Goal: Task Accomplishment & Management: Manage account settings

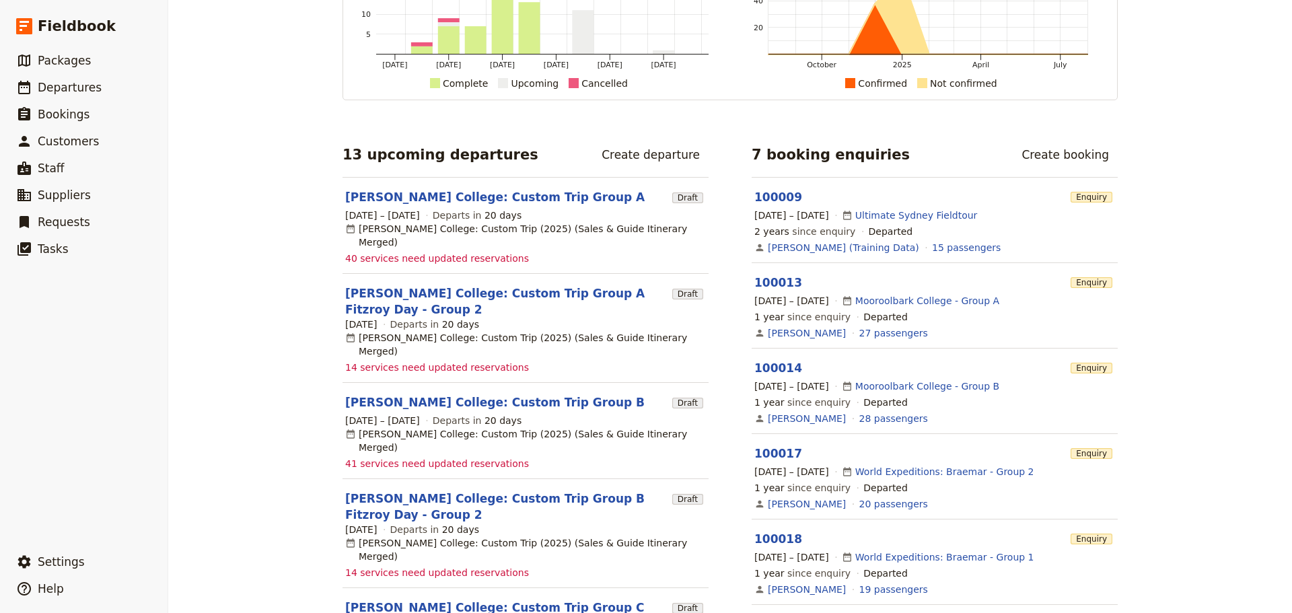
scroll to position [135, 0]
click at [102, 88] on link "​ Departures" at bounding box center [84, 87] width 168 height 27
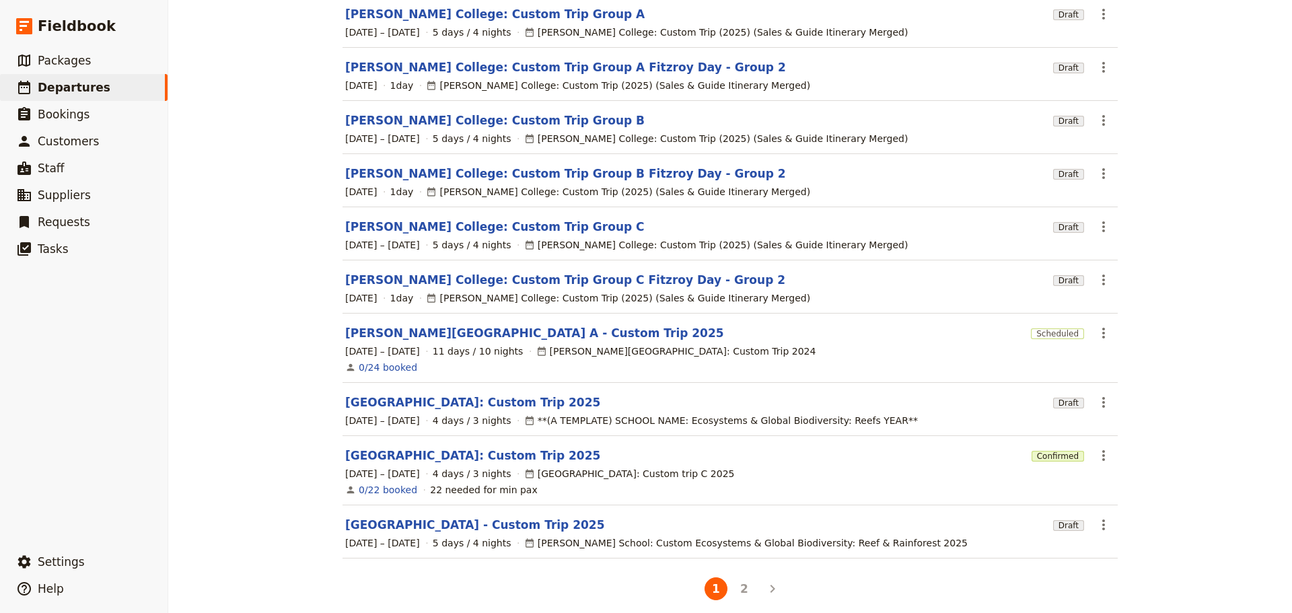
scroll to position [147, 0]
click at [458, 394] on link "[GEOGRAPHIC_DATA]: Custom Trip 2025" at bounding box center [472, 402] width 255 height 16
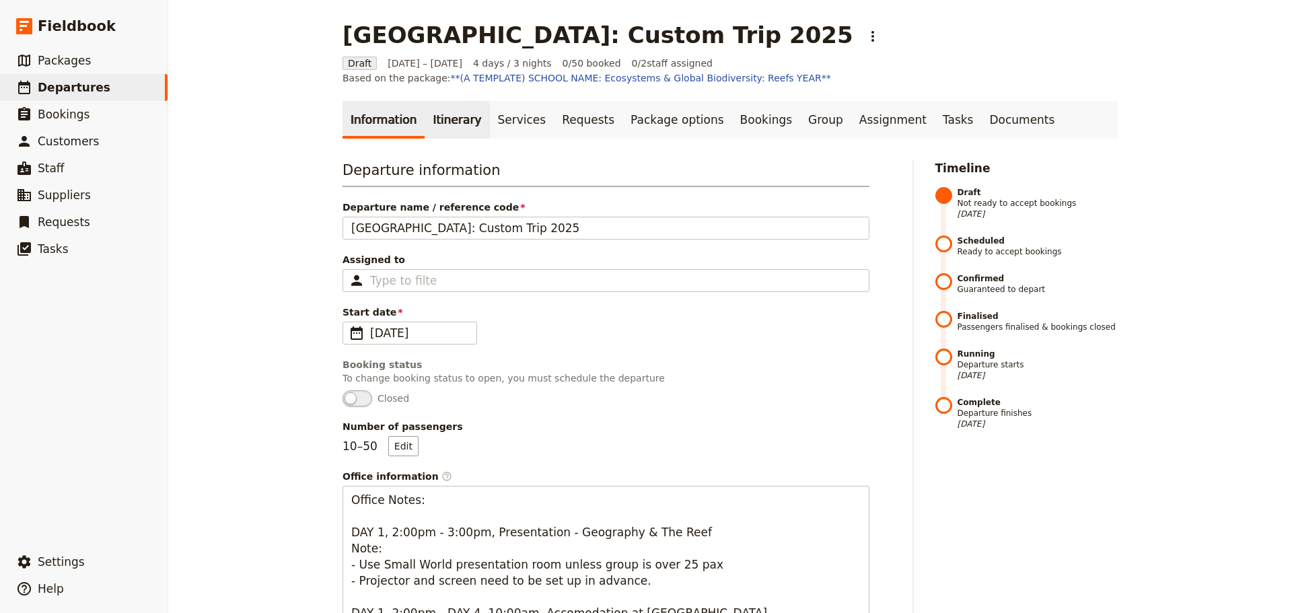
click at [434, 113] on link "Itinerary" at bounding box center [457, 120] width 65 height 38
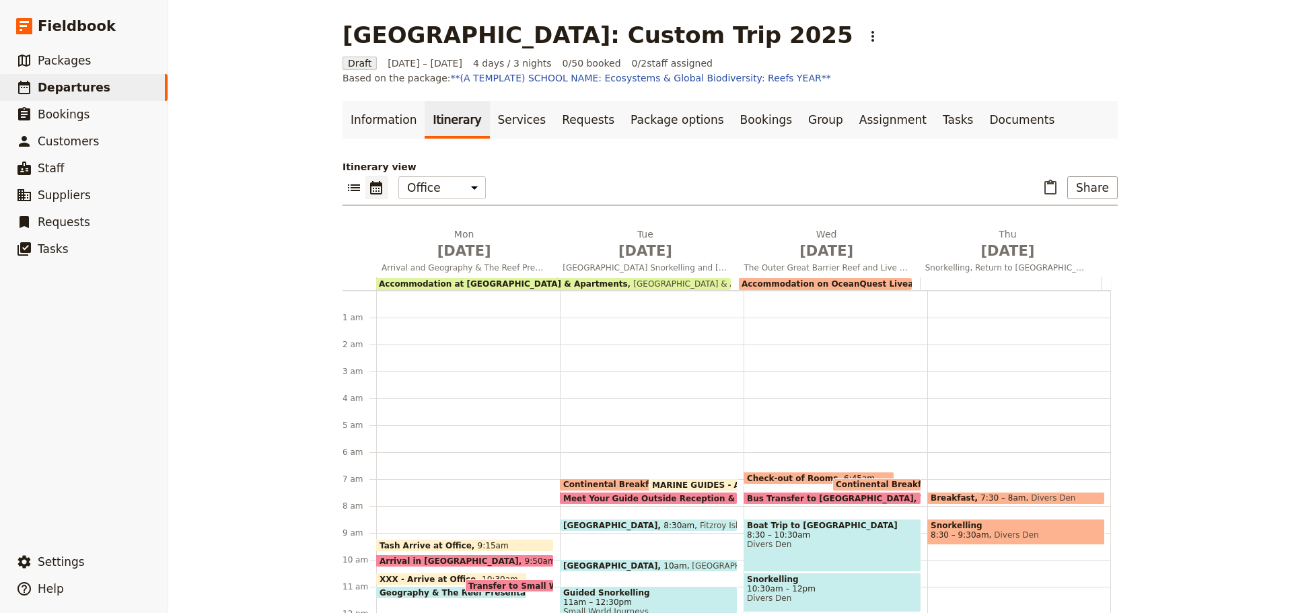
scroll to position [168, 0]
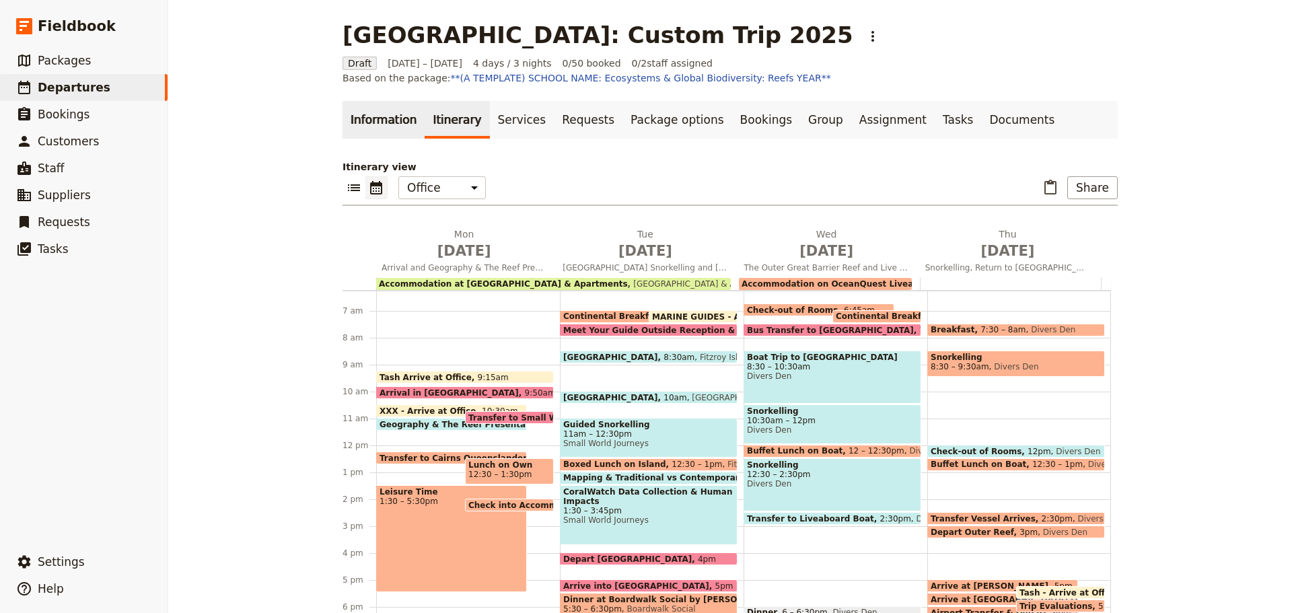
click at [382, 117] on link "Information" at bounding box center [384, 120] width 82 height 38
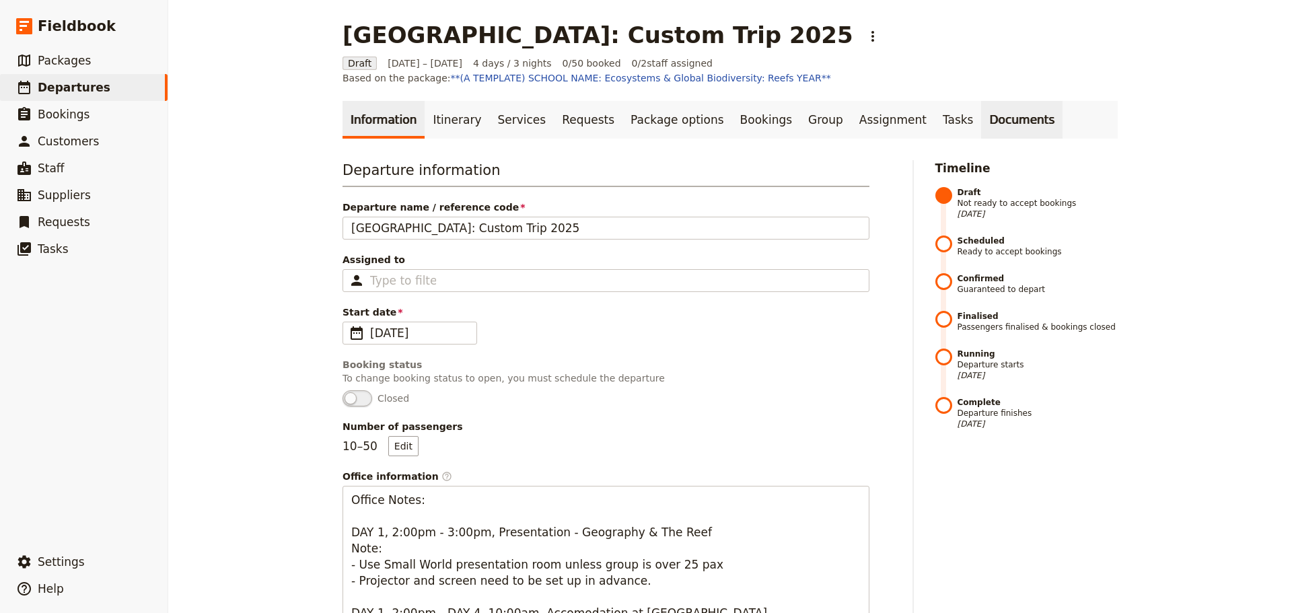
click at [981, 122] on link "Documents" at bounding box center [1021, 120] width 81 height 38
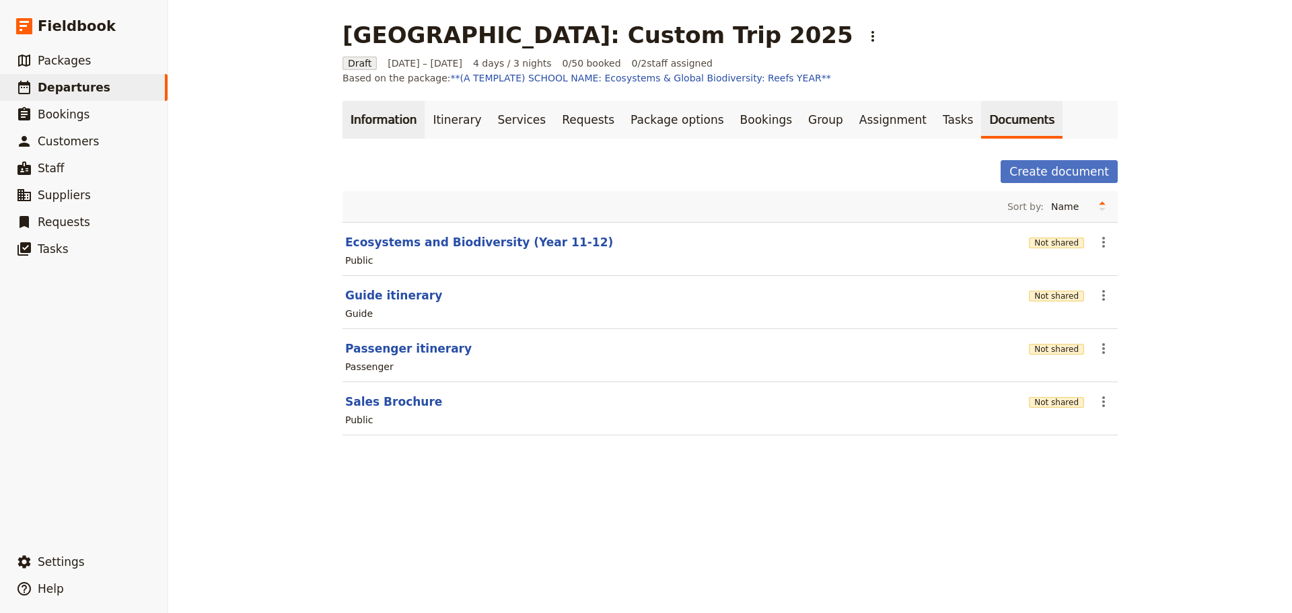
click at [387, 114] on link "Information" at bounding box center [384, 120] width 82 height 38
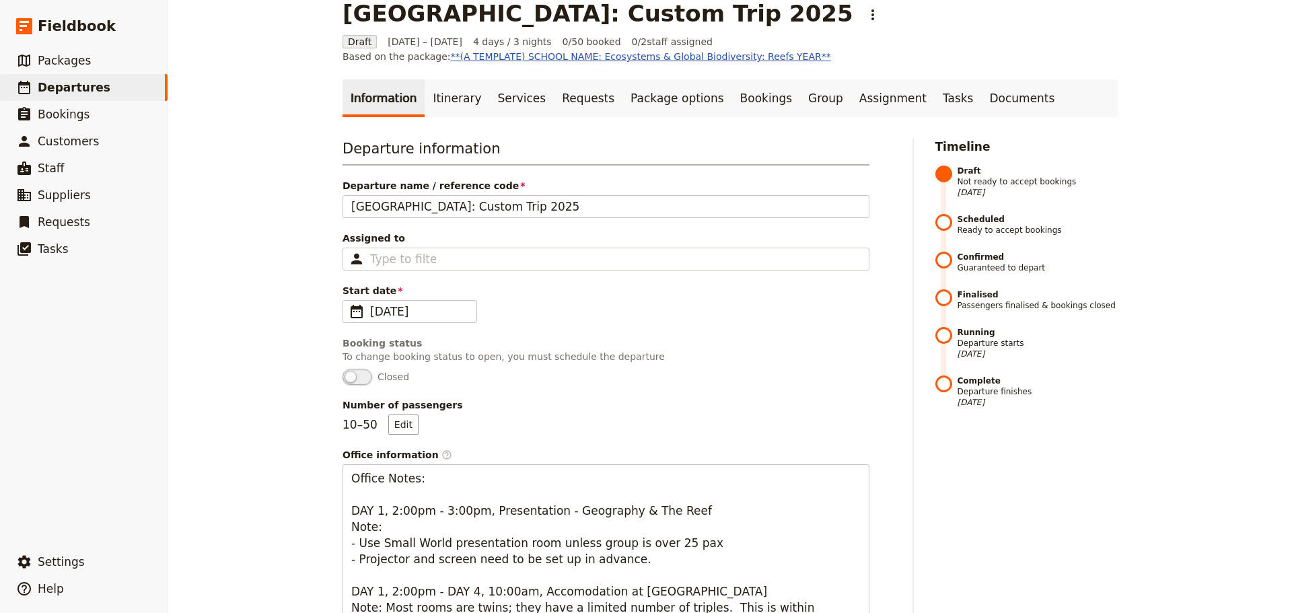
scroll to position [10, 0]
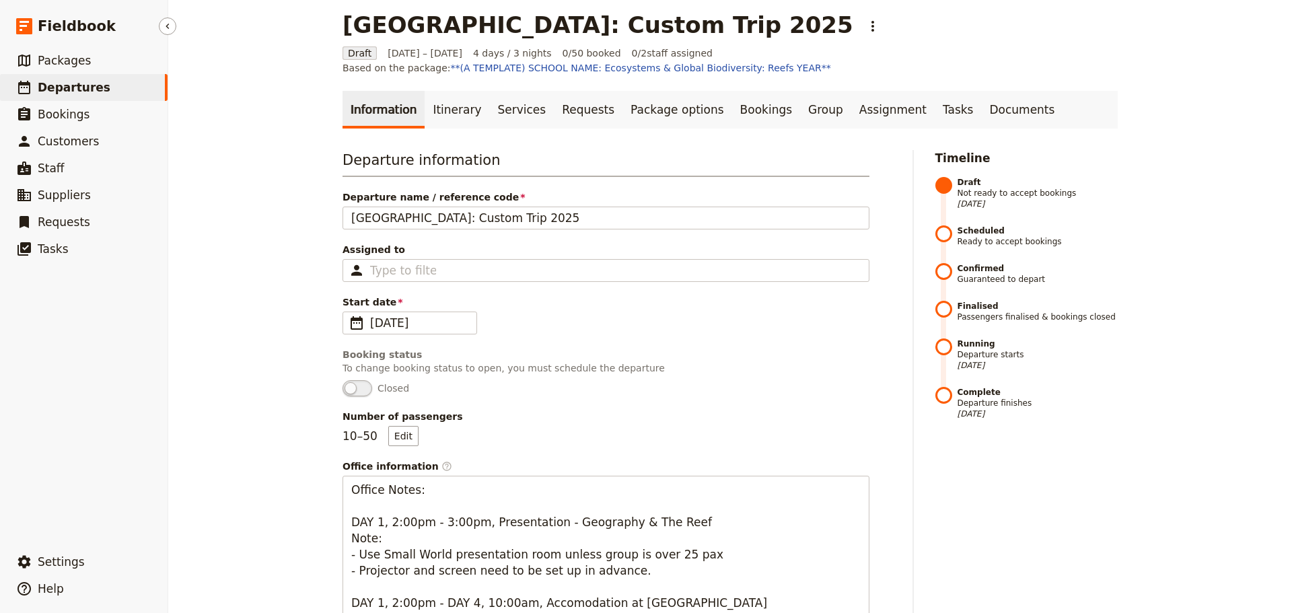
click at [125, 95] on link "​ Departures" at bounding box center [84, 87] width 168 height 27
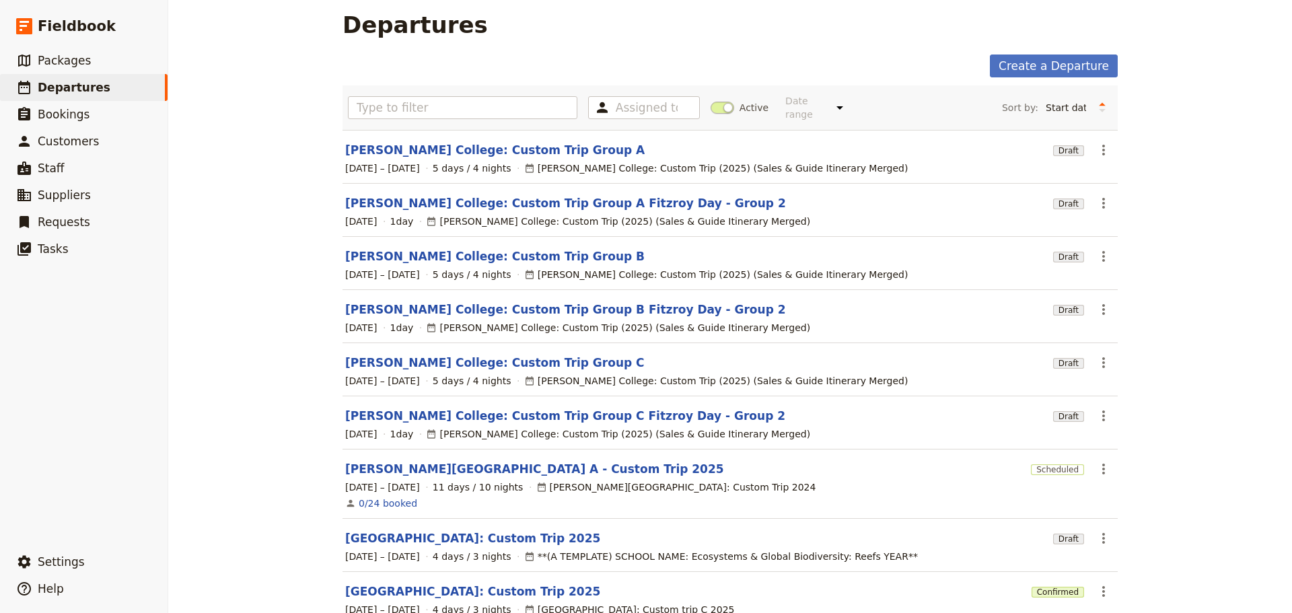
scroll to position [77, 0]
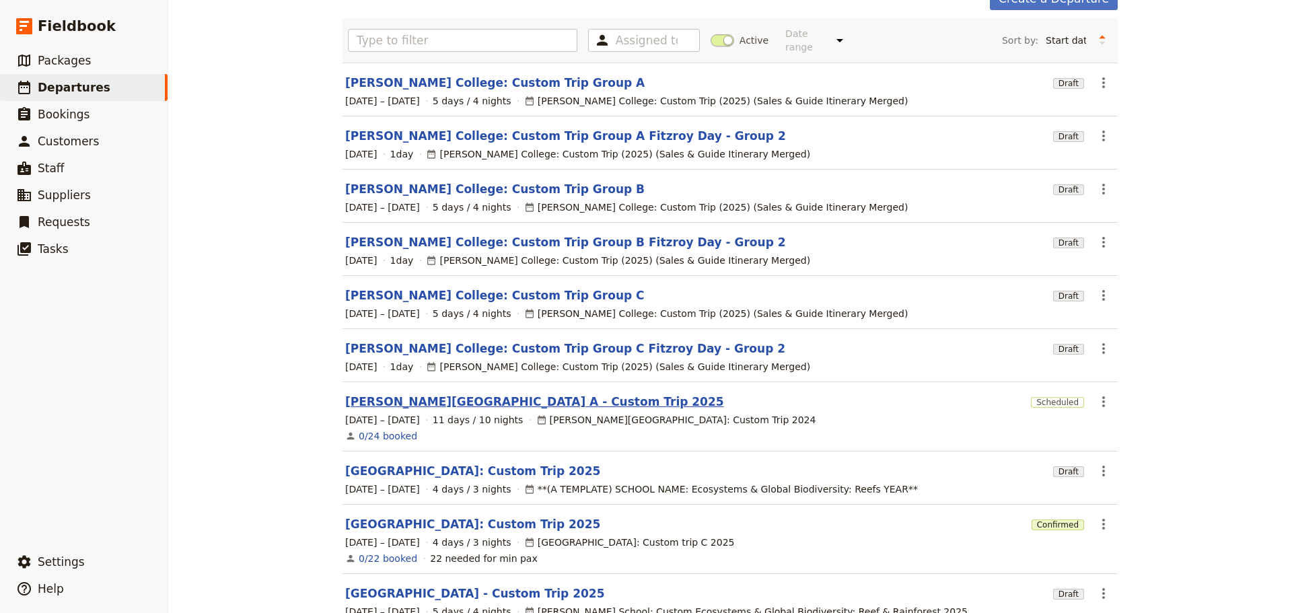
click at [462, 394] on link "[PERSON_NAME][GEOGRAPHIC_DATA] A - Custom Trip 2025" at bounding box center [534, 402] width 379 height 16
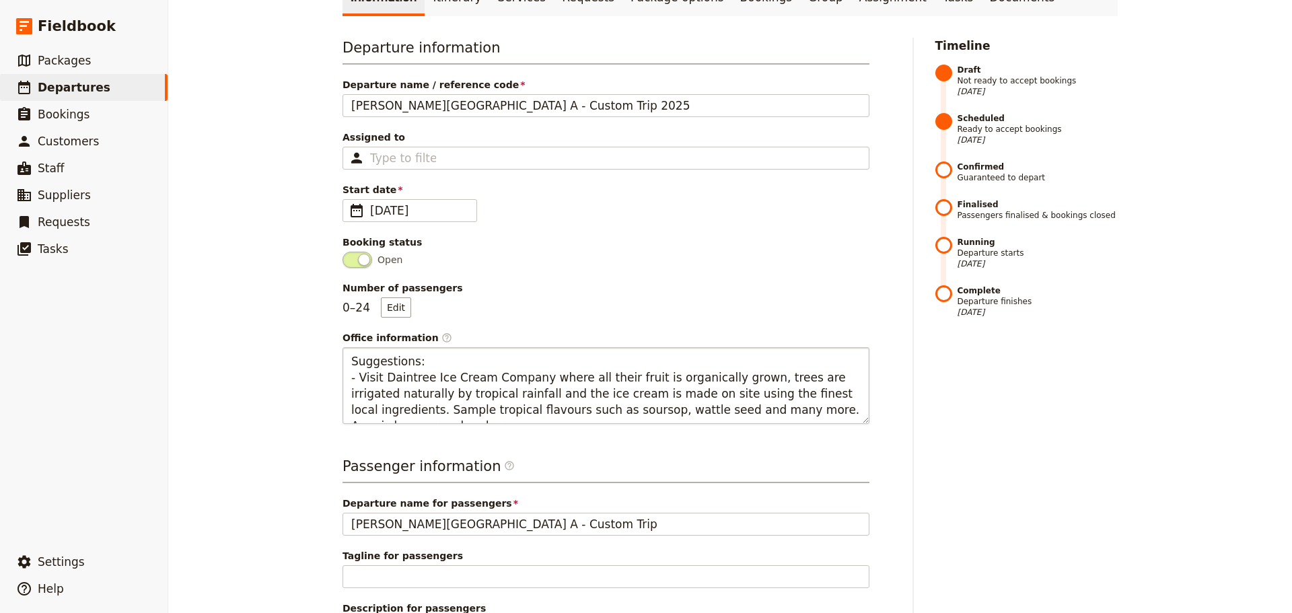
scroll to position [67, 0]
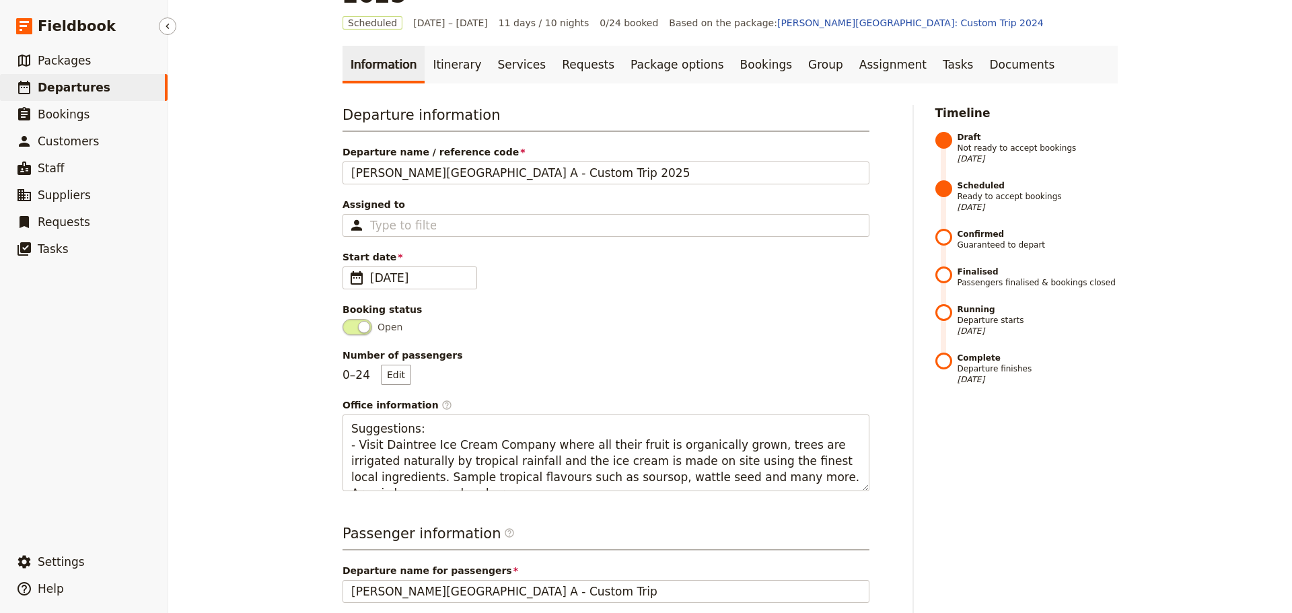
click at [91, 81] on span "Departures" at bounding box center [74, 87] width 73 height 13
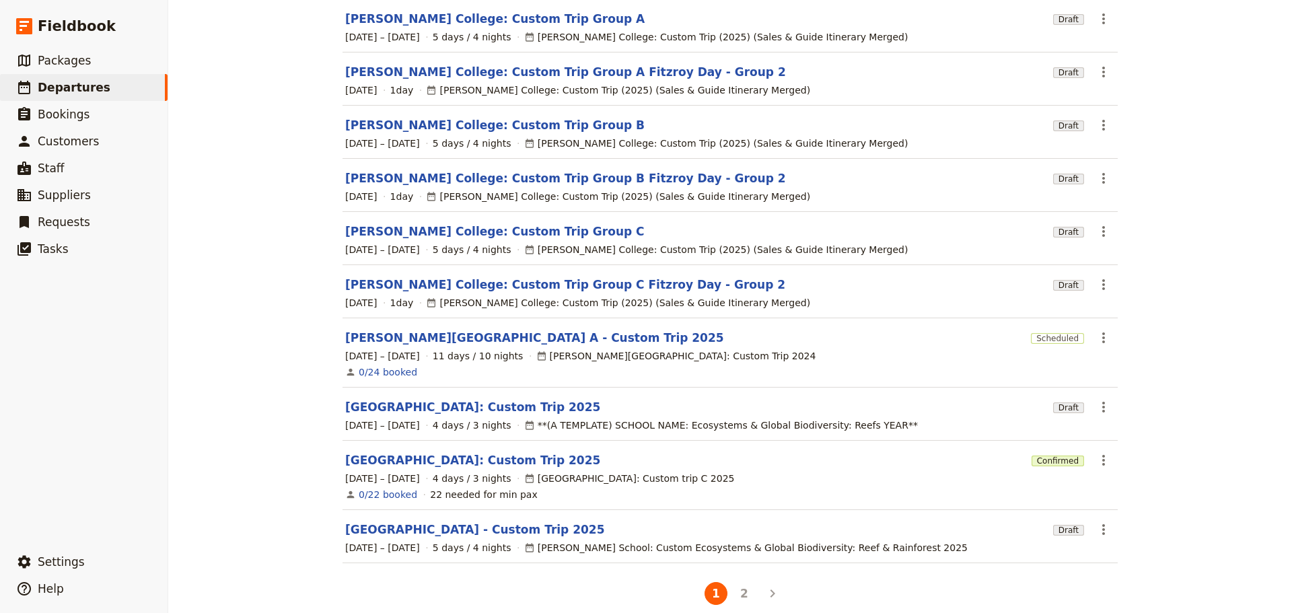
scroll to position [147, 0]
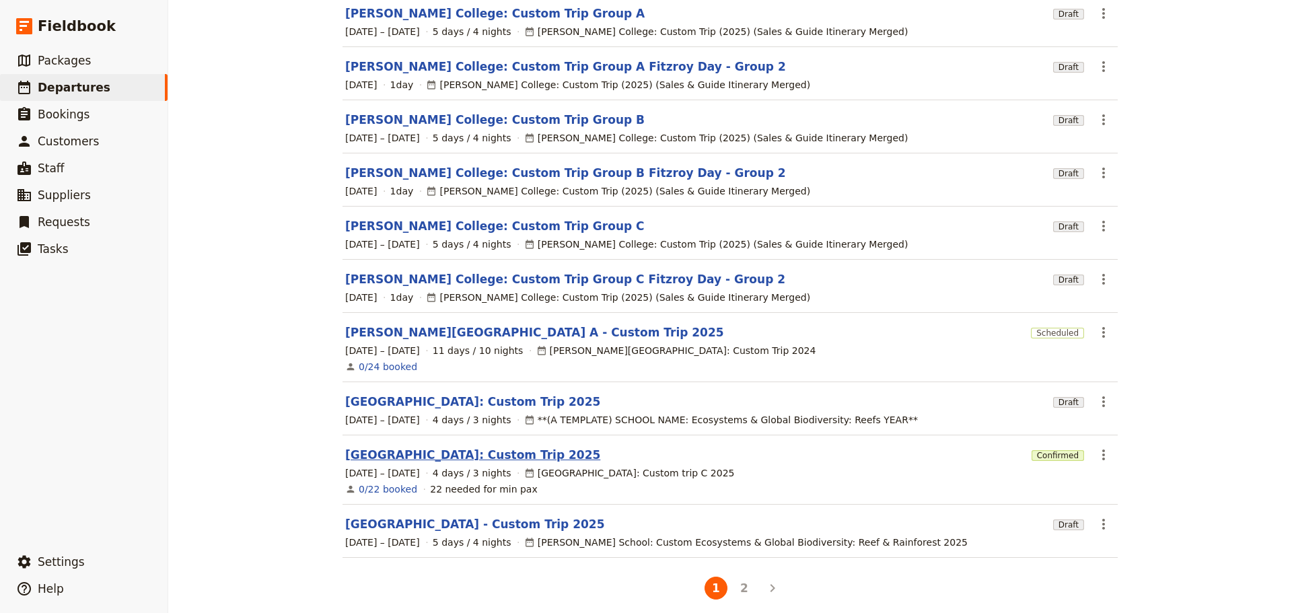
click at [440, 447] on link "[GEOGRAPHIC_DATA]: Custom Trip 2025" at bounding box center [472, 455] width 255 height 16
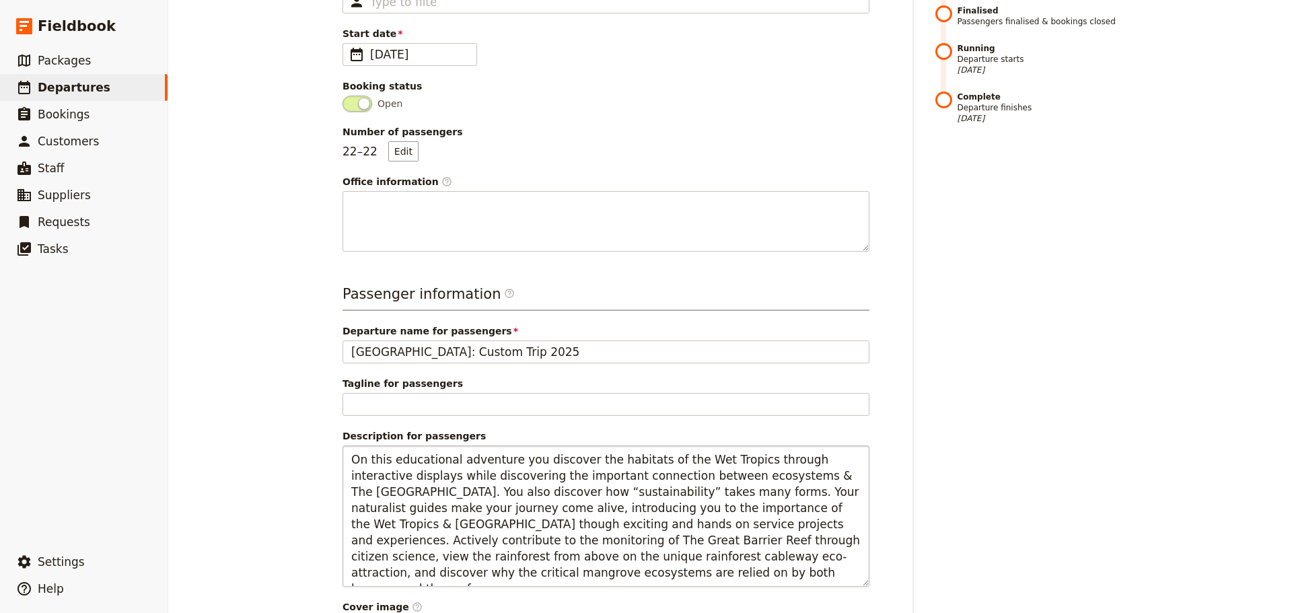
scroll to position [269, 0]
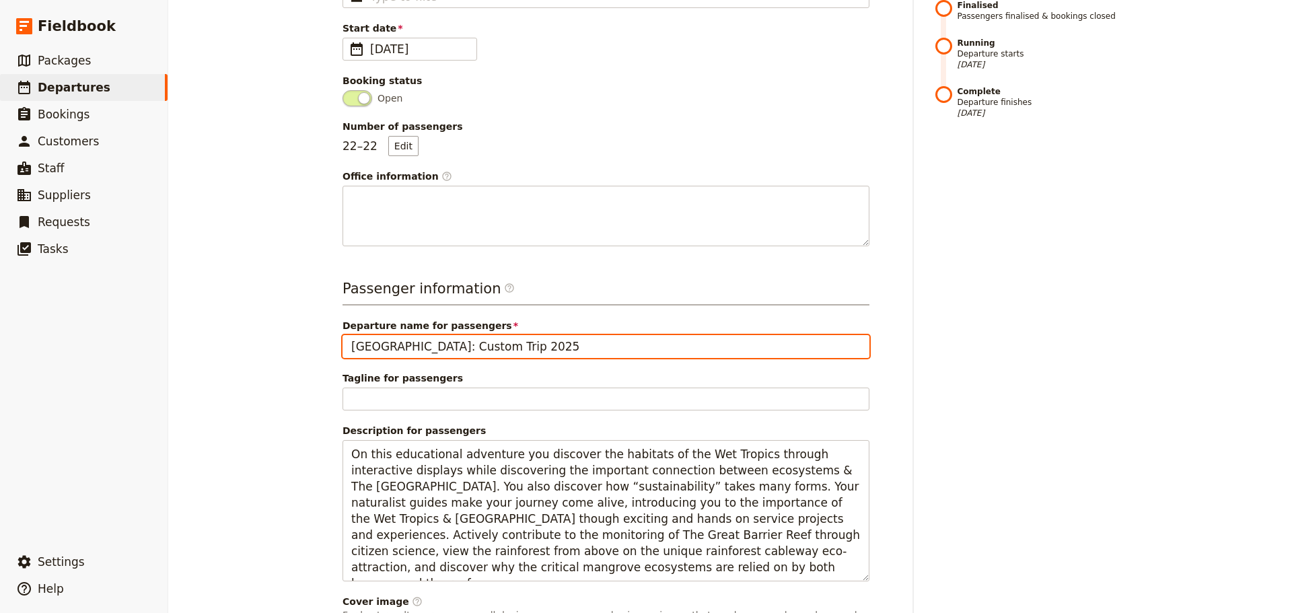
drag, startPoint x: 578, startPoint y: 342, endPoint x: 772, endPoint y: 310, distance: 197.2
click at [697, 333] on div "Departure name for passengers [GEOGRAPHIC_DATA]: Custom Trip 2025" at bounding box center [606, 338] width 527 height 39
type input "[GEOGRAPHIC_DATA]: Custom Trip"
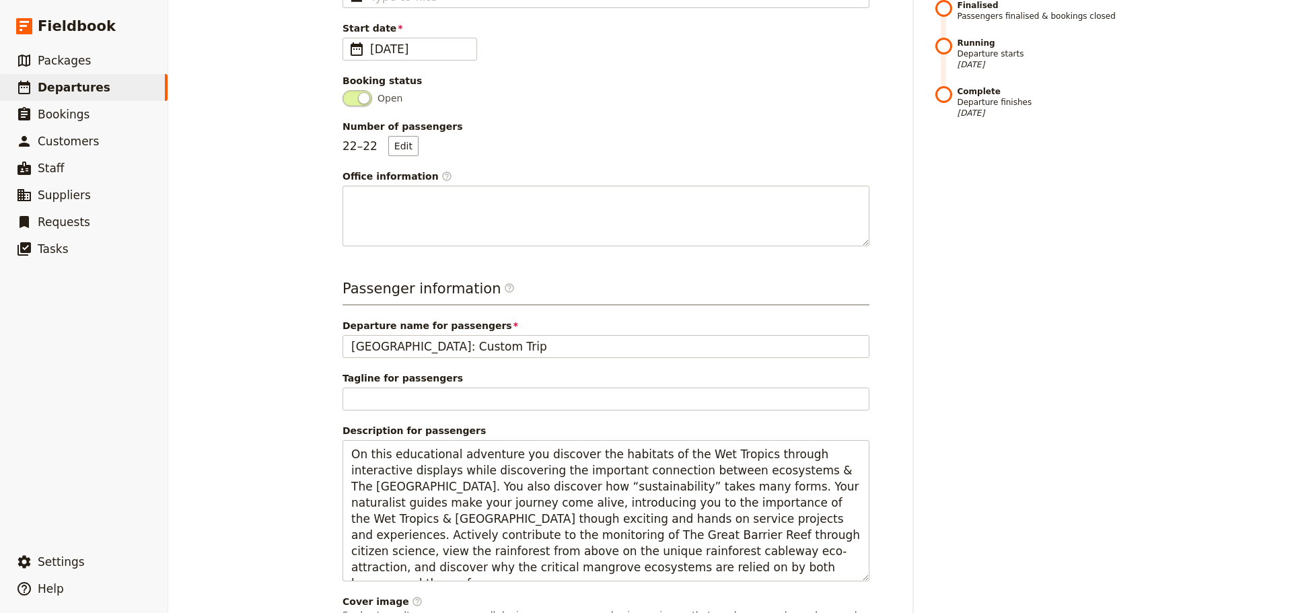
click at [1054, 302] on div "Timeline Scheduled Ready to accept bookings [DATE] Confirmed Departure was conf…" at bounding box center [1027, 375] width 183 height 999
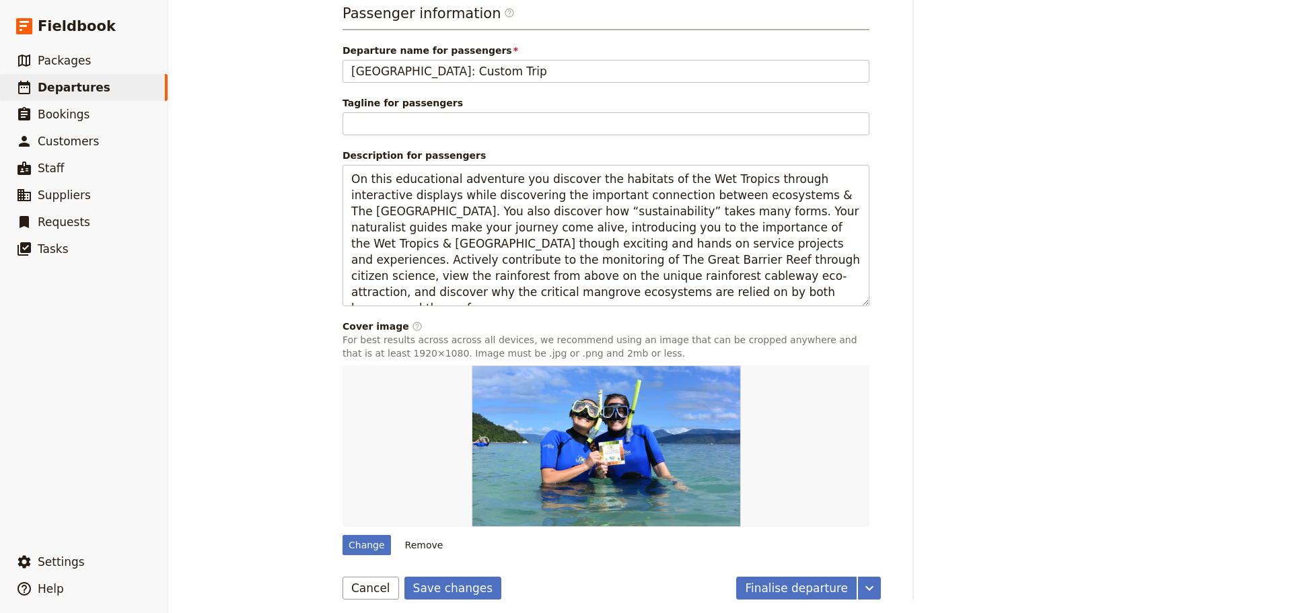
scroll to position [553, 0]
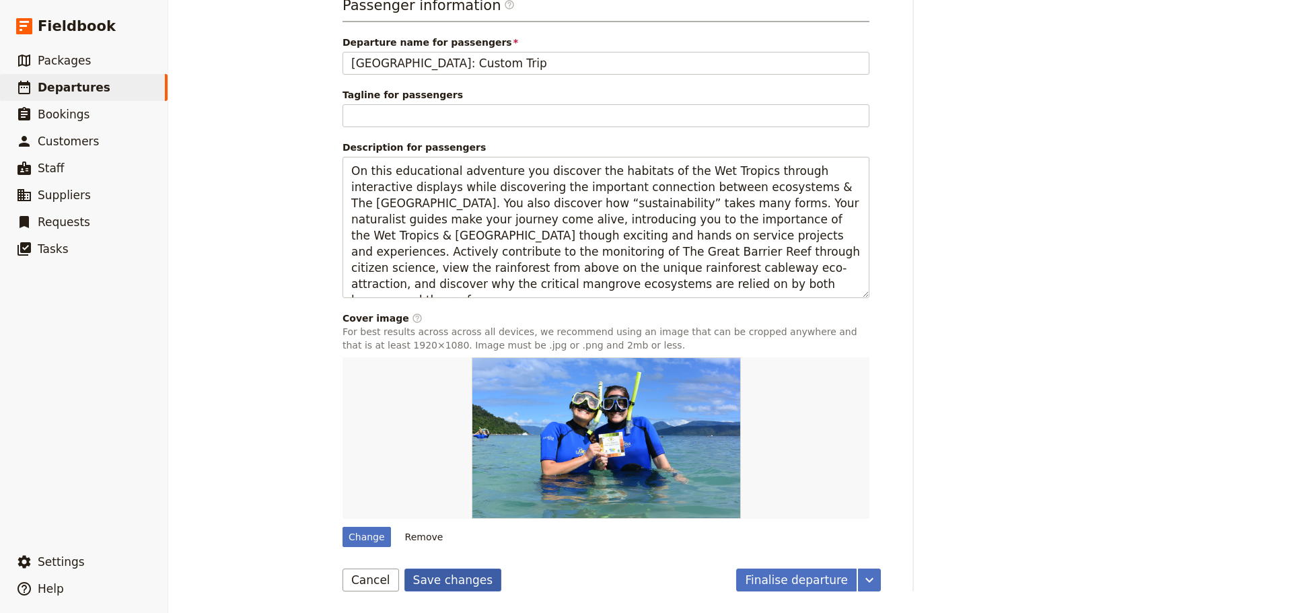
drag, startPoint x: 423, startPoint y: 578, endPoint x: 256, endPoint y: 598, distance: 168.2
click at [422, 578] on button "Save changes" at bounding box center [454, 580] width 98 height 23
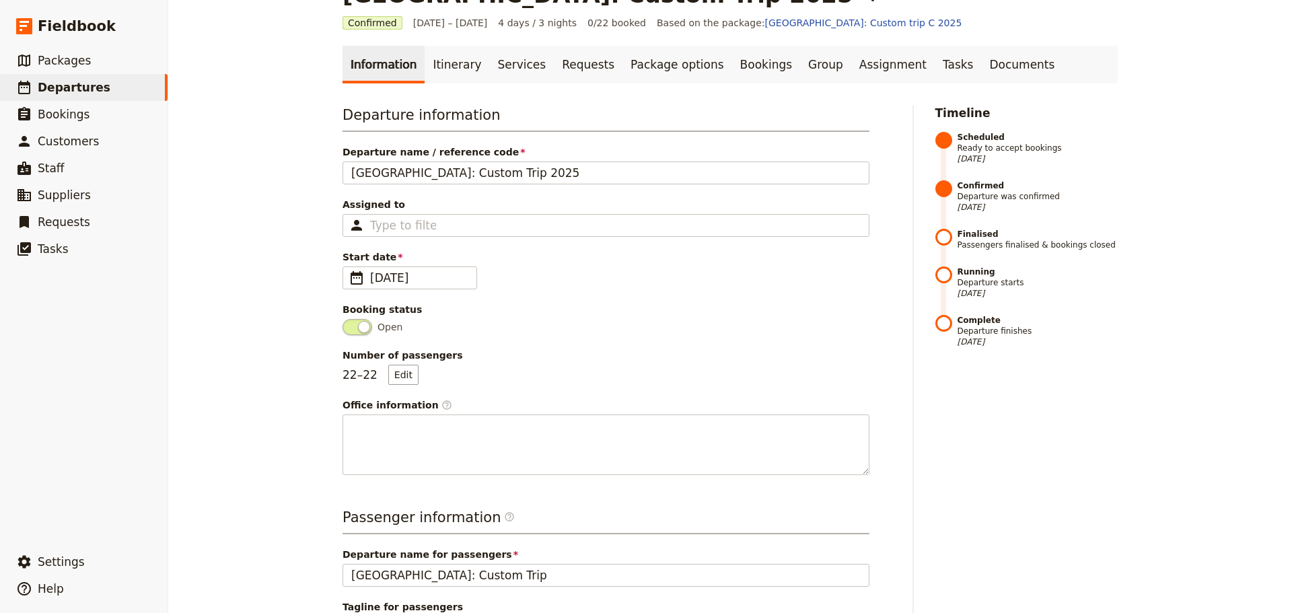
scroll to position [0, 0]
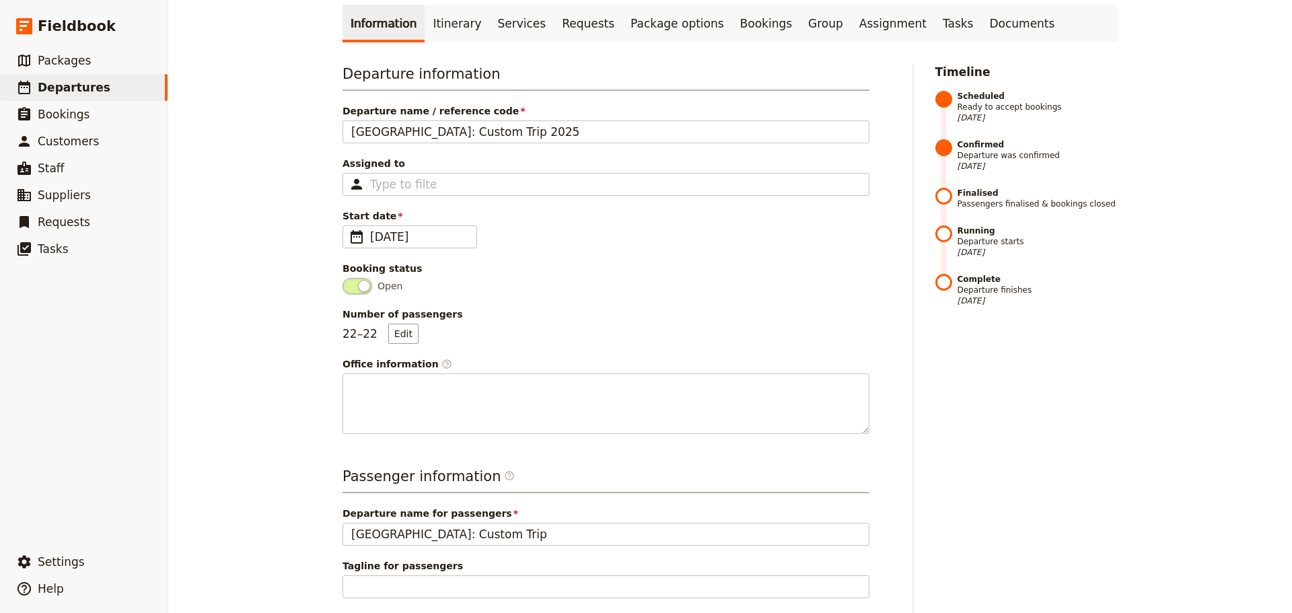
click at [425, 31] on link "Itinerary" at bounding box center [457, 24] width 65 height 38
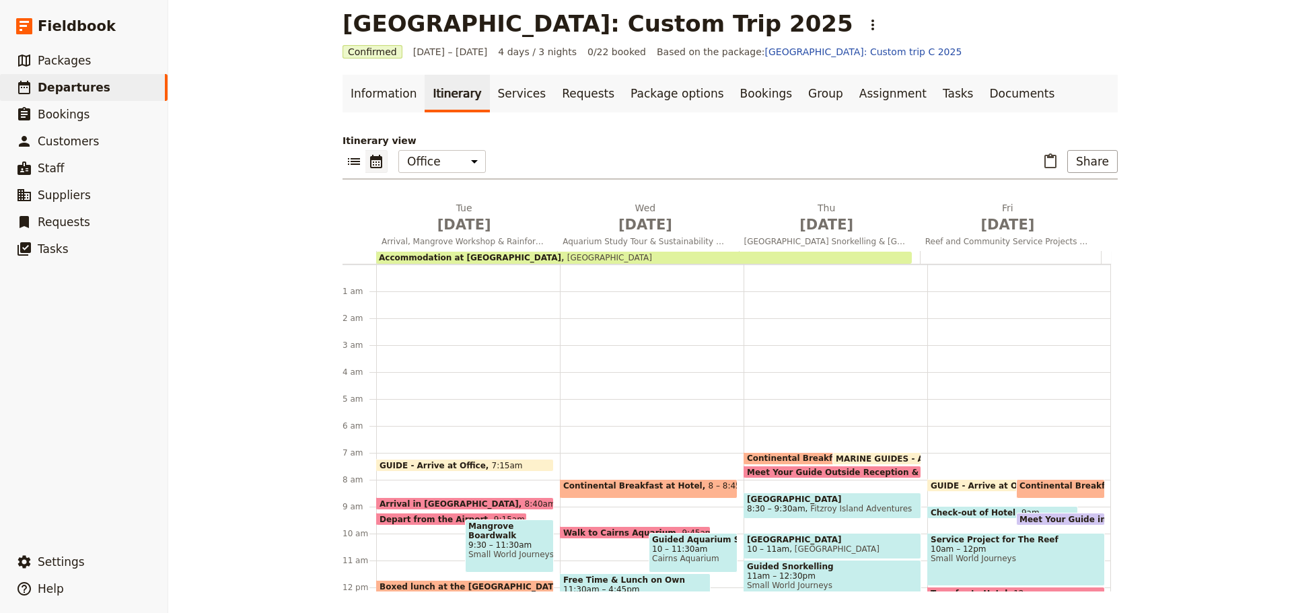
scroll to position [175, 0]
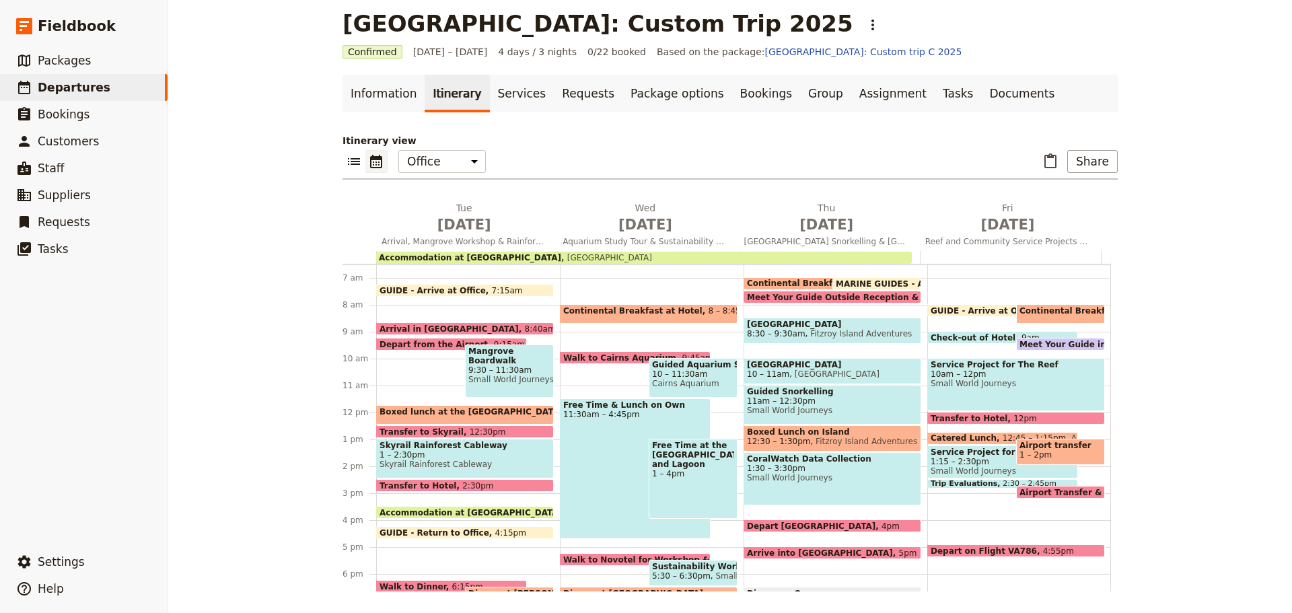
click at [465, 293] on span at bounding box center [465, 293] width 176 height 5
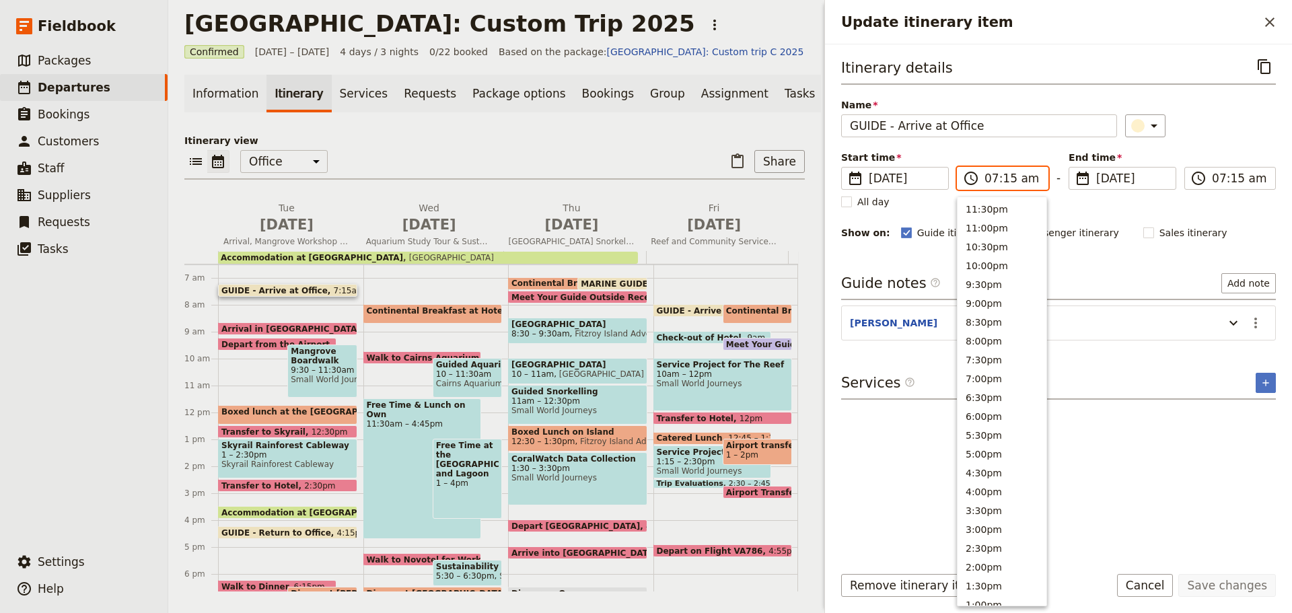
click at [1004, 180] on input "07:15 am" at bounding box center [1012, 178] width 55 height 16
click at [1005, 179] on input "07:15 am" at bounding box center [1012, 178] width 55 height 16
type input "07:30 am"
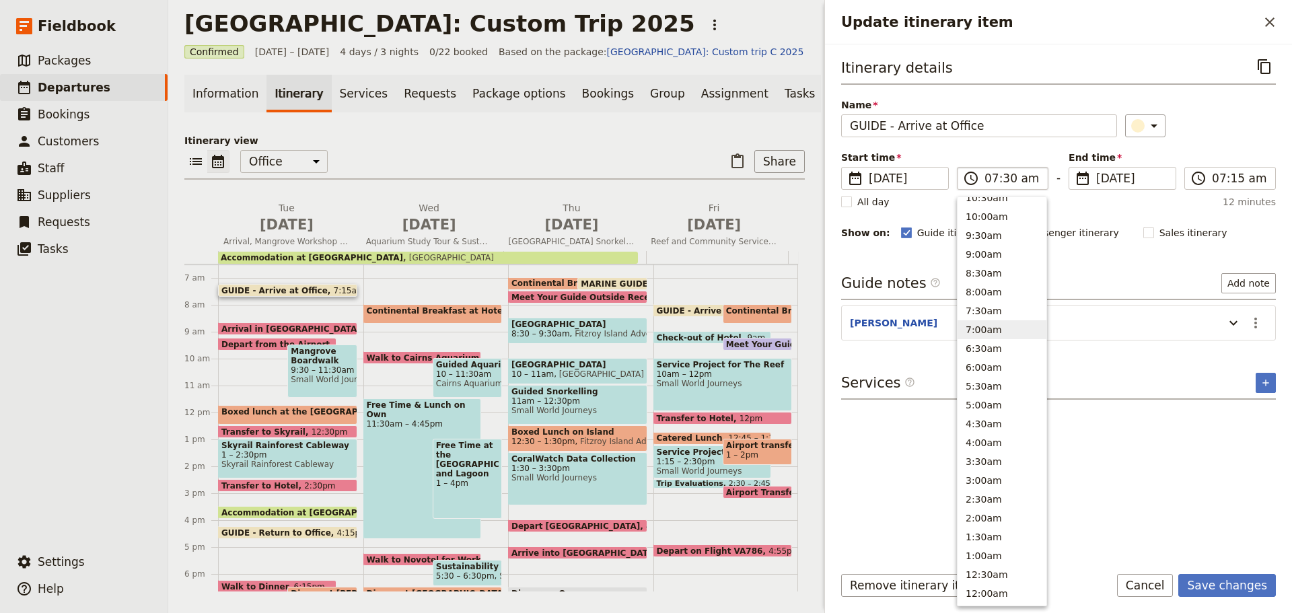
type input "07:30 am"
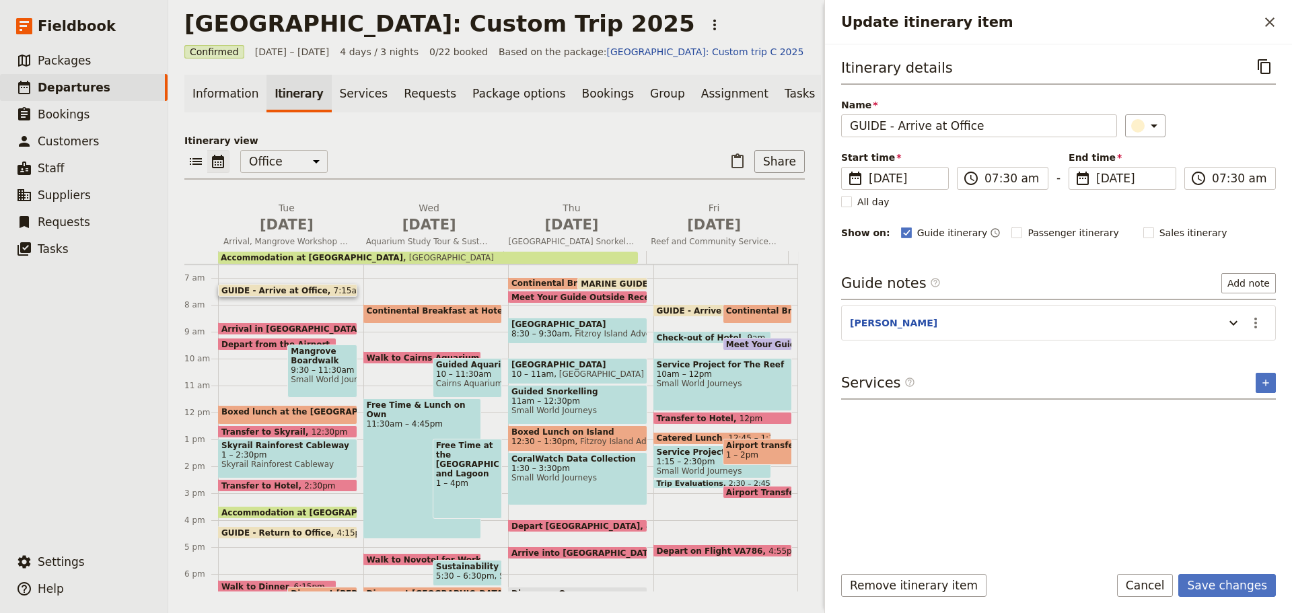
click at [1047, 275] on div "Guide notes ​ Add note" at bounding box center [1058, 286] width 435 height 27
click at [1258, 313] on button "​" at bounding box center [1256, 323] width 23 height 23
click at [1231, 346] on span "Edit note" at bounding box center [1217, 351] width 42 height 13
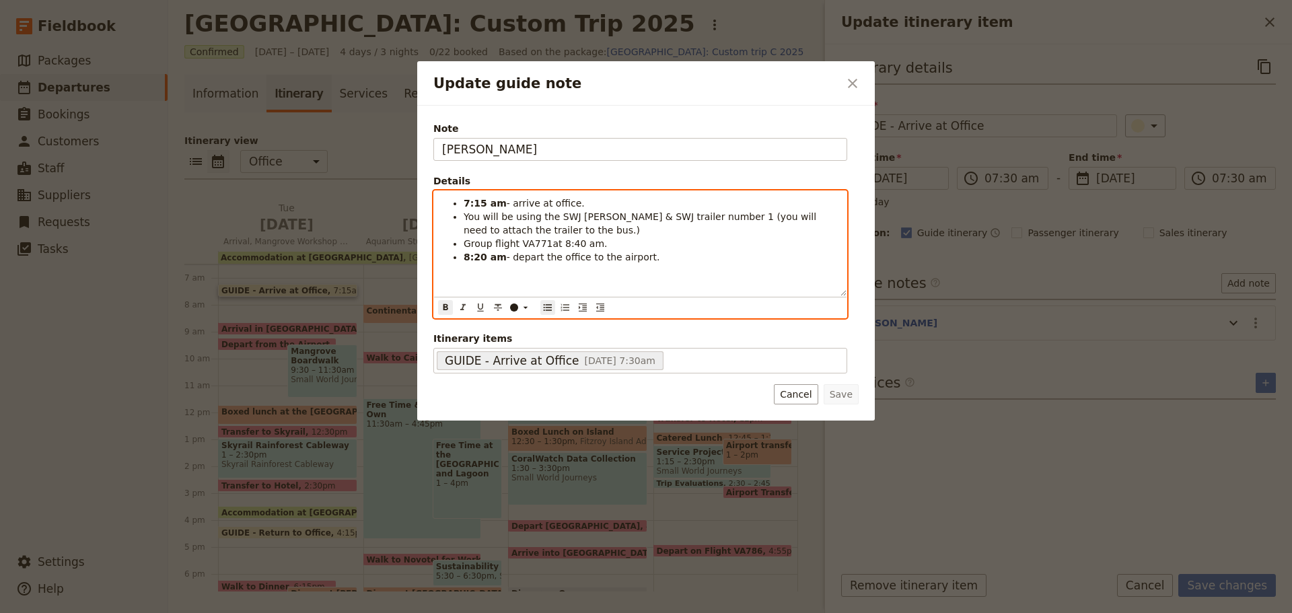
click at [476, 201] on strong "7:15 am" at bounding box center [485, 203] width 43 height 11
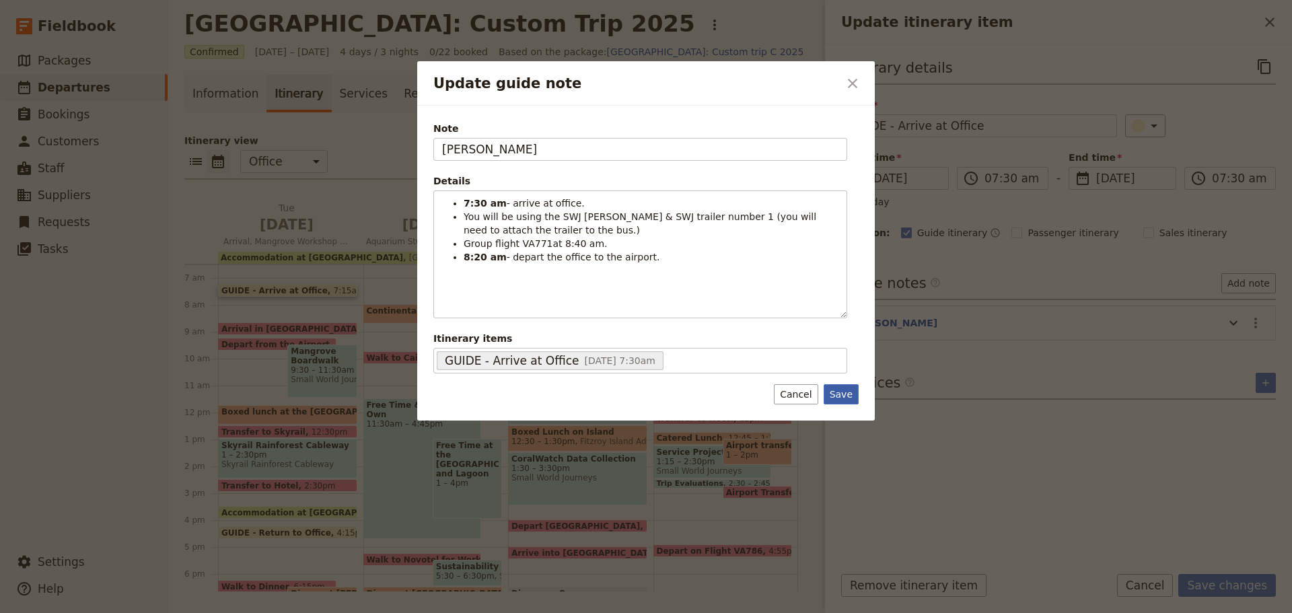
click at [830, 394] on button "Save" at bounding box center [841, 394] width 35 height 20
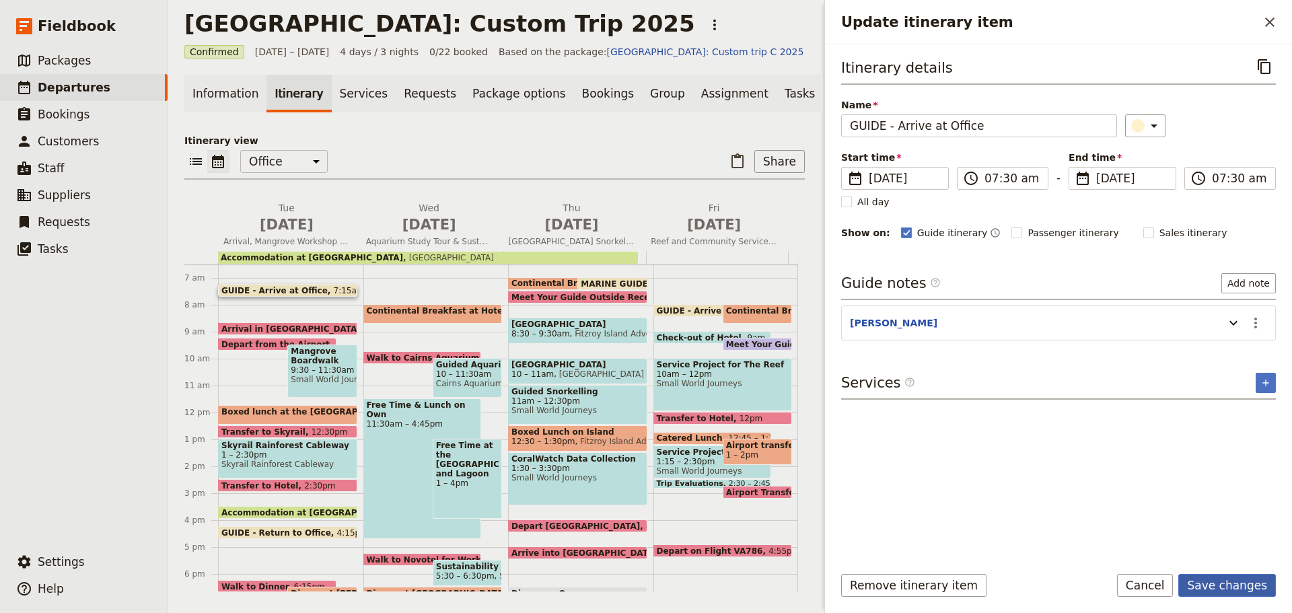
click at [1216, 584] on button "Save changes" at bounding box center [1228, 585] width 98 height 23
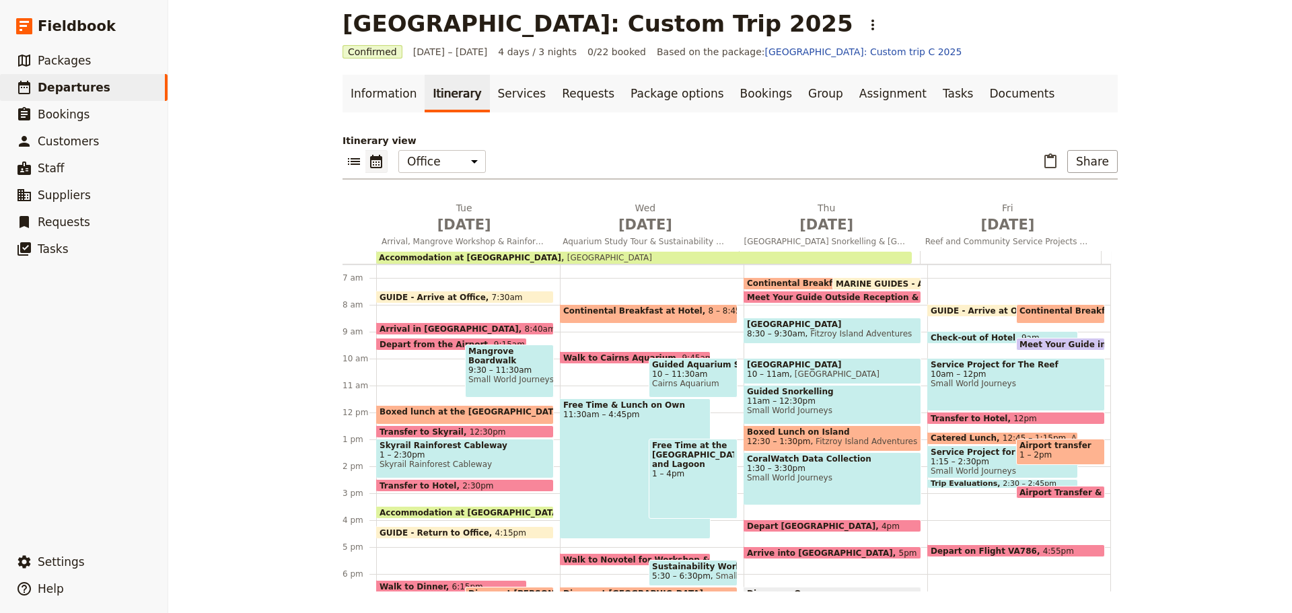
click at [427, 341] on span "Depart from the Airport" at bounding box center [437, 344] width 114 height 9
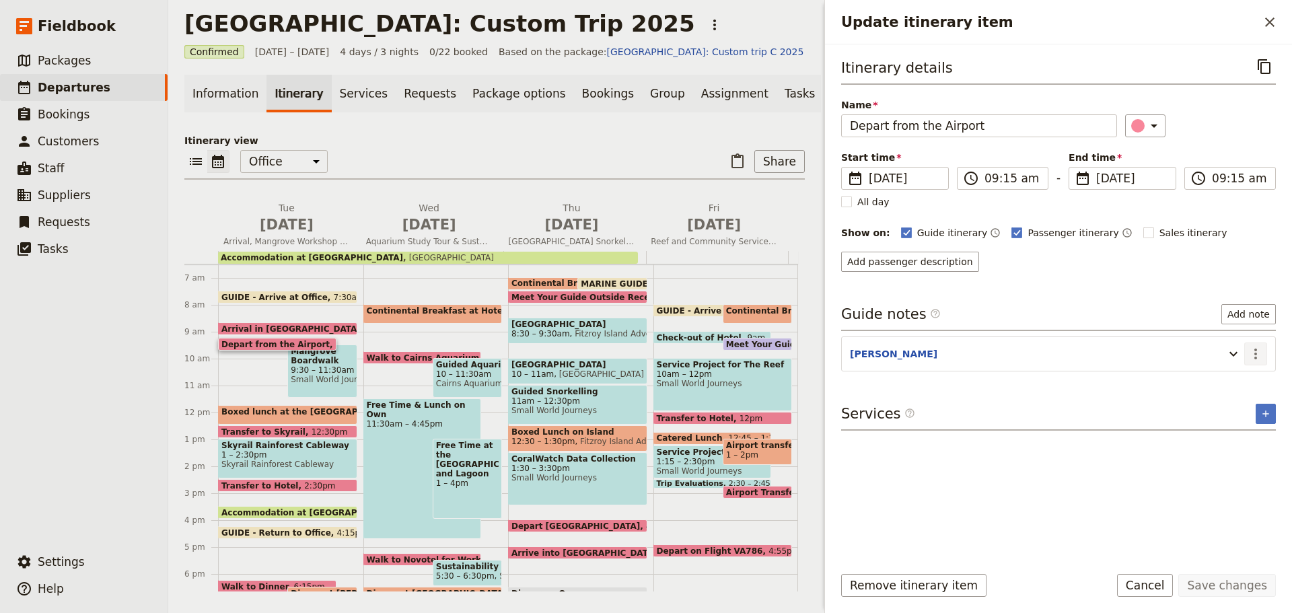
click at [1259, 355] on icon "Actions" at bounding box center [1256, 354] width 16 height 16
click at [1251, 376] on span "Edit note" at bounding box center [1227, 382] width 63 height 13
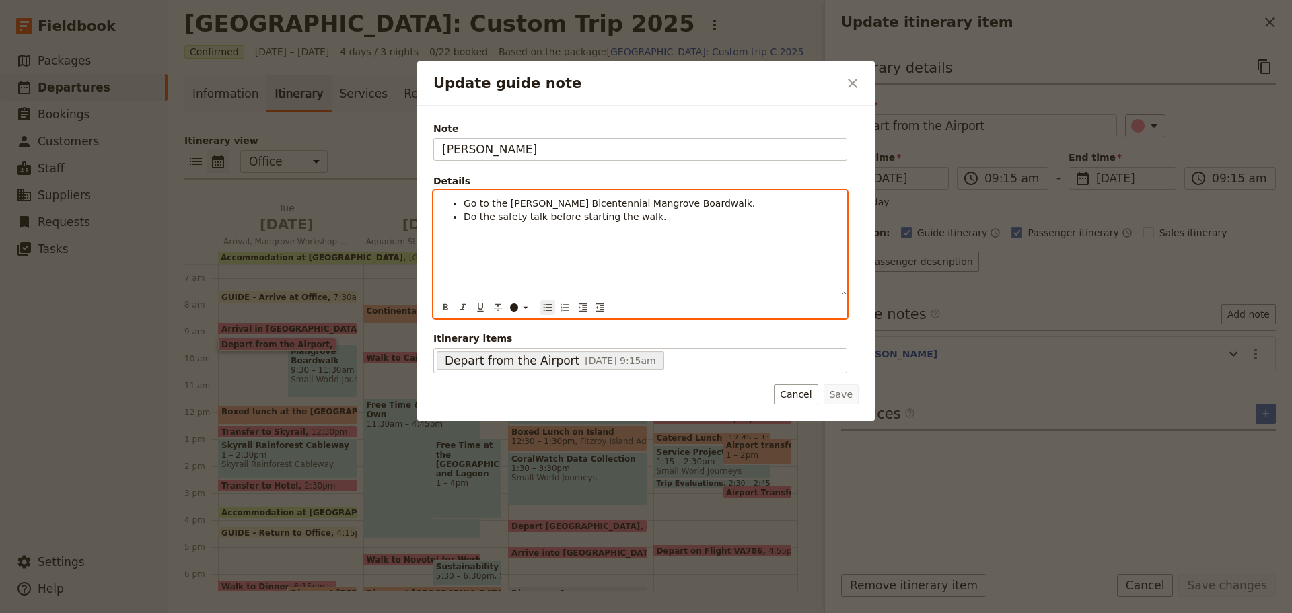
click at [602, 228] on div "Go to the [PERSON_NAME] Bicentennial Mangrove Boardwalk. Do the safety talk bef…" at bounding box center [640, 243] width 413 height 105
click at [679, 217] on li "Do the safety talk before starting the walk." at bounding box center [651, 216] width 375 height 13
click at [519, 201] on span "Go to the [PERSON_NAME] Bicentennial Mangrove Boardwalk." at bounding box center [609, 203] width 291 height 11
drag, startPoint x: 464, startPoint y: 215, endPoint x: 694, endPoint y: 216, distance: 230.2
click at [700, 232] on div "Go to the [PERSON_NAME] Bicentennial Mangrove Boardwalk. Do the safety talk bef…" at bounding box center [640, 243] width 413 height 105
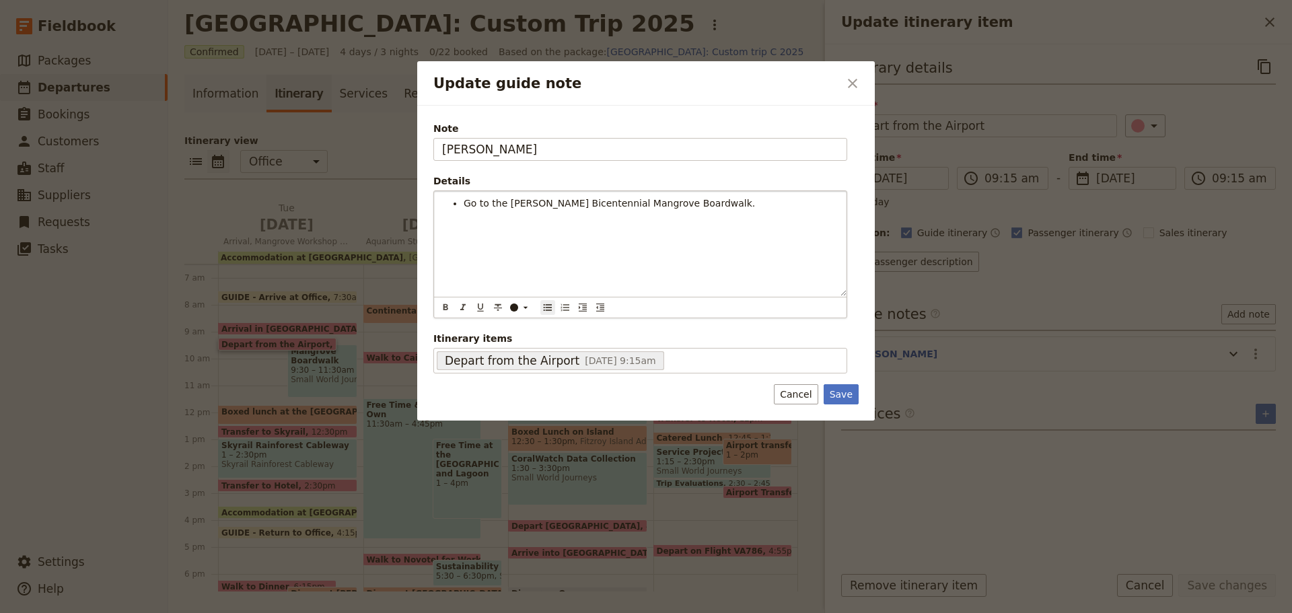
drag, startPoint x: 850, startPoint y: 397, endPoint x: 862, endPoint y: 421, distance: 26.5
click at [848, 397] on button "Save" at bounding box center [841, 394] width 35 height 20
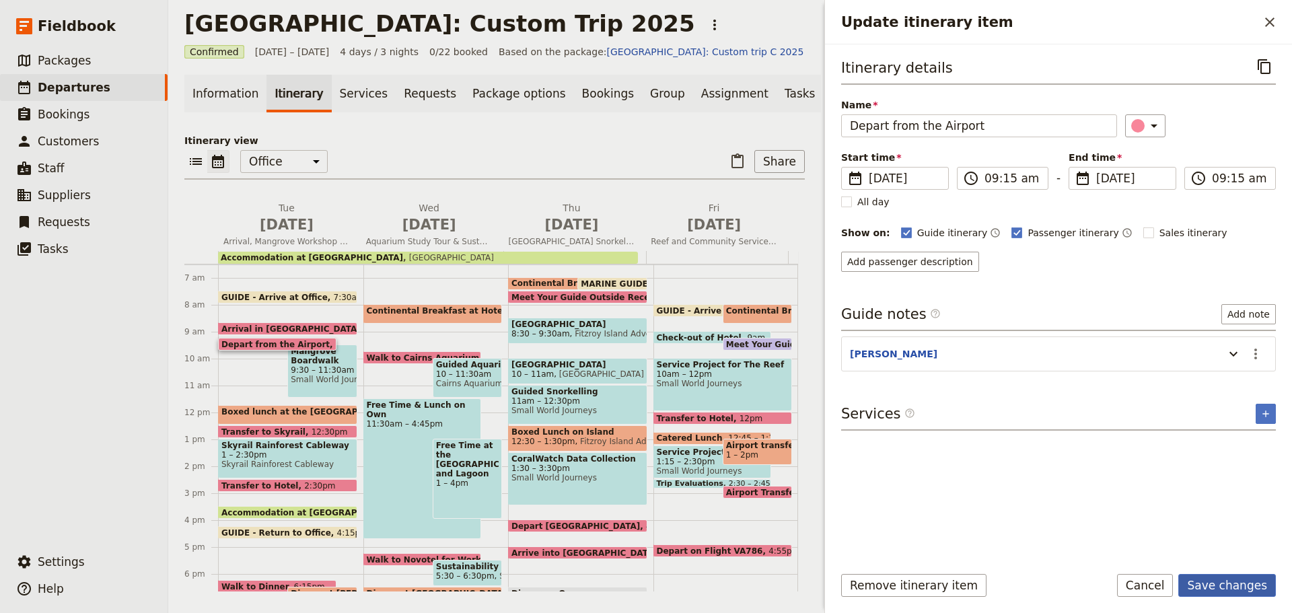
click at [1272, 588] on button "Save changes" at bounding box center [1228, 585] width 98 height 23
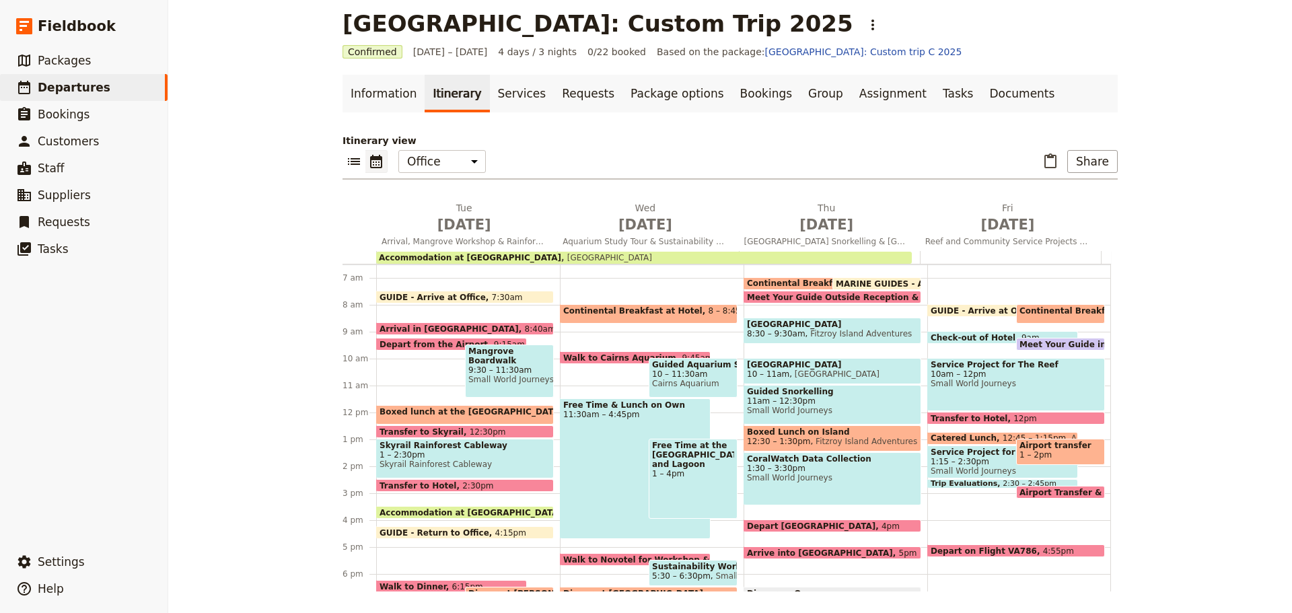
click at [414, 343] on span "Depart from the Airport" at bounding box center [437, 344] width 114 height 9
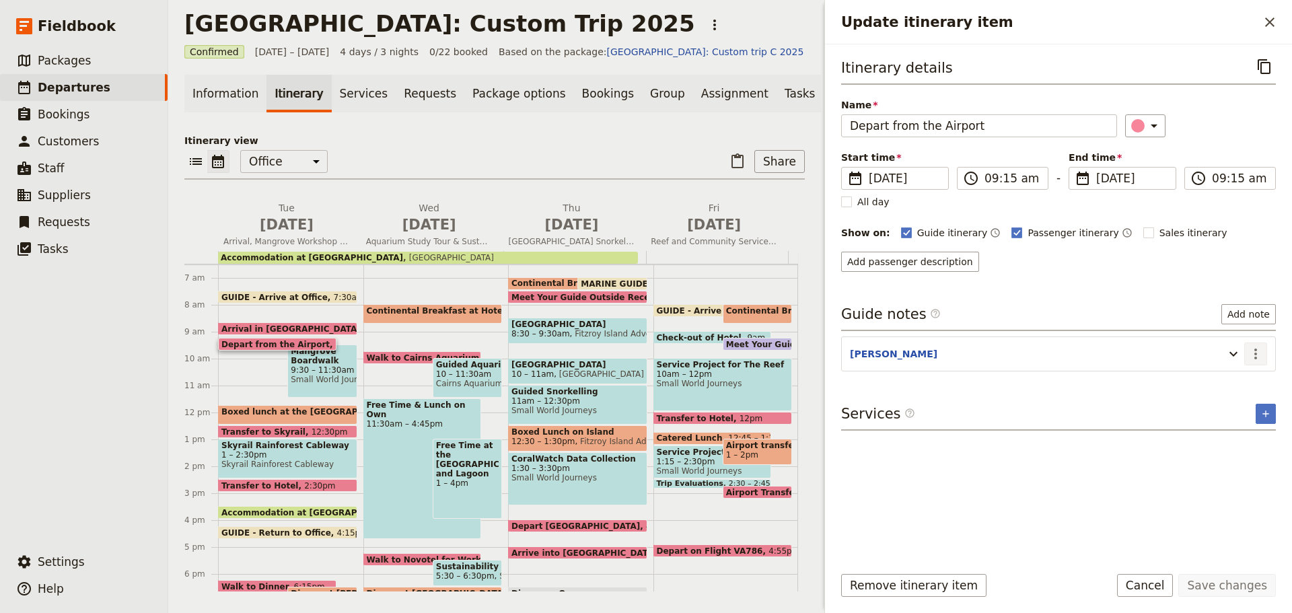
click at [1263, 347] on icon "Actions" at bounding box center [1256, 354] width 16 height 16
drag, startPoint x: 1249, startPoint y: 366, endPoint x: 1238, endPoint y: 377, distance: 16.2
click at [1238, 377] on span "Edit note" at bounding box center [1217, 382] width 42 height 13
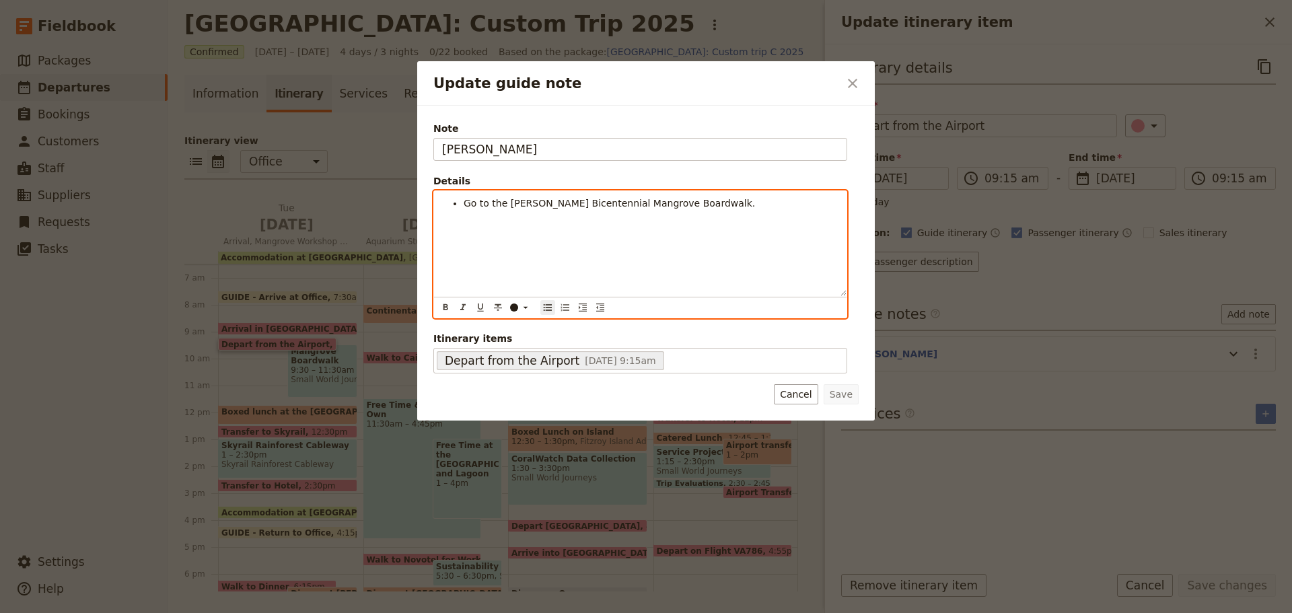
click at [466, 200] on span "Go to the [PERSON_NAME] Bicentennial Mangrove Boardwalk." at bounding box center [609, 203] width 291 height 11
click at [567, 199] on span "Do the safety talk before departing the airport." at bounding box center [575, 203] width 222 height 11
drag, startPoint x: 609, startPoint y: 205, endPoint x: 620, endPoint y: 190, distance: 18.3
click at [615, 198] on span "Do the safety talk before departing the airport." at bounding box center [575, 203] width 222 height 11
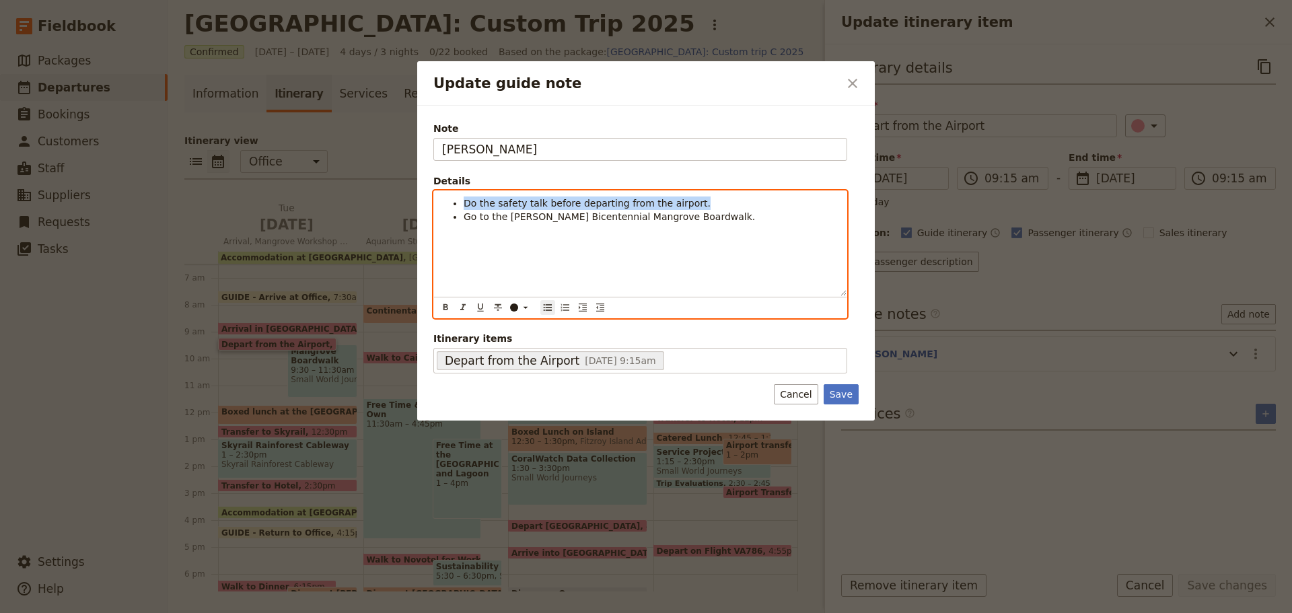
drag, startPoint x: 466, startPoint y: 200, endPoint x: 689, endPoint y: 205, distance: 222.9
click at [726, 201] on li "Do the safety talk before departing from the airport." at bounding box center [651, 203] width 375 height 13
copy span "Do the safety talk before departing from the airport."
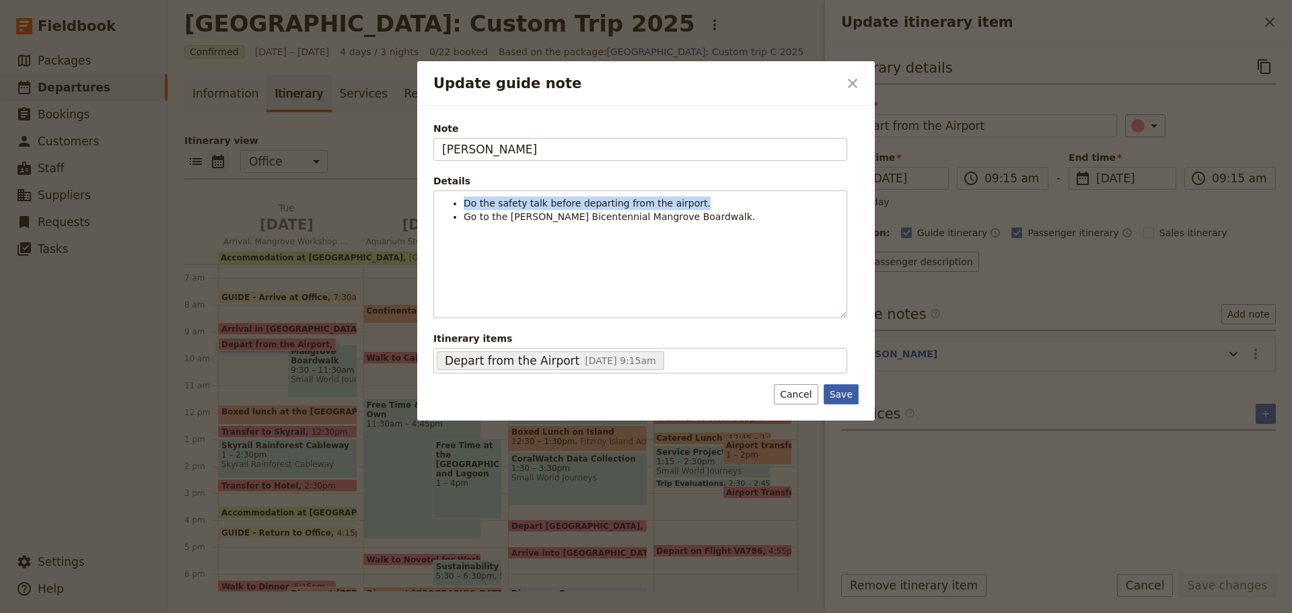
click at [842, 400] on button "Save" at bounding box center [841, 394] width 35 height 20
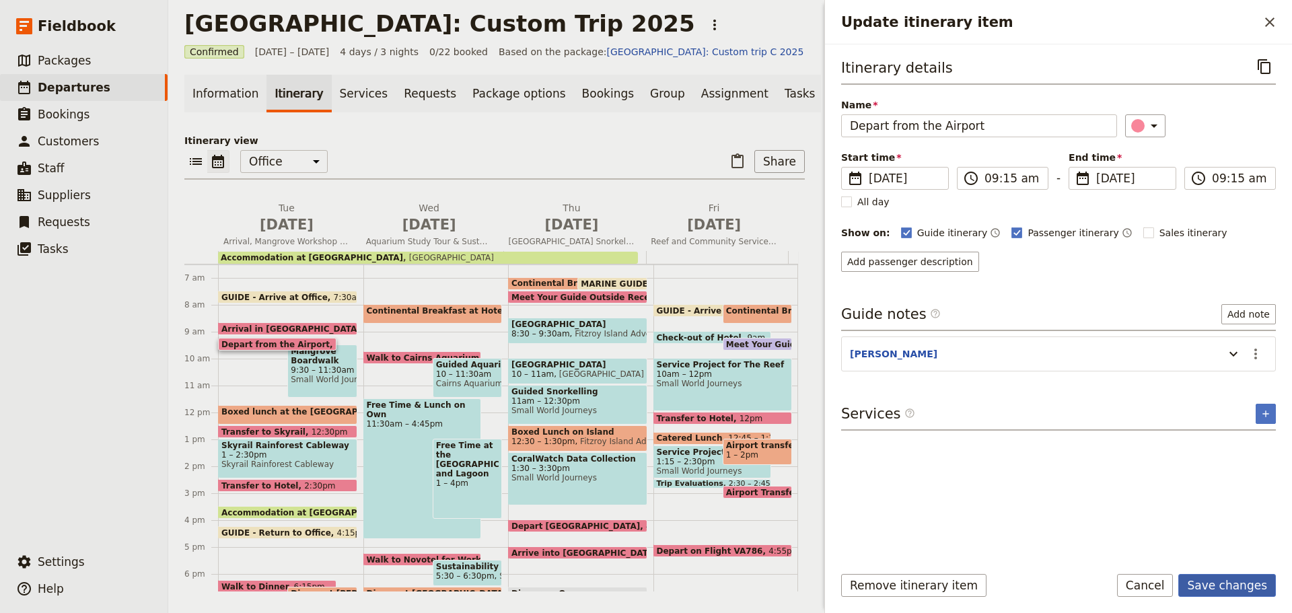
click at [1263, 588] on button "Save changes" at bounding box center [1228, 585] width 98 height 23
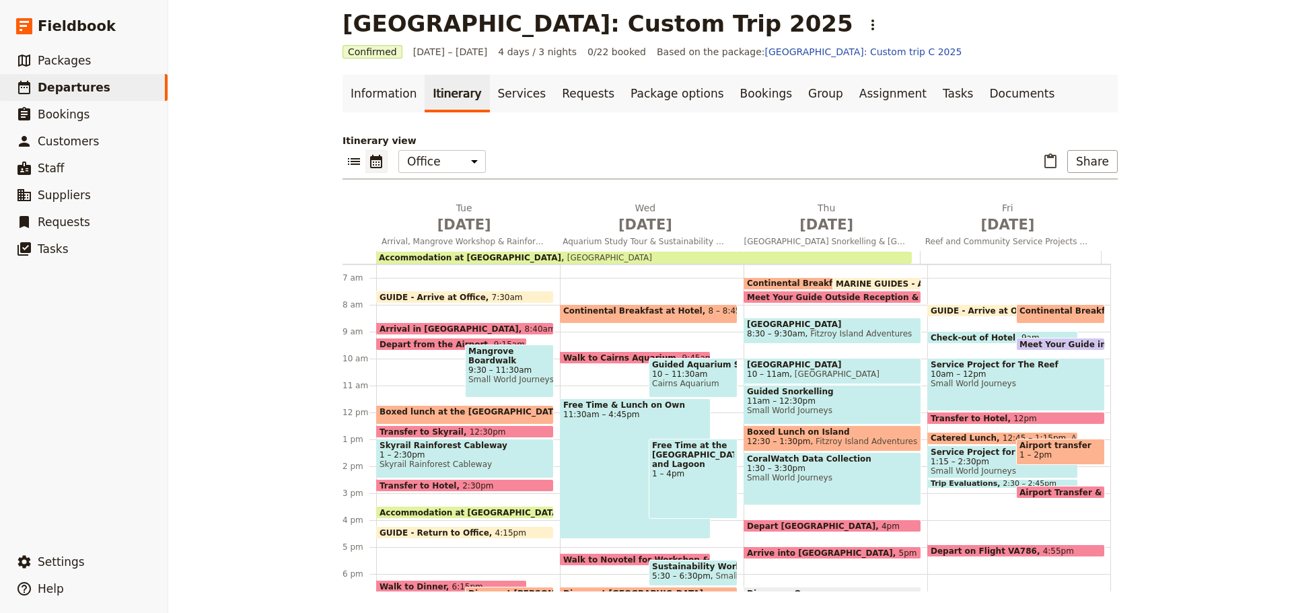
click at [480, 368] on span "9:30 – 11:30am" at bounding box center [510, 370] width 82 height 9
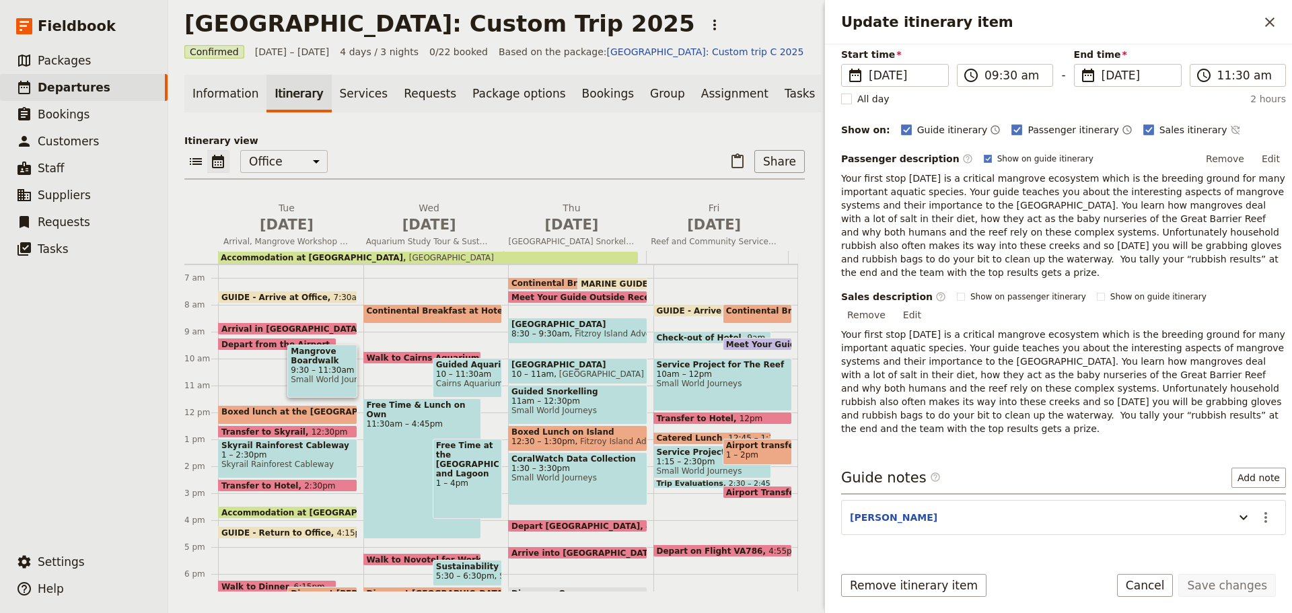
scroll to position [197, 0]
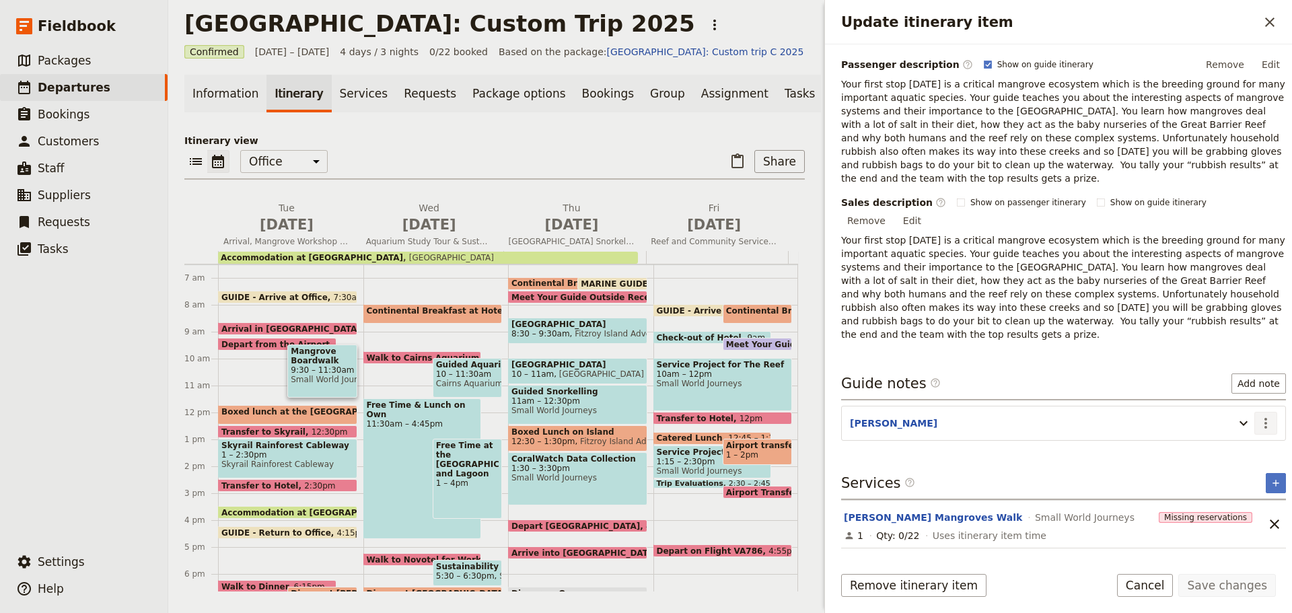
click at [1259, 415] on icon "Actions" at bounding box center [1266, 423] width 16 height 16
click at [1249, 408] on span "Edit note" at bounding box center [1227, 410] width 63 height 13
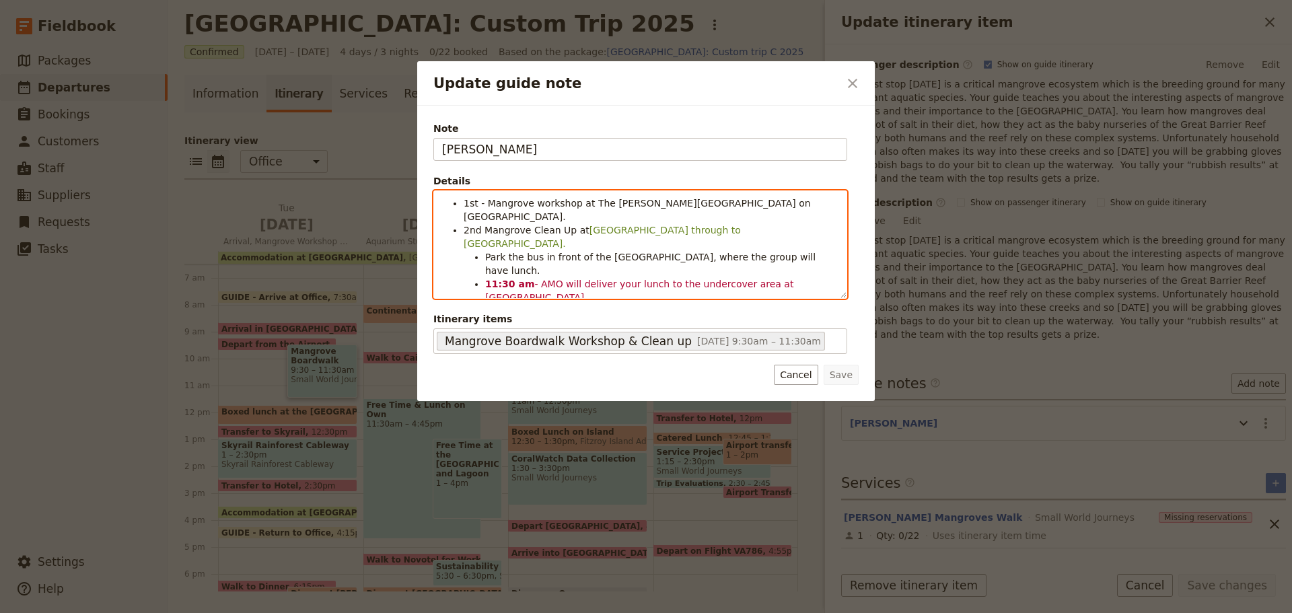
click at [614, 201] on span "1st - Mangrove workshop at The [PERSON_NAME][GEOGRAPHIC_DATA] on [GEOGRAPHIC_DA…" at bounding box center [639, 210] width 350 height 24
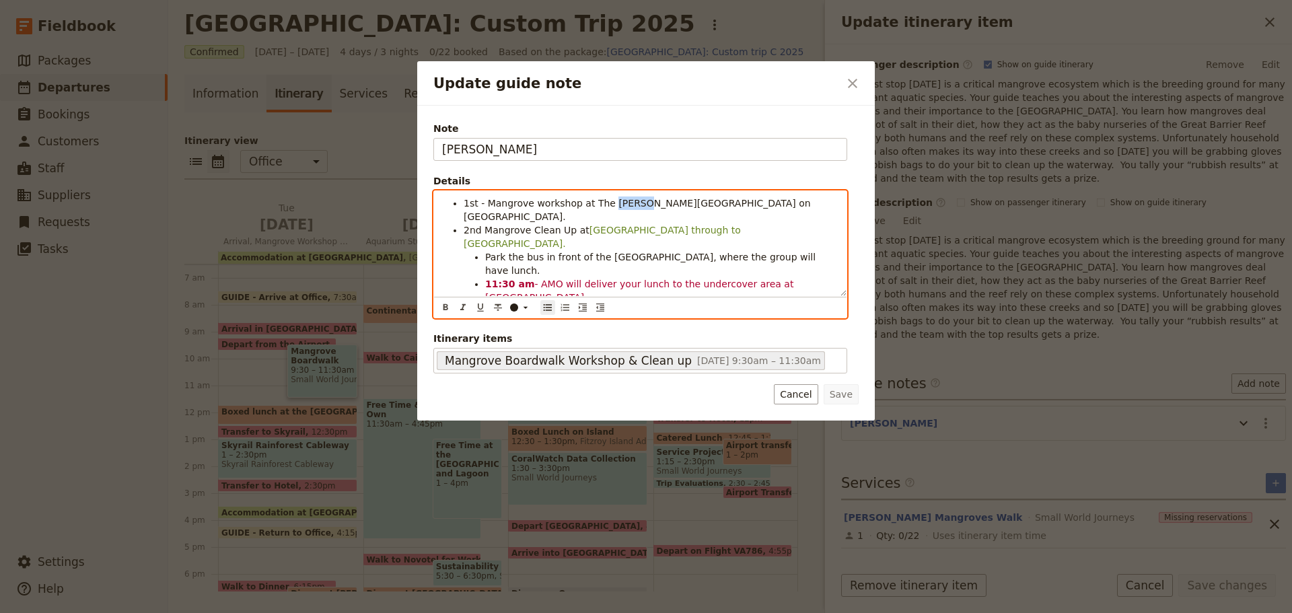
click at [614, 201] on span "1st - Mangrove workshop at The [PERSON_NAME][GEOGRAPHIC_DATA] on [GEOGRAPHIC_DA…" at bounding box center [639, 210] width 350 height 24
click at [605, 279] on span "- AMO will deliver your lunch to the undercover area at [GEOGRAPHIC_DATA]." at bounding box center [641, 291] width 312 height 24
click at [558, 306] on span "Call the office to collect the rubbish from Mangrove Cleaning." at bounding box center [630, 311] width 290 height 11
click at [600, 279] on span "- AMO will deliver your lunch to the undercover area at [GEOGRAPHIC_DATA]." at bounding box center [641, 291] width 312 height 24
drag, startPoint x: 485, startPoint y: 269, endPoint x: 782, endPoint y: 254, distance: 297.2
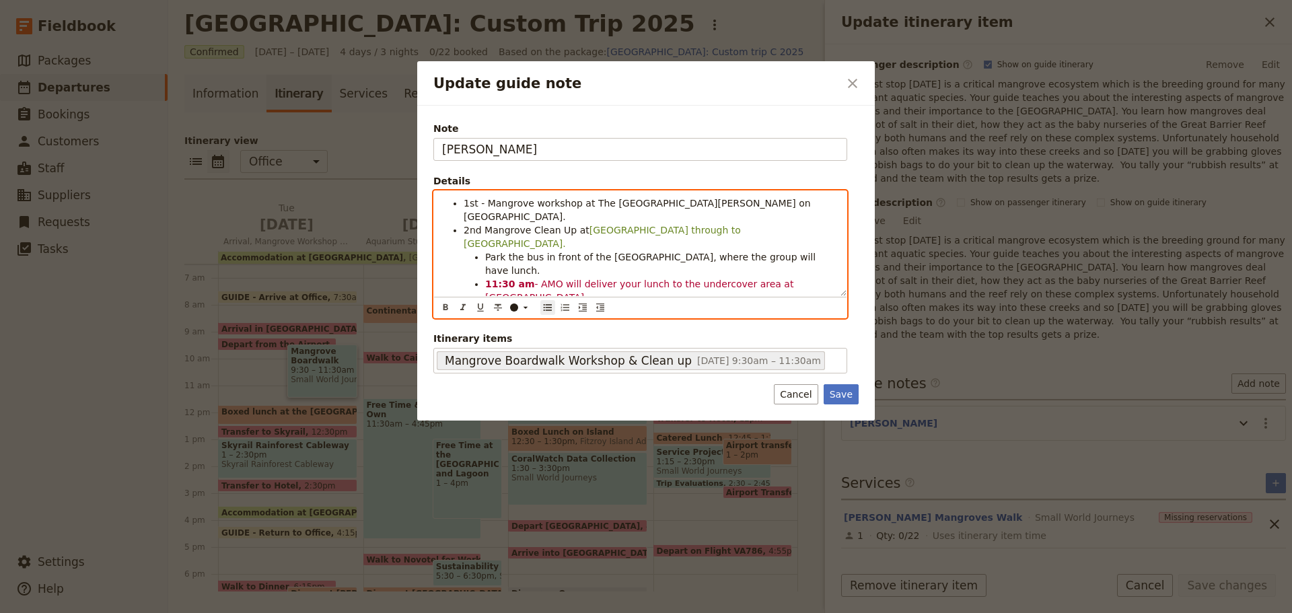
click at [779, 261] on ul "Park the bus in front of the [GEOGRAPHIC_DATA], where the group will have lunch…" at bounding box center [651, 283] width 375 height 67
copy span "enary Lakes."
click at [551, 250] on li "Park the bus in front of the [GEOGRAPHIC_DATA], where the group will have lunch." at bounding box center [661, 263] width 353 height 27
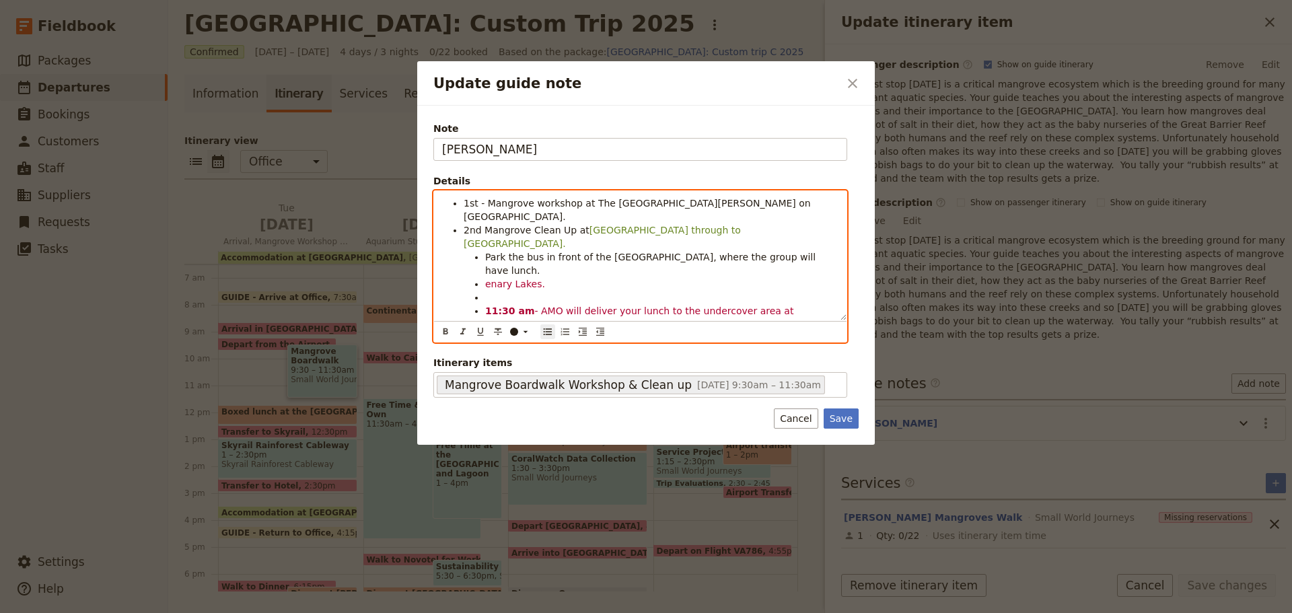
drag, startPoint x: 478, startPoint y: 299, endPoint x: 485, endPoint y: 297, distance: 7.7
click at [482, 297] on ul "Park the bus in front of the [GEOGRAPHIC_DATA], where the group will have lunch…" at bounding box center [651, 297] width 375 height 94
drag, startPoint x: 484, startPoint y: 297, endPoint x: 765, endPoint y: 298, distance: 280.7
click at [765, 298] on ul "Park the bus in front of the [GEOGRAPHIC_DATA], where the group will have lunch…" at bounding box center [651, 297] width 375 height 94
copy span "Call the office to collect the rubbish from Mangrove Cleaning."
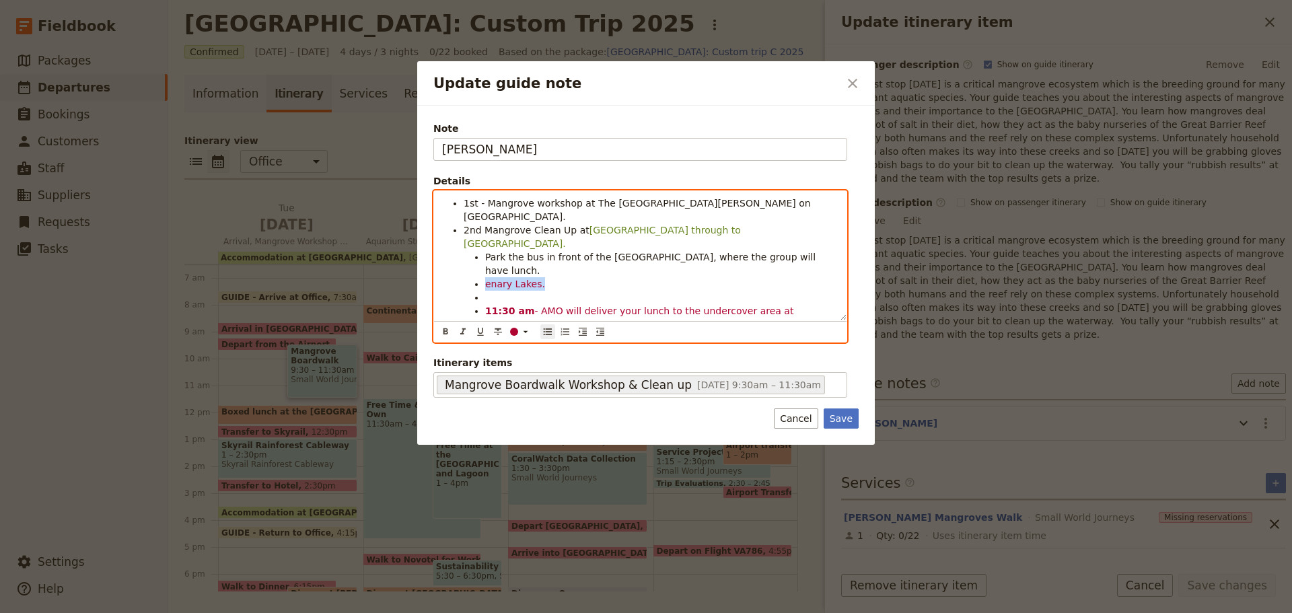
drag, startPoint x: 486, startPoint y: 261, endPoint x: 567, endPoint y: 255, distance: 81.0
click at [567, 277] on li "enary Lakes." at bounding box center [661, 283] width 353 height 13
click at [483, 255] on ul "Park the bus in front of the [GEOGRAPHIC_DATA], where the group will have lunch…" at bounding box center [651, 297] width 375 height 94
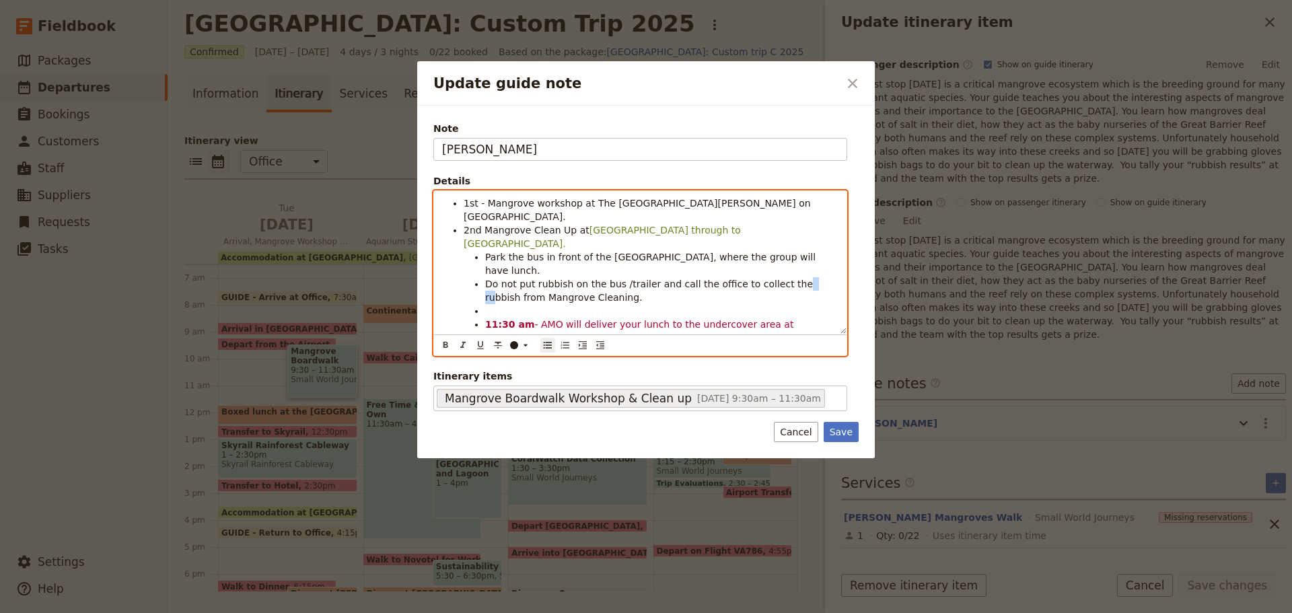
drag, startPoint x: 773, startPoint y: 258, endPoint x: 788, endPoint y: 257, distance: 15.5
click at [788, 279] on span "Do not put rubbish on the bus /trailer and call the office to collect the rubbi…" at bounding box center [650, 291] width 331 height 24
drag, startPoint x: 567, startPoint y: 256, endPoint x: 616, endPoint y: 231, distance: 55.1
click at [567, 279] on span "Do not put rubbish on the bus /trailer and call the office to collect the rubbi…" at bounding box center [650, 291] width 331 height 24
click at [726, 279] on span "Do not put rubbish from Mangrove Cleaning on the bus /trailer and call the offi…" at bounding box center [663, 291] width 356 height 24
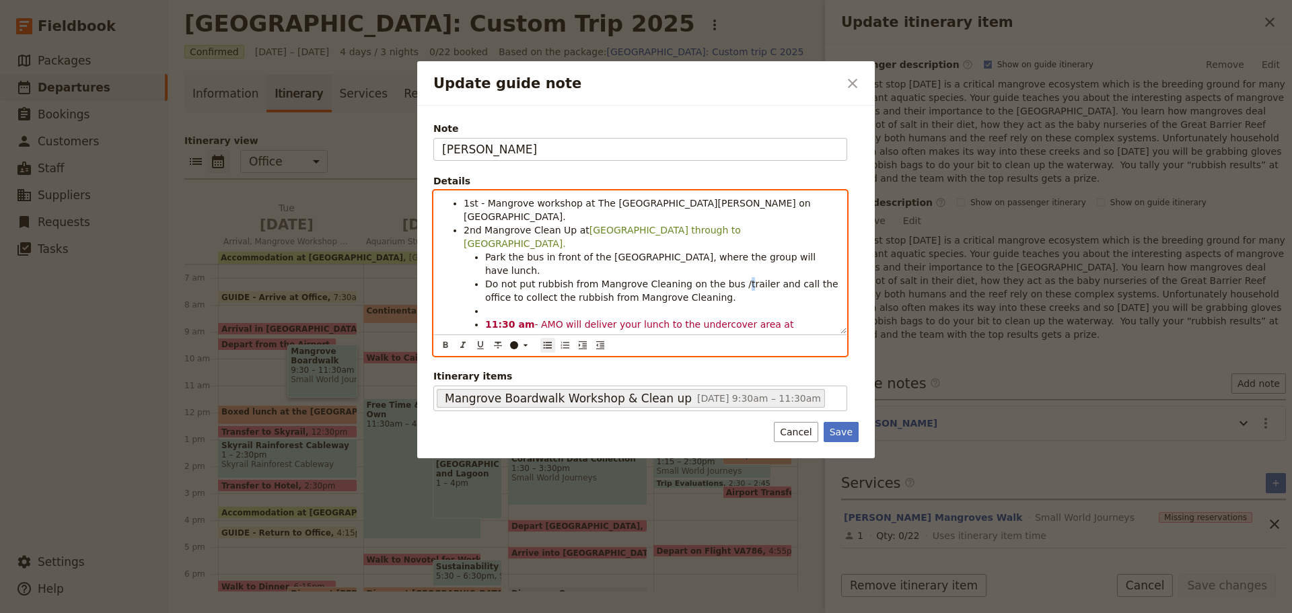
click at [725, 279] on span "Do not put rubbish from Mangrove Cleaning on the bus /trailer and call the offi…" at bounding box center [663, 291] width 356 height 24
drag, startPoint x: 532, startPoint y: 271, endPoint x: 670, endPoint y: 270, distance: 137.3
click at [670, 279] on span "Do not put rubbish from Mangrove Cleaning on the bus / trailer and call the off…" at bounding box center [655, 291] width 341 height 24
click at [532, 304] on li "Update guide note" at bounding box center [661, 310] width 353 height 13
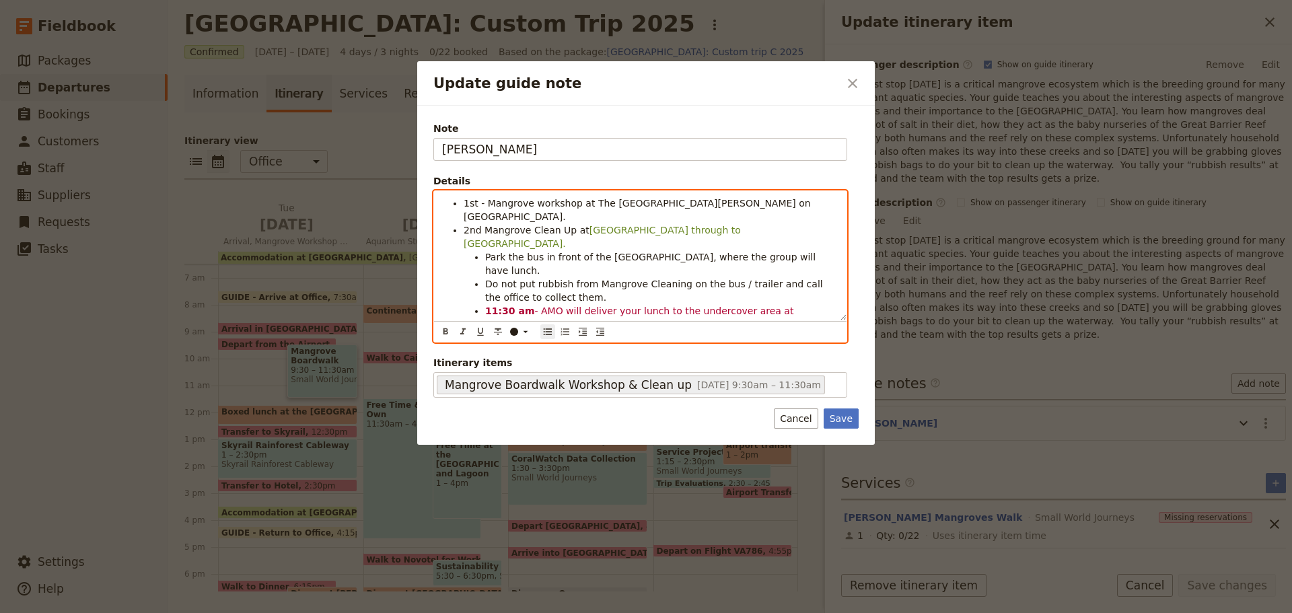
drag, startPoint x: 485, startPoint y: 296, endPoint x: 728, endPoint y: 322, distance: 244.4
click at [794, 299] on ul "Park the bus in front of the [GEOGRAPHIC_DATA], where the group will have lunch…" at bounding box center [651, 297] width 375 height 94
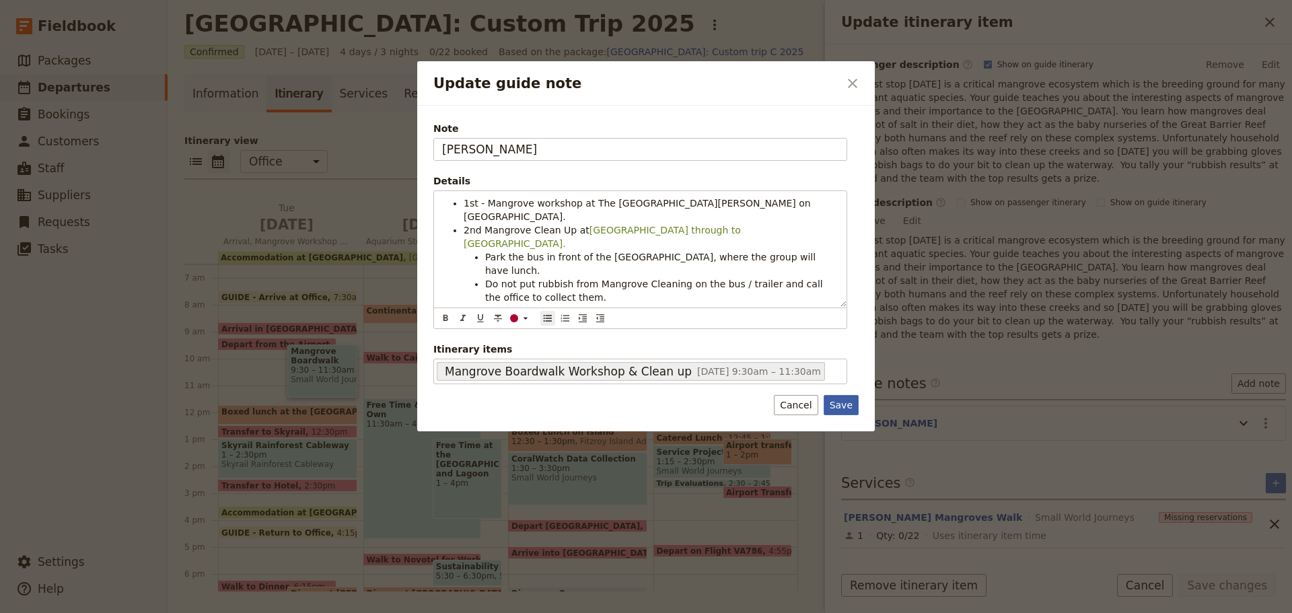
click at [848, 399] on button "Save" at bounding box center [841, 405] width 35 height 20
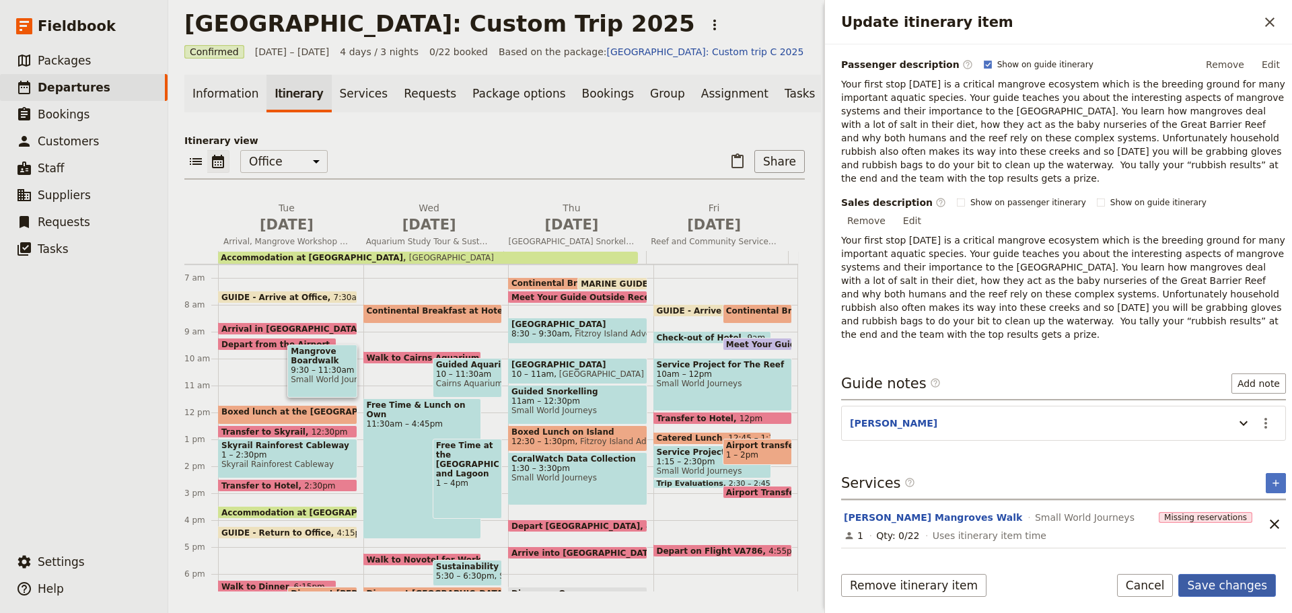
click at [1212, 580] on button "Save changes" at bounding box center [1228, 585] width 98 height 23
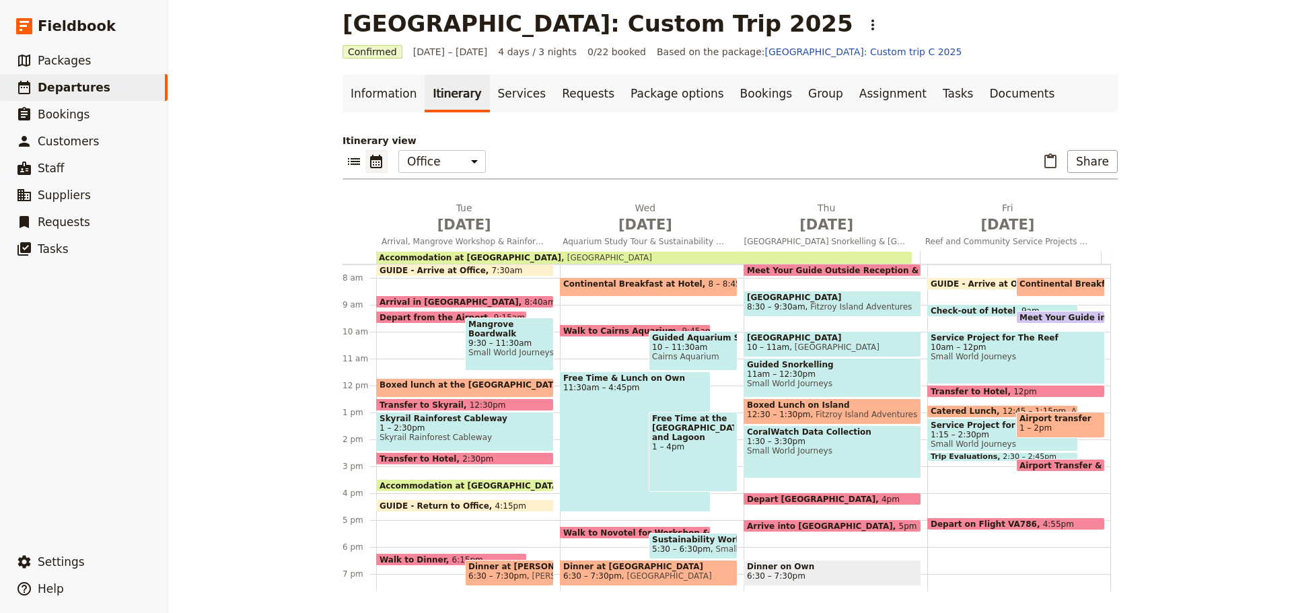
scroll to position [242, 0]
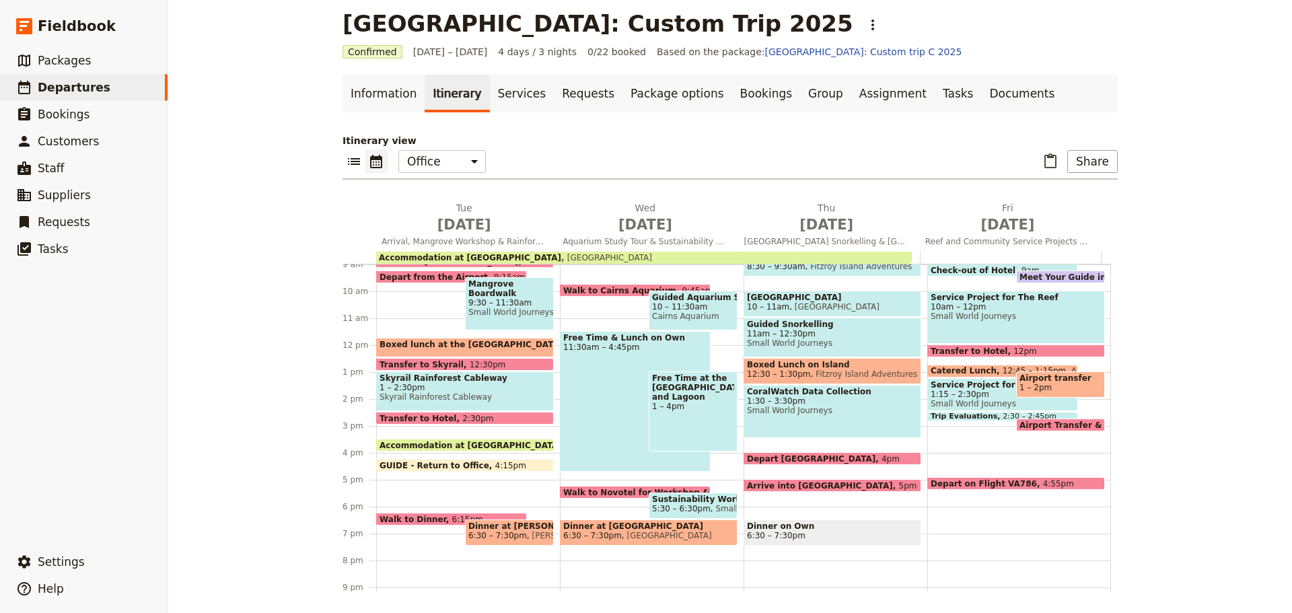
click at [436, 424] on div "Transfer to Hotel 2:30pm" at bounding box center [465, 418] width 178 height 13
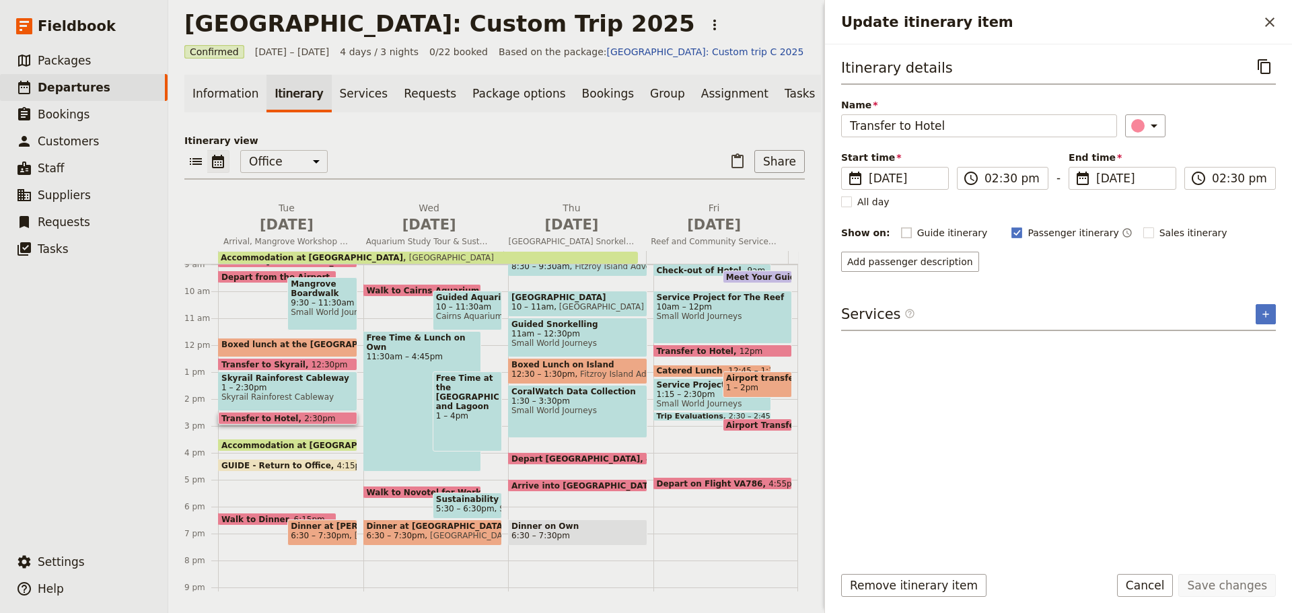
click at [901, 229] on rect "Update itinerary item" at bounding box center [906, 233] width 10 height 10
click at [901, 226] on input "Guide itinerary" at bounding box center [901, 226] width 1 height 1
checkbox input "true"
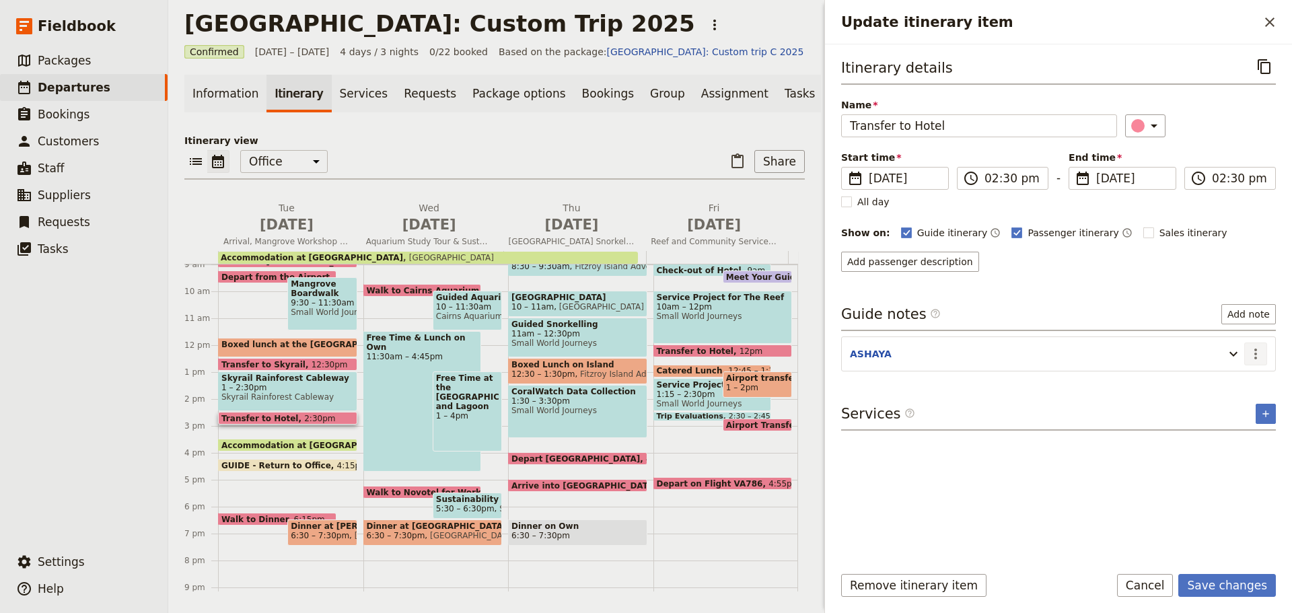
click at [1255, 356] on icon "Actions" at bounding box center [1256, 354] width 16 height 16
click at [1246, 380] on span "Edit note" at bounding box center [1227, 382] width 63 height 13
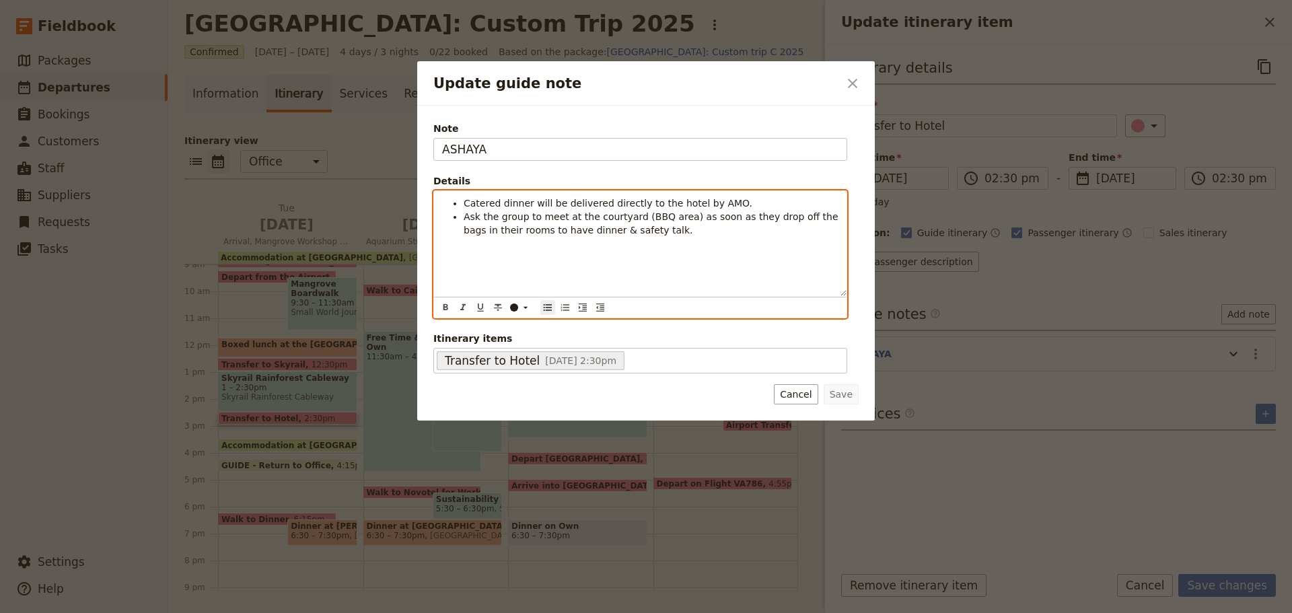
click at [553, 221] on span "Ask the group to meet at the courtyard (BBQ area) as soon as they drop off the …" at bounding box center [653, 223] width 378 height 24
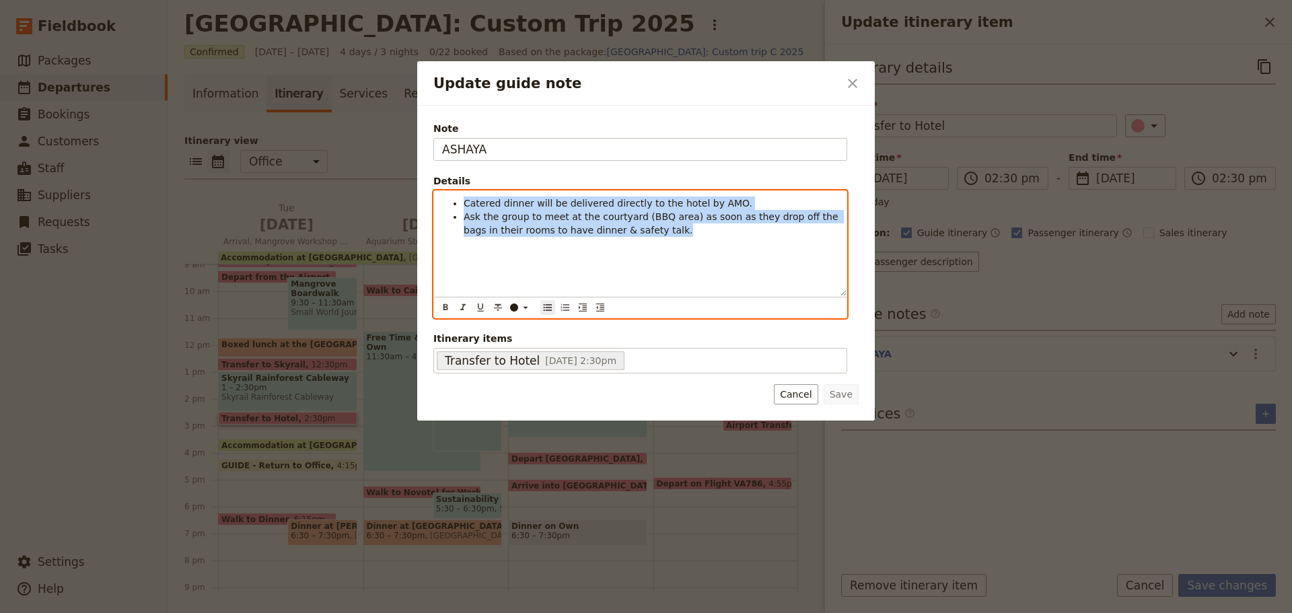
drag, startPoint x: 464, startPoint y: 201, endPoint x: 807, endPoint y: 255, distance: 347.6
click at [807, 255] on div "Catered dinner will be delivered directly to the hotel by AMO. Ask the group to…" at bounding box center [640, 243] width 413 height 105
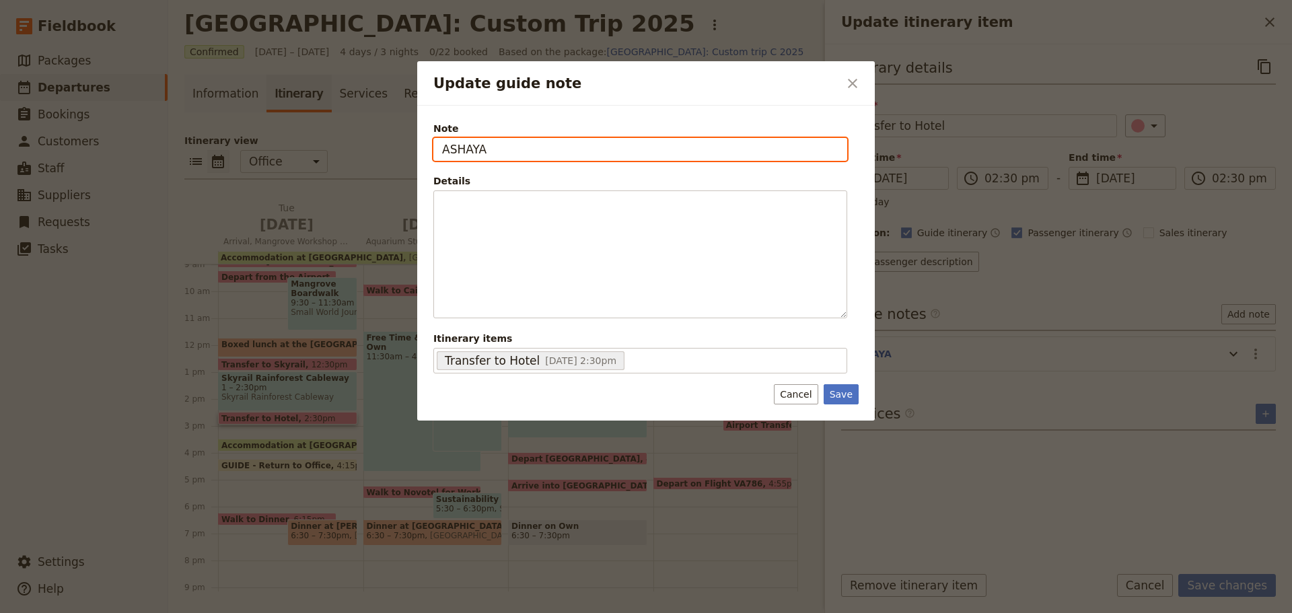
drag, startPoint x: 524, startPoint y: 148, endPoint x: 475, endPoint y: 158, distance: 50.2
click at [488, 150] on input "ASHAYA" at bounding box center [641, 149] width 414 height 23
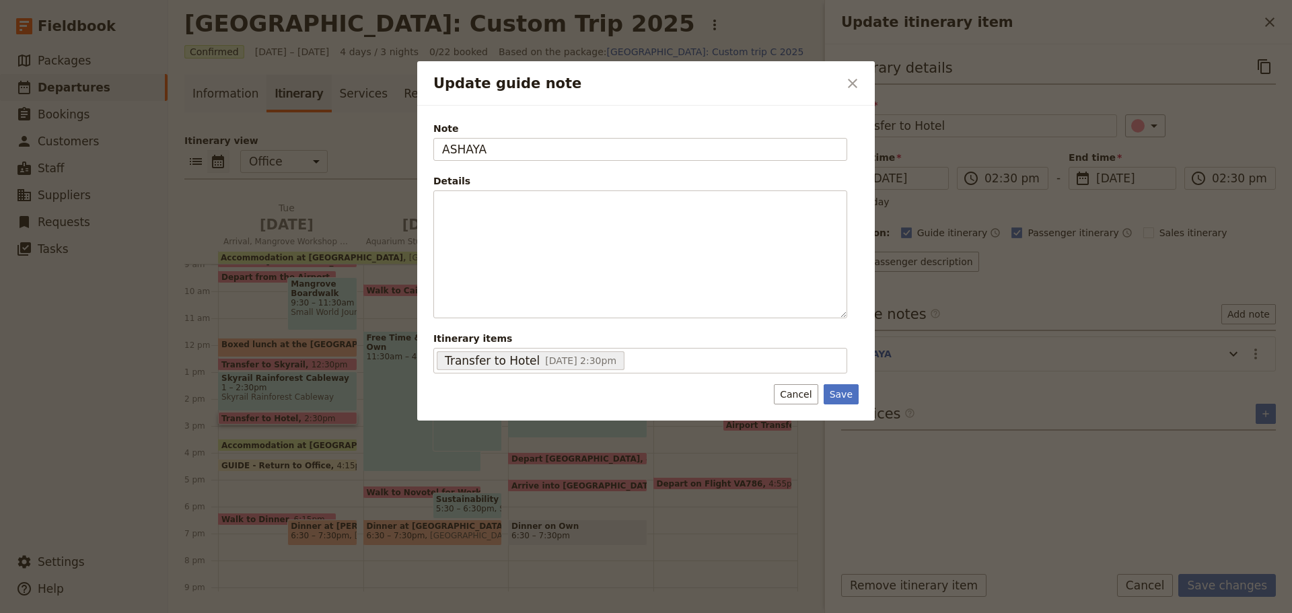
drag, startPoint x: 1035, startPoint y: 370, endPoint x: 1060, endPoint y: 354, distance: 29.3
click at [1035, 368] on div at bounding box center [646, 306] width 1292 height 613
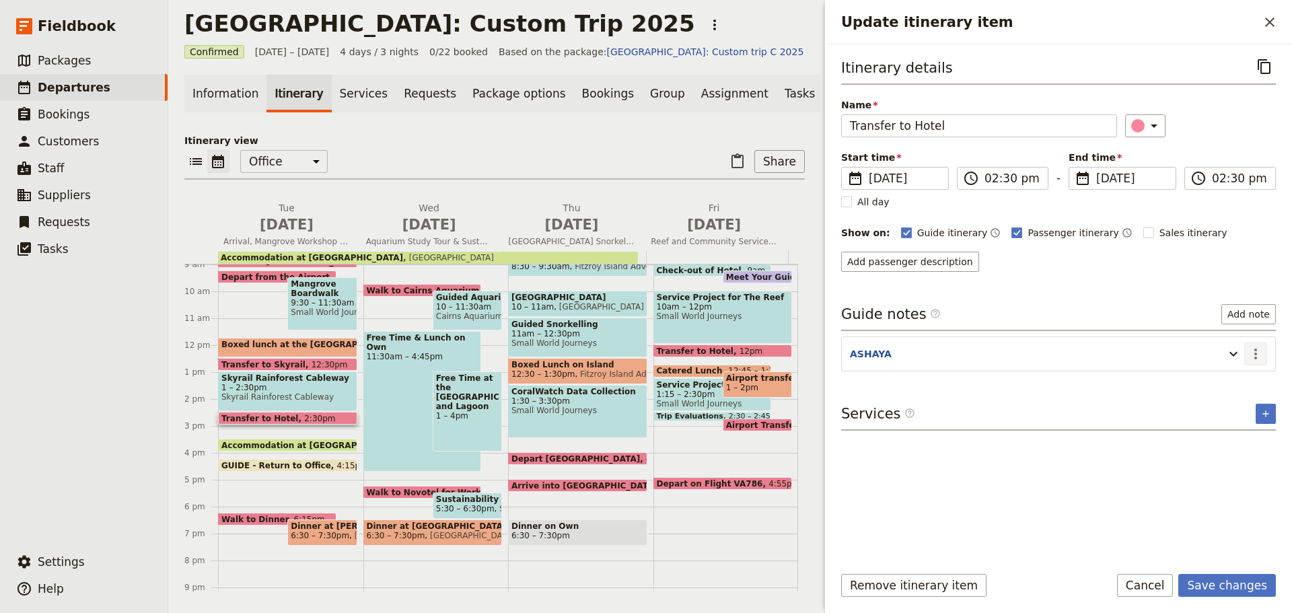
click at [1253, 351] on icon "Actions" at bounding box center [1256, 354] width 16 height 16
click at [1247, 382] on span "Edit note" at bounding box center [1227, 382] width 63 height 13
click at [1255, 351] on icon "Actions" at bounding box center [1256, 354] width 16 height 16
click at [1231, 402] on span "Remove note" at bounding box center [1227, 401] width 63 height 13
click at [1211, 589] on button "Save changes" at bounding box center [1228, 585] width 98 height 23
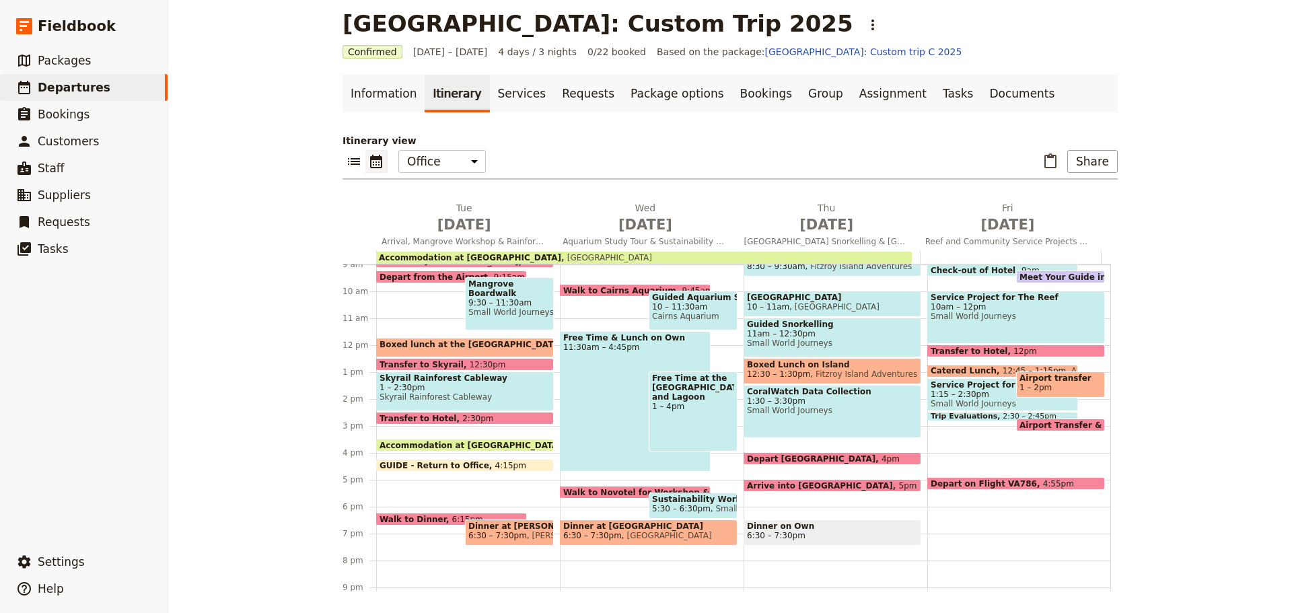
click at [466, 423] on span at bounding box center [465, 421] width 176 height 5
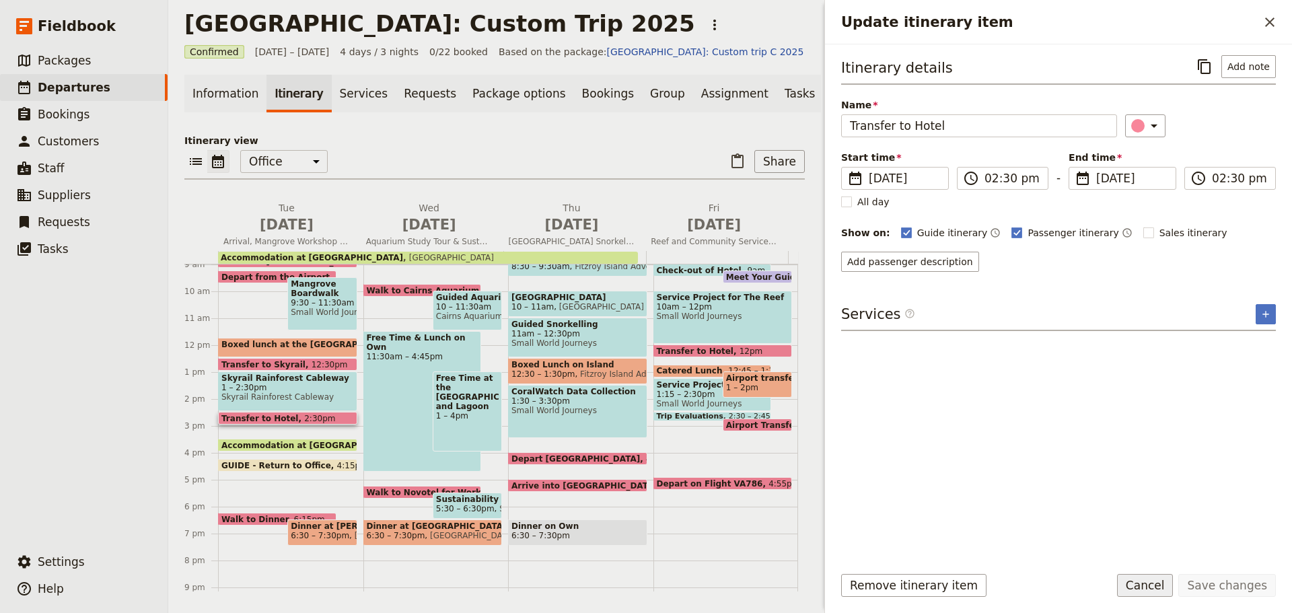
click at [1148, 582] on button "Cancel" at bounding box center [1145, 585] width 57 height 23
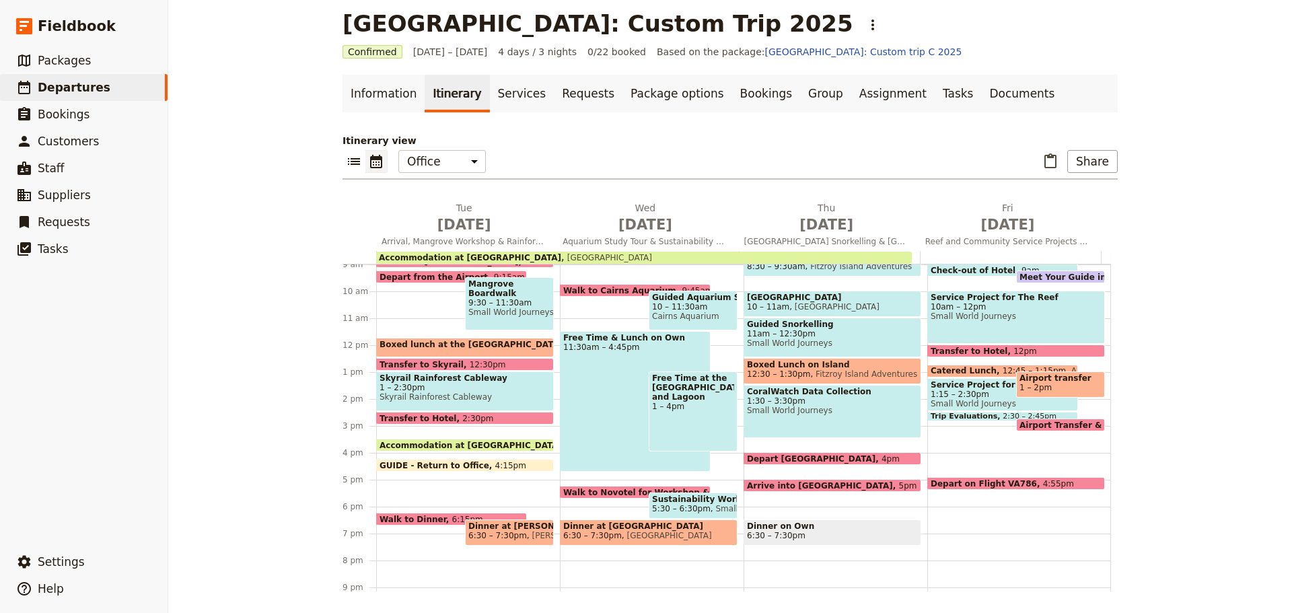
click at [416, 449] on span at bounding box center [465, 448] width 176 height 5
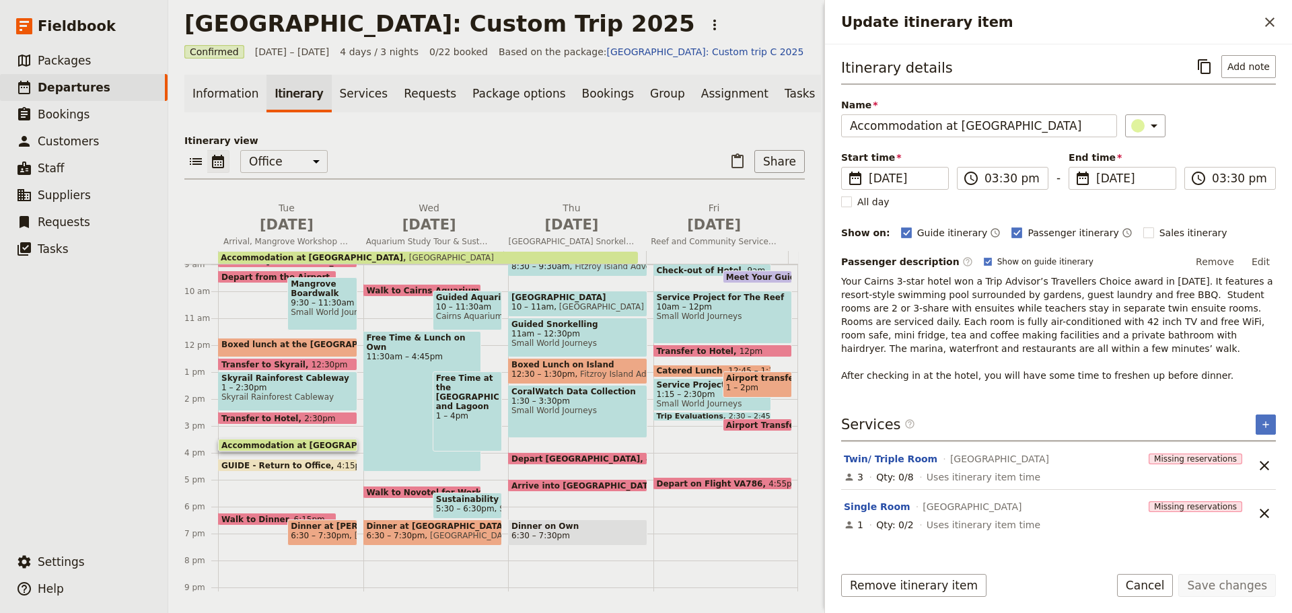
drag, startPoint x: 1271, startPoint y: 263, endPoint x: 1261, endPoint y: 265, distance: 10.3
click at [1269, 263] on button "Edit" at bounding box center [1261, 262] width 30 height 20
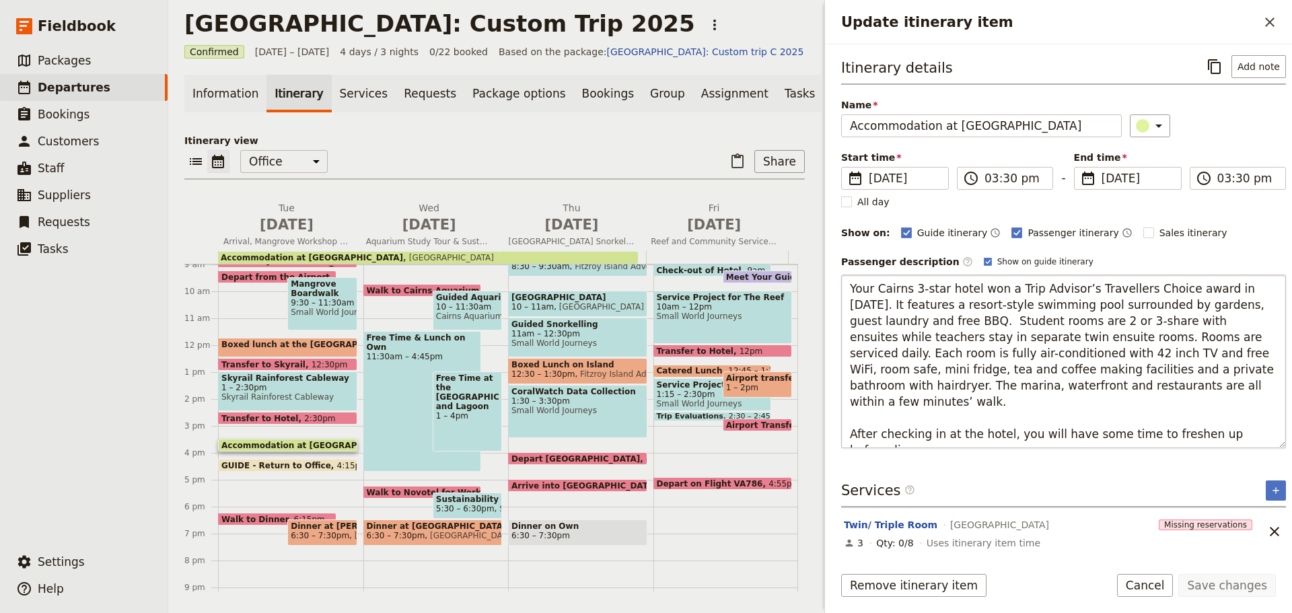
click at [942, 421] on textarea "Your Cairns 3-star hotel won a Trip Advisor’s Travellers Choice award in [DATE]…" at bounding box center [1063, 362] width 445 height 174
click at [941, 421] on textarea "Your Cairns 3-star hotel won a Trip Advisor’s Travellers Choice award in [DATE]…" at bounding box center [1063, 362] width 445 height 174
click at [1008, 443] on textarea "Your Cairns 3-star hotel won a Trip Advisor’s Travellers Choice award in [DATE]…" at bounding box center [1063, 362] width 445 height 174
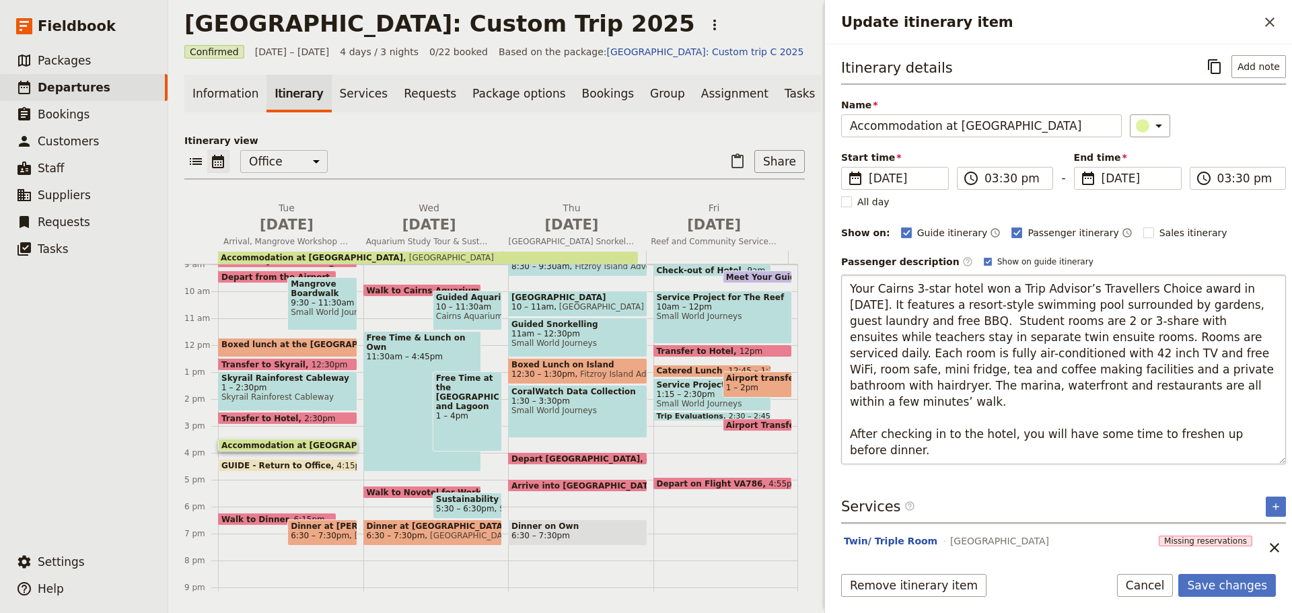
type textarea "Your Cairns 3-star hotel won a Trip Advisor’s Travellers Choice award in [DATE]…"
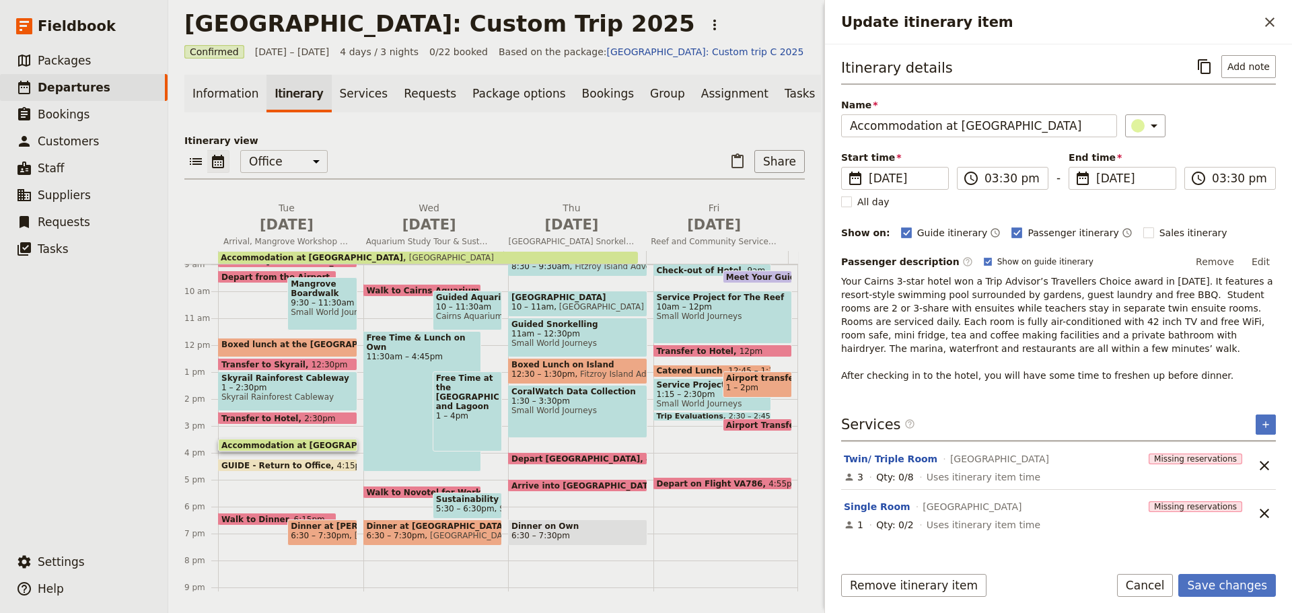
click at [1214, 373] on p "Your Cairns 3-star hotel won a Trip Advisor’s Travellers Choice award in [DATE]…" at bounding box center [1058, 329] width 435 height 108
click at [1256, 269] on button "Edit" at bounding box center [1261, 262] width 30 height 20
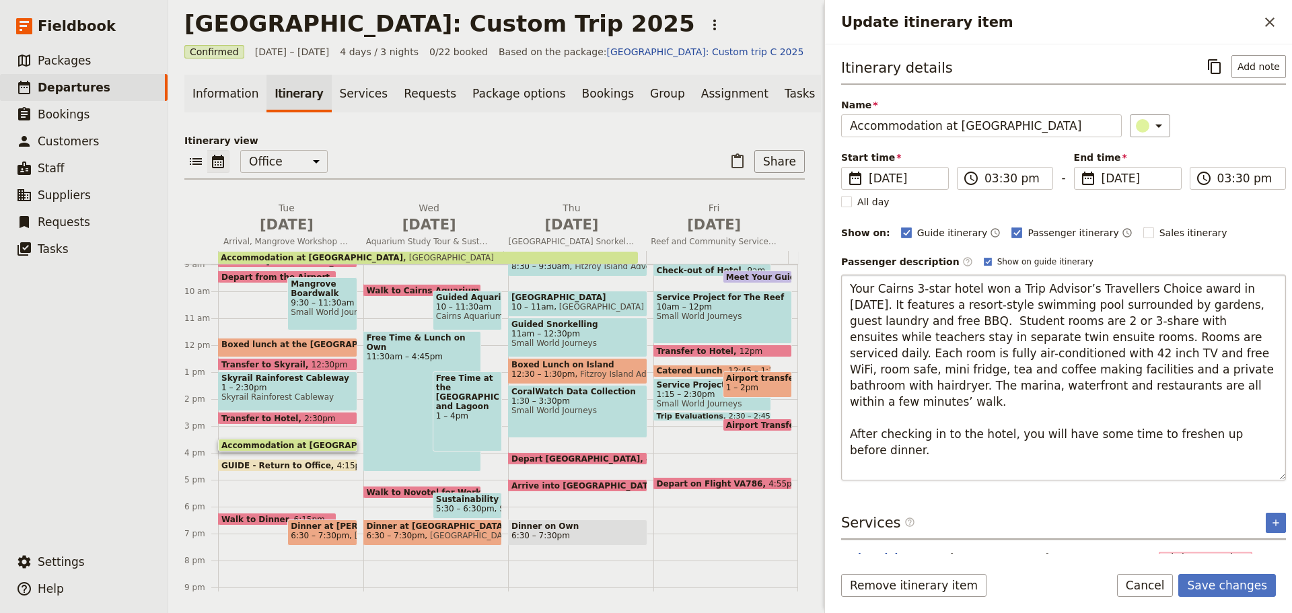
click at [958, 394] on textarea "Your Cairns 3-star hotel won a Trip Advisor’s Travellers Choice award in [DATE]…" at bounding box center [1063, 378] width 445 height 206
click at [1141, 419] on textarea "Your Cairns 3-star hotel won a Trip Advisor’s Travellers Choice award in [DATE]…" at bounding box center [1063, 378] width 445 height 206
click at [999, 435] on textarea "Your Cairns 3-star hotel won a Trip Advisor’s Travellers Choice award in [DATE]…" at bounding box center [1063, 378] width 445 height 206
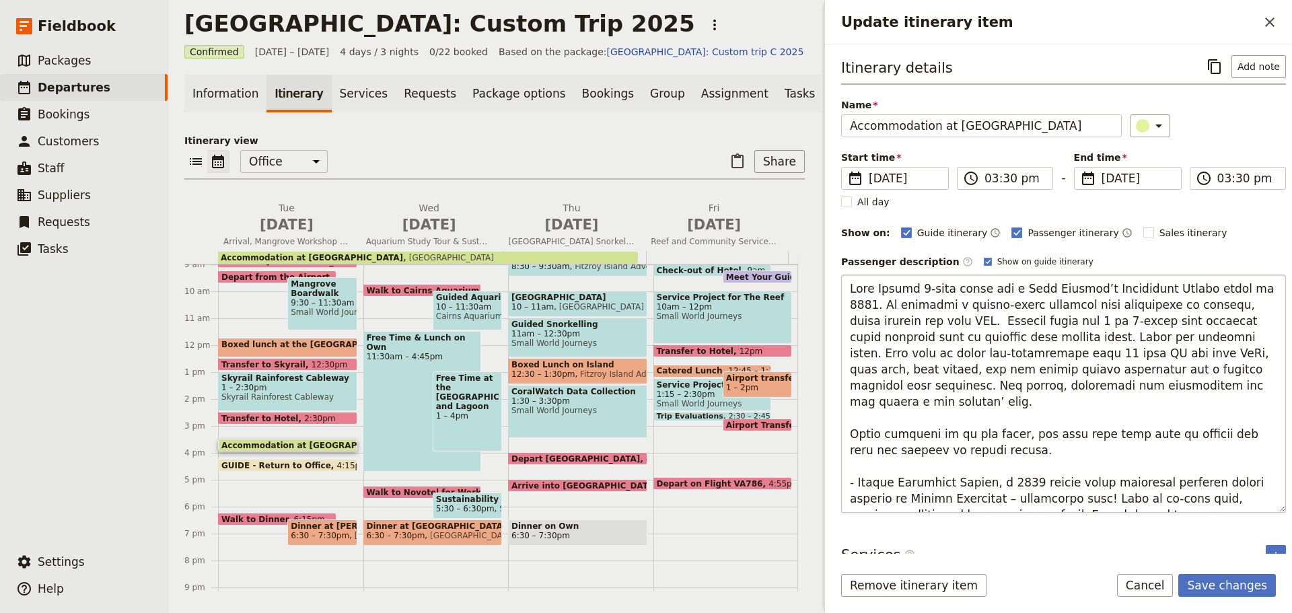
scroll to position [150, 0]
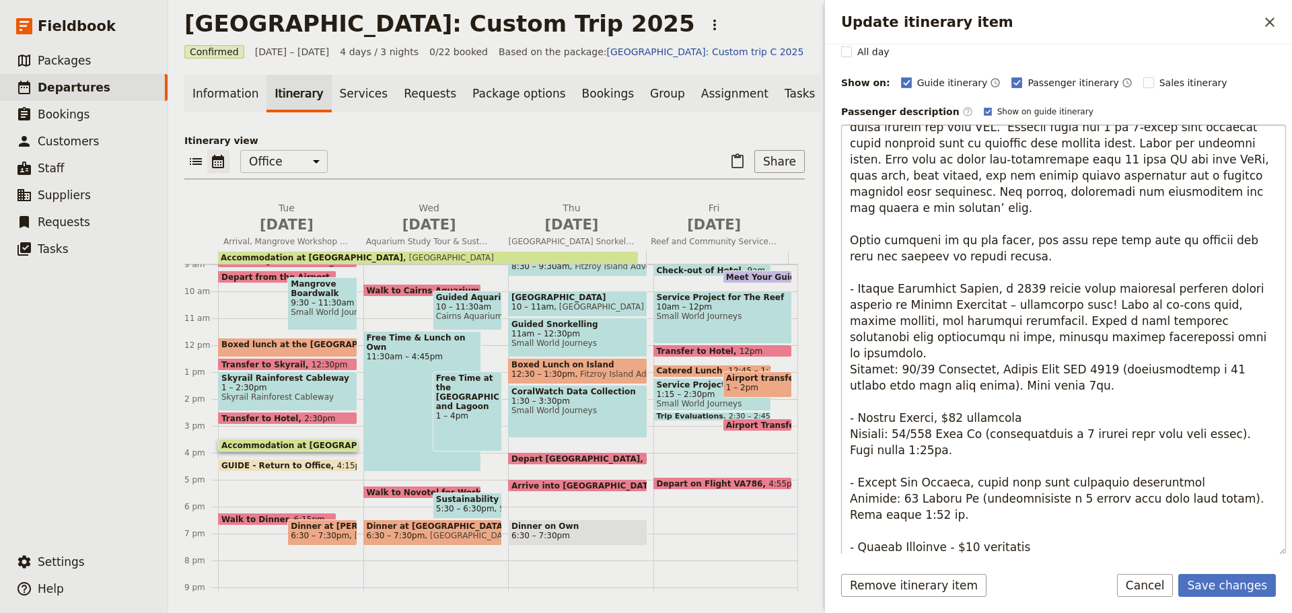
drag, startPoint x: 971, startPoint y: 364, endPoint x: 977, endPoint y: 320, distance: 43.4
click at [972, 364] on textarea "Update itinerary item" at bounding box center [1063, 340] width 445 height 431
click at [940, 261] on textarea "Update itinerary item" at bounding box center [1063, 340] width 445 height 431
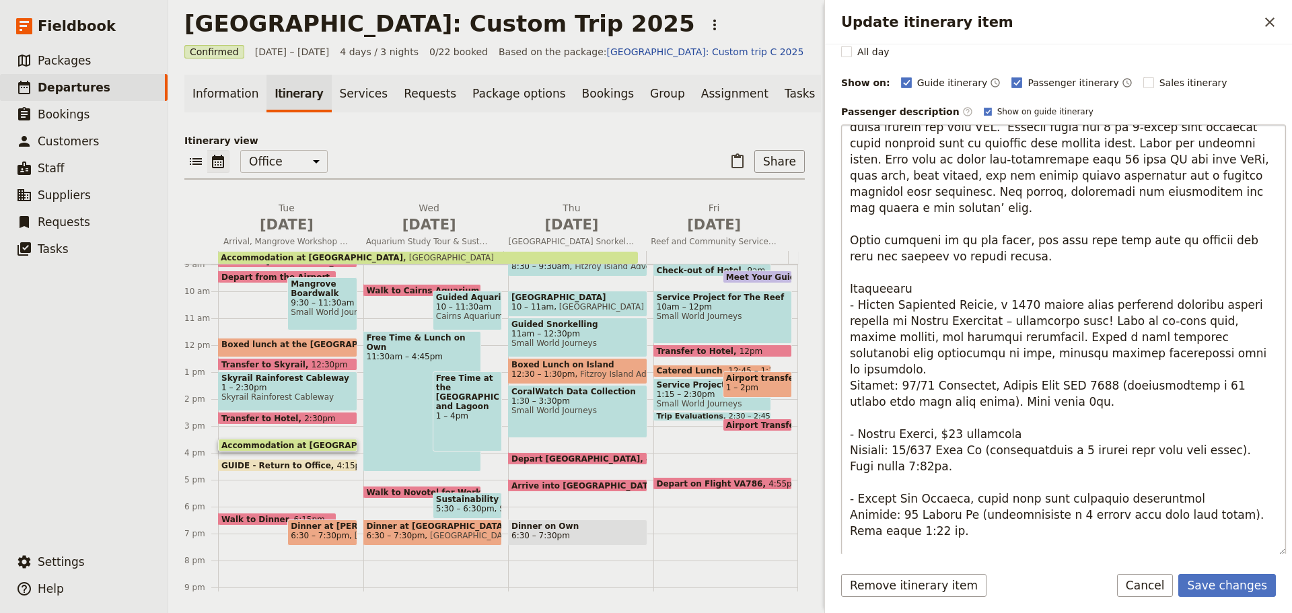
type textarea "Lore Ipsumd 5-sita conse adi e Sedd Eiusmod’t Incididunt Utlabo etdol ma 7393. …"
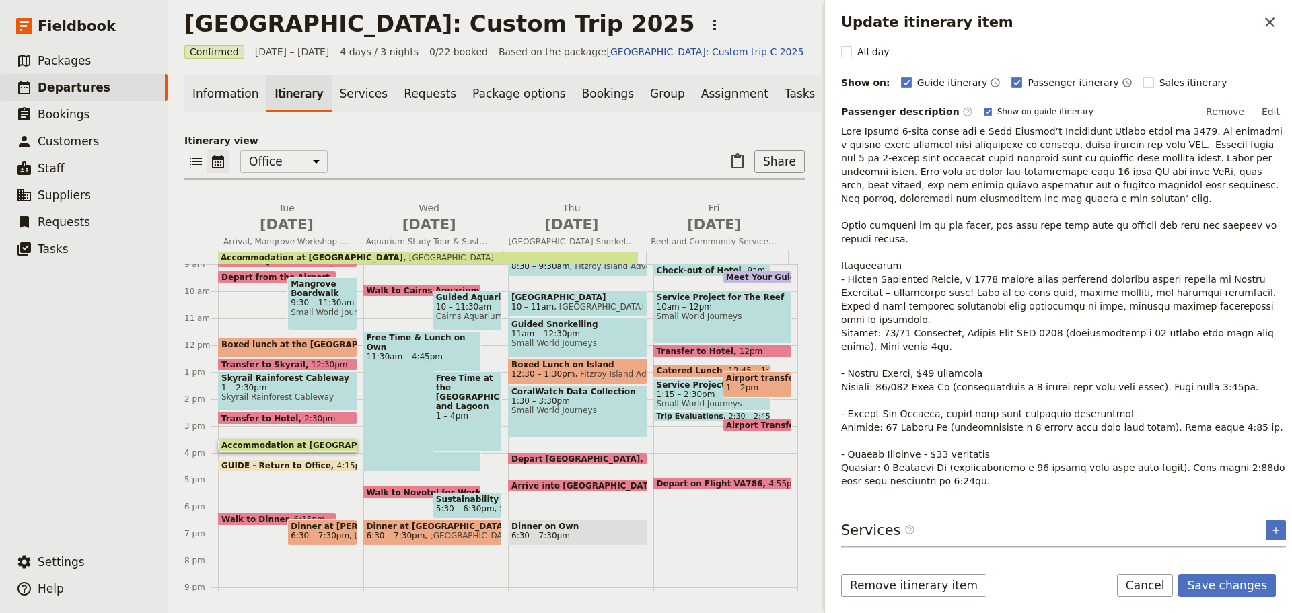
drag, startPoint x: 1266, startPoint y: 118, endPoint x: 1246, endPoint y: 129, distance: 22.0
click at [1263, 118] on button "Edit" at bounding box center [1271, 112] width 30 height 20
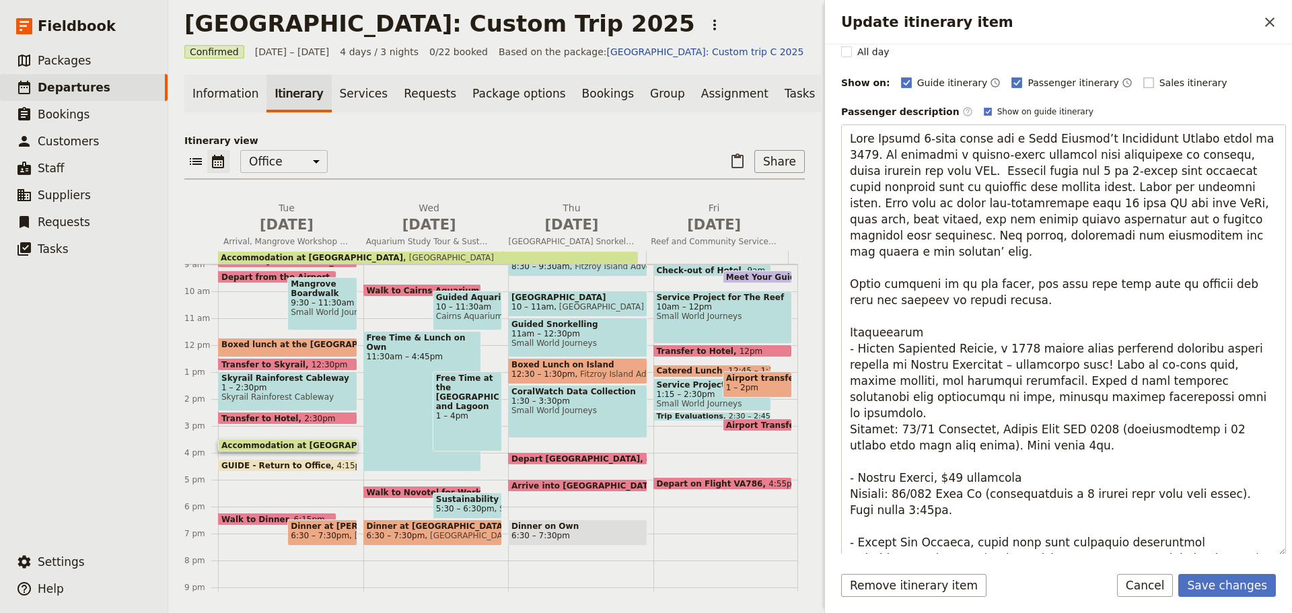
scroll to position [0, 0]
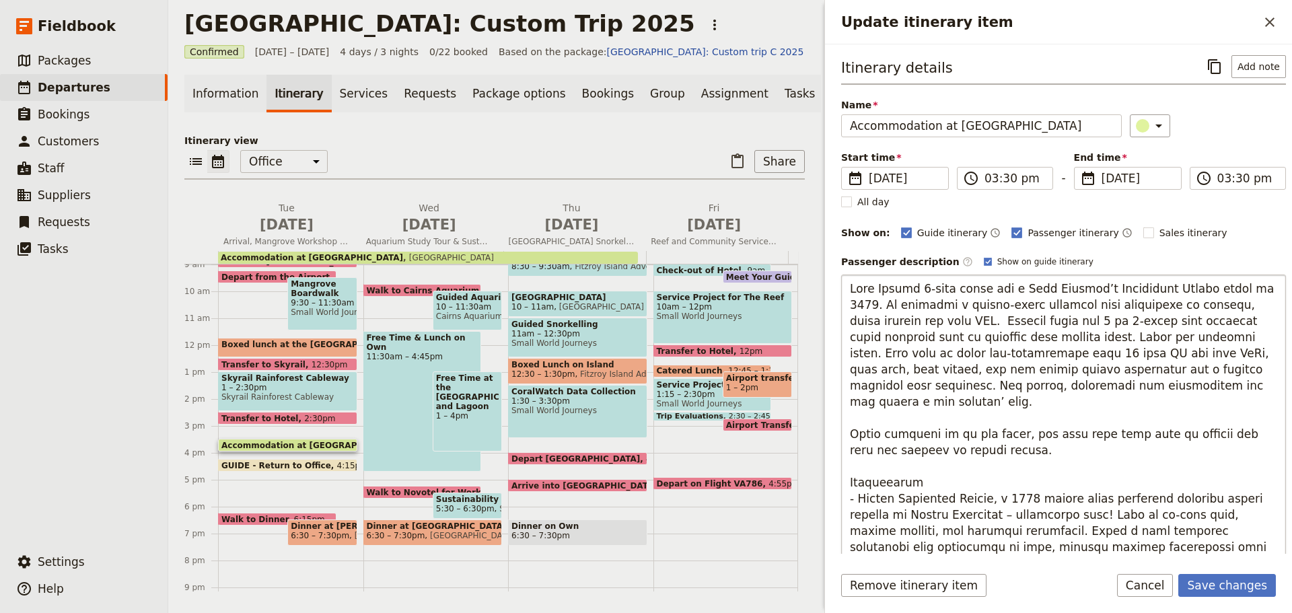
click at [945, 458] on textarea "Update itinerary item" at bounding box center [1063, 490] width 445 height 431
type textarea "Lore Ipsumd 9-sita conse adi e Sedd Eiusmod’t Incididunt Utlabo etdol ma 6319. …"
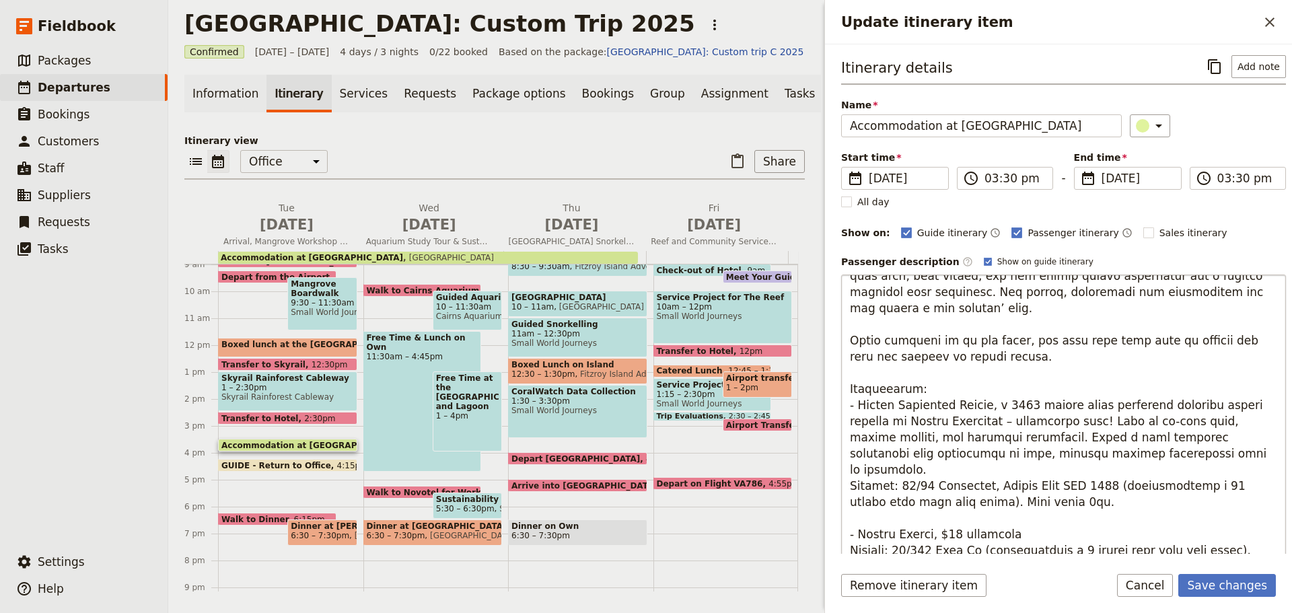
scroll to position [98, 0]
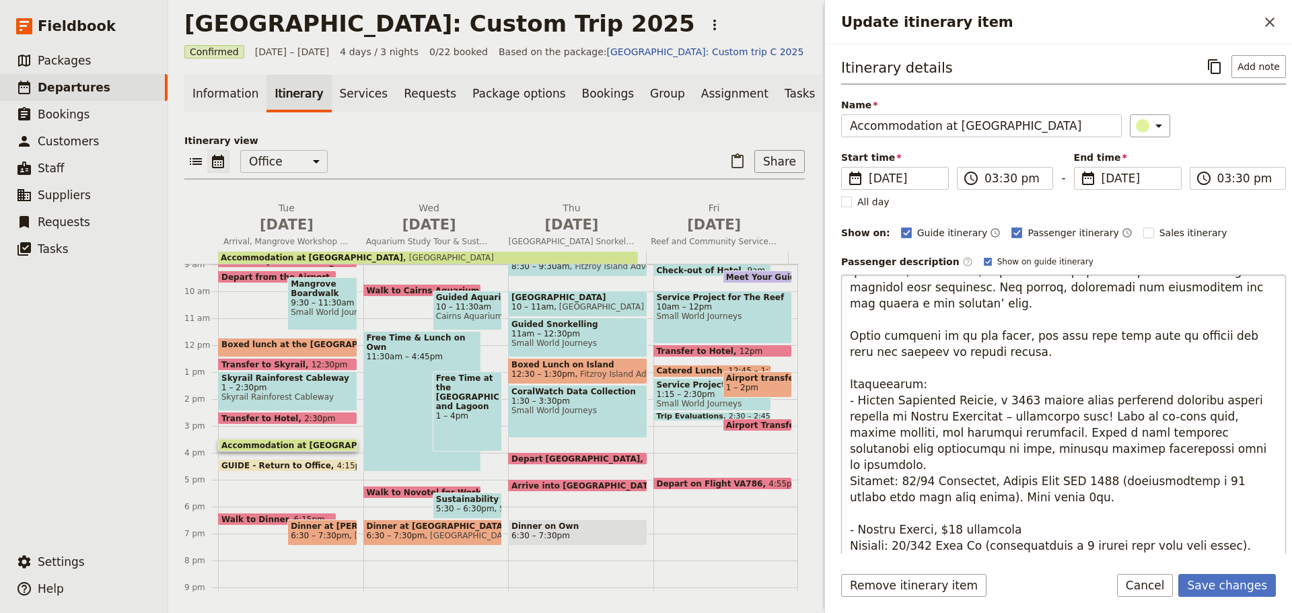
click at [1113, 465] on textarea "Update itinerary item" at bounding box center [1063, 490] width 445 height 431
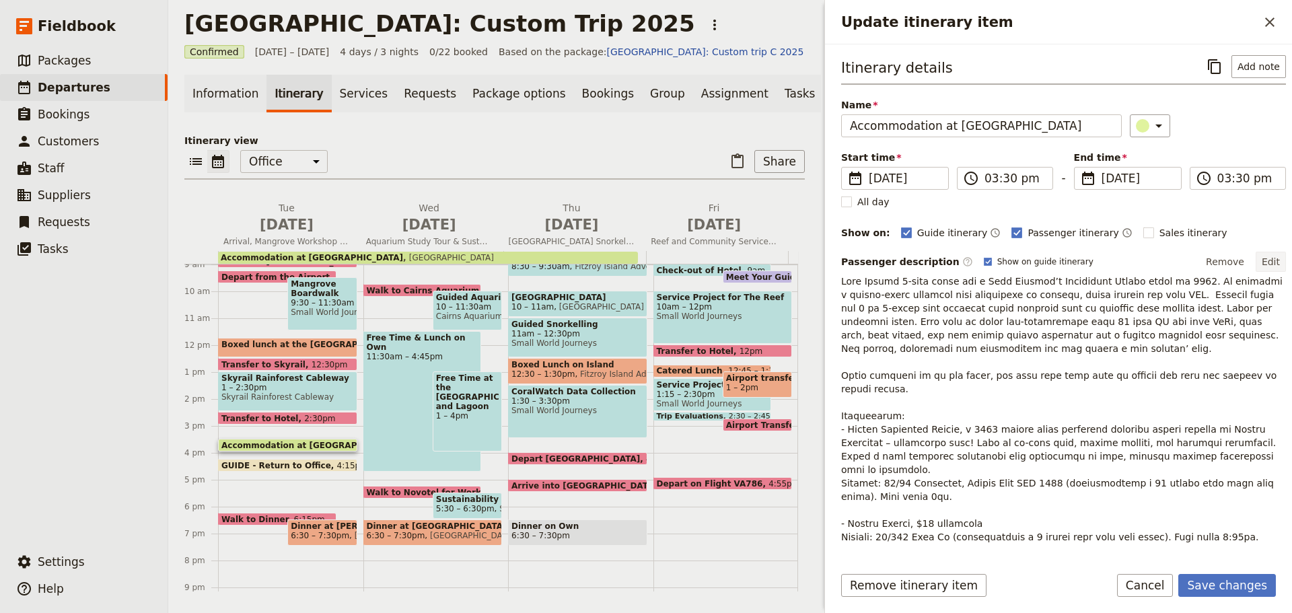
click at [1266, 254] on button "Edit" at bounding box center [1271, 262] width 30 height 20
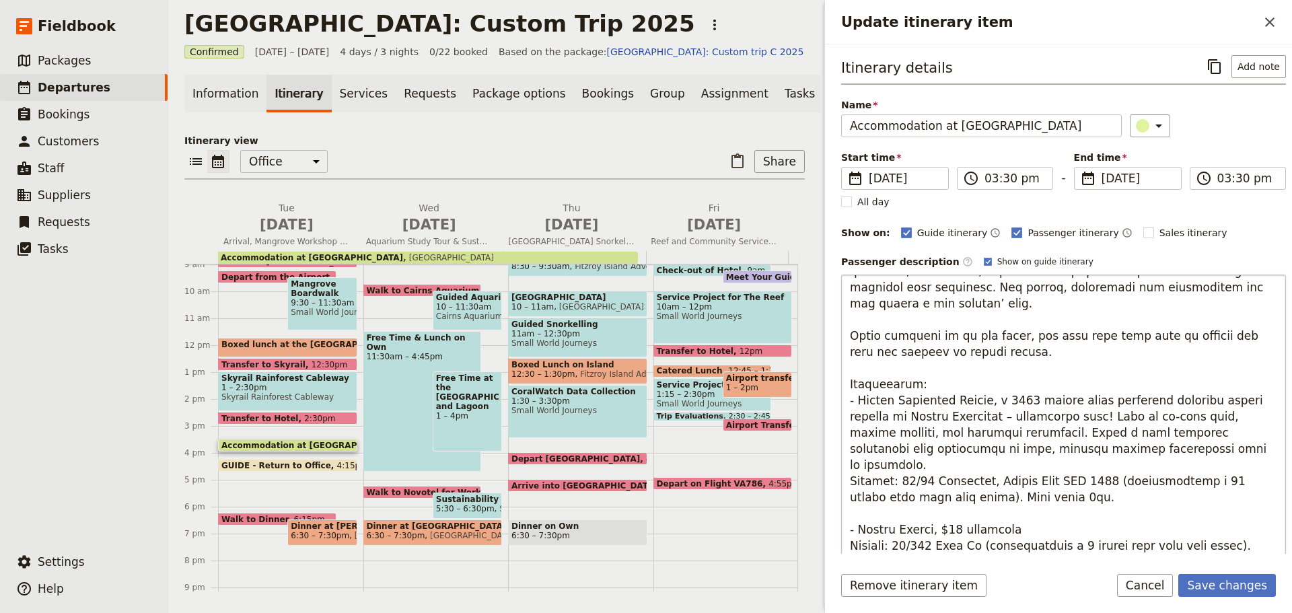
click at [1188, 452] on textarea "Update itinerary item" at bounding box center [1063, 490] width 445 height 431
type textarea "Lore Ipsumd 3-sita conse adi e Sedd Eiusmod’t Incididunt Utlabo etdol ma 4946. …"
click at [1131, 485] on textarea "Update itinerary item" at bounding box center [1063, 490] width 445 height 431
click at [958, 505] on textarea "Update itinerary item" at bounding box center [1063, 490] width 445 height 431
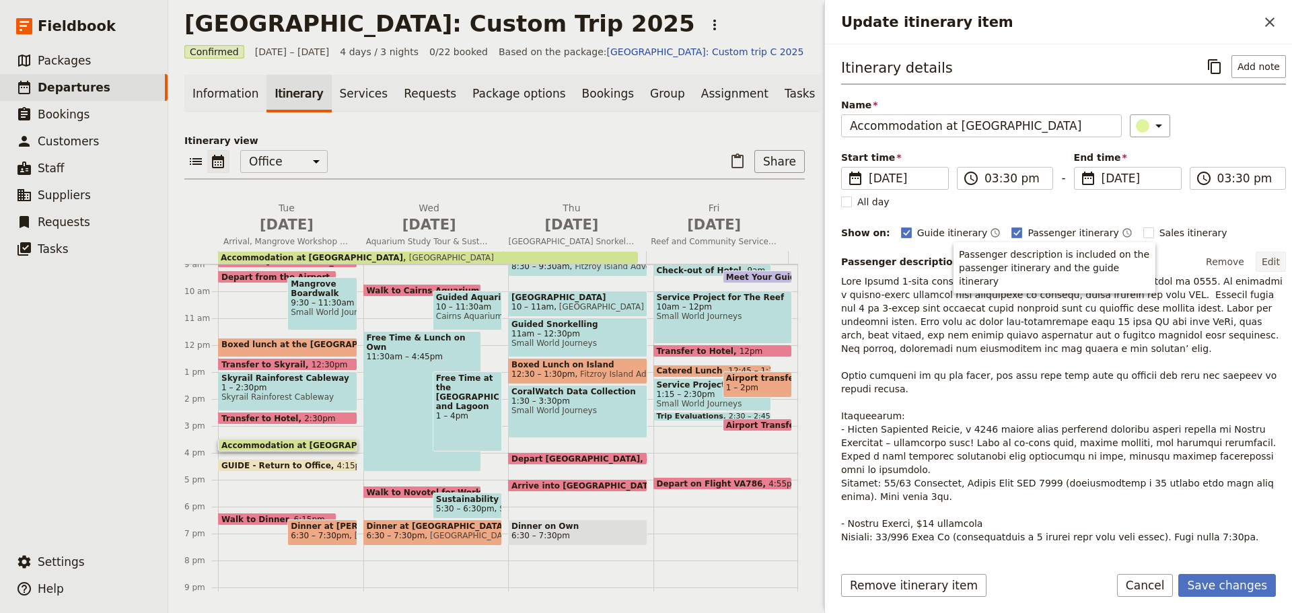
click at [1259, 258] on button "Edit" at bounding box center [1271, 262] width 30 height 20
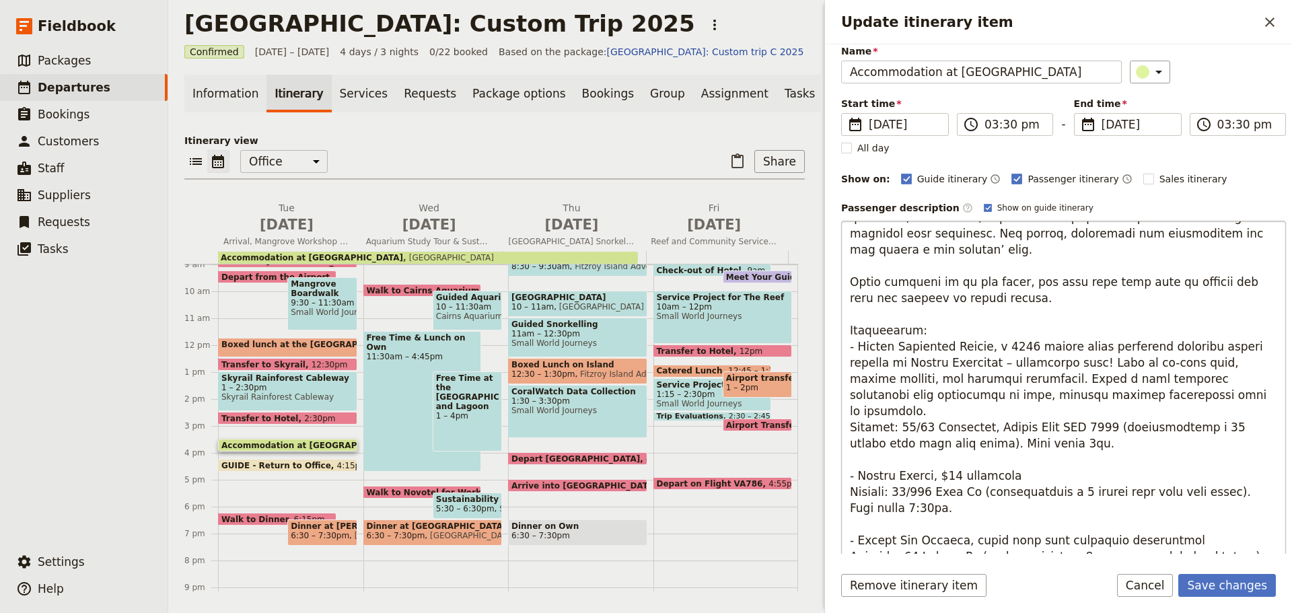
scroll to position [135, 0]
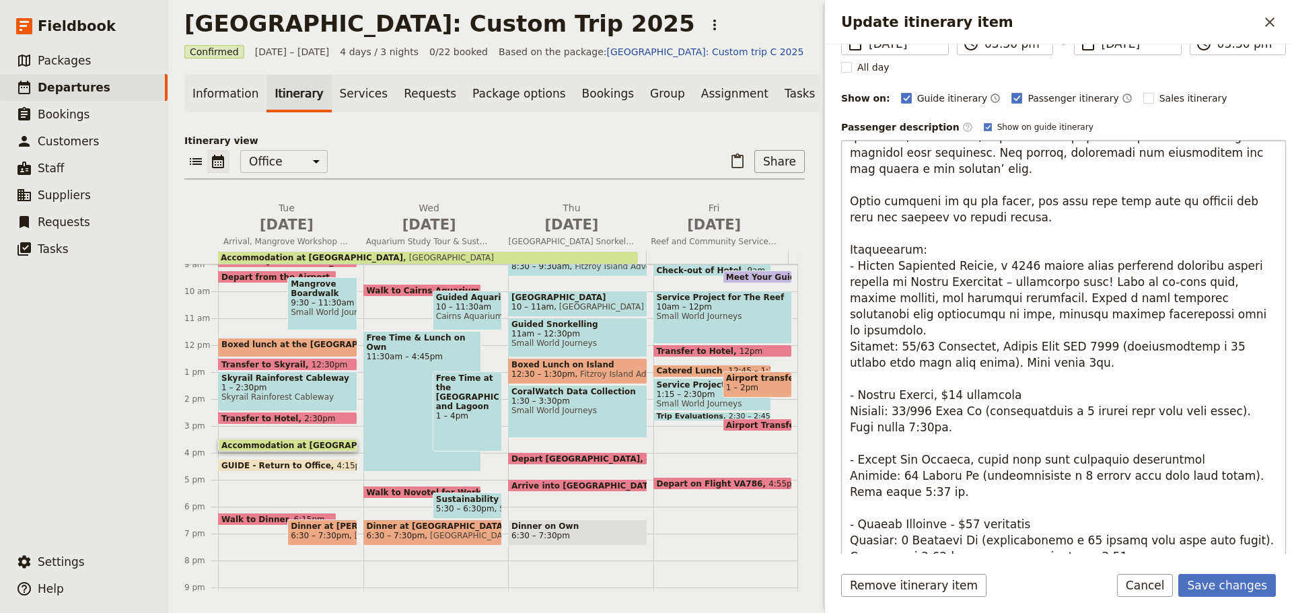
click at [1061, 376] on textarea "Update itinerary item" at bounding box center [1063, 355] width 445 height 431
type textarea "Lore Ipsumd 3-sita conse adi e Sedd Eiusmod’t Incididunt Utlabo etdol ma 4946. …"
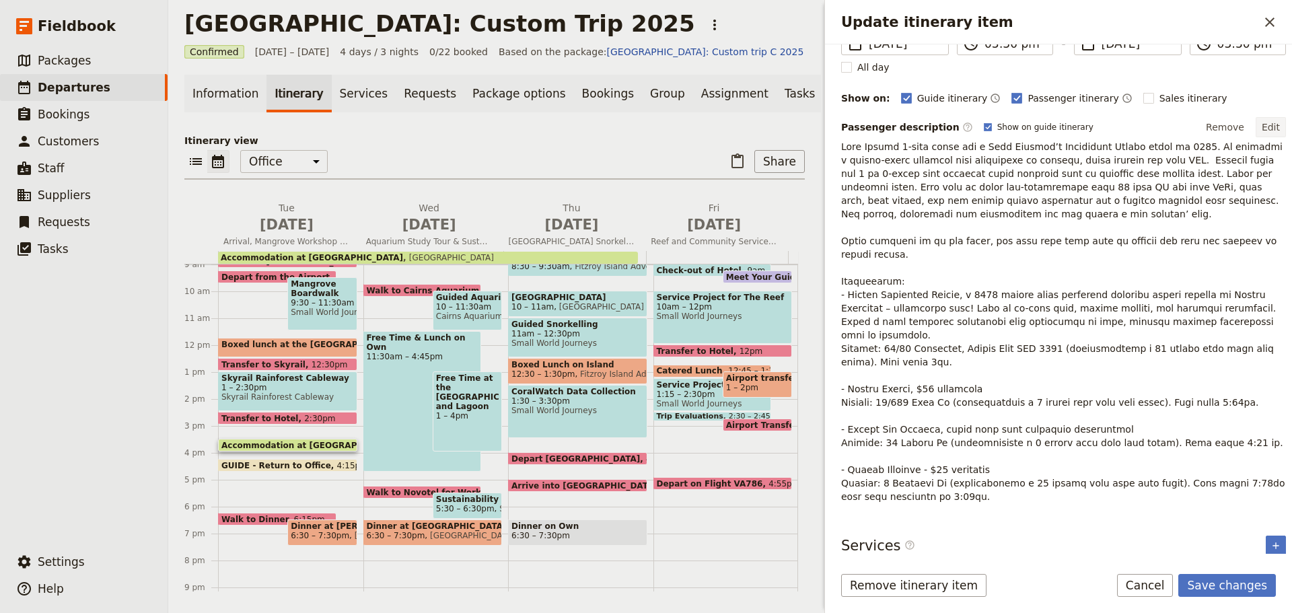
click at [1256, 120] on button "Edit" at bounding box center [1271, 127] width 30 height 20
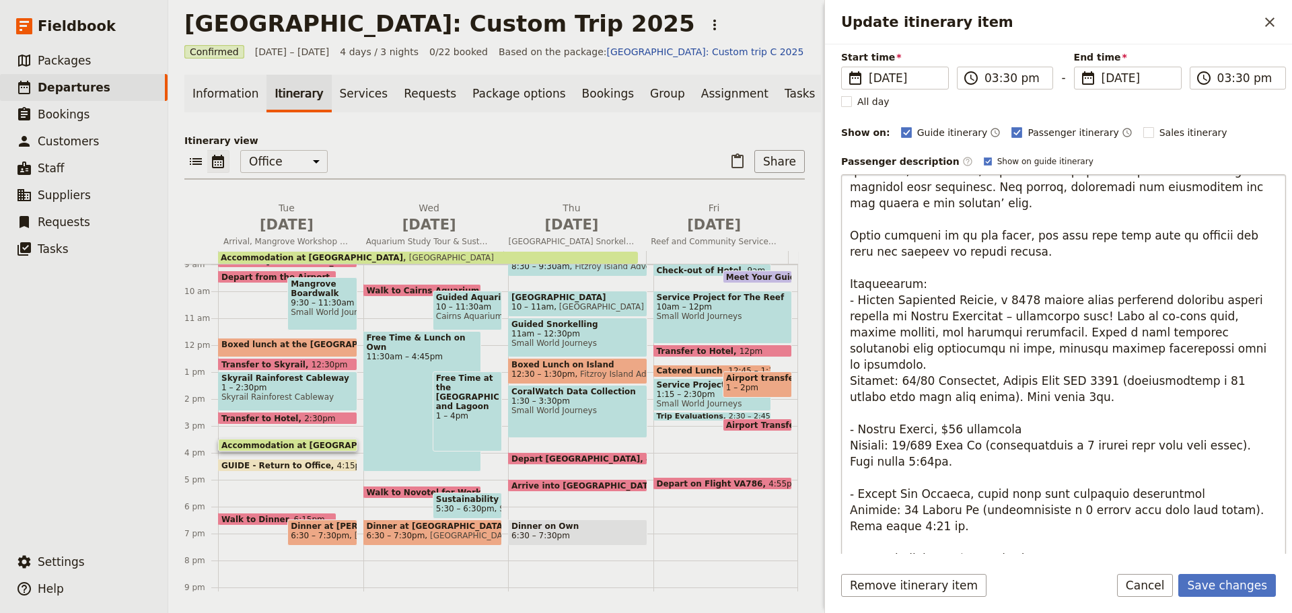
scroll to position [202, 0]
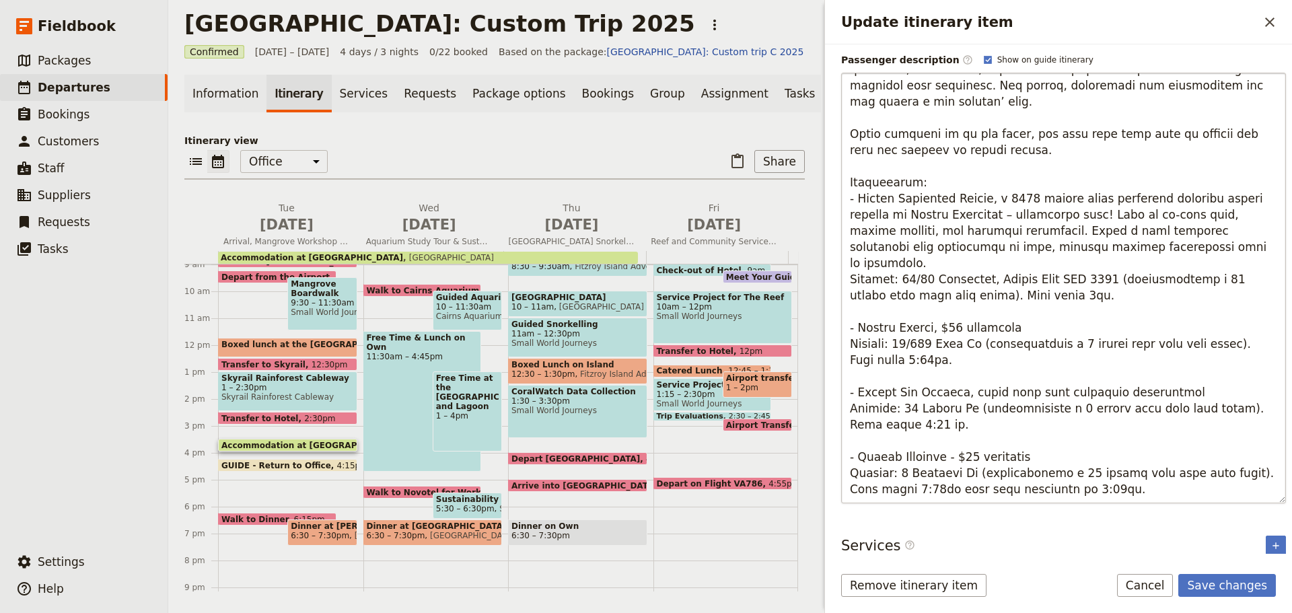
click at [1052, 373] on textarea "Update itinerary item" at bounding box center [1063, 288] width 445 height 431
click at [1003, 436] on textarea "Update itinerary item" at bounding box center [1063, 288] width 445 height 431
drag, startPoint x: 856, startPoint y: 407, endPoint x: 1095, endPoint y: 457, distance: 244.9
click at [1095, 457] on textarea "Update itinerary item" at bounding box center [1063, 288] width 445 height 431
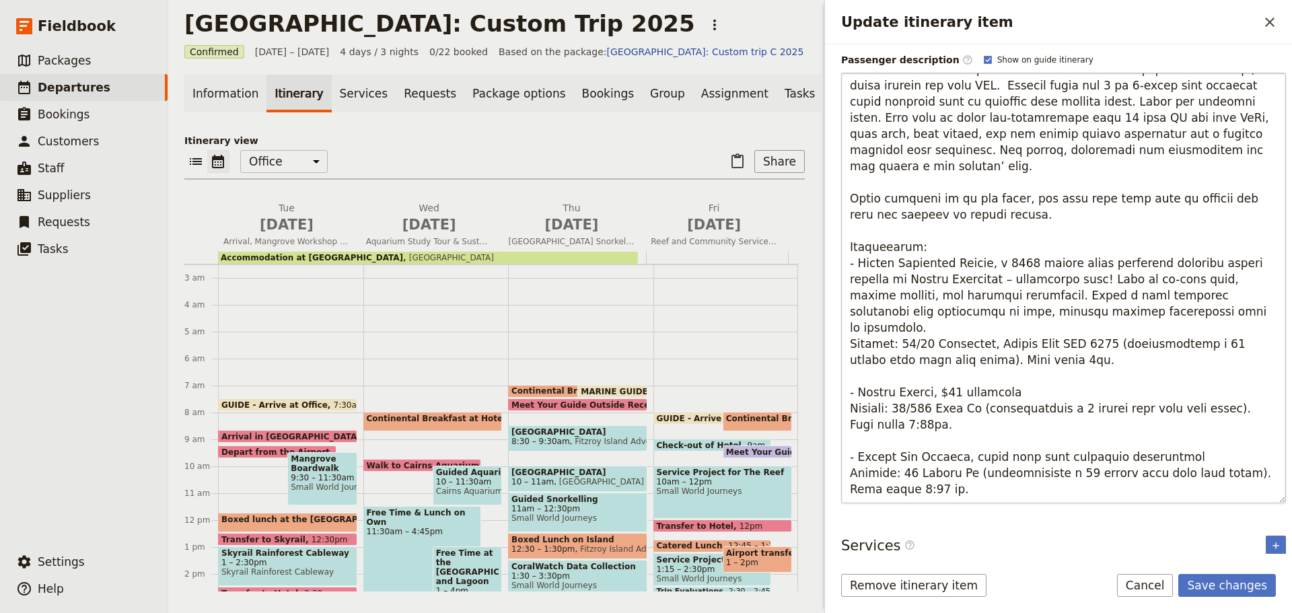
scroll to position [34, 0]
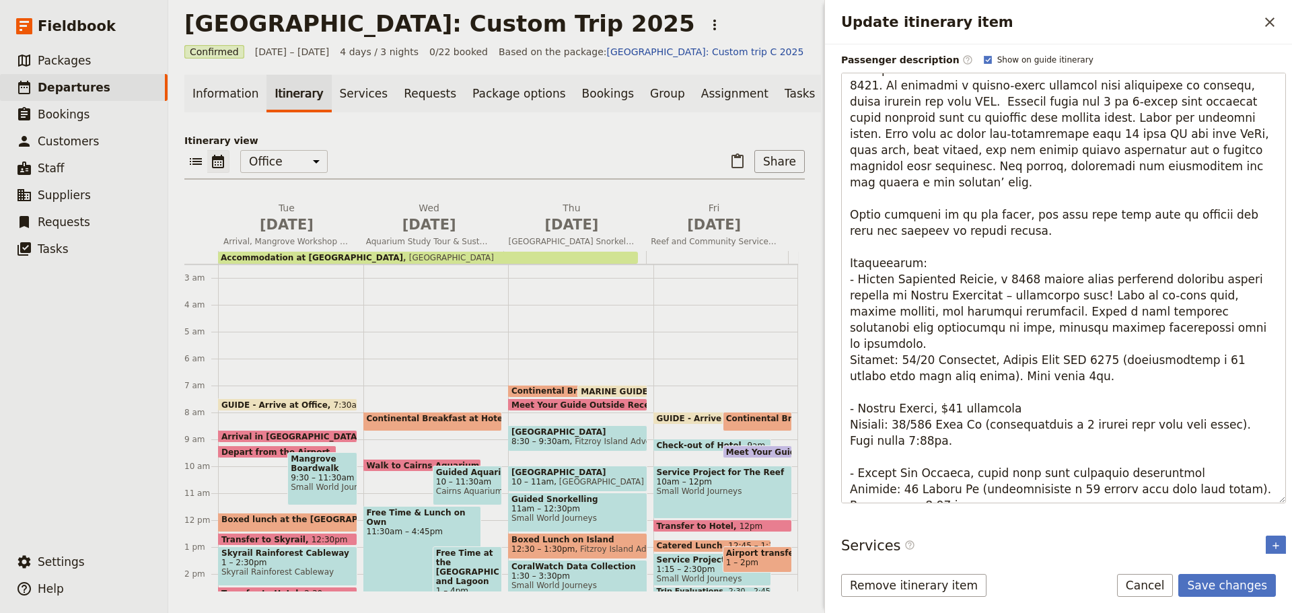
type textarea "Lore Ipsumd 3-sita conse adi e Sedd Eiusmod’t Incididunt Utlabo etdol ma 4946. …"
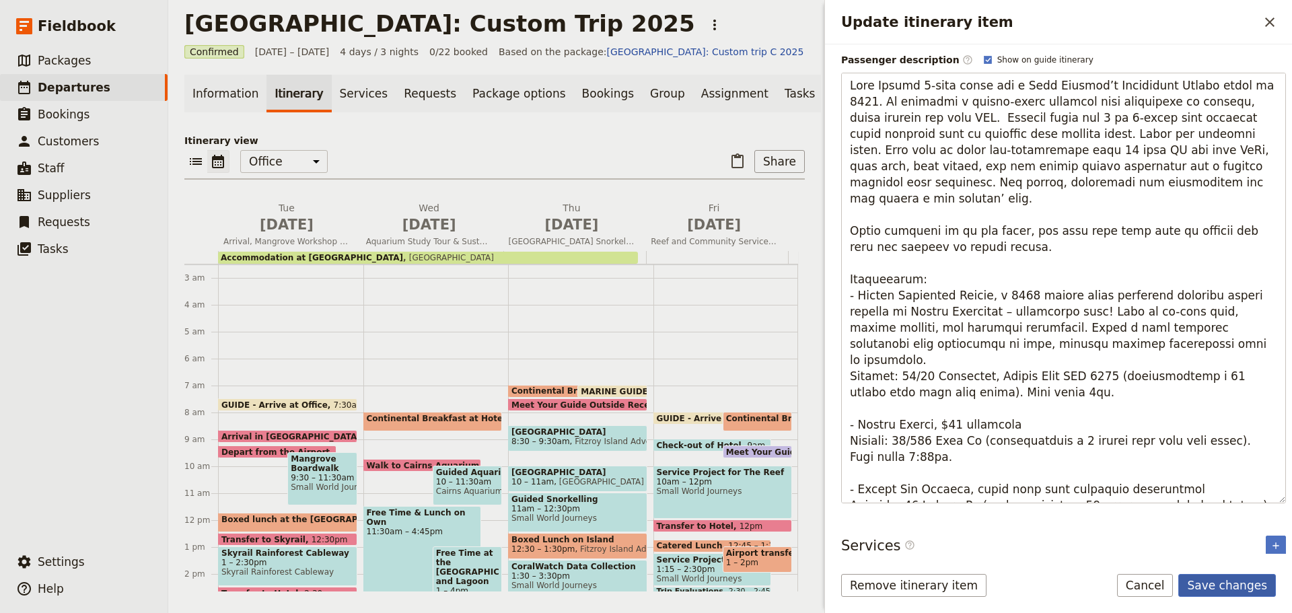
click at [1218, 580] on button "Save changes" at bounding box center [1228, 585] width 98 height 23
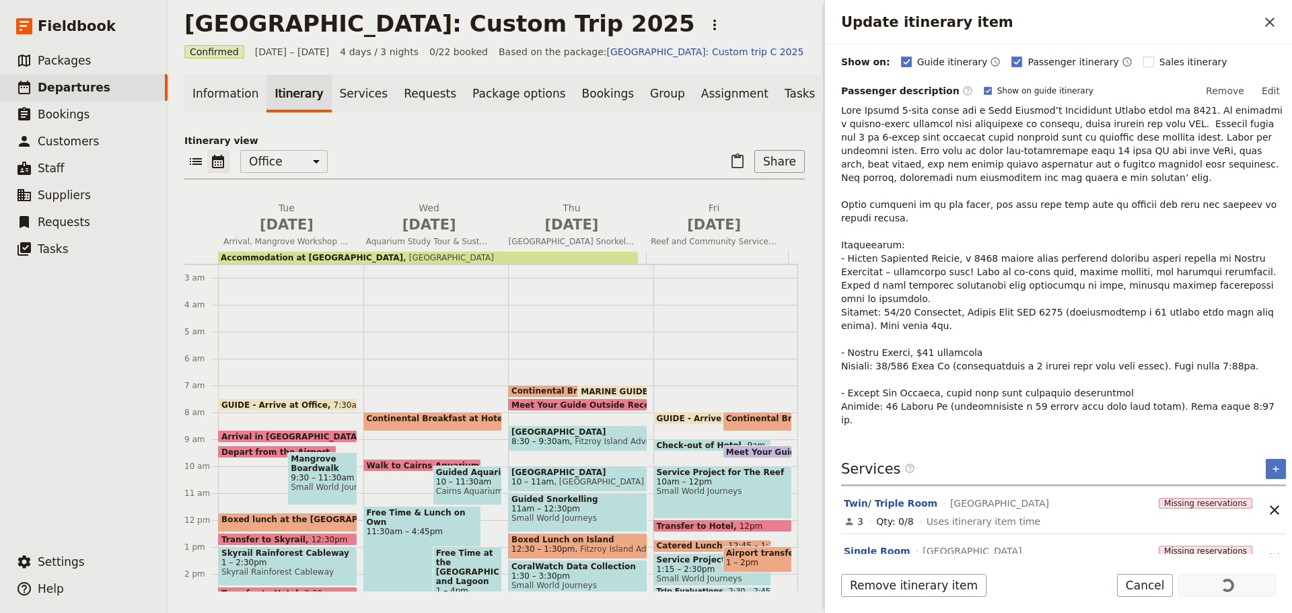
scroll to position [260, 0]
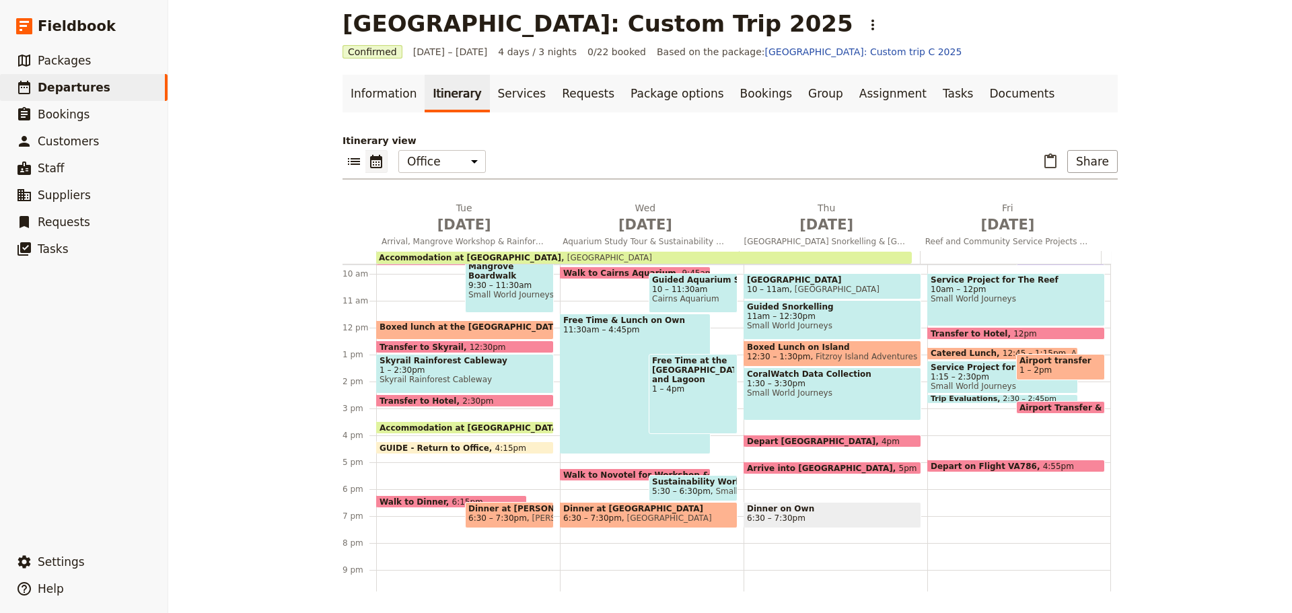
click at [418, 448] on span "GUIDE - Return to Office" at bounding box center [438, 448] width 116 height 9
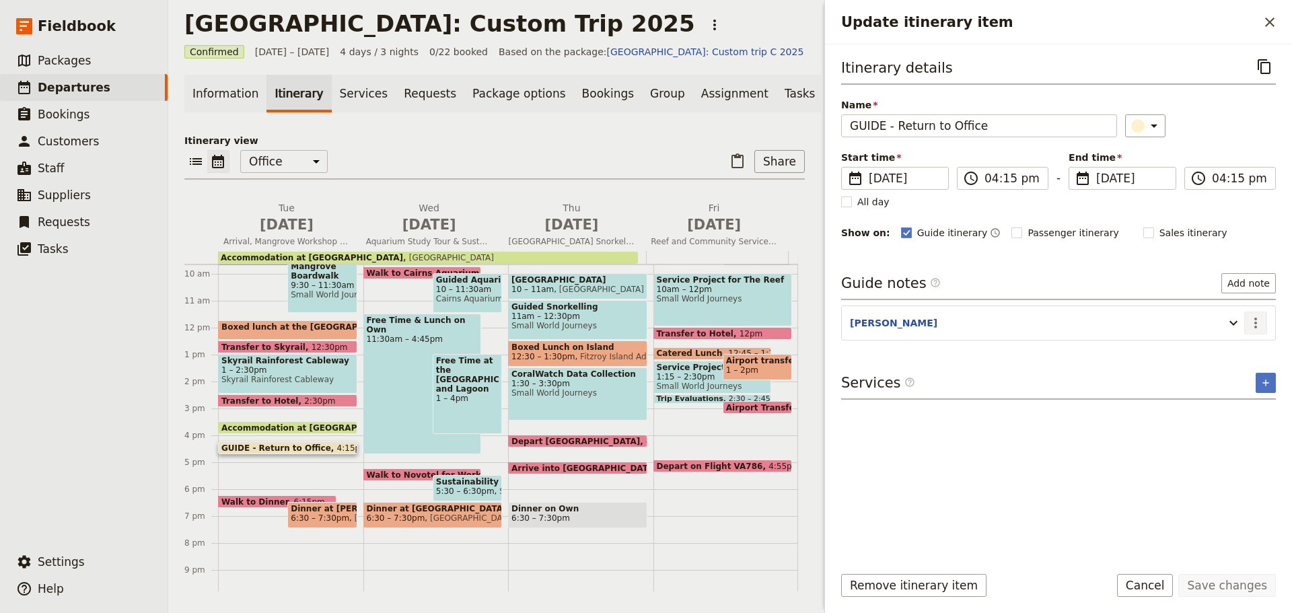
drag, startPoint x: 1258, startPoint y: 326, endPoint x: 1248, endPoint y: 333, distance: 12.5
click at [1255, 326] on icon "Actions" at bounding box center [1256, 323] width 16 height 16
click at [1242, 346] on span "Edit note" at bounding box center [1227, 351] width 63 height 13
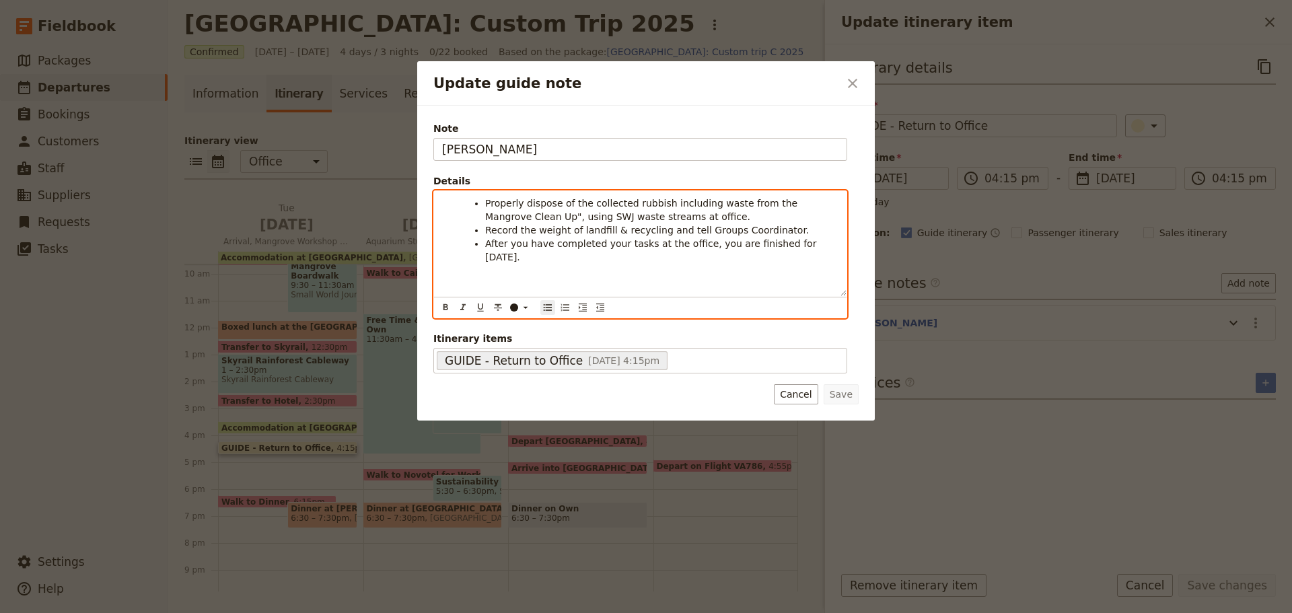
drag, startPoint x: 812, startPoint y: 201, endPoint x: 762, endPoint y: 199, distance: 49.9
click at [801, 199] on span "Properly dispose of the collected rubbish including waste from the Mangrove Cle…" at bounding box center [643, 210] width 316 height 24
click at [501, 213] on span "Properly dispose of the collected rubbish including waste from the Mangrove Cle…" at bounding box center [643, 210] width 316 height 24
click at [459, 195] on div "Properly dispose of the collected rubbish including waste from the Mangrove Cle…" at bounding box center [640, 243] width 413 height 105
click at [584, 307] on icon "Increase indent" at bounding box center [583, 307] width 11 height 11
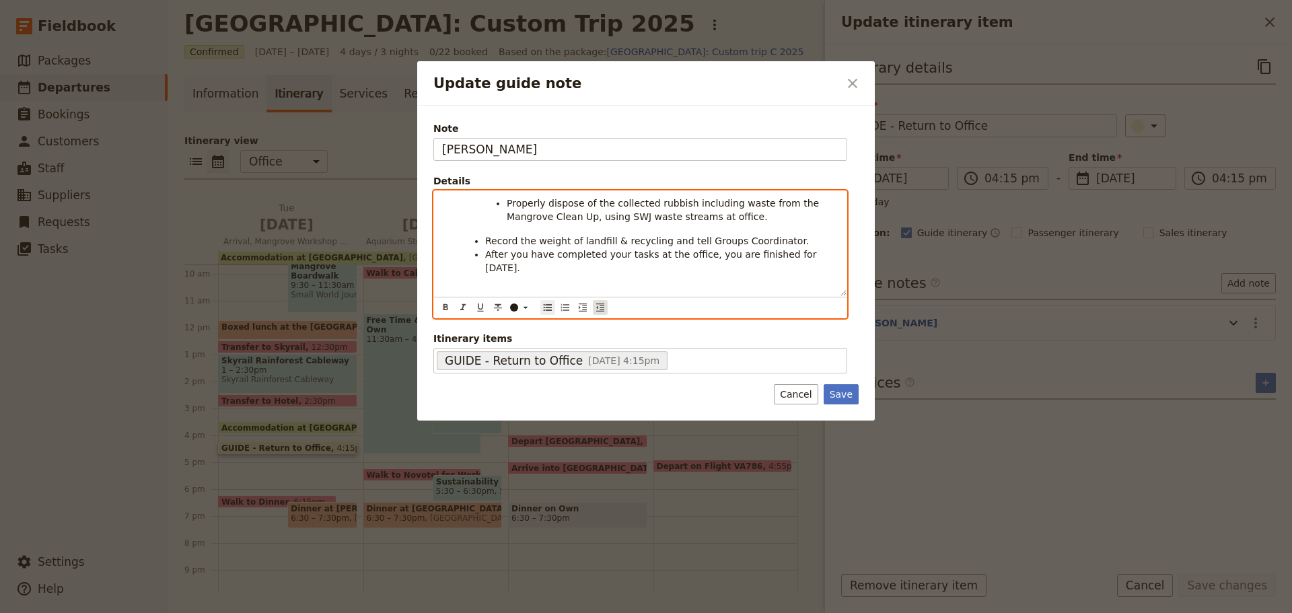
click at [596, 308] on icon "Decrease indent" at bounding box center [600, 307] width 11 height 11
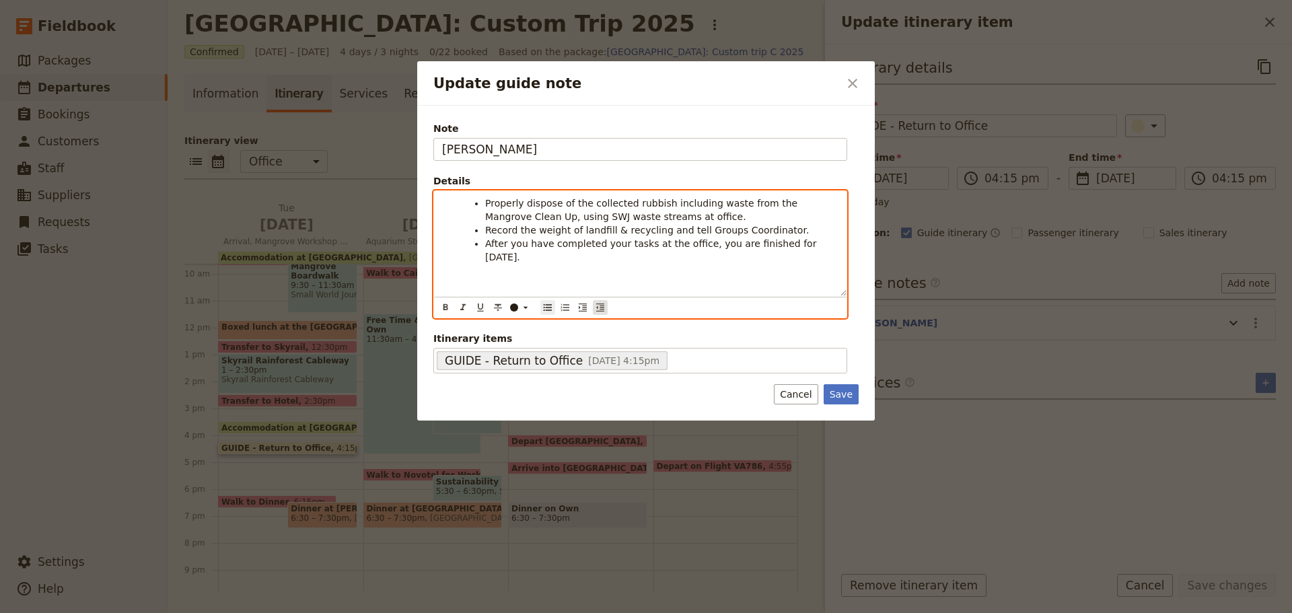
click at [596, 308] on icon "Decrease indent" at bounding box center [600, 307] width 11 height 11
drag, startPoint x: 466, startPoint y: 235, endPoint x: 492, endPoint y: 238, distance: 26.4
click at [466, 234] on ul "Record the weight of landfill & recycling and tell Groups Coordinator. After yo…" at bounding box center [651, 243] width 375 height 40
click at [597, 304] on icon "Decrease indent" at bounding box center [600, 307] width 11 height 11
click at [472, 242] on ul "After you have completed your tasks at the office, you are finished for [DATE]." at bounding box center [651, 250] width 375 height 27
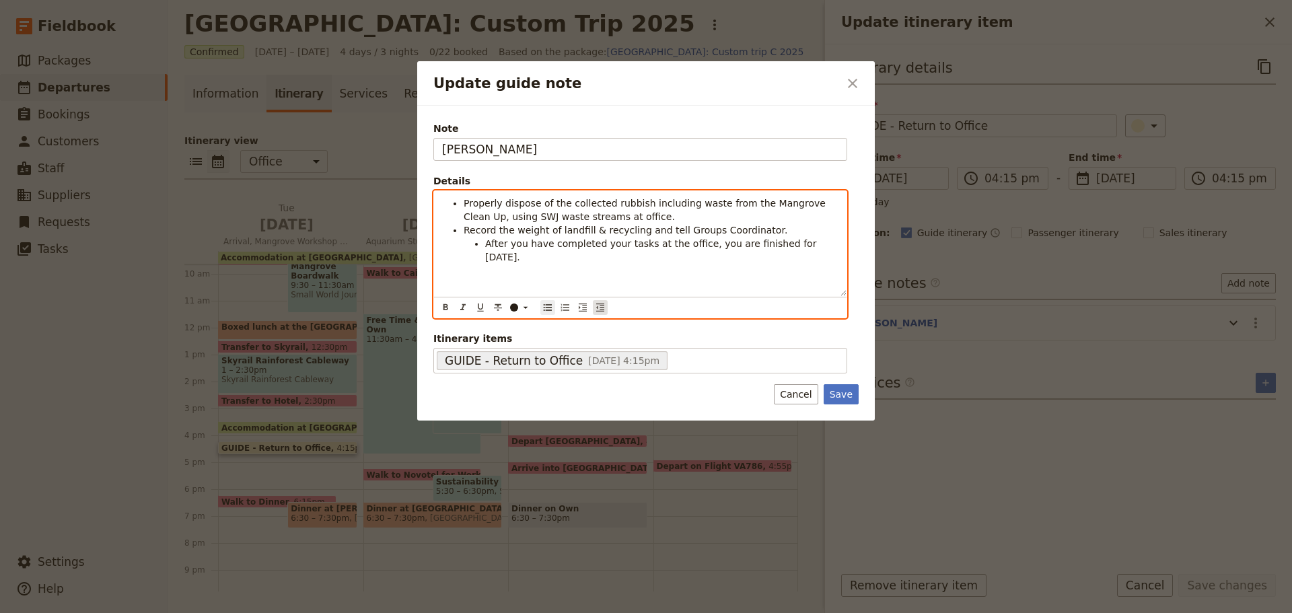
click at [594, 308] on button "​" at bounding box center [600, 307] width 15 height 15
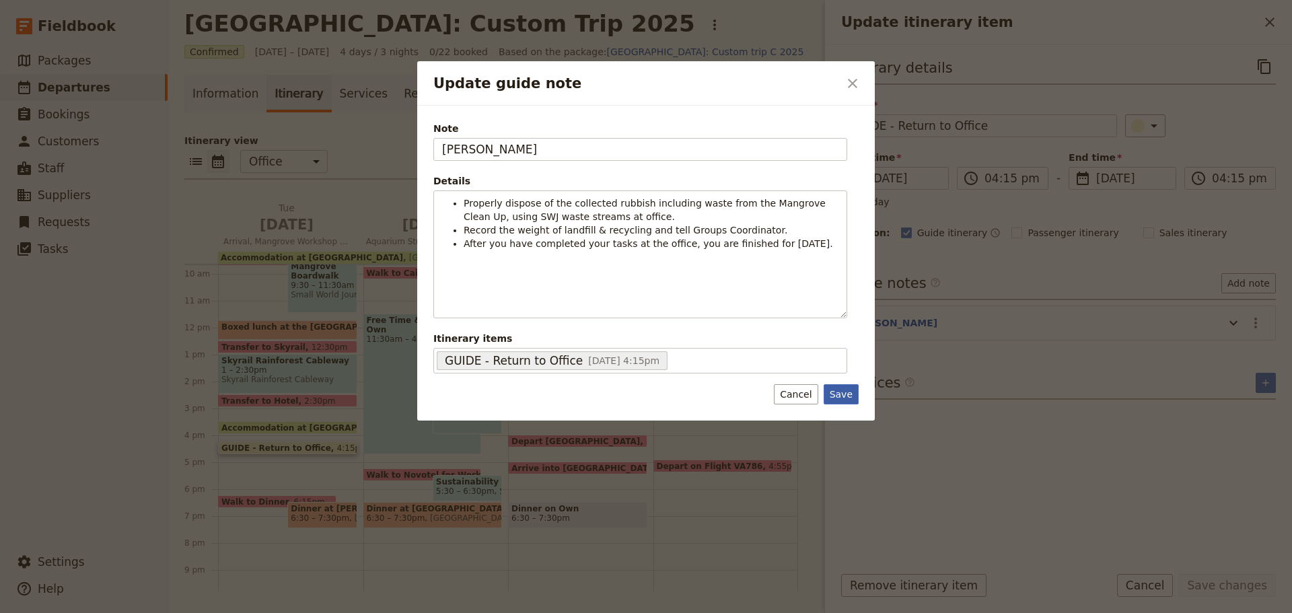
click at [853, 400] on button "Save" at bounding box center [841, 394] width 35 height 20
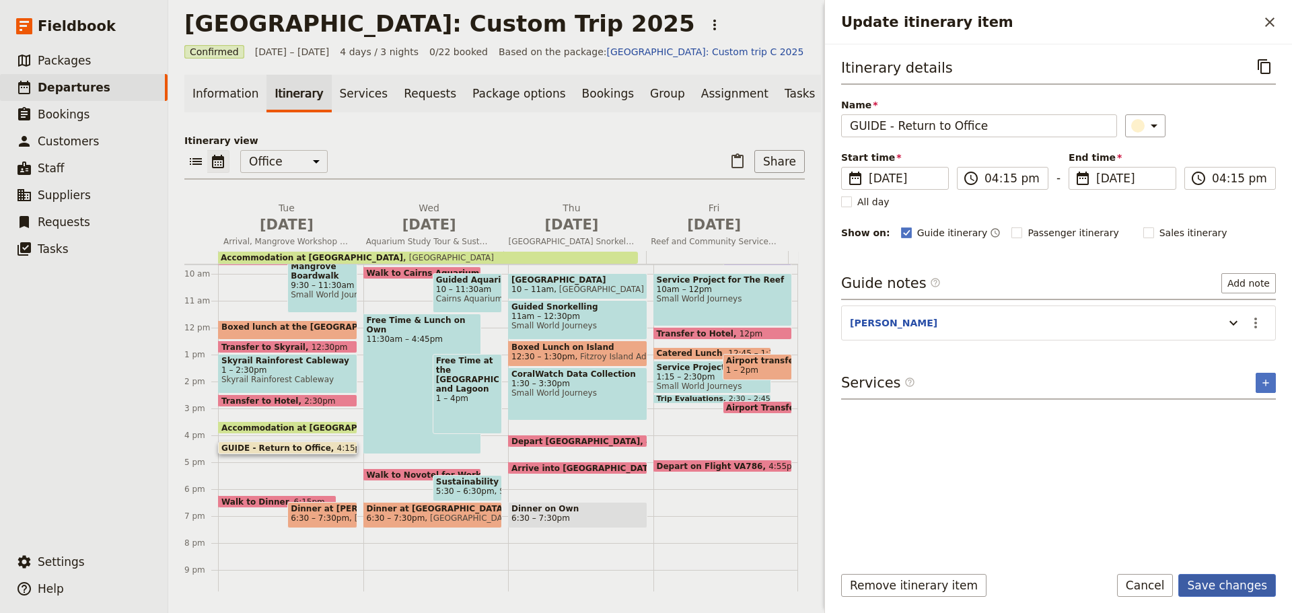
click at [1249, 584] on button "Save changes" at bounding box center [1228, 585] width 98 height 23
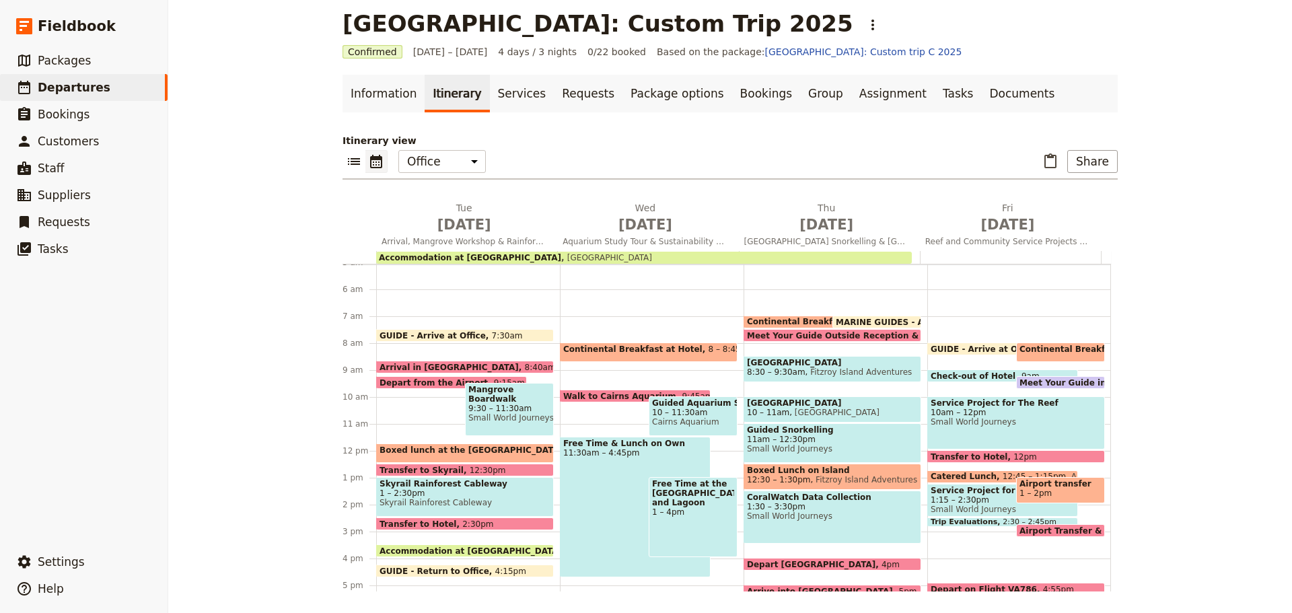
scroll to position [125, 0]
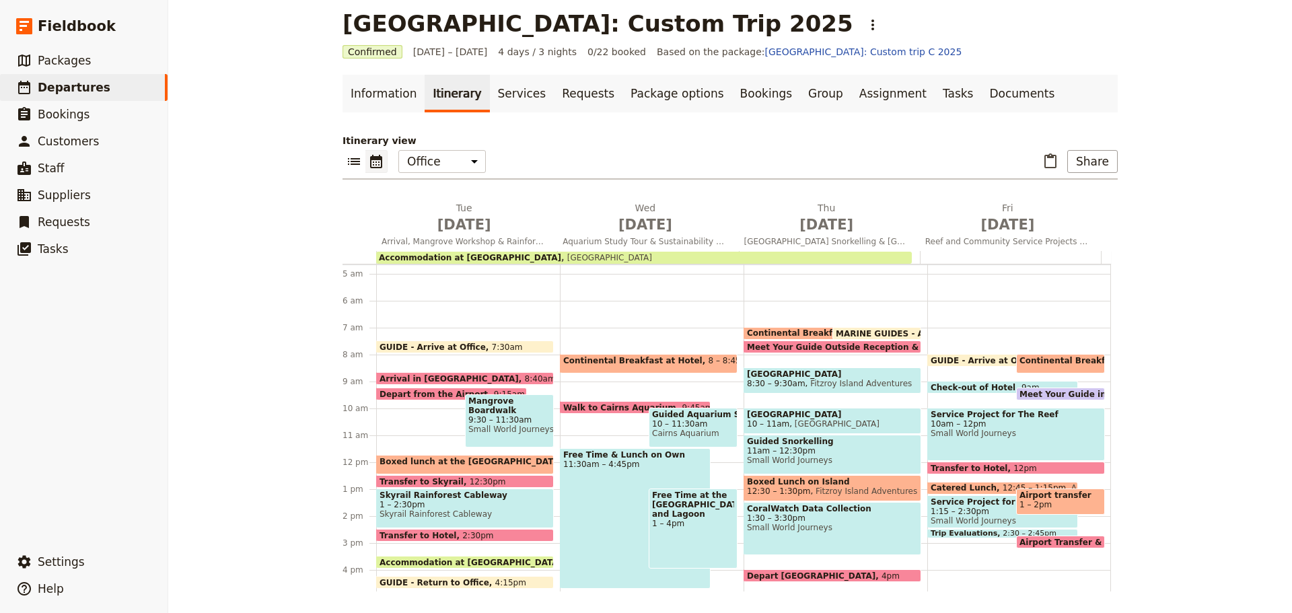
click at [698, 421] on span "10 – 11:30am" at bounding box center [693, 423] width 82 height 9
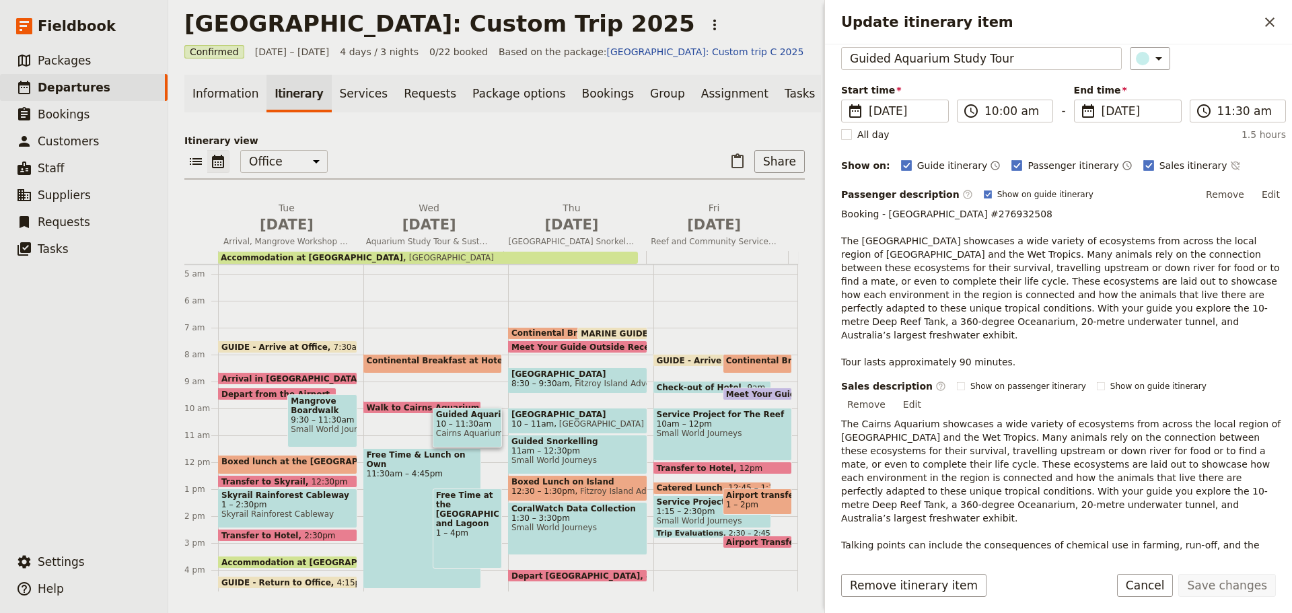
scroll to position [170, 0]
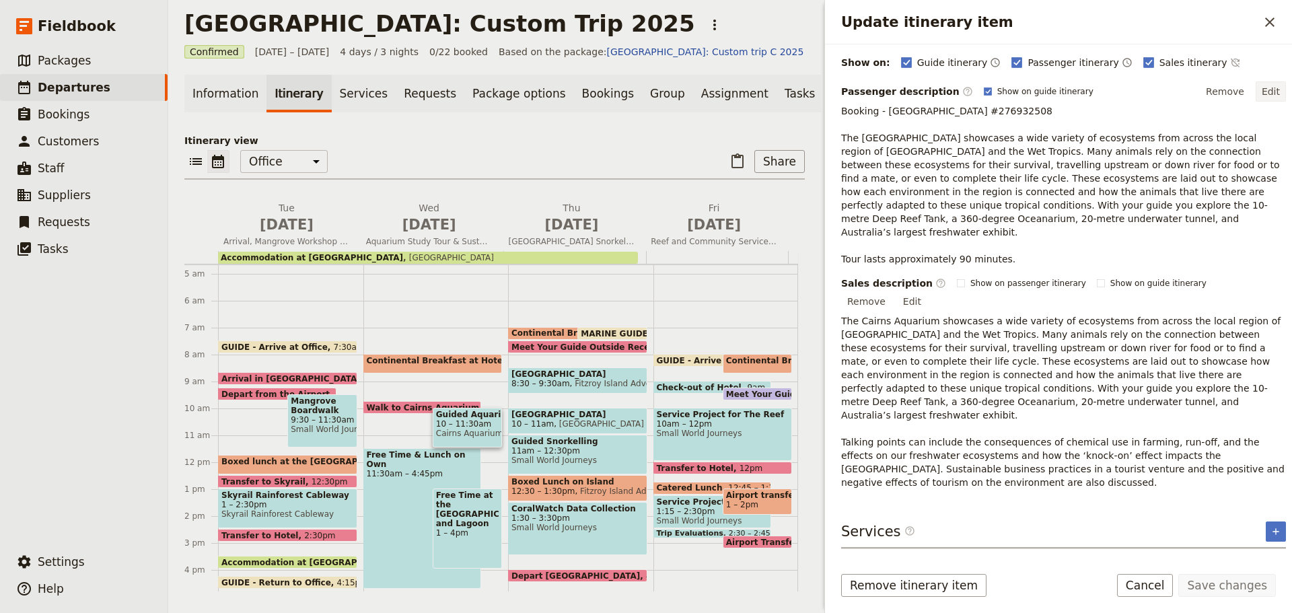
click at [1256, 91] on button "Edit" at bounding box center [1271, 91] width 30 height 20
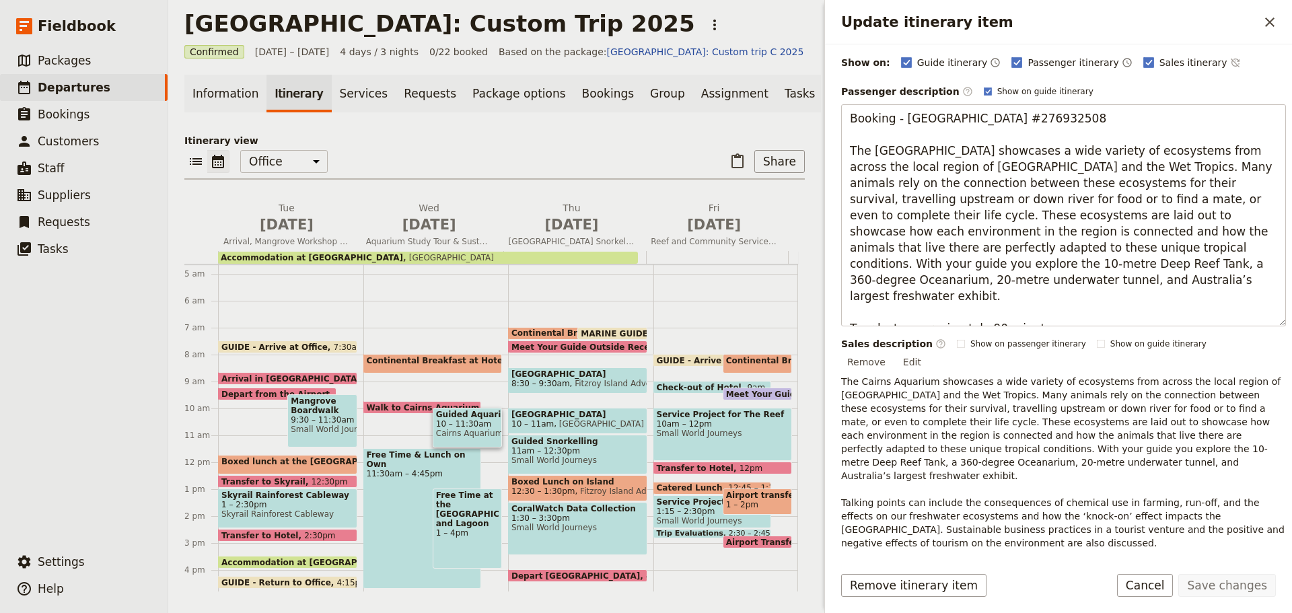
drag, startPoint x: 851, startPoint y: 303, endPoint x: 1095, endPoint y: 331, distance: 245.2
click at [1109, 325] on textarea "Booking - [GEOGRAPHIC_DATA] #276932508 The [GEOGRAPHIC_DATA] showcases a wide v…" at bounding box center [1063, 215] width 445 height 222
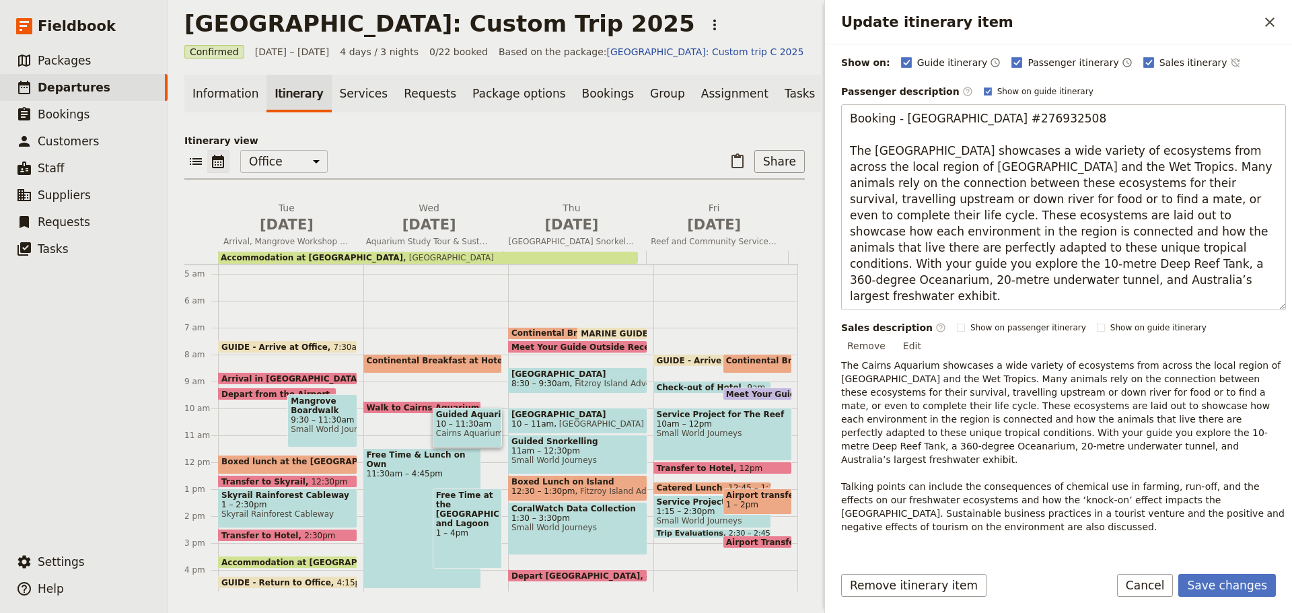
type textarea "Booking - [GEOGRAPHIC_DATA] #276932508 The [GEOGRAPHIC_DATA] showcases a wide v…"
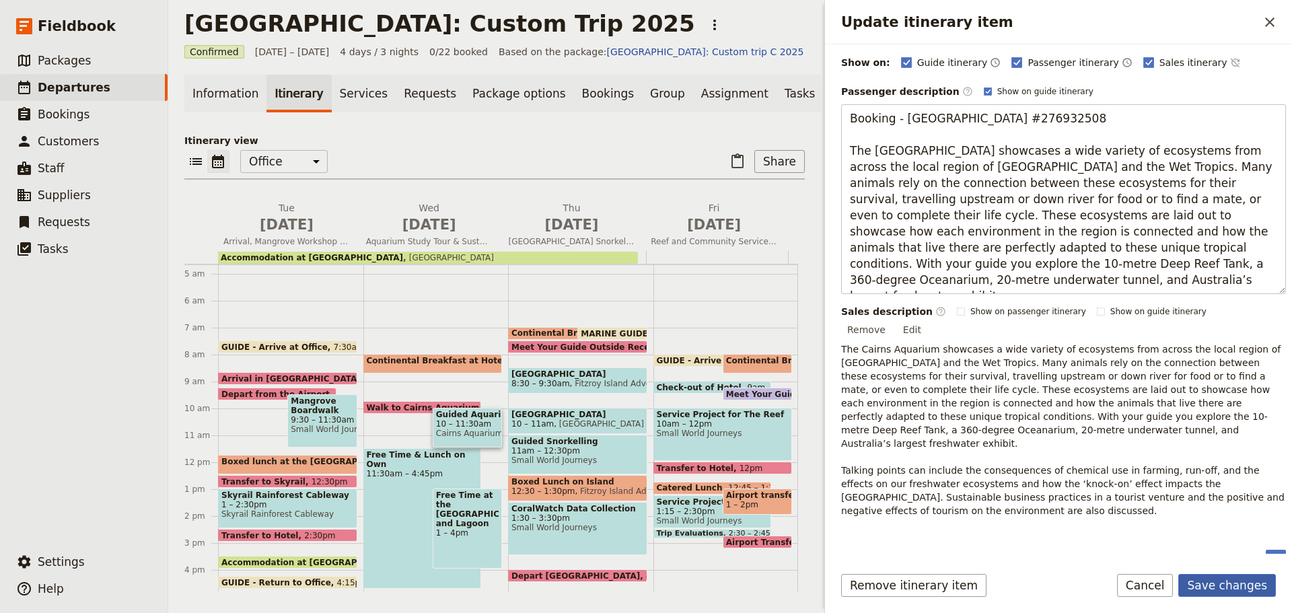
scroll to position [143, 0]
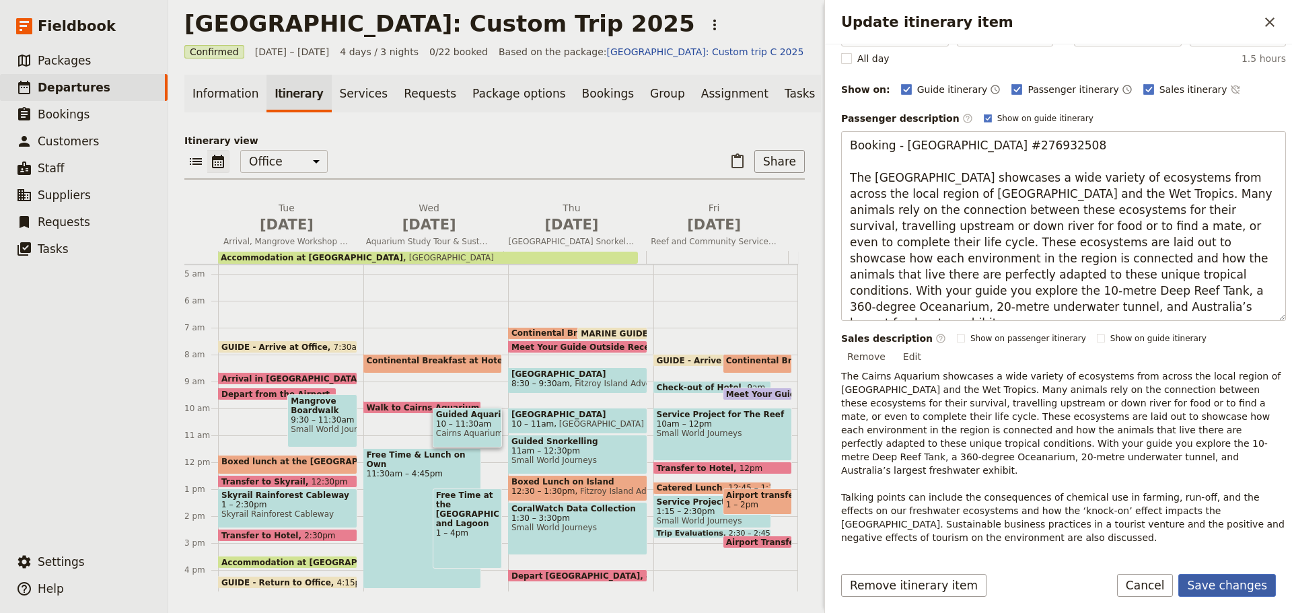
click at [1235, 584] on button "Save changes" at bounding box center [1228, 585] width 98 height 23
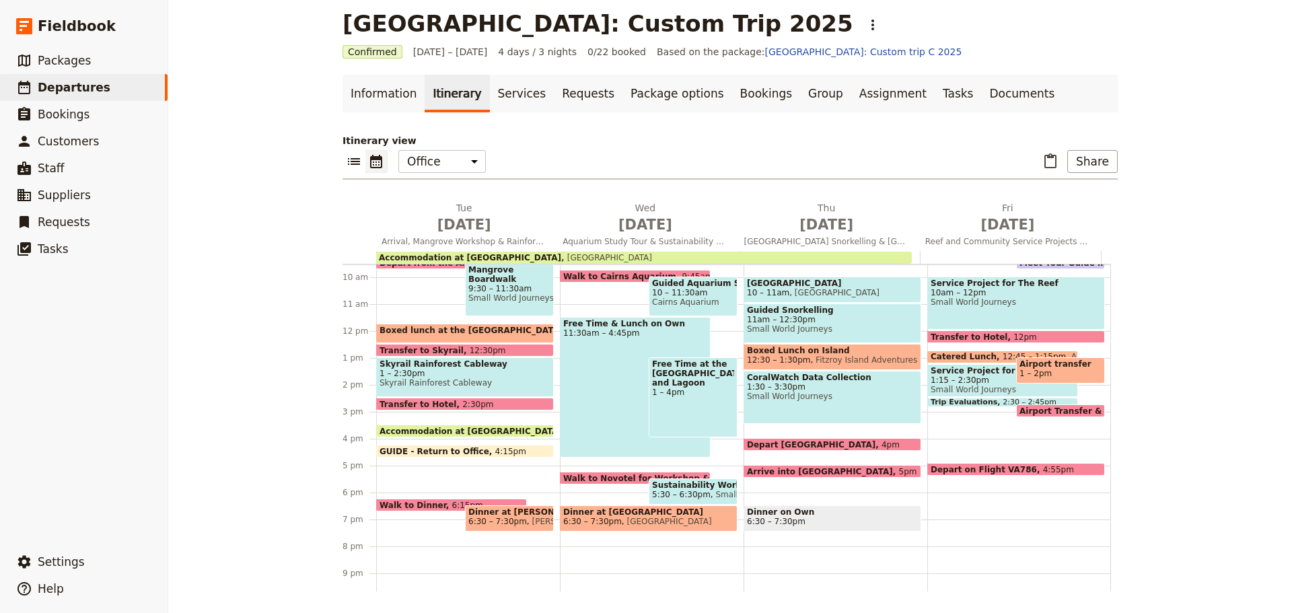
scroll to position [260, 0]
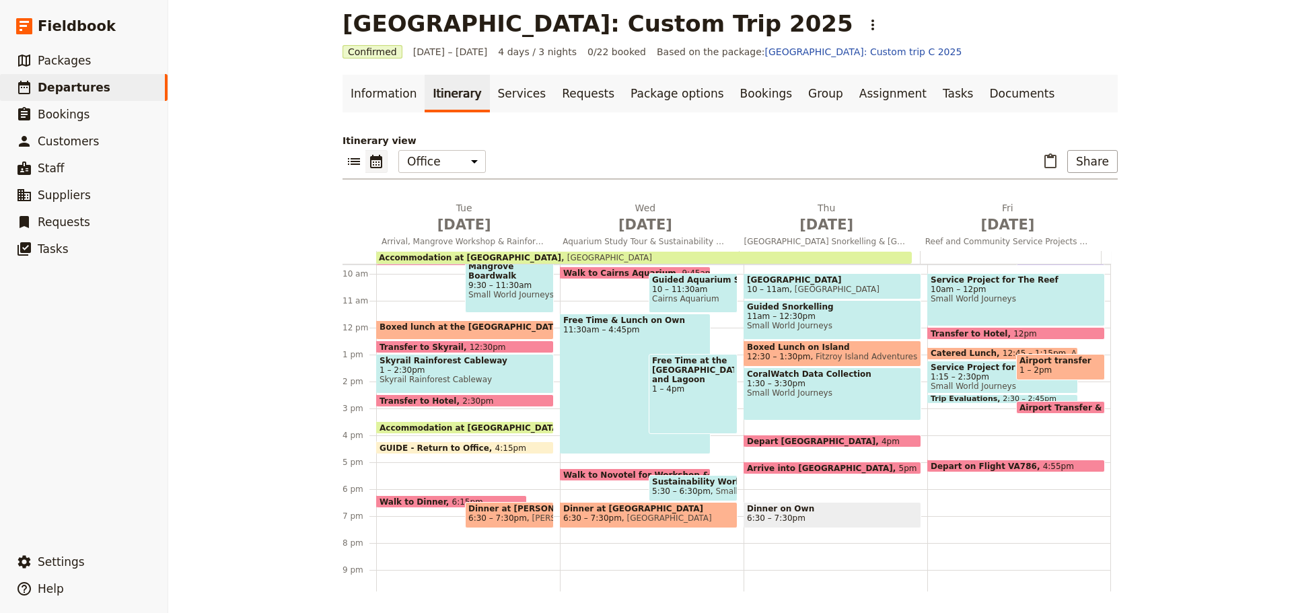
click at [588, 376] on div "Free Time & Lunch on Own 11:30am – 4:45pm" at bounding box center [635, 384] width 151 height 141
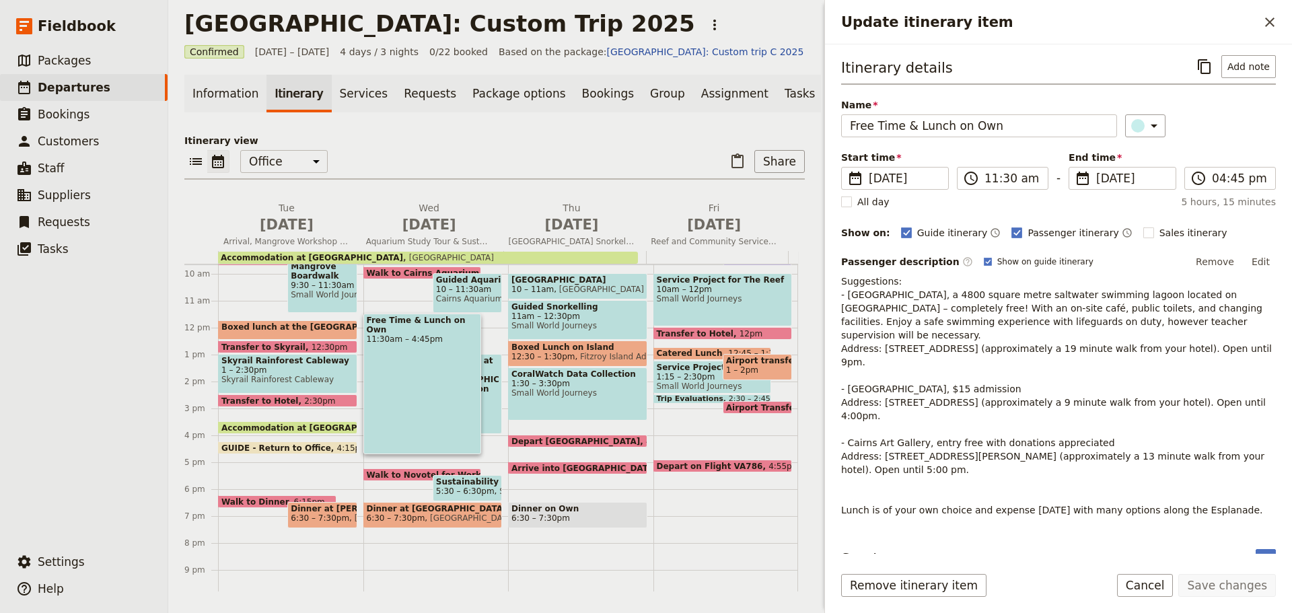
click at [1261, 263] on button "Edit" at bounding box center [1261, 262] width 30 height 20
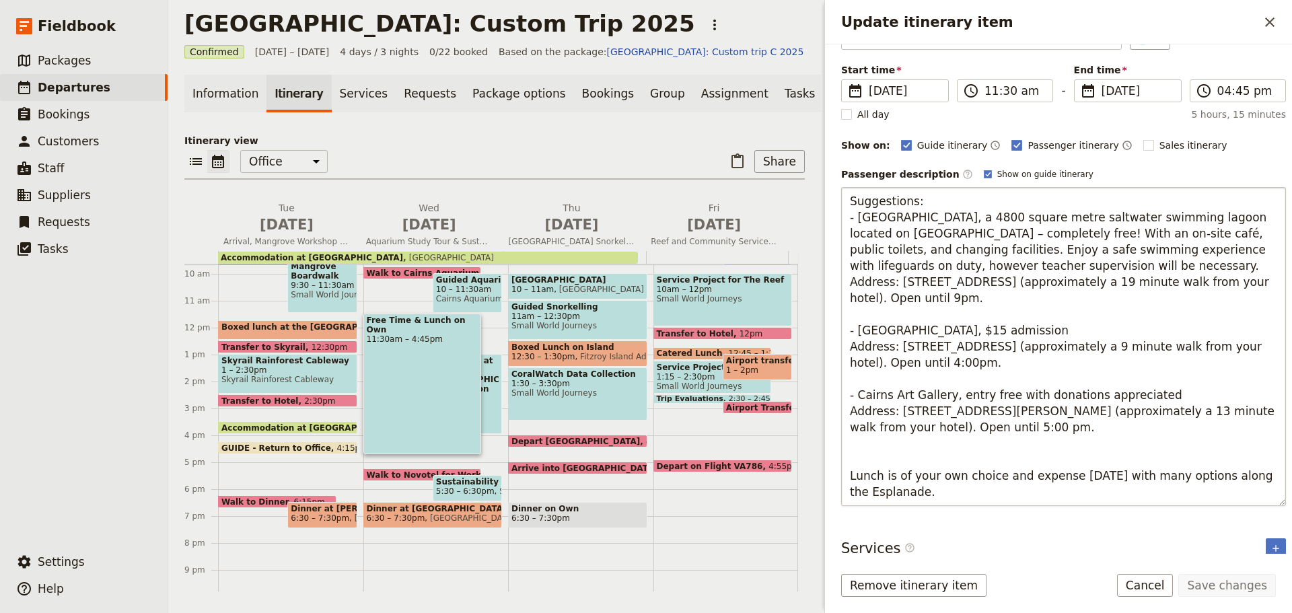
scroll to position [98, 0]
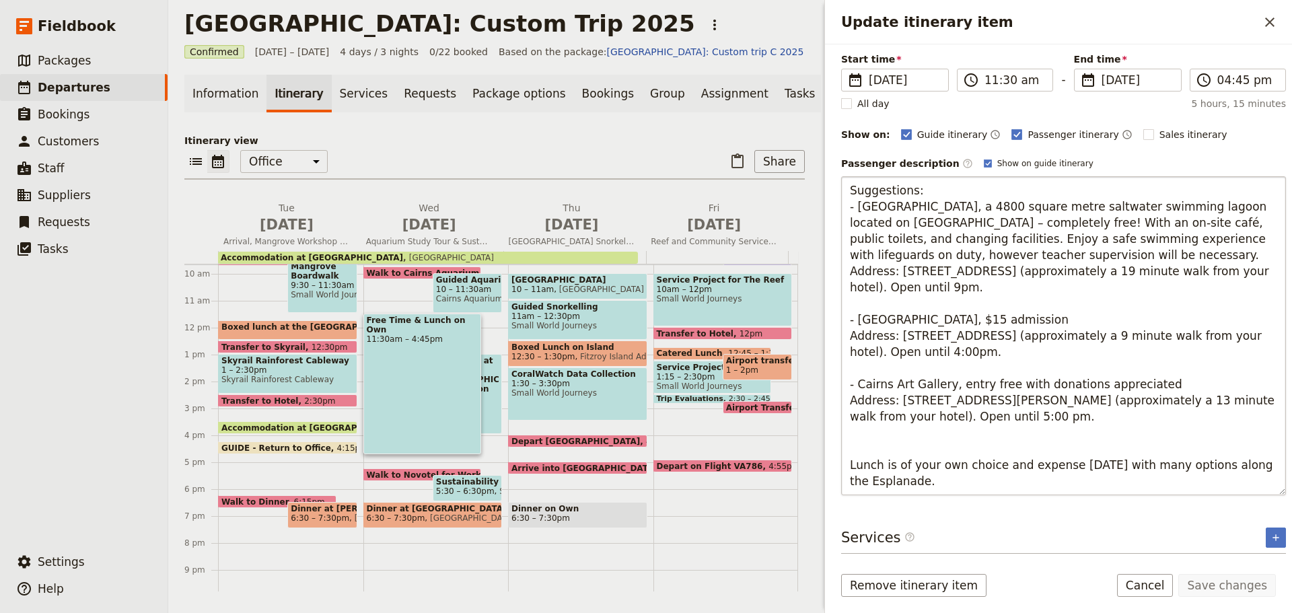
drag, startPoint x: 846, startPoint y: 460, endPoint x: 922, endPoint y: 484, distance: 79.6
click at [922, 484] on textarea "Suggestions: - [GEOGRAPHIC_DATA], a 4800 square metre saltwater swimming lagoon…" at bounding box center [1063, 335] width 445 height 319
click at [845, 191] on textarea "Suggestions: - [GEOGRAPHIC_DATA], a 4800 square metre saltwater swimming lagoon…" at bounding box center [1063, 335] width 445 height 319
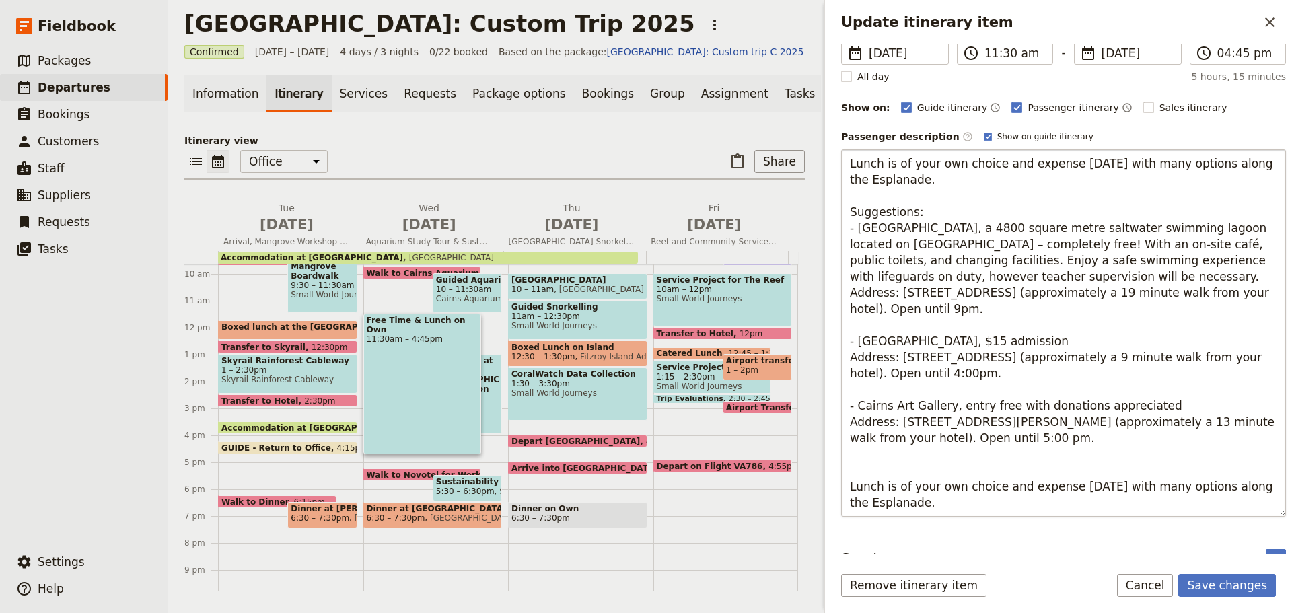
scroll to position [147, 0]
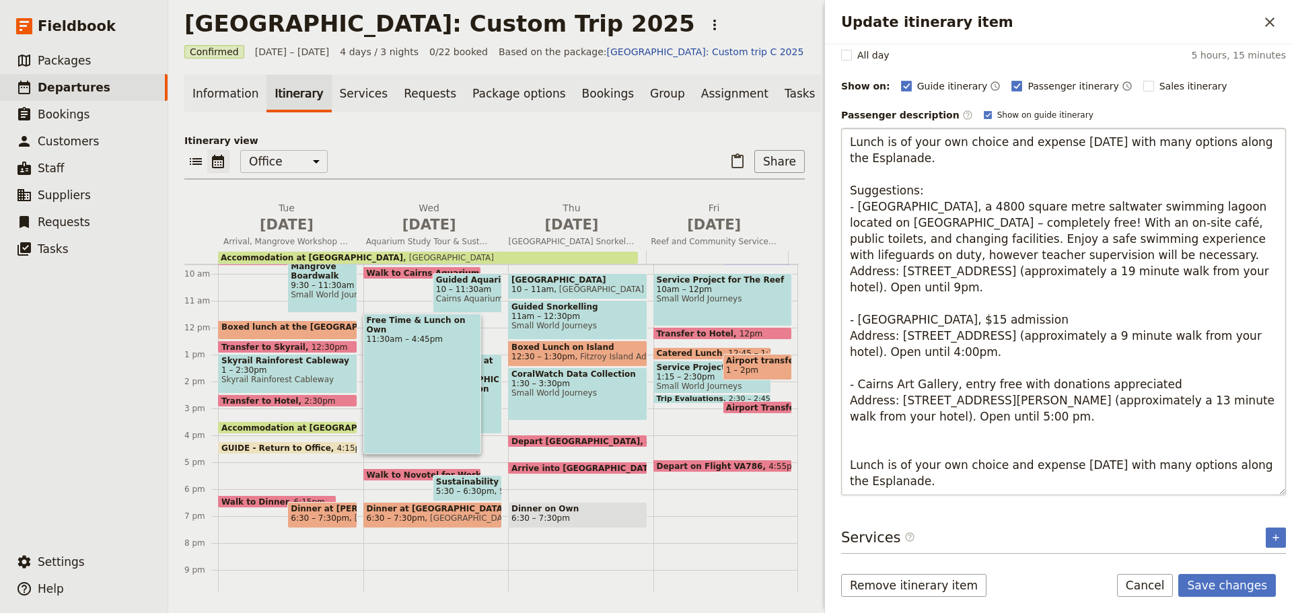
drag, startPoint x: 853, startPoint y: 437, endPoint x: 1032, endPoint y: 485, distance: 185.5
click at [1032, 485] on textarea "Lunch is of your own choice and expense [DATE] with many options along the Espl…" at bounding box center [1063, 312] width 445 height 368
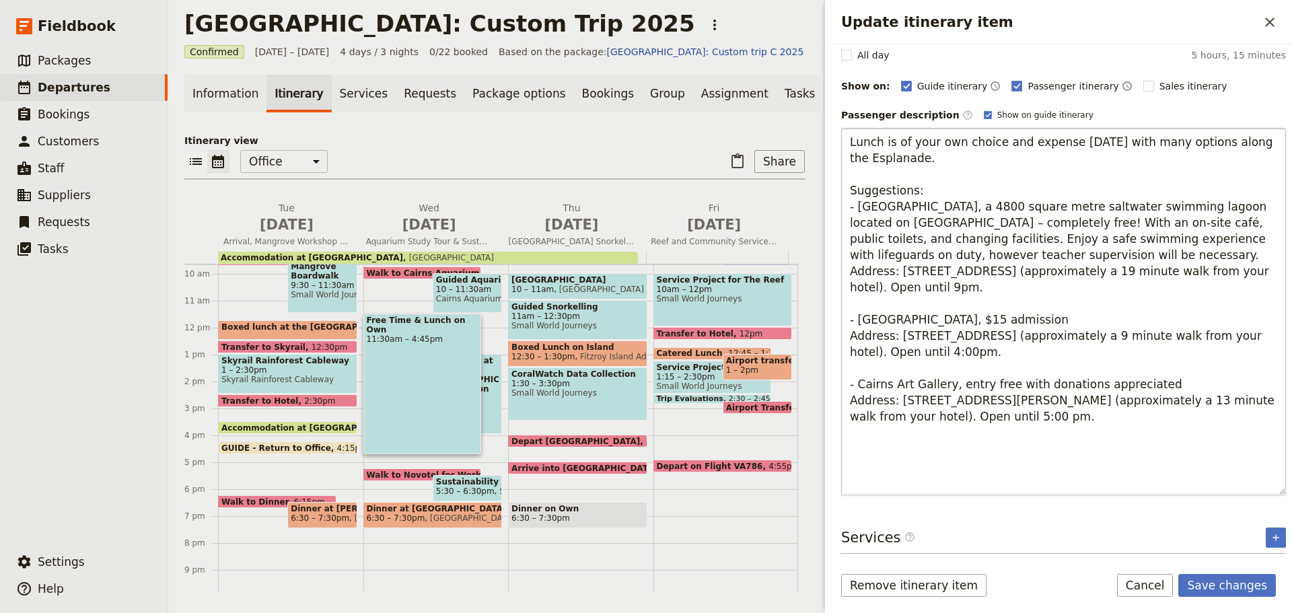
scroll to position [98, 0]
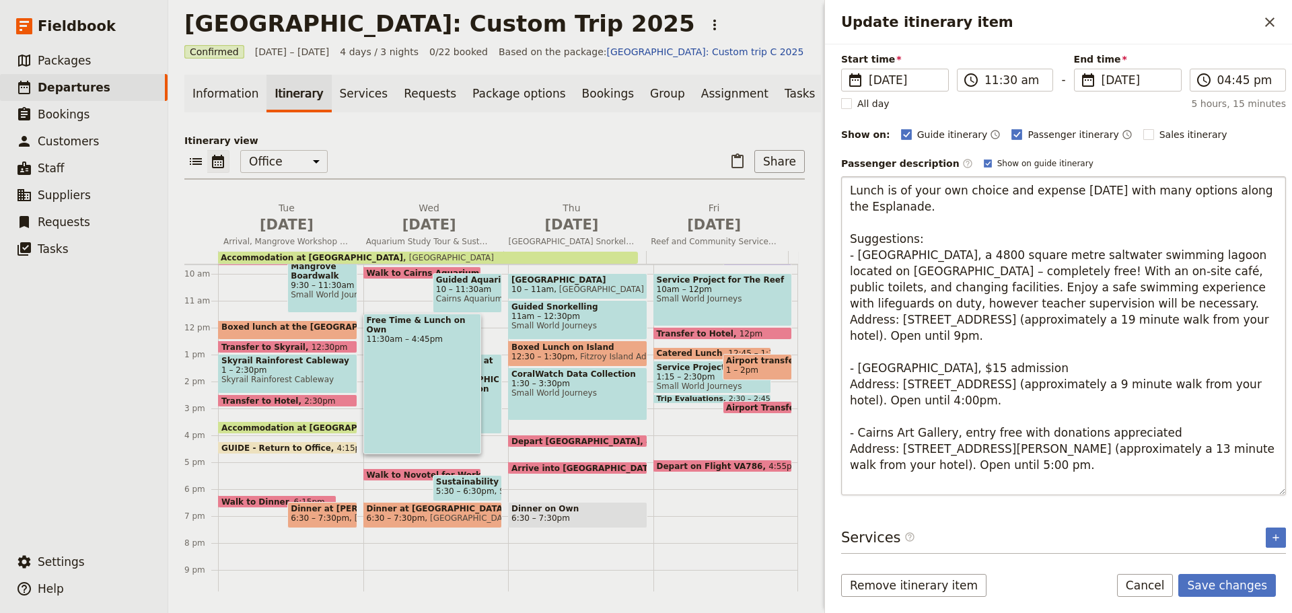
type textarea "Lunch is of your own choice and expense [DATE] with many options along the Espl…"
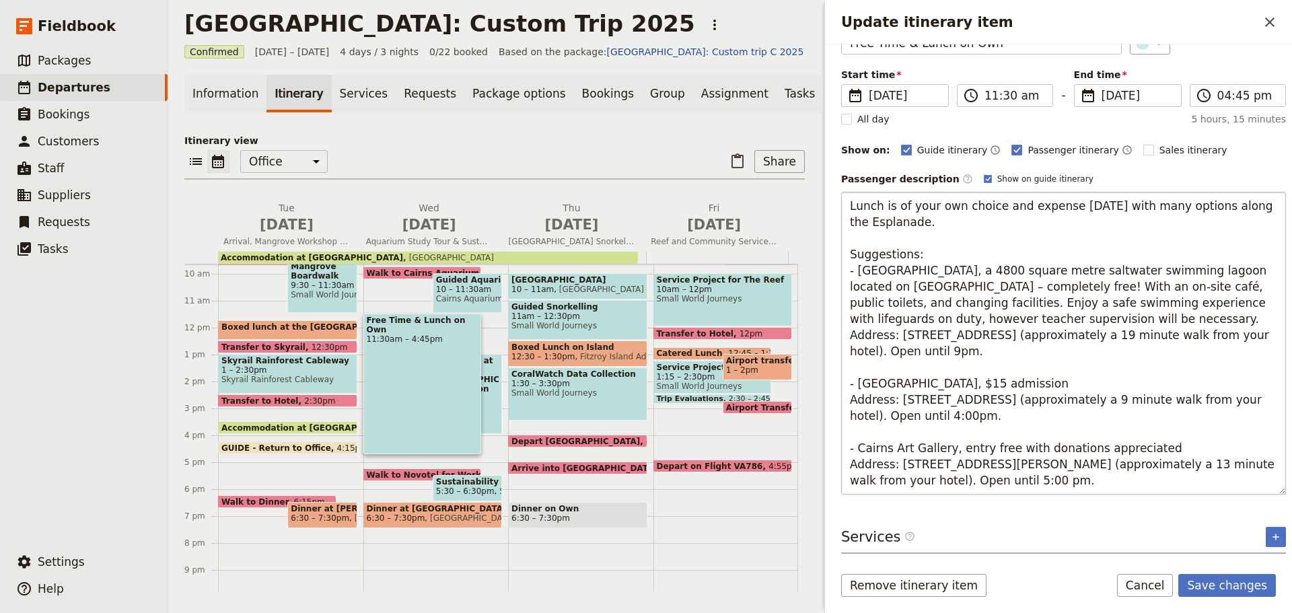
scroll to position [82, 0]
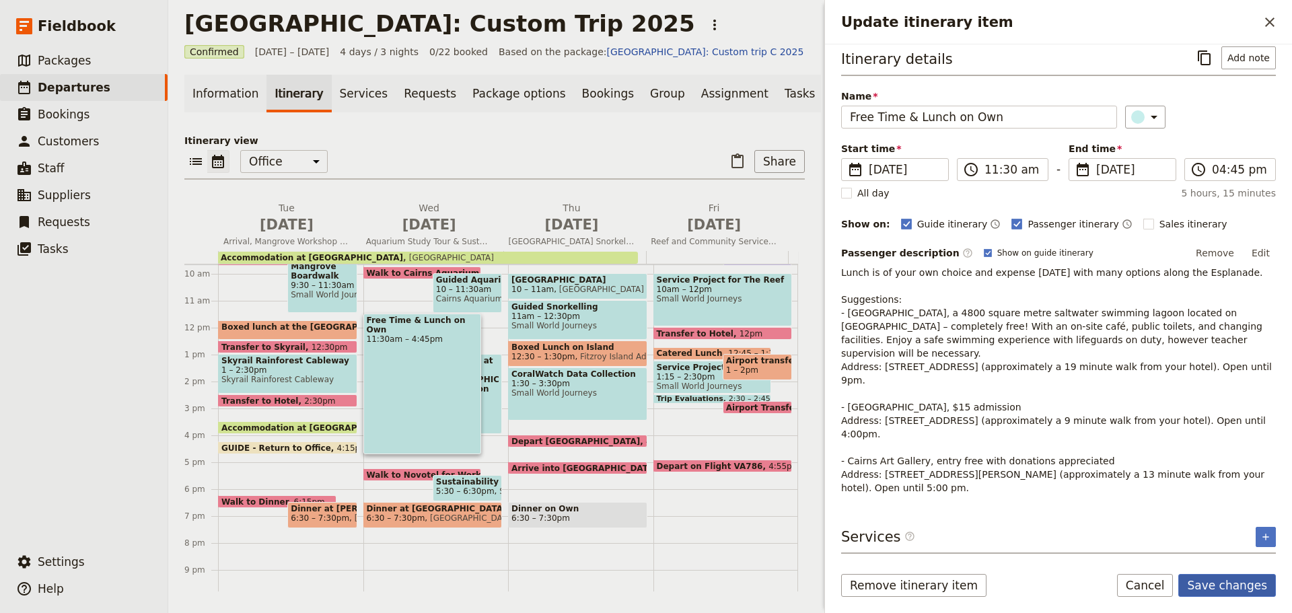
click at [1235, 588] on button "Save changes" at bounding box center [1228, 585] width 98 height 23
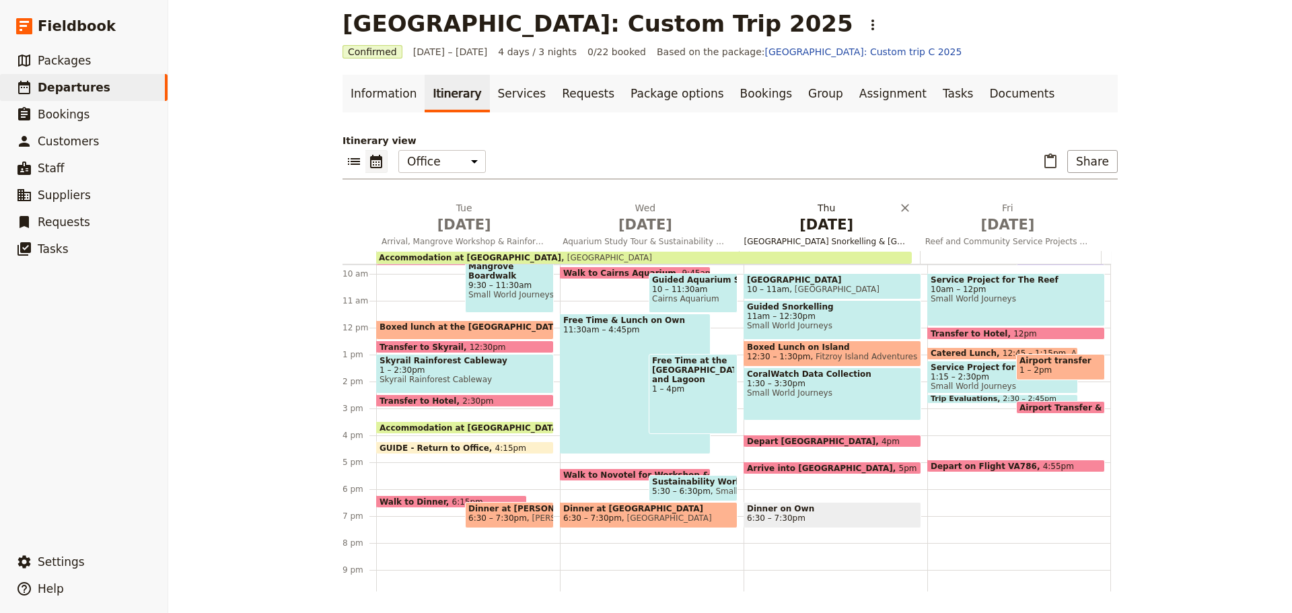
click at [794, 242] on span "[GEOGRAPHIC_DATA] Snorkelling & [GEOGRAPHIC_DATA]" at bounding box center [827, 241] width 176 height 11
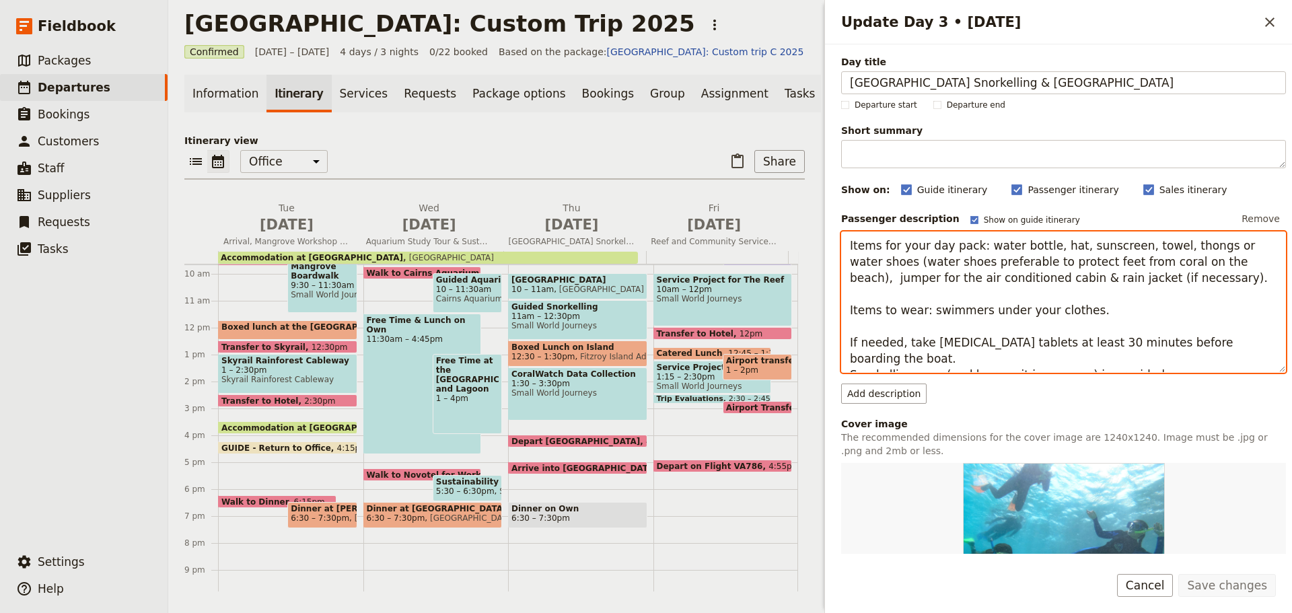
click at [979, 302] on textarea "Items for your day pack: water bottle, hat, sunscreen, towel, thongs or water s…" at bounding box center [1063, 302] width 445 height 141
click at [965, 366] on textarea "Items for your day pack: water bottle, hat, sunscreen, towel, thongs or water s…" at bounding box center [1063, 302] width 445 height 141
drag, startPoint x: 936, startPoint y: 357, endPoint x: 1067, endPoint y: 335, distance: 132.5
click at [1068, 349] on textarea "Items for your day pack: water bottle, hat, sunscreen, towel, thongs or water s…" at bounding box center [1063, 302] width 445 height 141
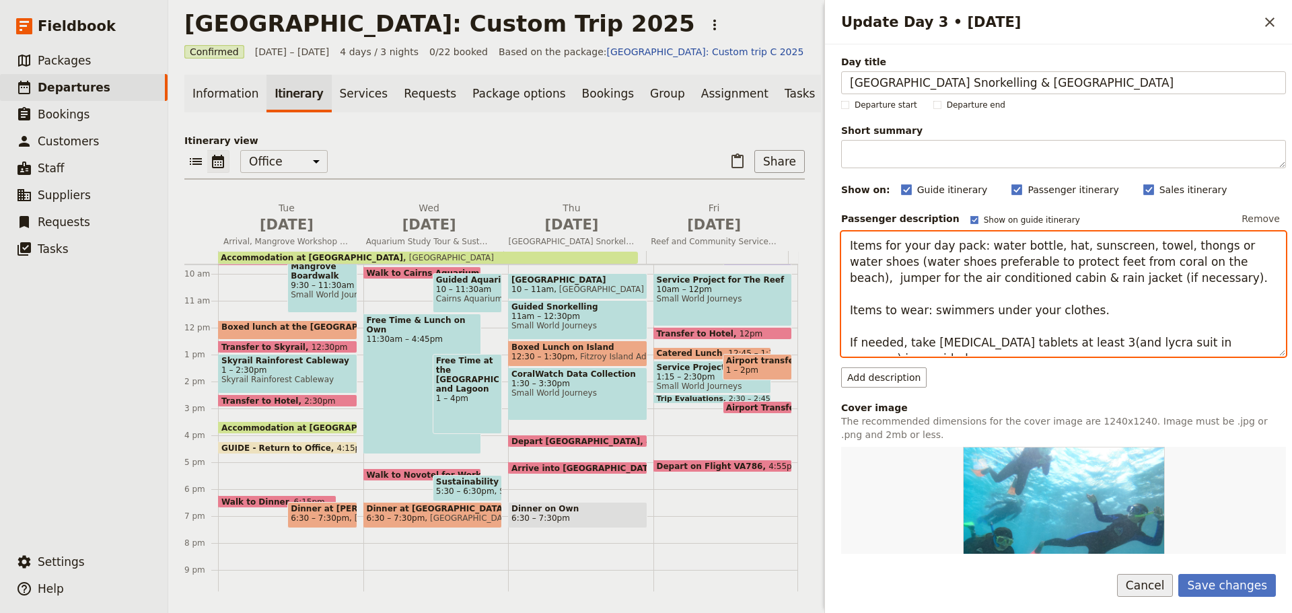
type textarea "Items for your day pack: water bottle, hat, sunscreen, towel, thongs or water s…"
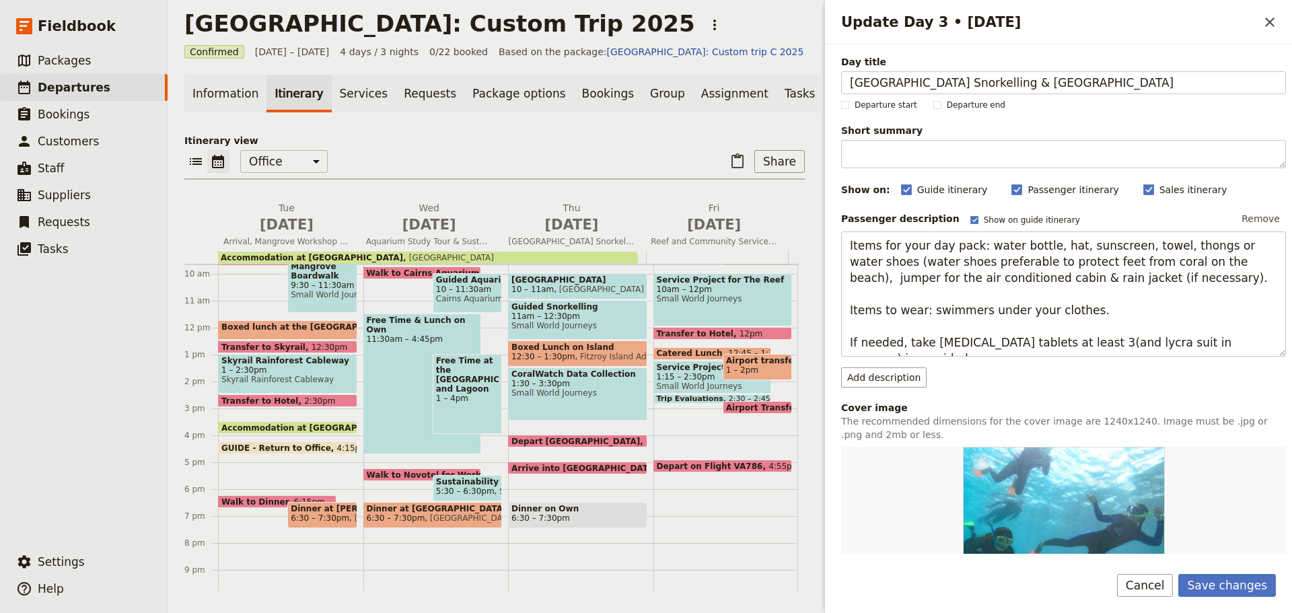
drag, startPoint x: 1149, startPoint y: 586, endPoint x: 1144, endPoint y: 579, distance: 8.2
click at [1144, 580] on button "Cancel" at bounding box center [1145, 585] width 57 height 23
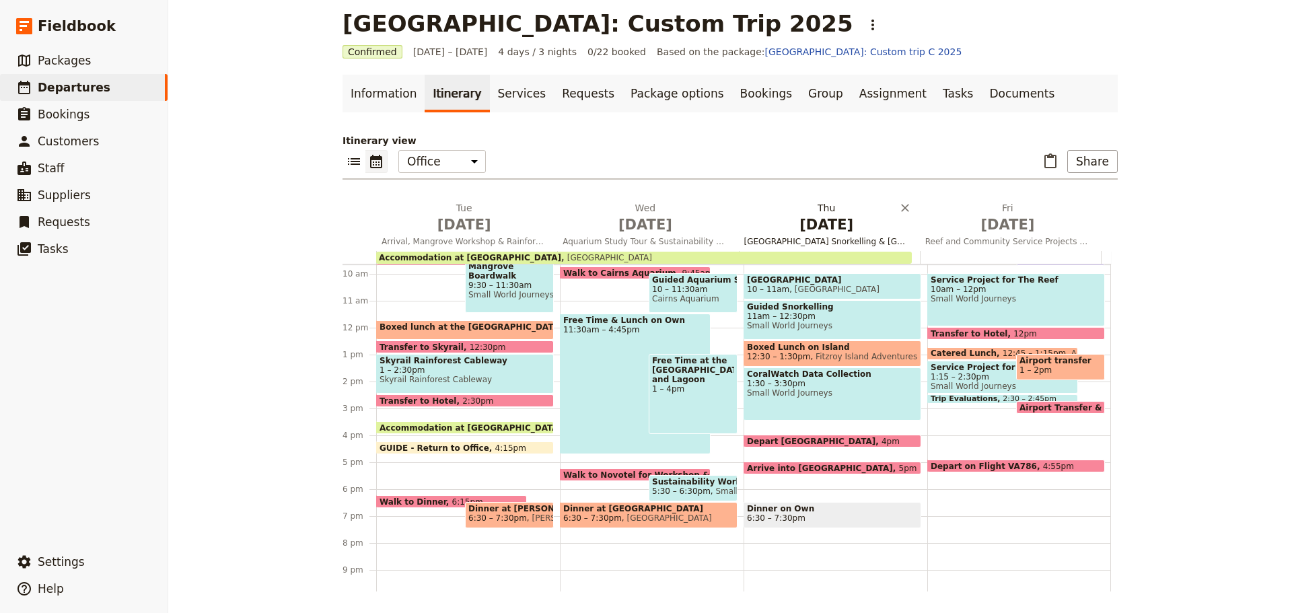
click at [837, 244] on span "[GEOGRAPHIC_DATA] Snorkelling & [GEOGRAPHIC_DATA]" at bounding box center [827, 241] width 176 height 11
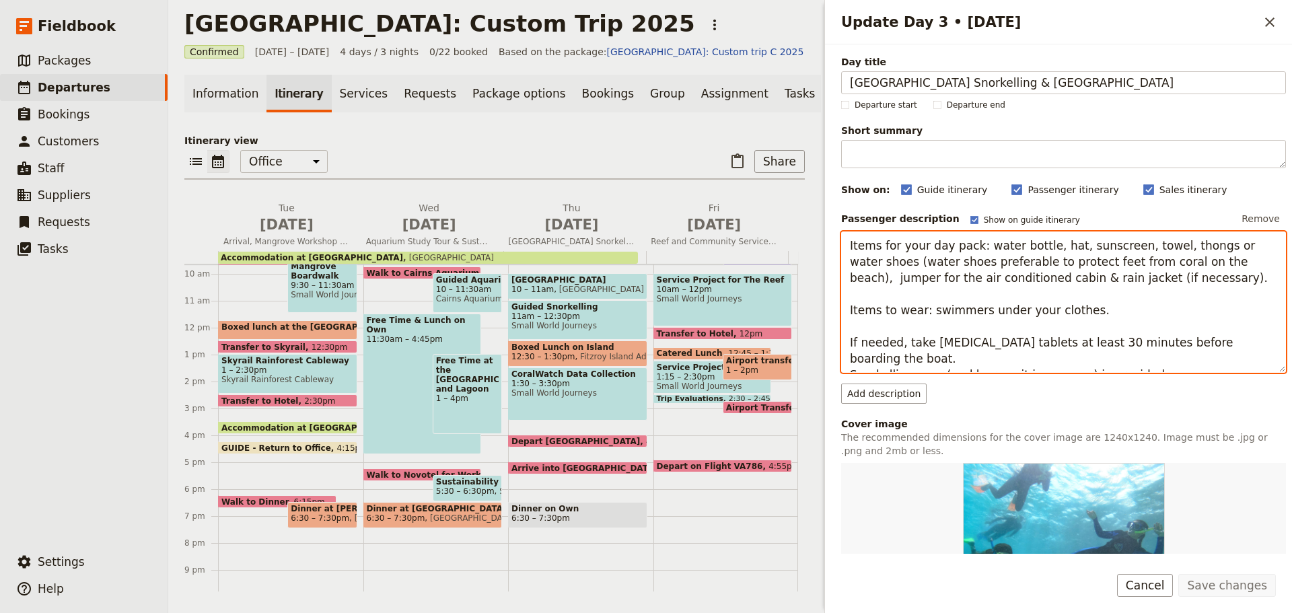
click at [986, 332] on textarea "Items for your day pack: water bottle, hat, sunscreen, towel, thongs or water s…" at bounding box center [1063, 302] width 445 height 141
drag, startPoint x: 935, startPoint y: 357, endPoint x: 1068, endPoint y: 360, distance: 133.3
click at [1068, 360] on textarea "Items for your day pack: water bottle, hat, sunscreen, towel, thongs or water s…" at bounding box center [1063, 302] width 445 height 141
type textarea "Items for your day pack: water bottle, hat, sunscreen, towel, thongs or water s…"
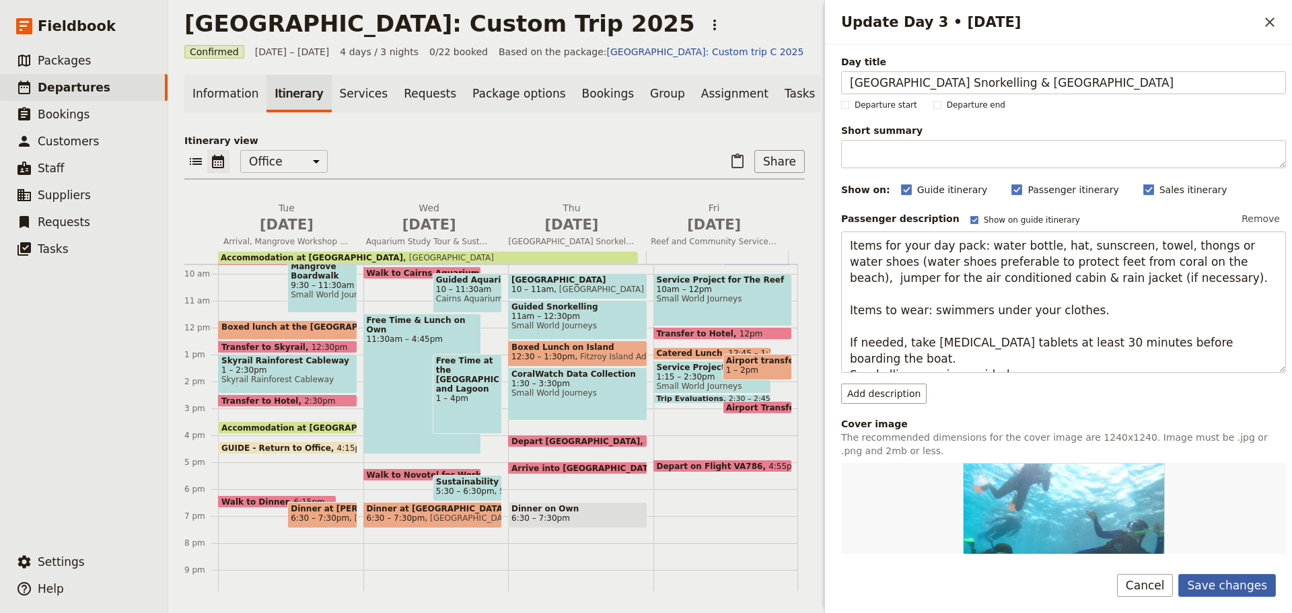
click at [1222, 586] on button "Save changes" at bounding box center [1228, 585] width 98 height 23
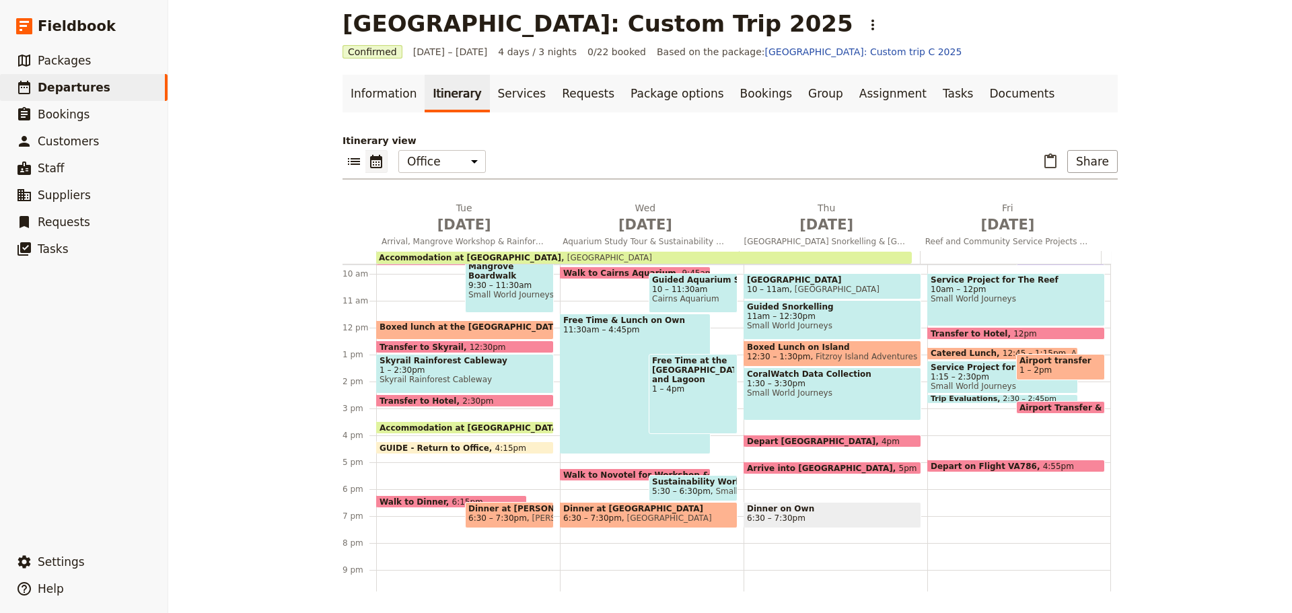
click at [835, 347] on span "Boxed Lunch on Island" at bounding box center [832, 347] width 171 height 9
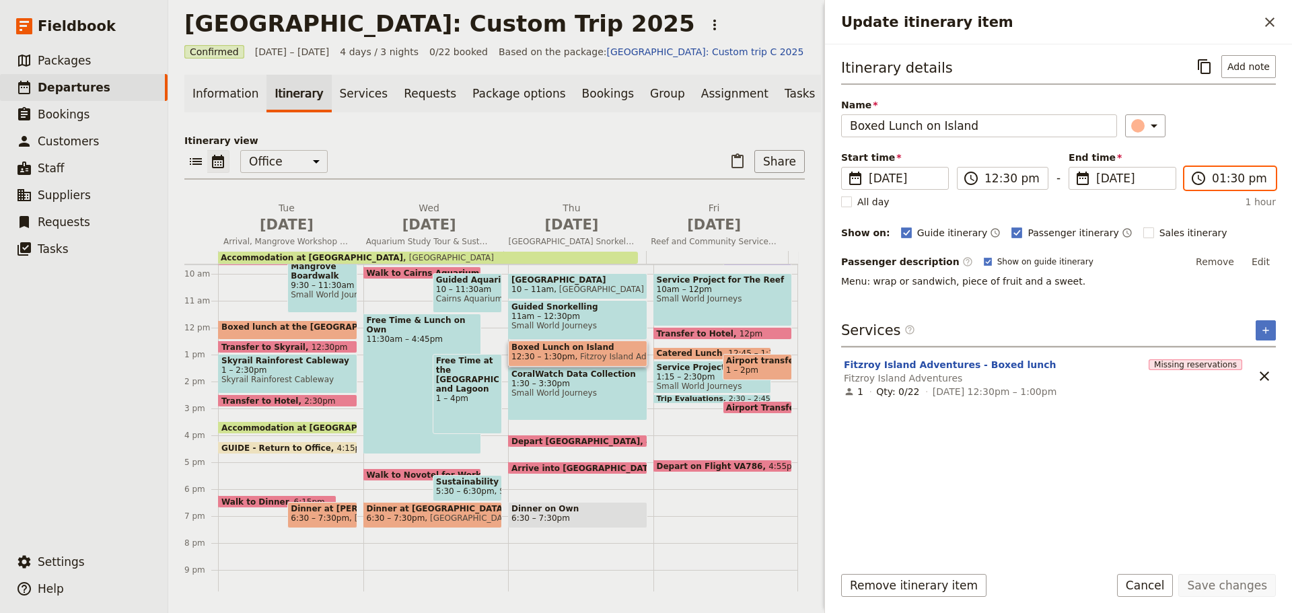
click at [1233, 178] on input "01:30 pm" at bounding box center [1239, 178] width 55 height 16
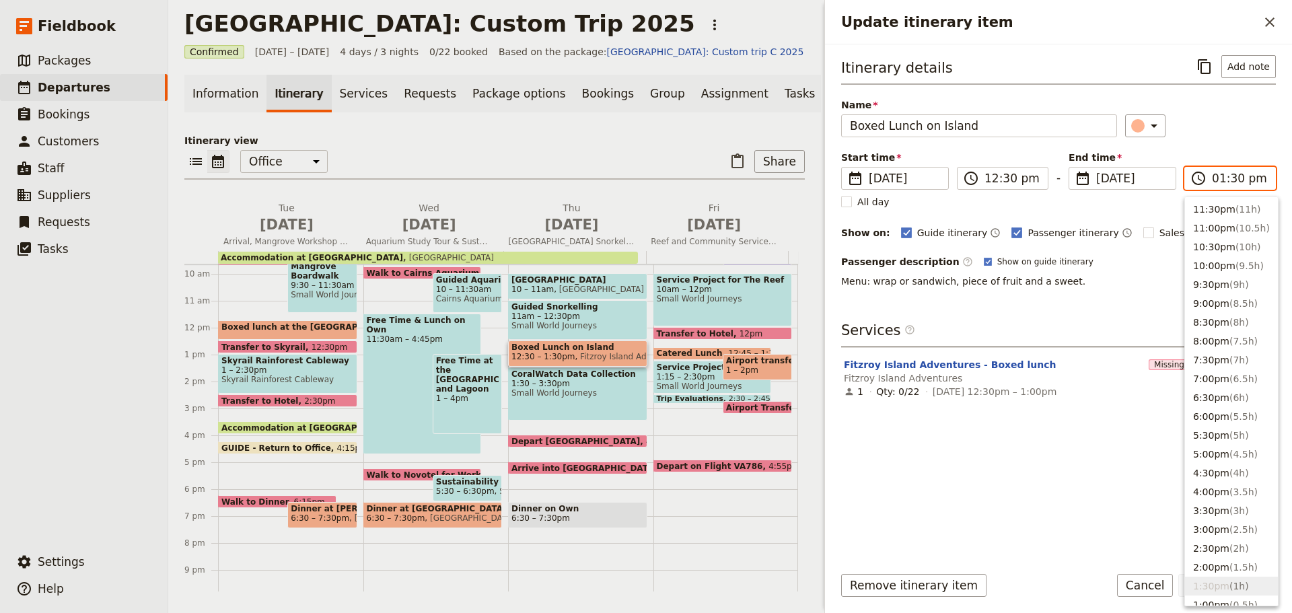
click at [1233, 178] on input "01:30 pm" at bounding box center [1239, 178] width 55 height 16
click at [1236, 178] on input "01:30 pm" at bounding box center [1239, 178] width 55 height 16
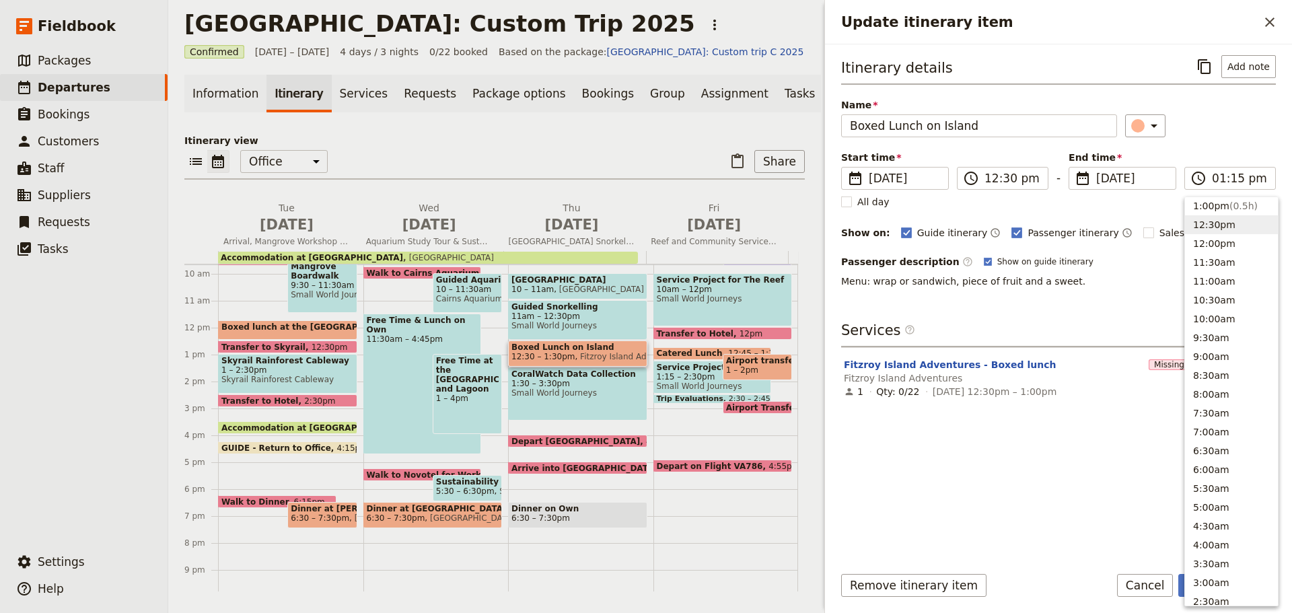
click at [1124, 286] on p "Menu: wrap or sandwich, piece of fruit and a sweet." at bounding box center [1058, 281] width 435 height 13
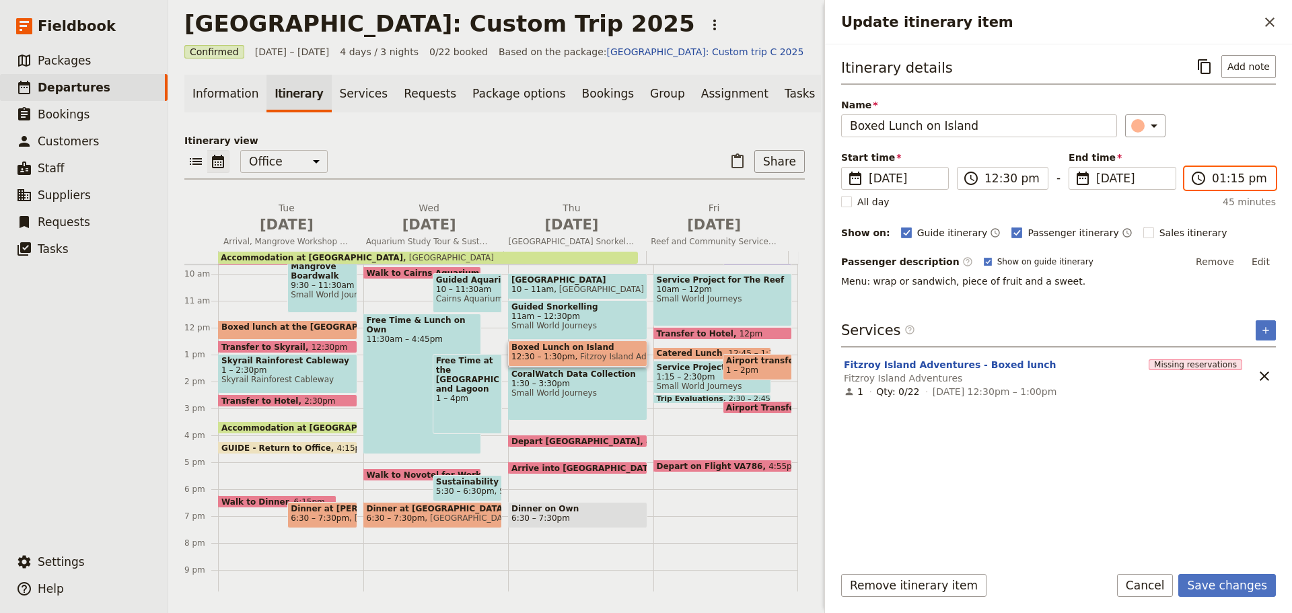
click at [1236, 180] on input "01:15 pm" at bounding box center [1239, 178] width 55 height 16
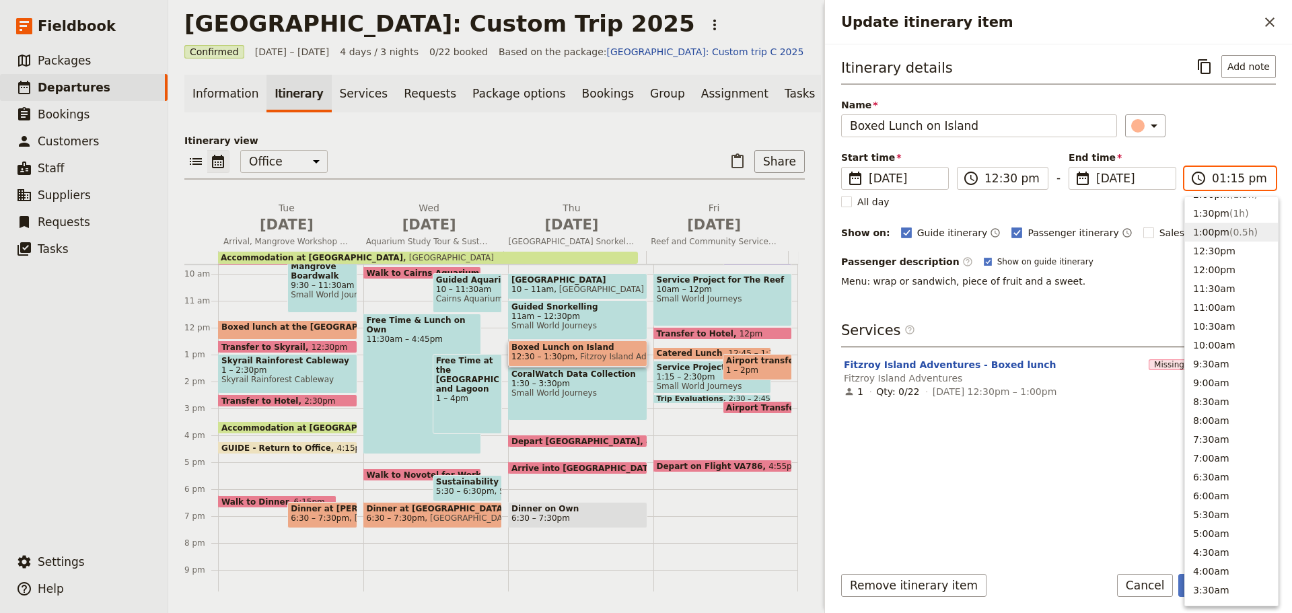
scroll to position [350, 0]
click at [1217, 255] on button "1:00pm ( 0.5h )" at bounding box center [1231, 255] width 93 height 19
type input "01:00 pm"
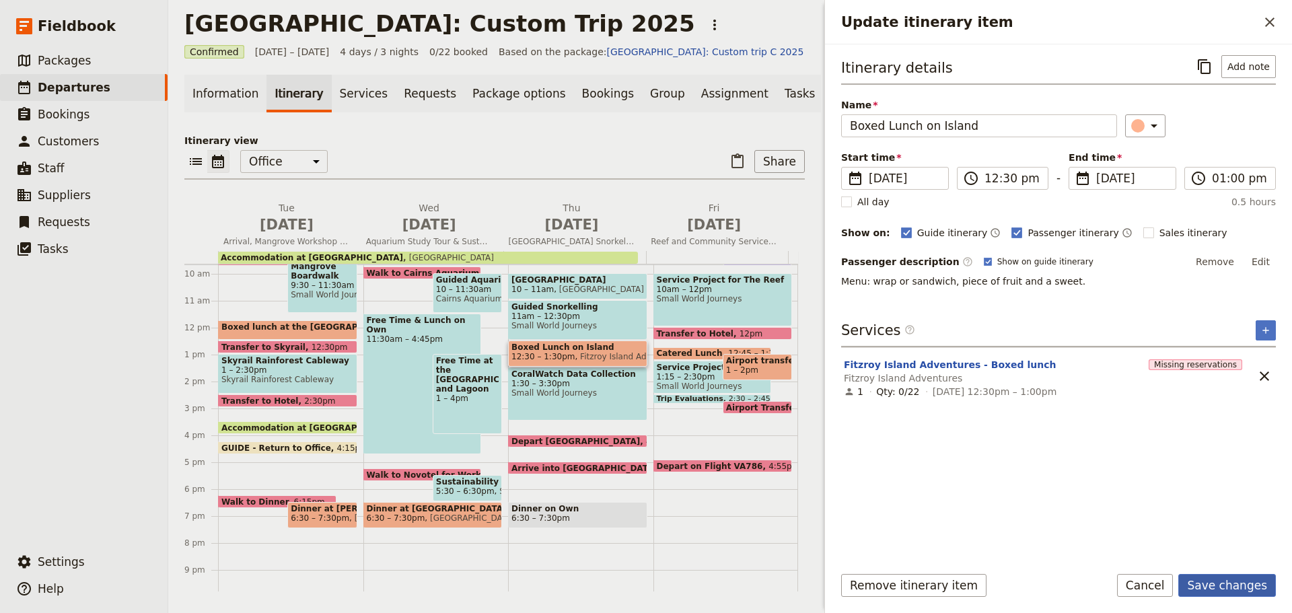
click at [1241, 575] on button "Save changes" at bounding box center [1228, 585] width 98 height 23
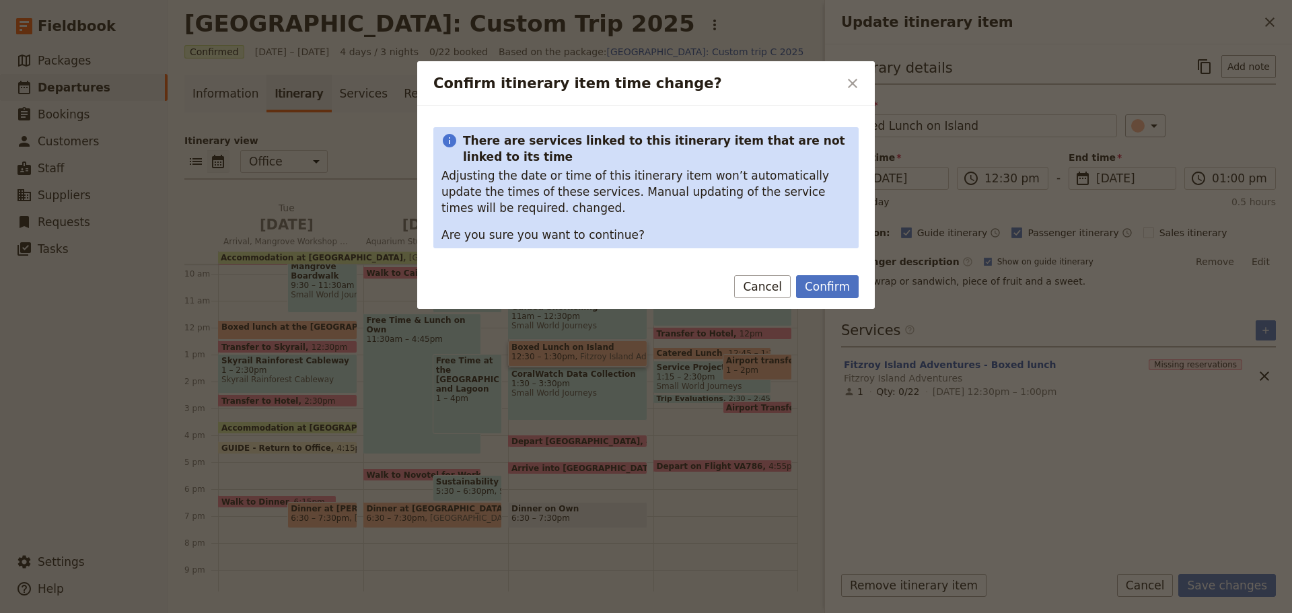
click at [846, 291] on button "Confirm" at bounding box center [827, 286] width 63 height 23
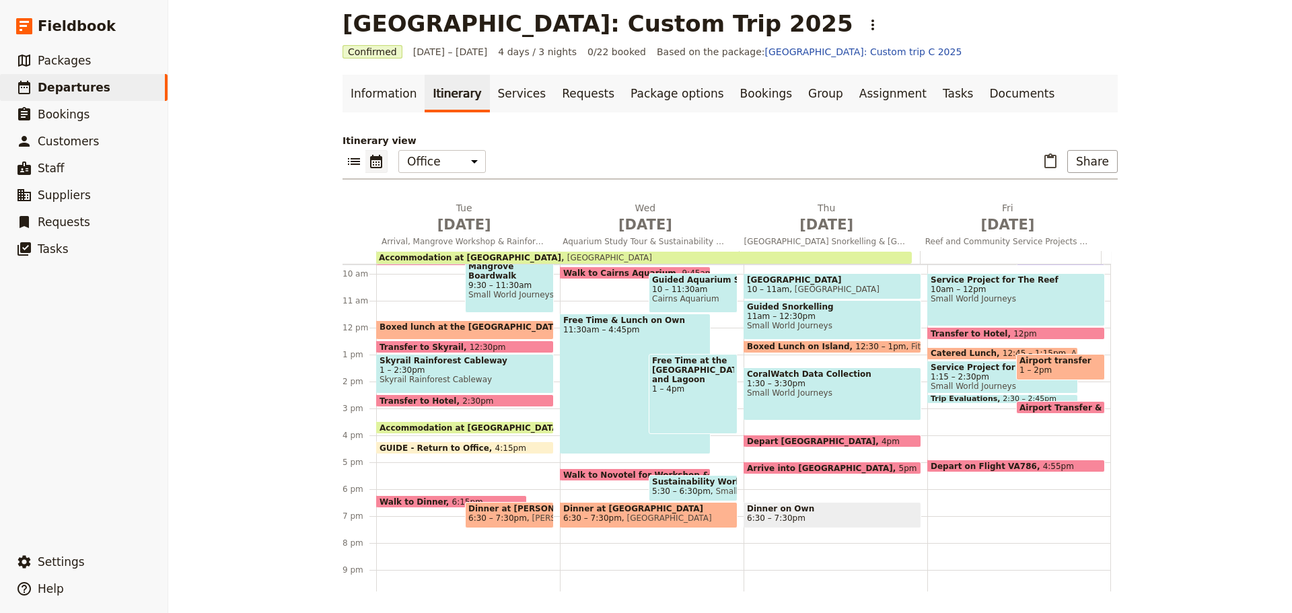
click at [813, 396] on span "Small World Journeys" at bounding box center [832, 392] width 171 height 9
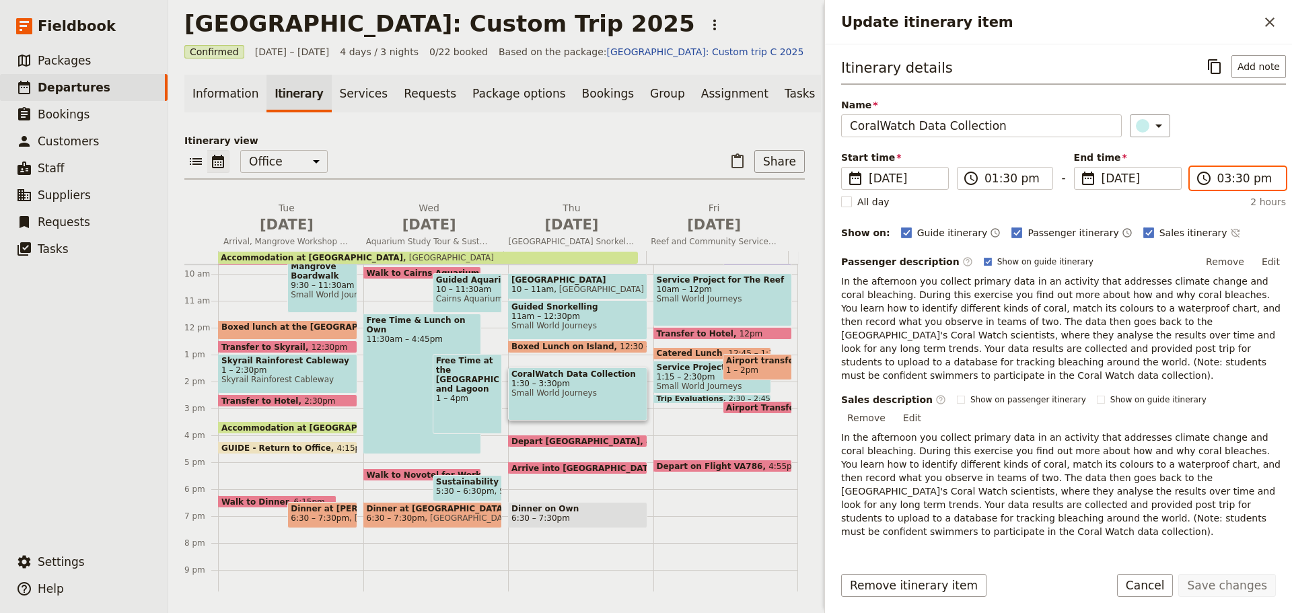
click at [1224, 182] on input "03:30 pm" at bounding box center [1248, 178] width 60 height 16
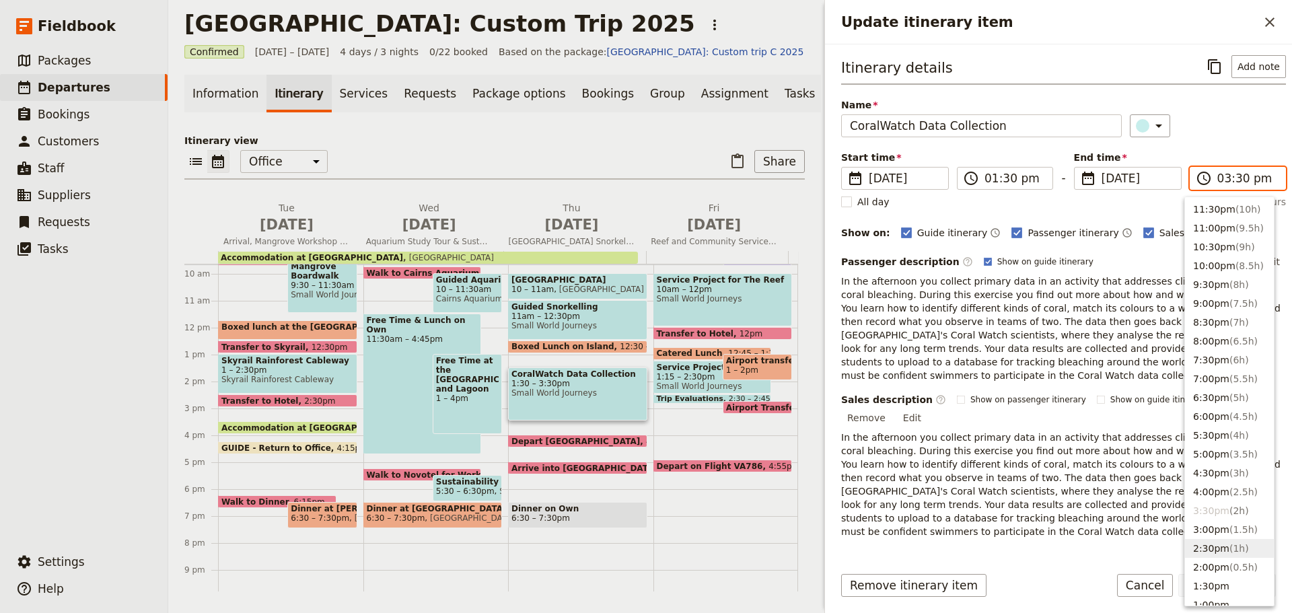
click at [1232, 548] on span "( 1h )" at bounding box center [1240, 548] width 20 height 11
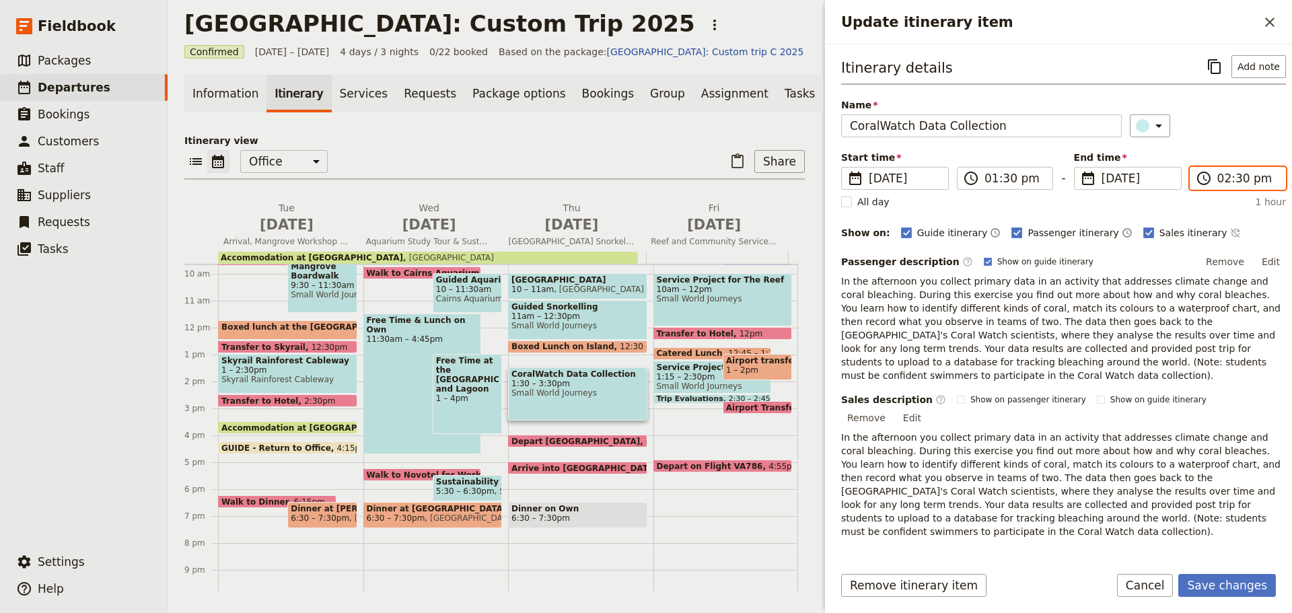
click at [1234, 179] on input "02:30 pm" at bounding box center [1248, 178] width 60 height 16
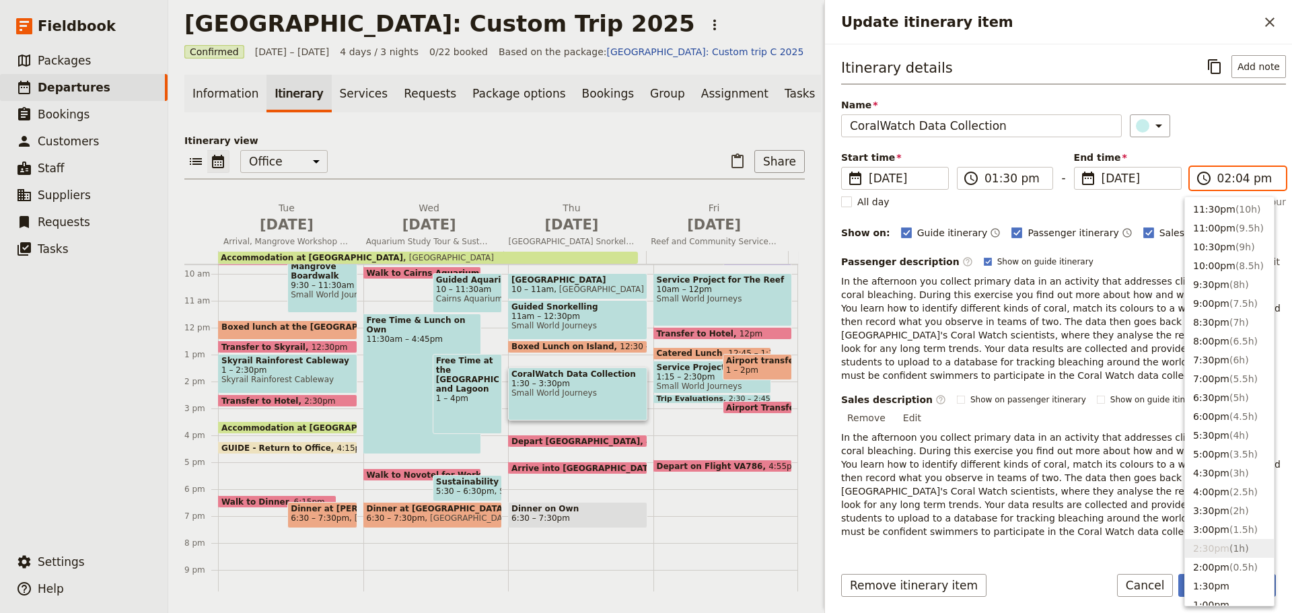
type input "02:45 pm"
click at [1108, 197] on div "All day 1 hour, 15 minutes" at bounding box center [1063, 201] width 445 height 13
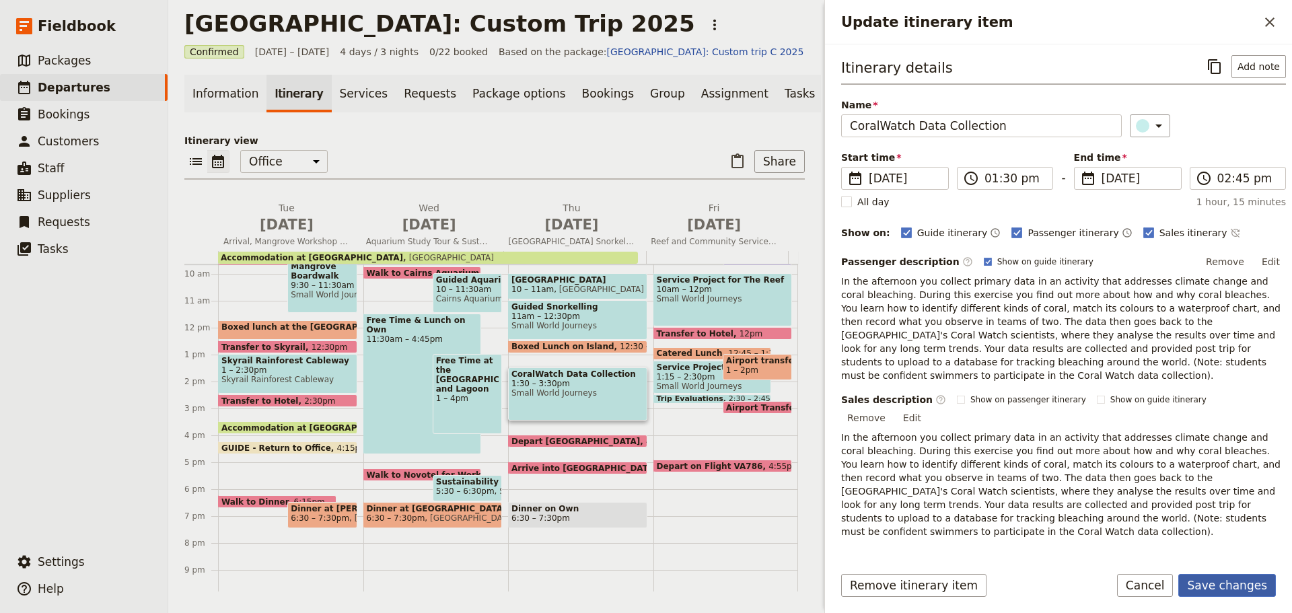
click at [1222, 584] on button "Save changes" at bounding box center [1228, 585] width 98 height 23
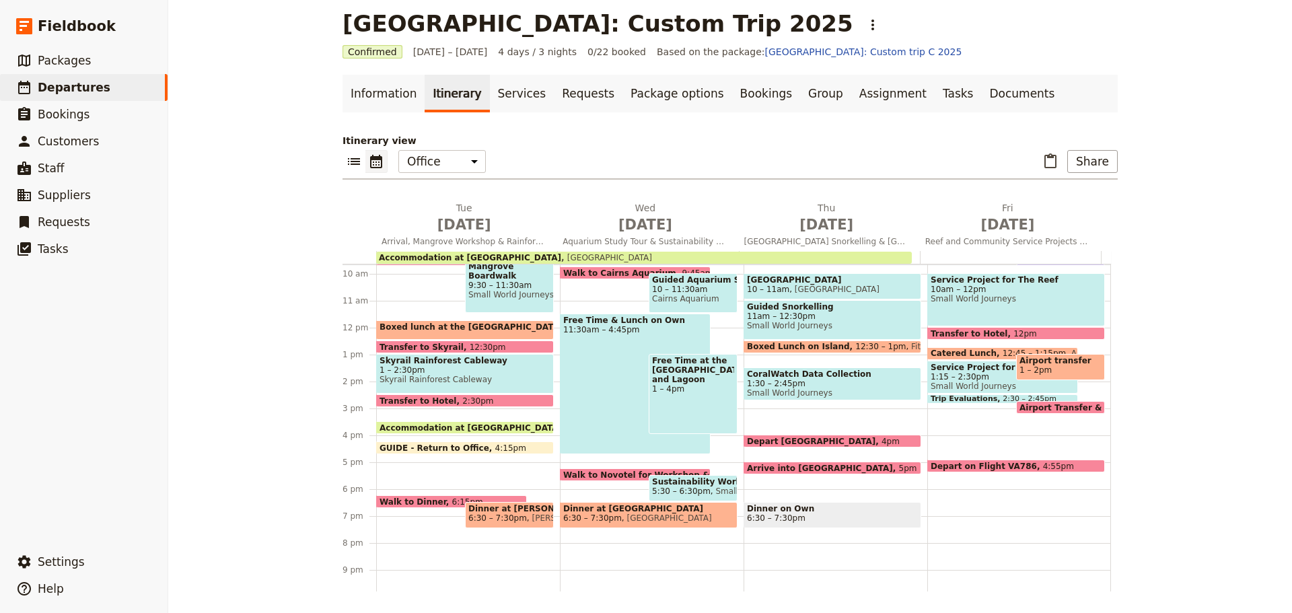
click at [809, 396] on span at bounding box center [833, 396] width 176 height 5
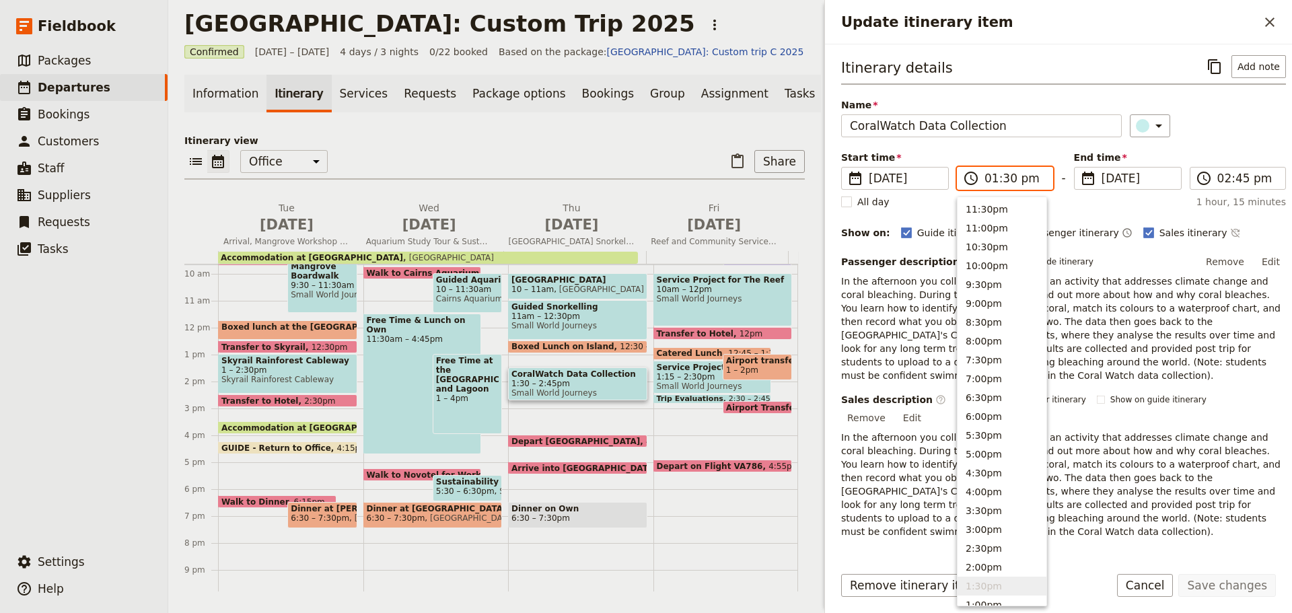
click at [1015, 174] on input "01:30 pm" at bounding box center [1015, 178] width 60 height 16
click at [988, 475] on button "1:00pm" at bounding box center [1002, 470] width 89 height 19
type input "01:00 pm"
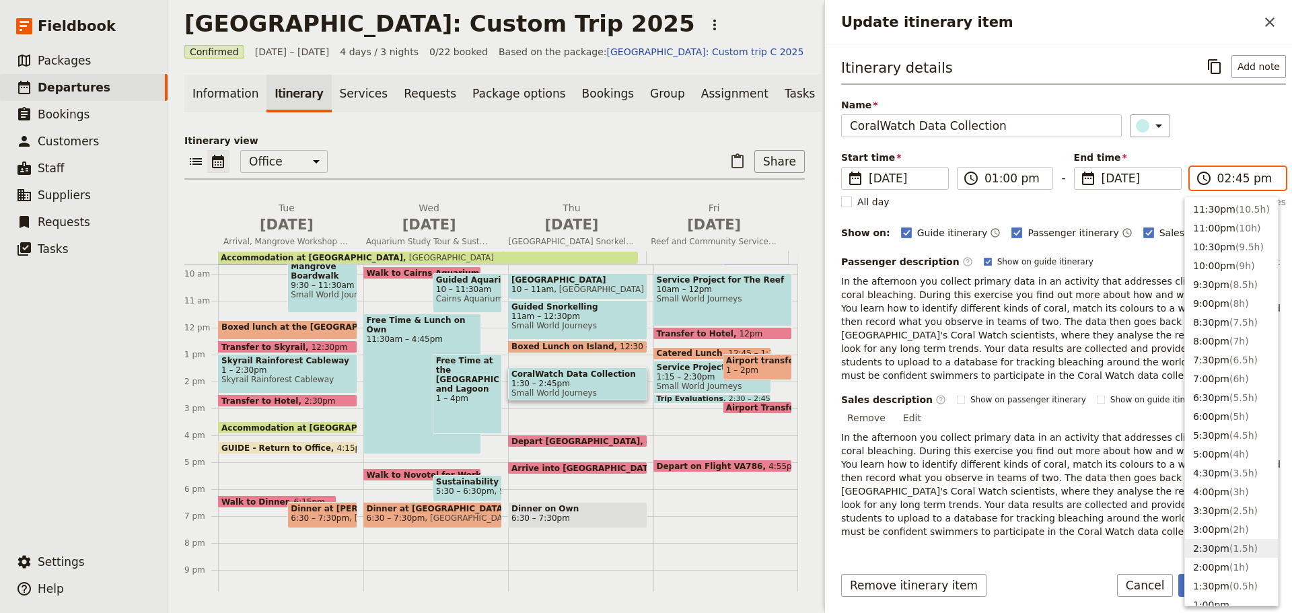
click at [1239, 176] on input "02:45 pm" at bounding box center [1248, 178] width 60 height 16
click at [1221, 562] on button "2:00pm ( 1h )" at bounding box center [1231, 567] width 93 height 19
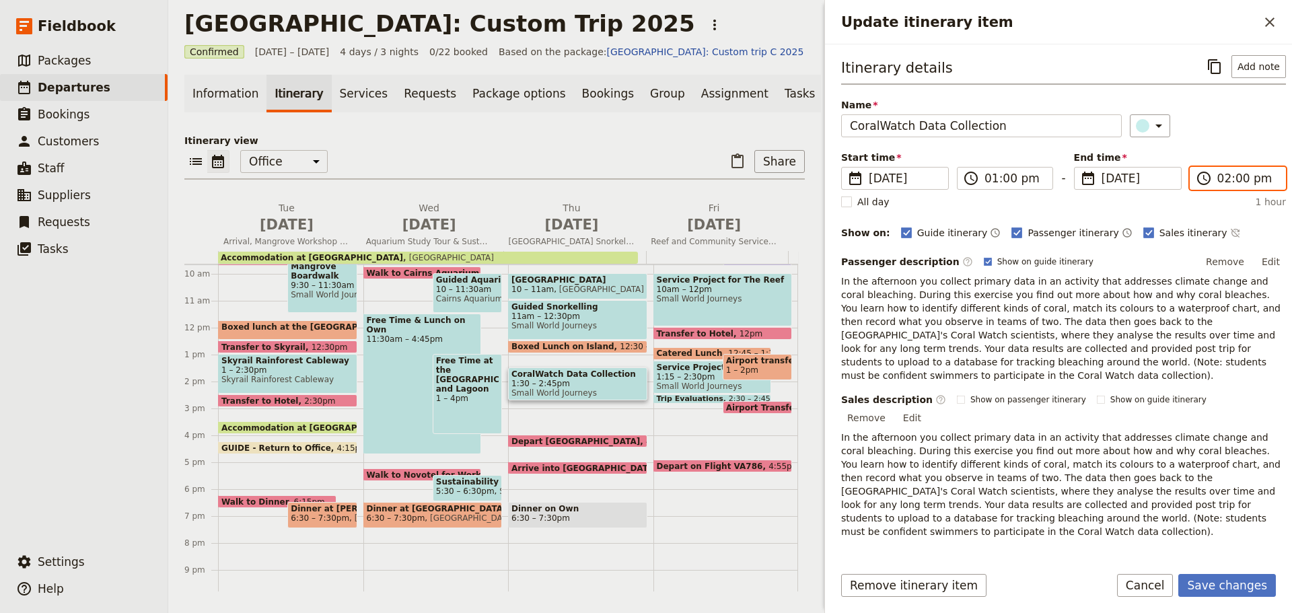
click at [1233, 177] on input "02:00 pm" at bounding box center [1248, 178] width 60 height 16
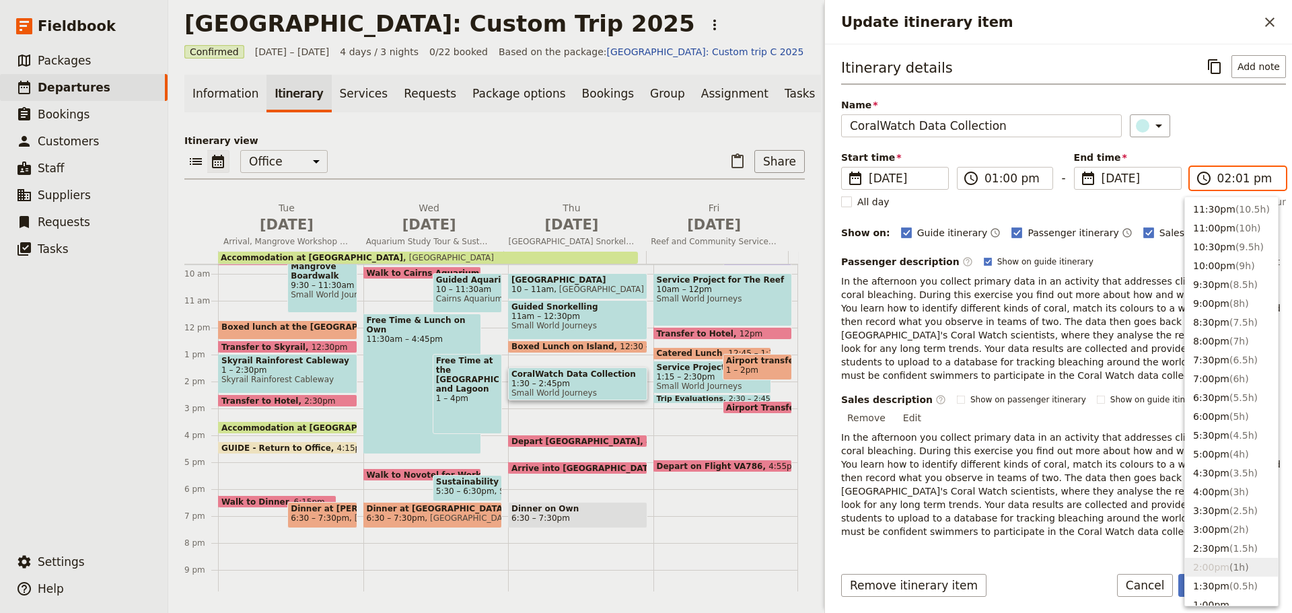
type input "02:15 pm"
click at [1096, 205] on div "All day 1 hour, 15 minutes" at bounding box center [1063, 201] width 445 height 13
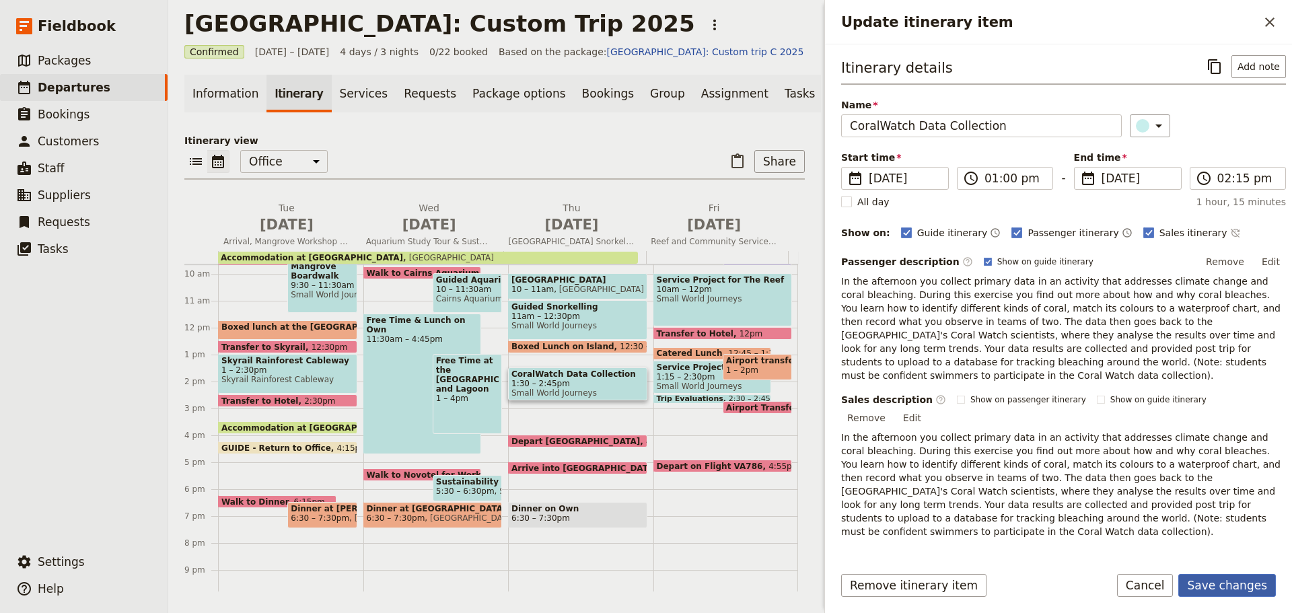
click at [1198, 578] on button "Save changes" at bounding box center [1228, 585] width 98 height 23
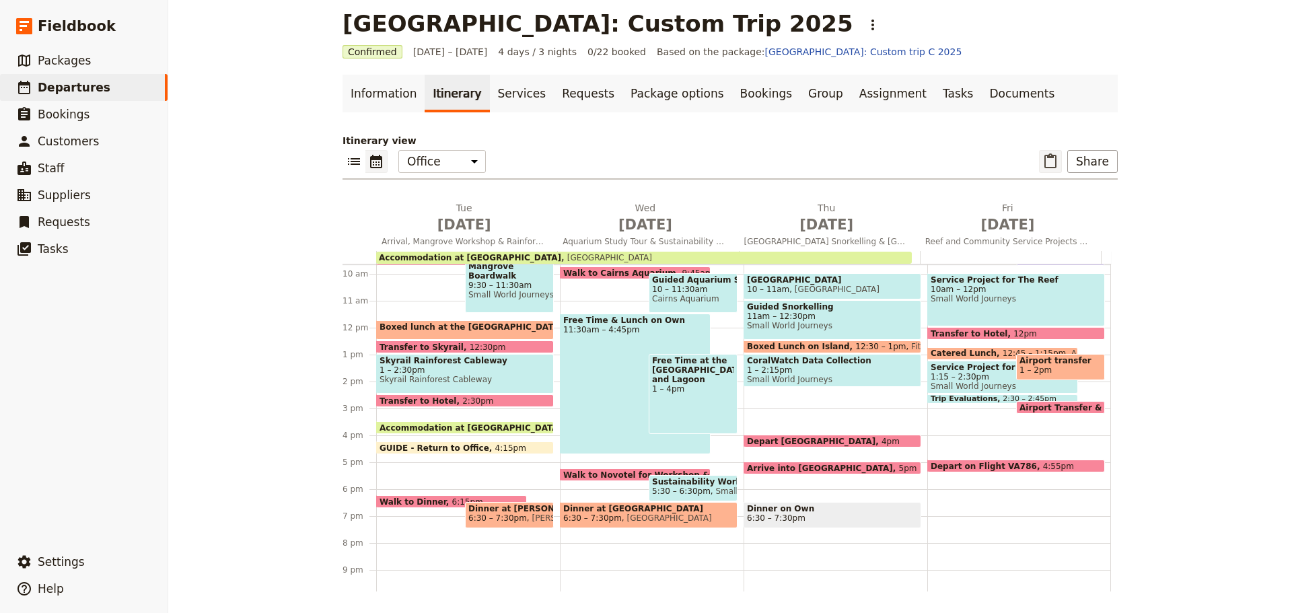
click at [1046, 162] on icon "Paste itinerary item" at bounding box center [1051, 161] width 16 height 16
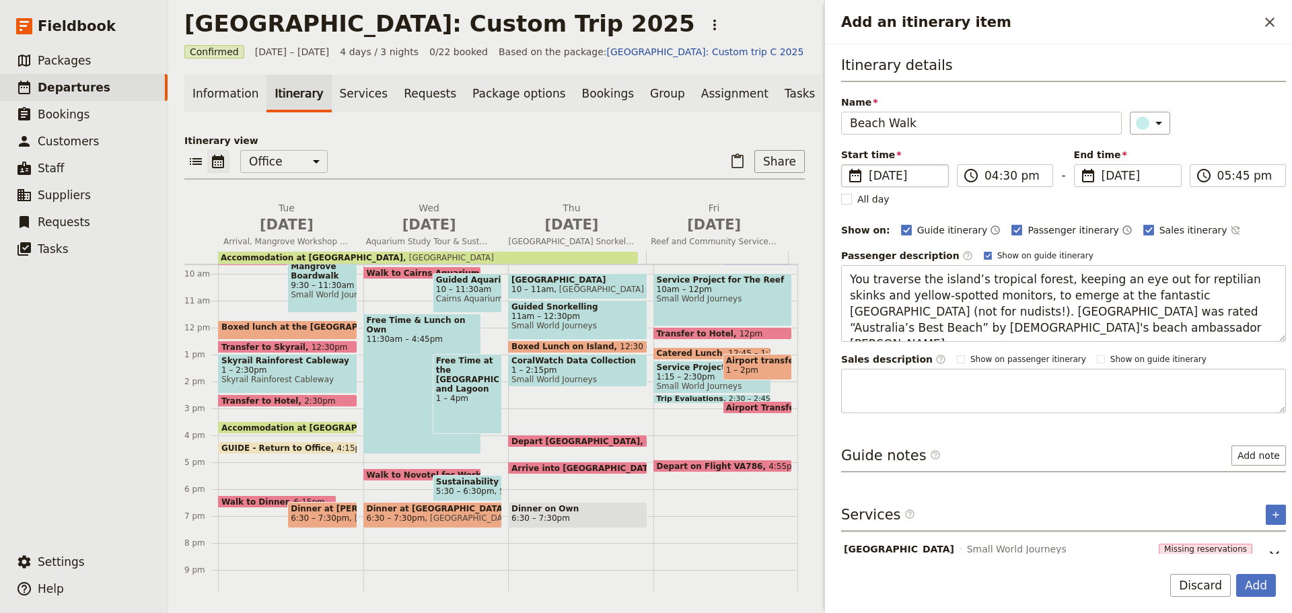
click at [893, 171] on span "[DATE]" at bounding box center [904, 176] width 71 height 16
click at [848, 165] on input "[DATE]" at bounding box center [847, 164] width 1 height 1
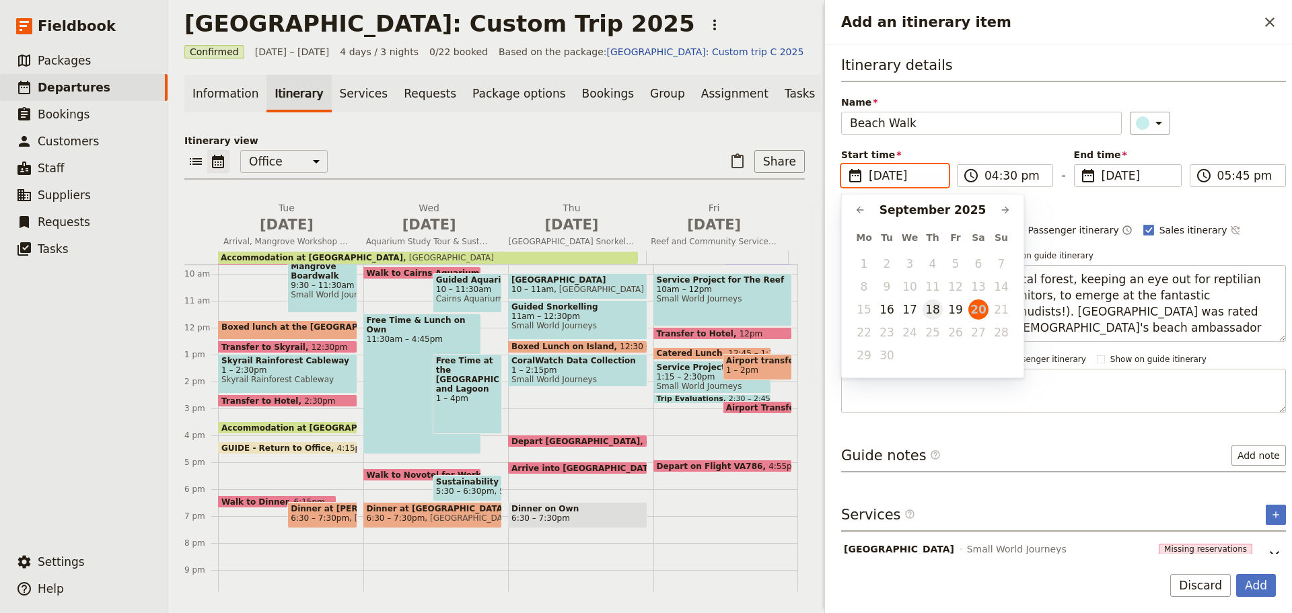
click at [934, 314] on button "18" at bounding box center [933, 310] width 20 height 20
type input "[DATE]"
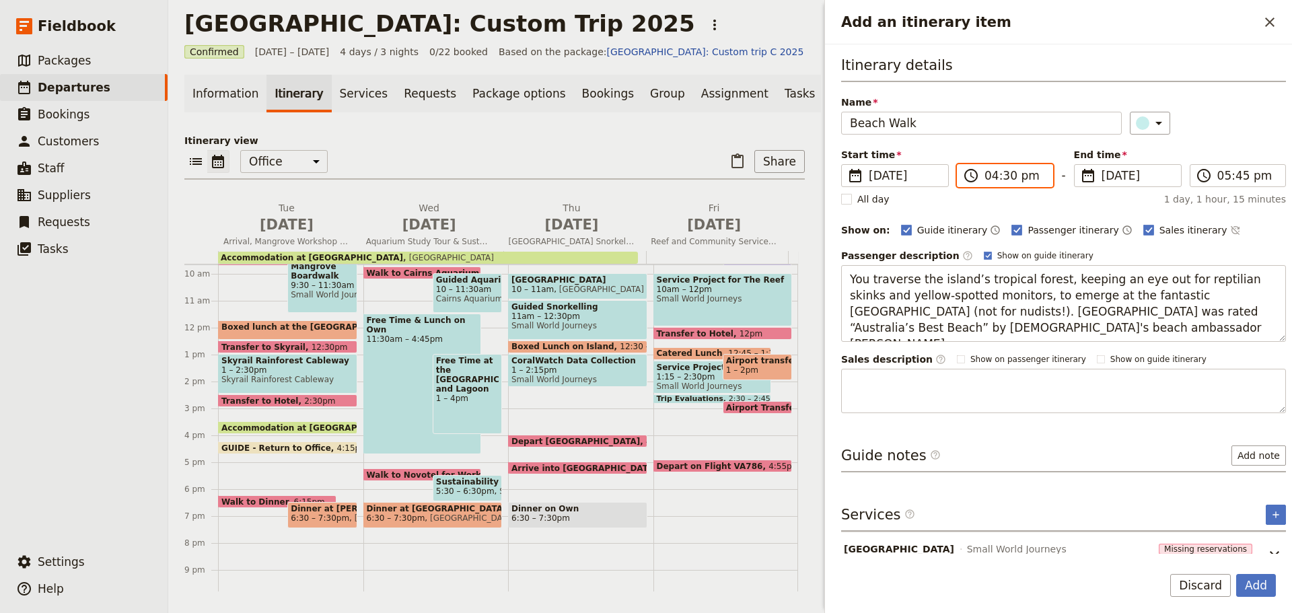
click at [1014, 174] on input "04:30 pm" at bounding box center [1015, 176] width 60 height 16
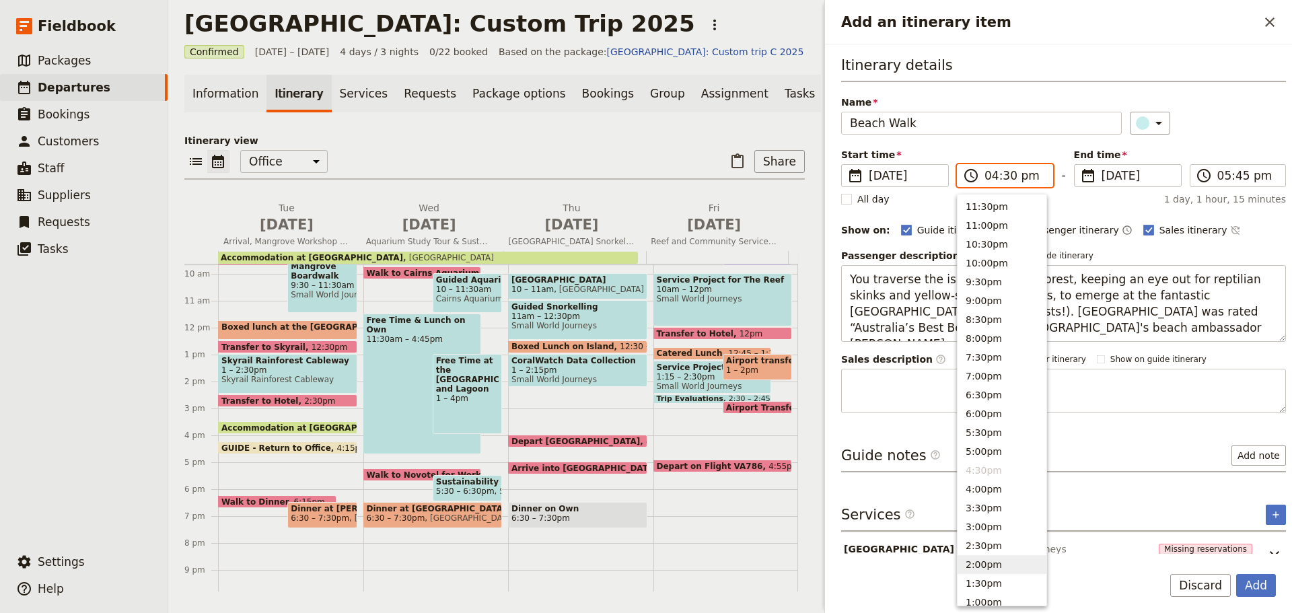
click at [986, 561] on button "2:00pm" at bounding box center [1002, 564] width 89 height 19
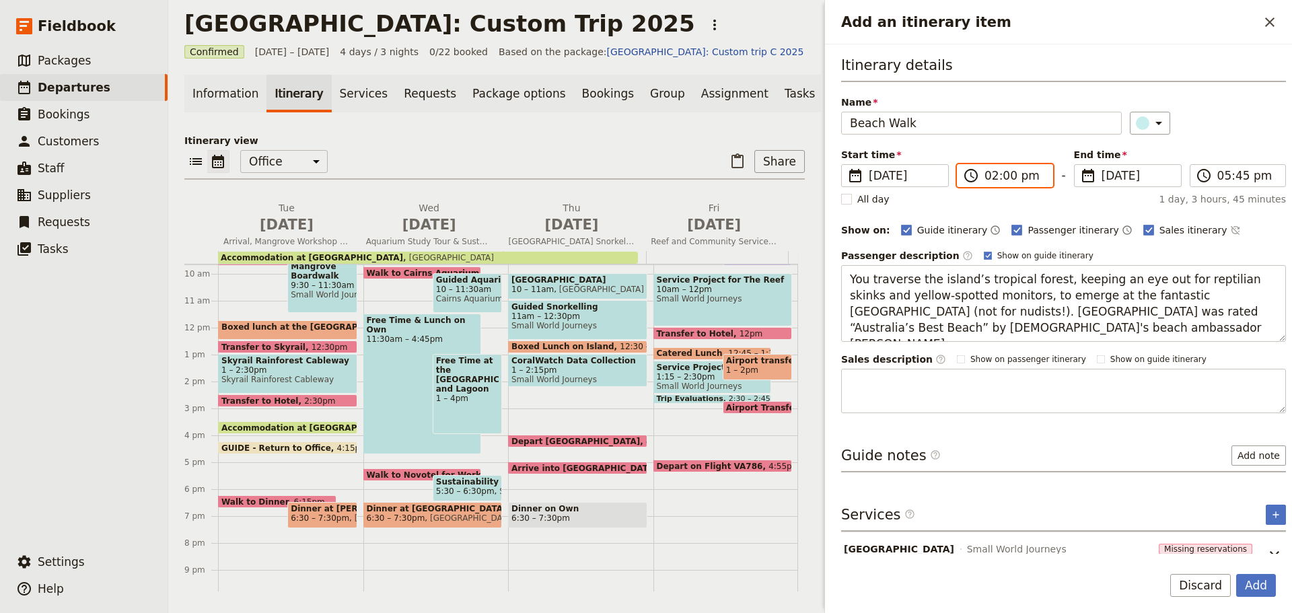
click at [1004, 180] on input "02:00 pm" at bounding box center [1015, 176] width 60 height 16
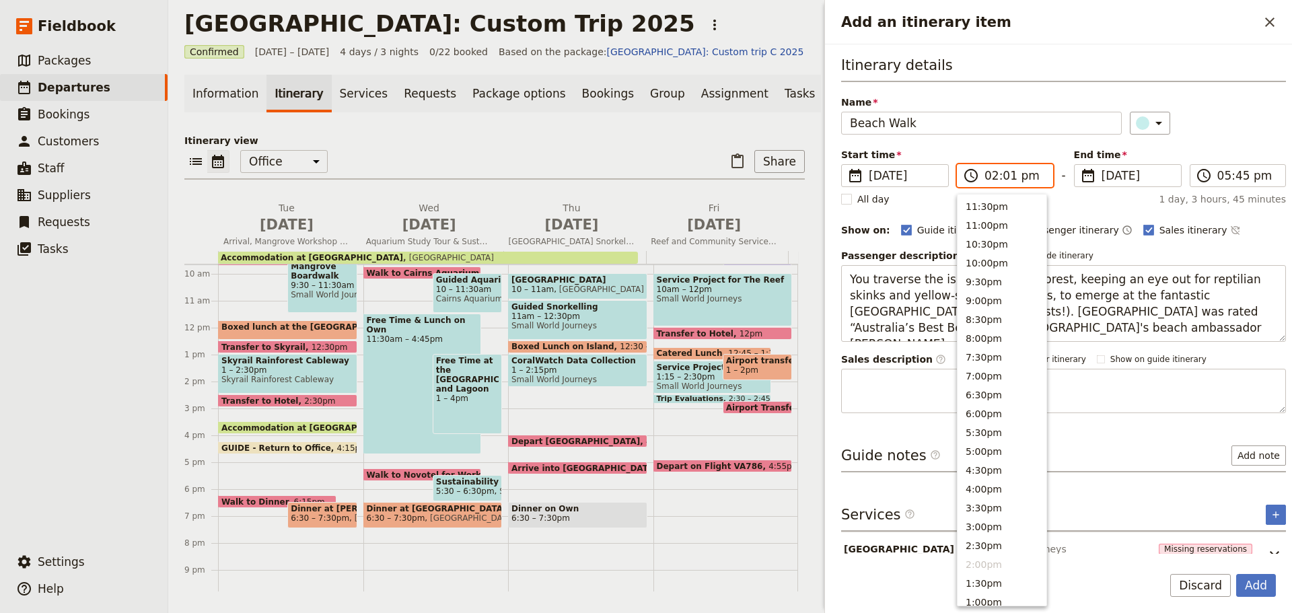
type input "02:15 pm"
click at [1260, 167] on label "​ 05:45 pm" at bounding box center [1238, 175] width 96 height 23
click at [1260, 168] on input "05:45 pm" at bounding box center [1248, 176] width 60 height 16
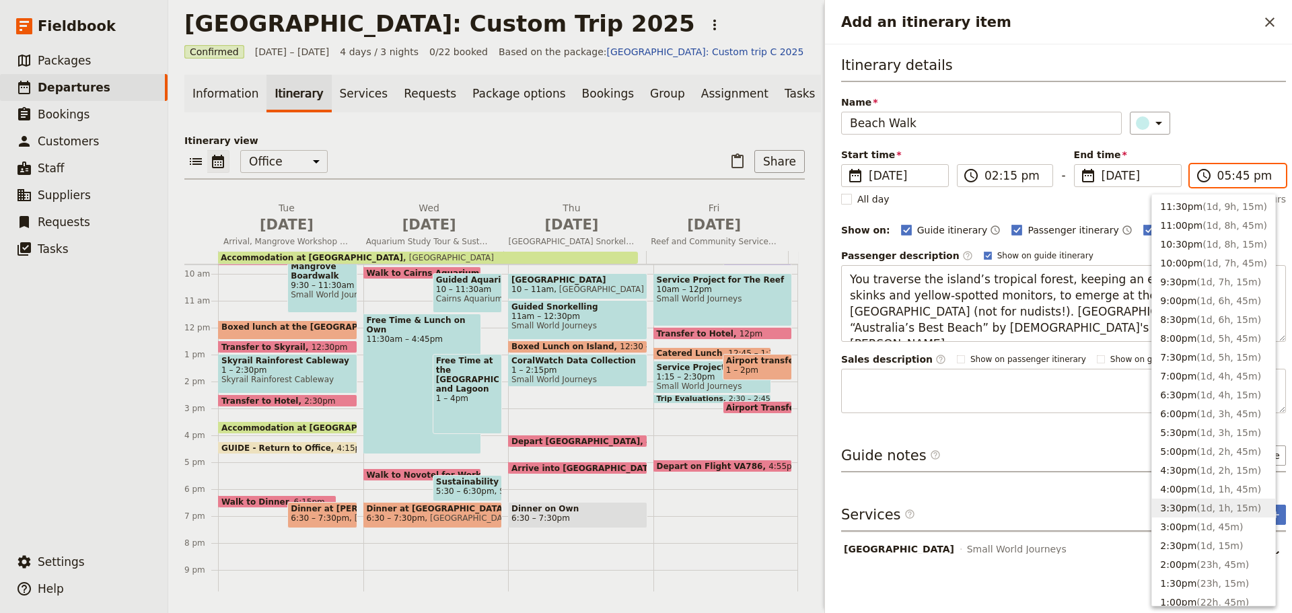
click at [1185, 510] on button "3:30pm ( 1d, 1h, 15m )" at bounding box center [1213, 508] width 123 height 19
type input "03:30 pm"
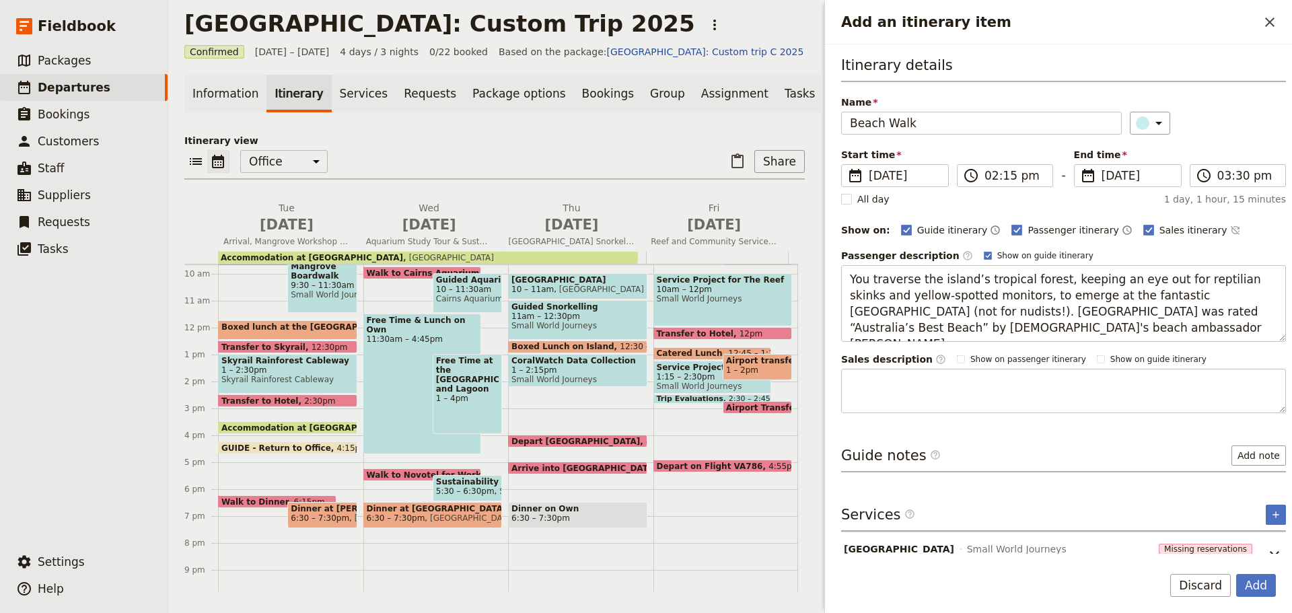
click at [1070, 434] on div "Itinerary details Name Beach Walk ​ Start time ​ [DATE] [DATE] [DATE] 14:15 ​ 0…" at bounding box center [1063, 303] width 445 height 497
click at [1268, 583] on button "Add" at bounding box center [1257, 585] width 40 height 23
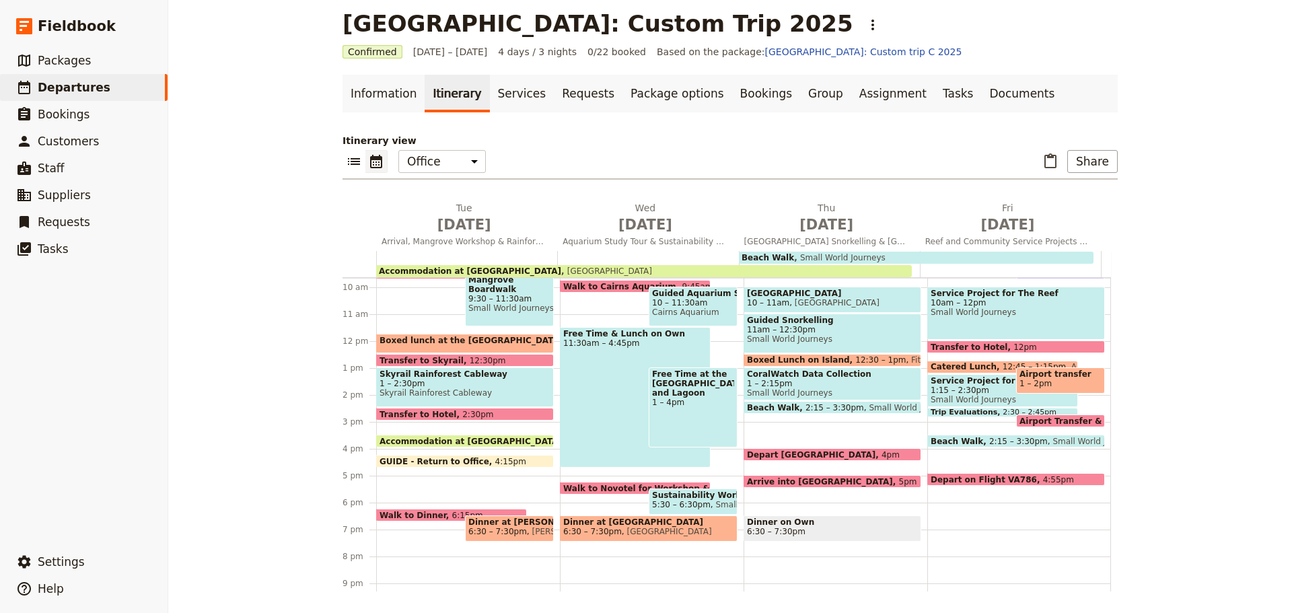
click at [757, 405] on span "Beach Walk" at bounding box center [776, 407] width 59 height 9
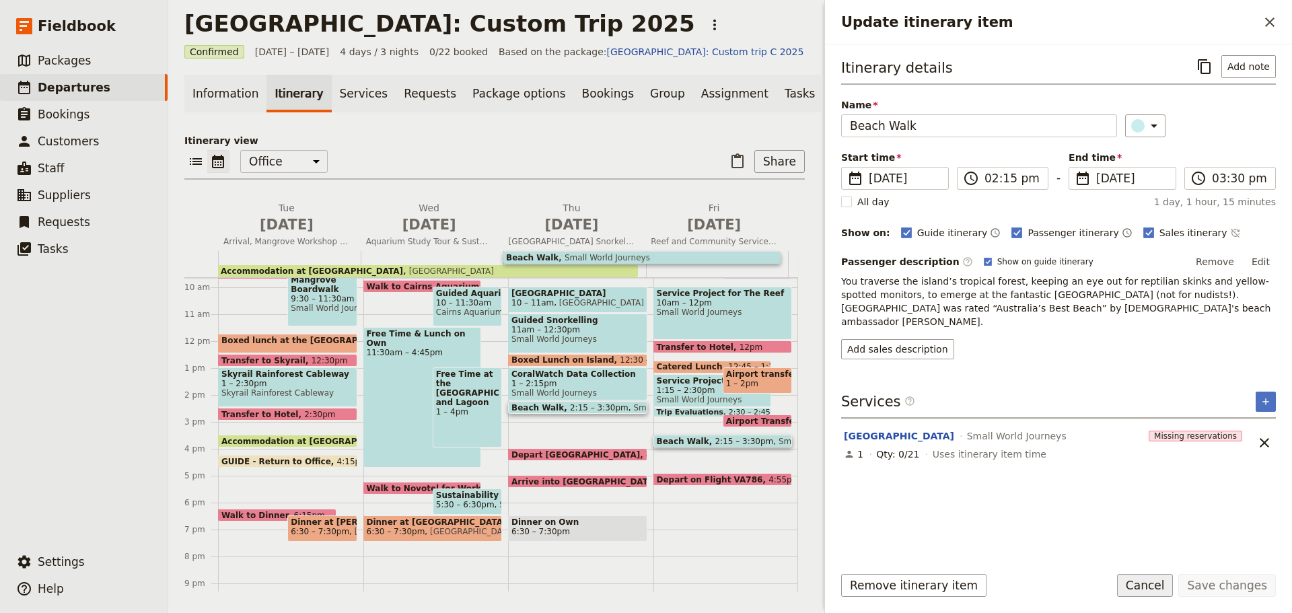
click at [1155, 582] on button "Cancel" at bounding box center [1145, 585] width 57 height 23
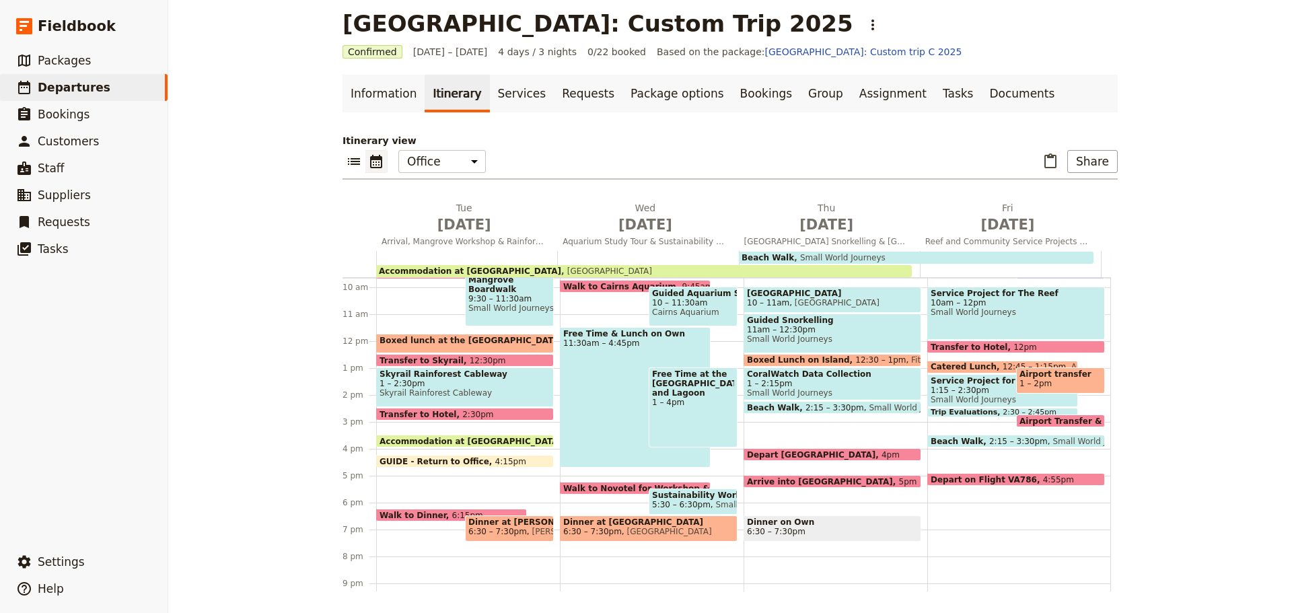
click at [827, 406] on span "2:15 – 3:30pm" at bounding box center [835, 407] width 59 height 9
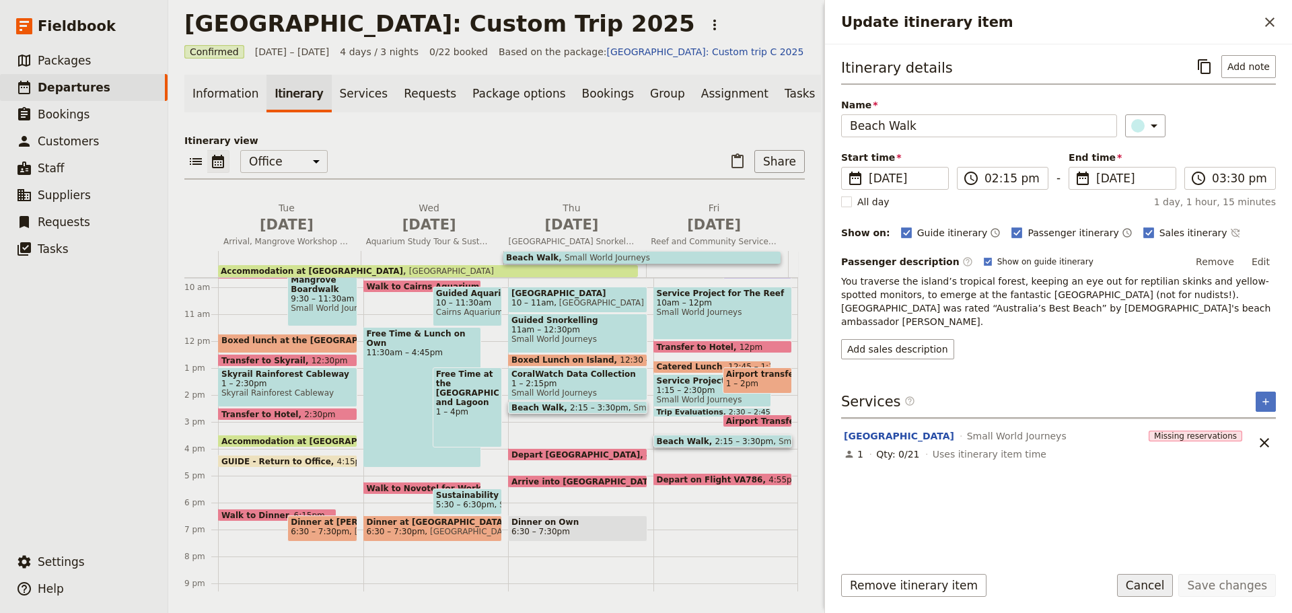
click at [1162, 586] on button "Cancel" at bounding box center [1145, 585] width 57 height 23
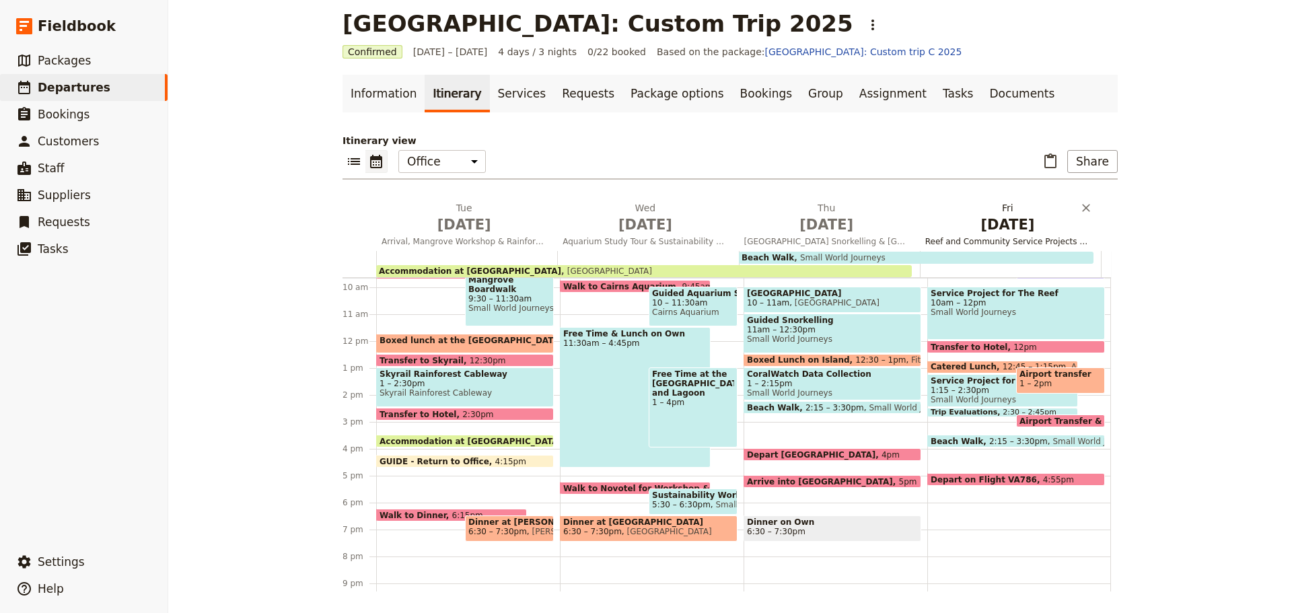
click at [976, 237] on span "Reef and Community Service Projects & Departure" at bounding box center [1008, 241] width 176 height 11
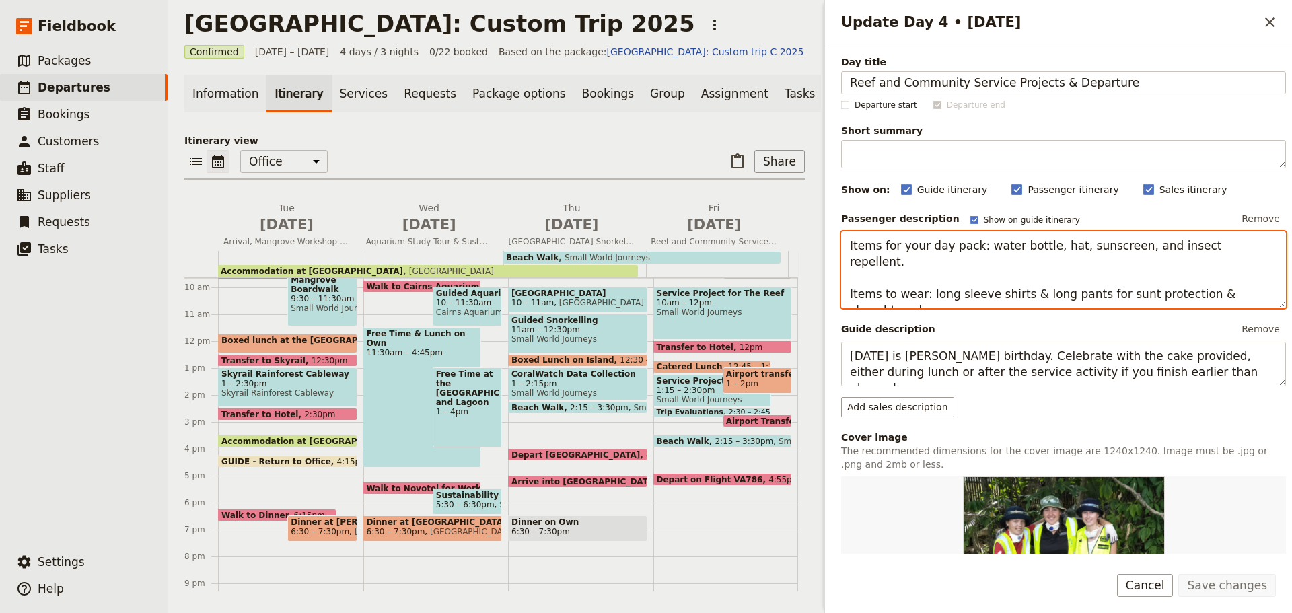
click at [1117, 276] on textarea "Items for your day pack: water bottle, hat, sunscreen, and insect repellent. It…" at bounding box center [1063, 270] width 445 height 77
type textarea "Items for your day pack: water bottle, hat, sunscreen, and insect repellent. It…"
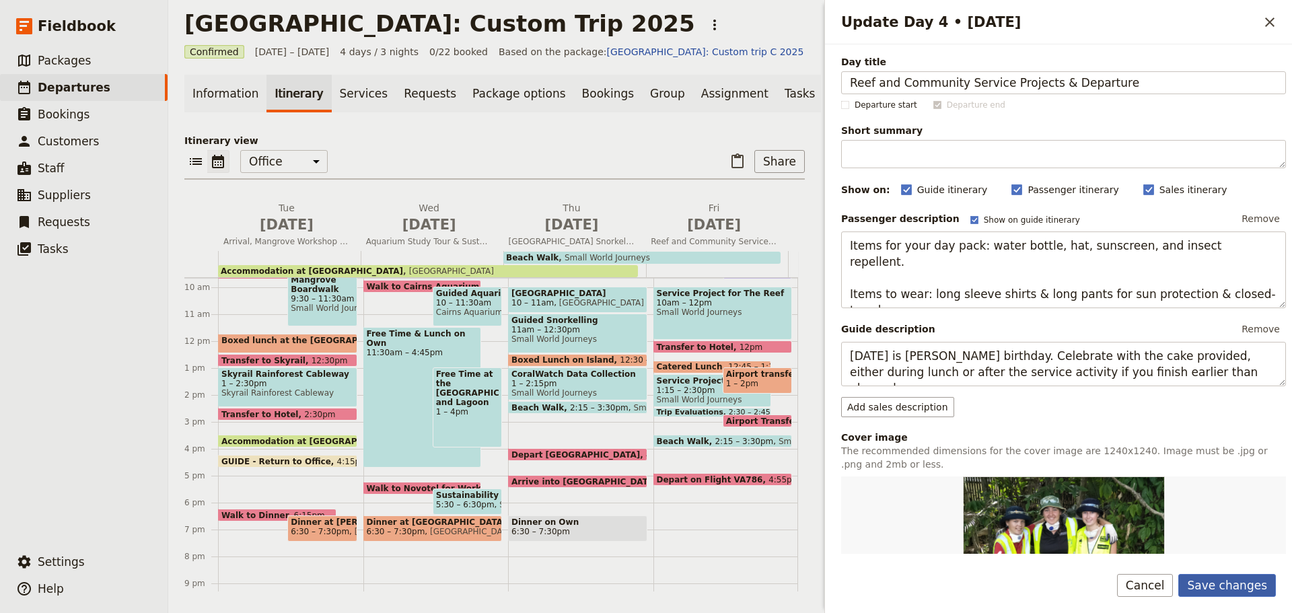
click at [1231, 580] on button "Save changes" at bounding box center [1228, 585] width 98 height 23
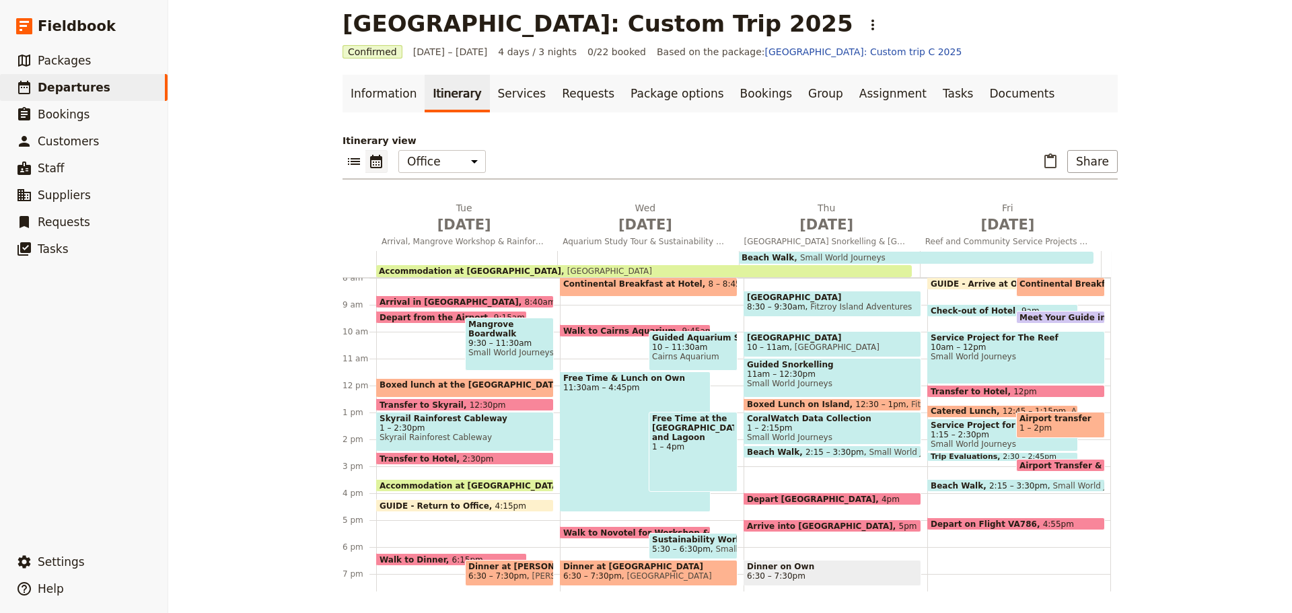
scroll to position [193, 0]
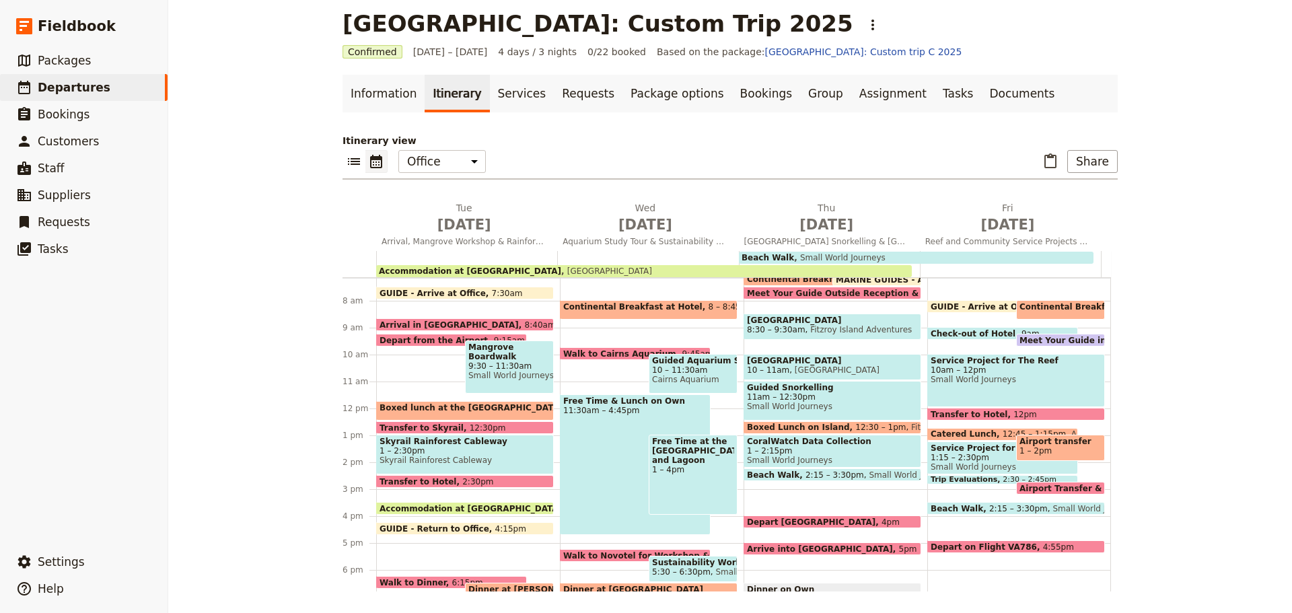
click at [977, 304] on span "GUIDE - Arrive at Office" at bounding box center [987, 306] width 112 height 9
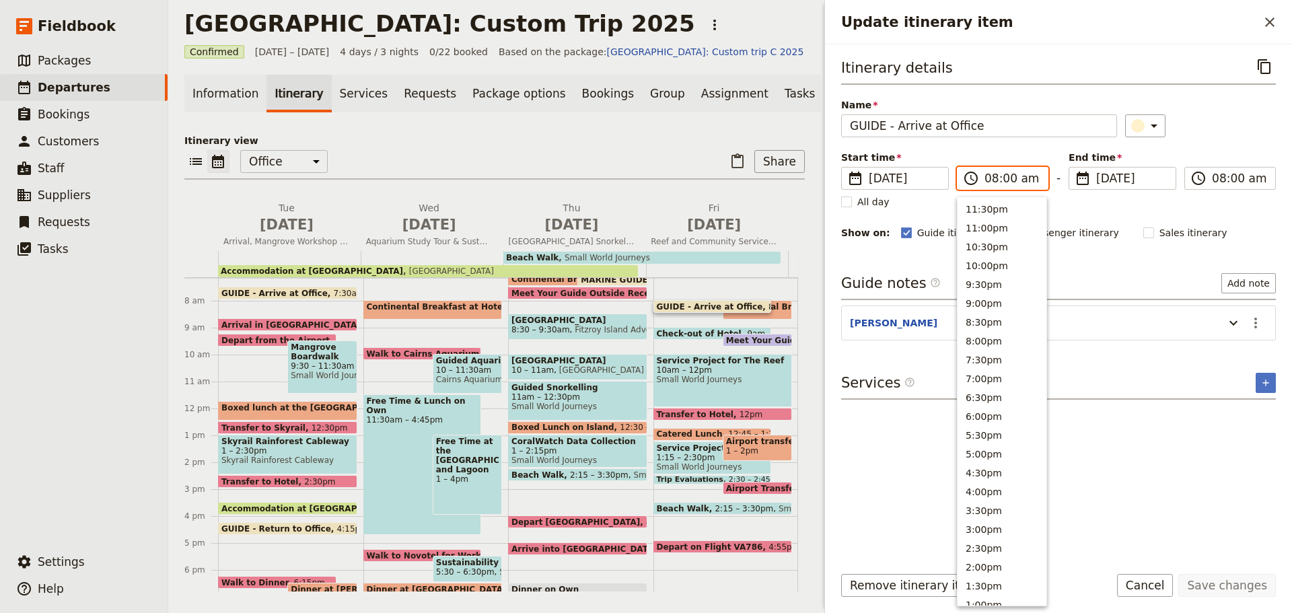
click at [1005, 180] on input "08:00 am" at bounding box center [1012, 178] width 55 height 16
click at [1004, 180] on input "08:00 am" at bounding box center [1012, 178] width 55 height 16
type input "08:15 am"
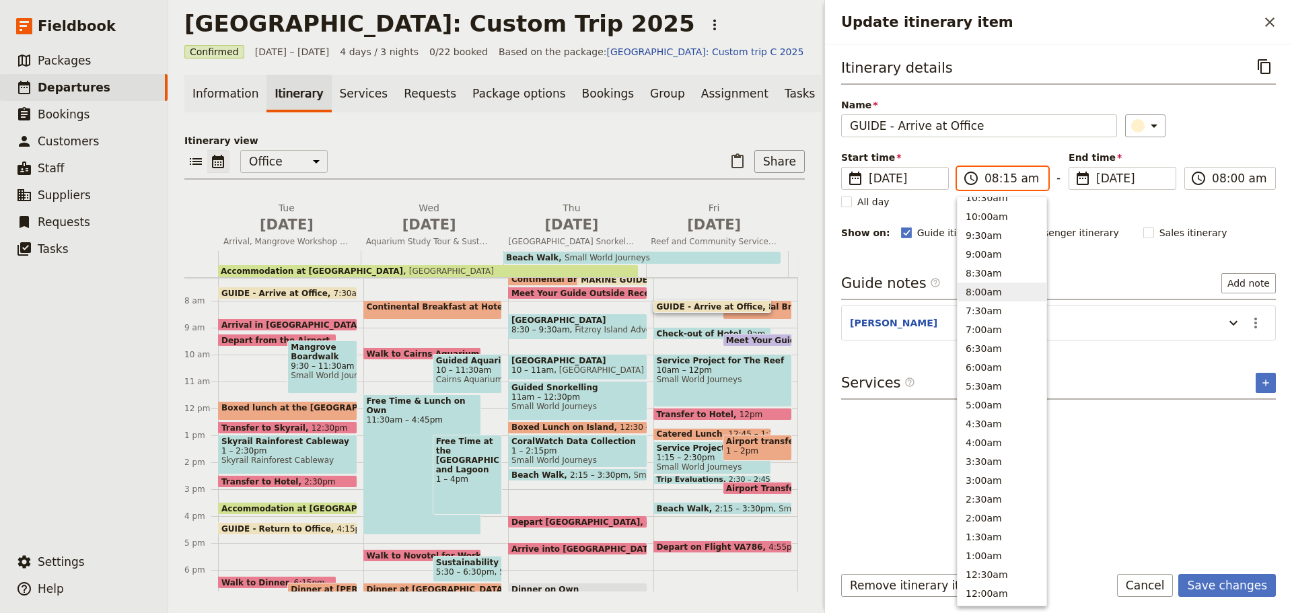
scroll to position [493, 0]
type input "08:15 am"
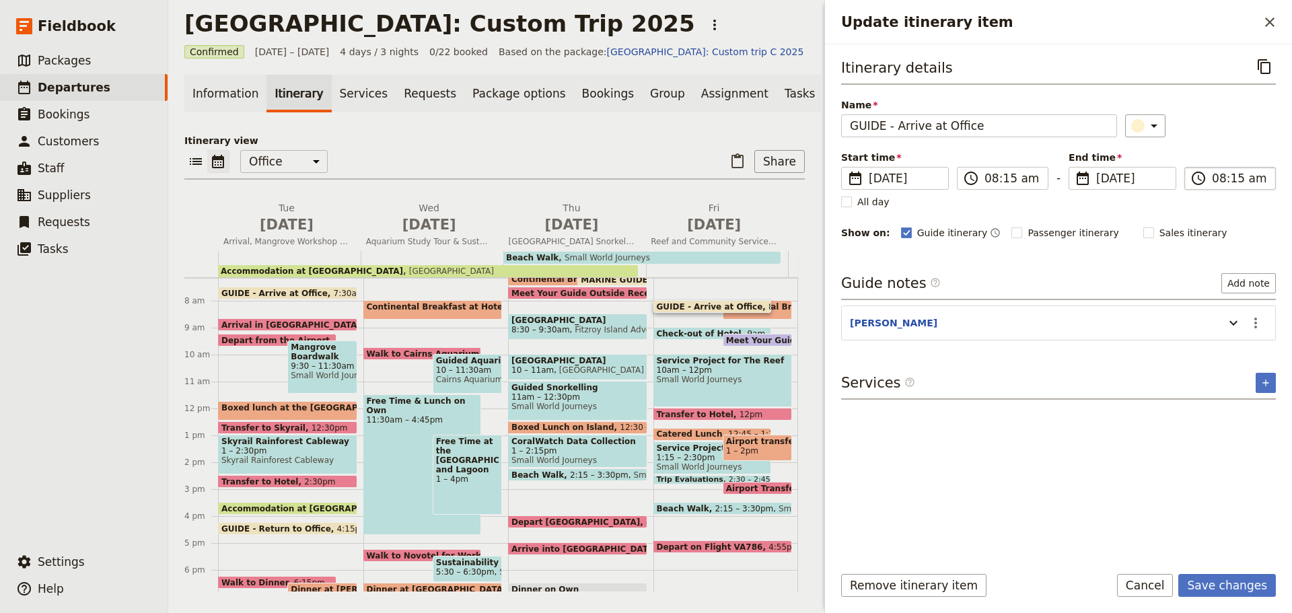
click at [1230, 177] on input "08:15 am" at bounding box center [1239, 178] width 55 height 16
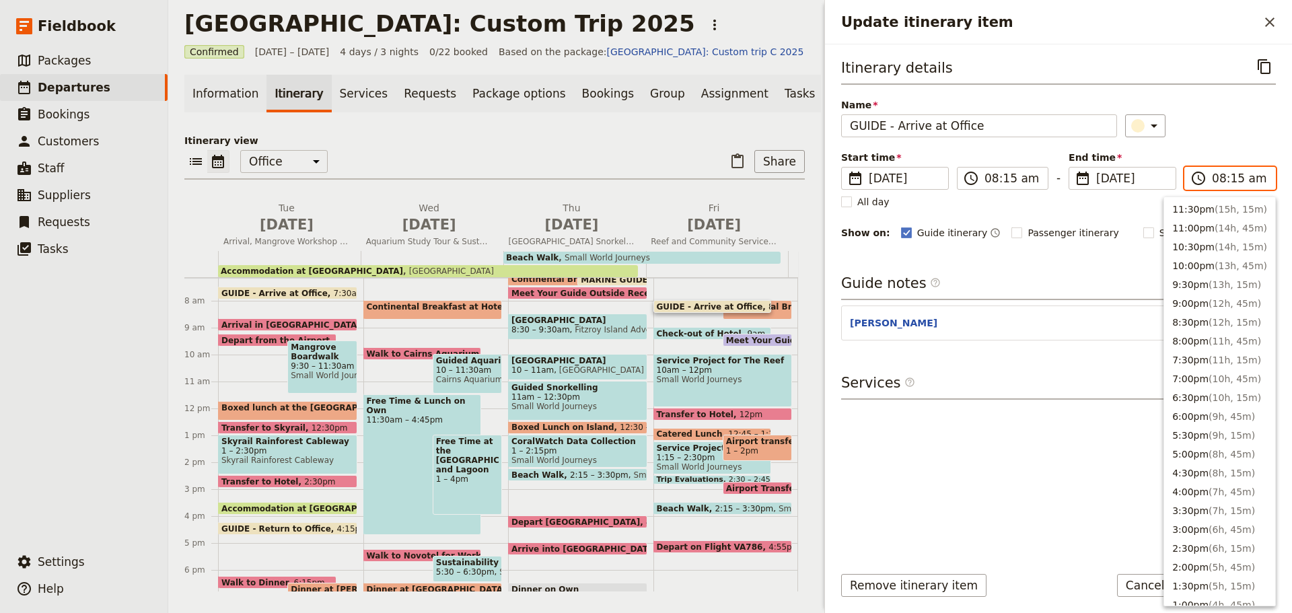
scroll to position [502, 0]
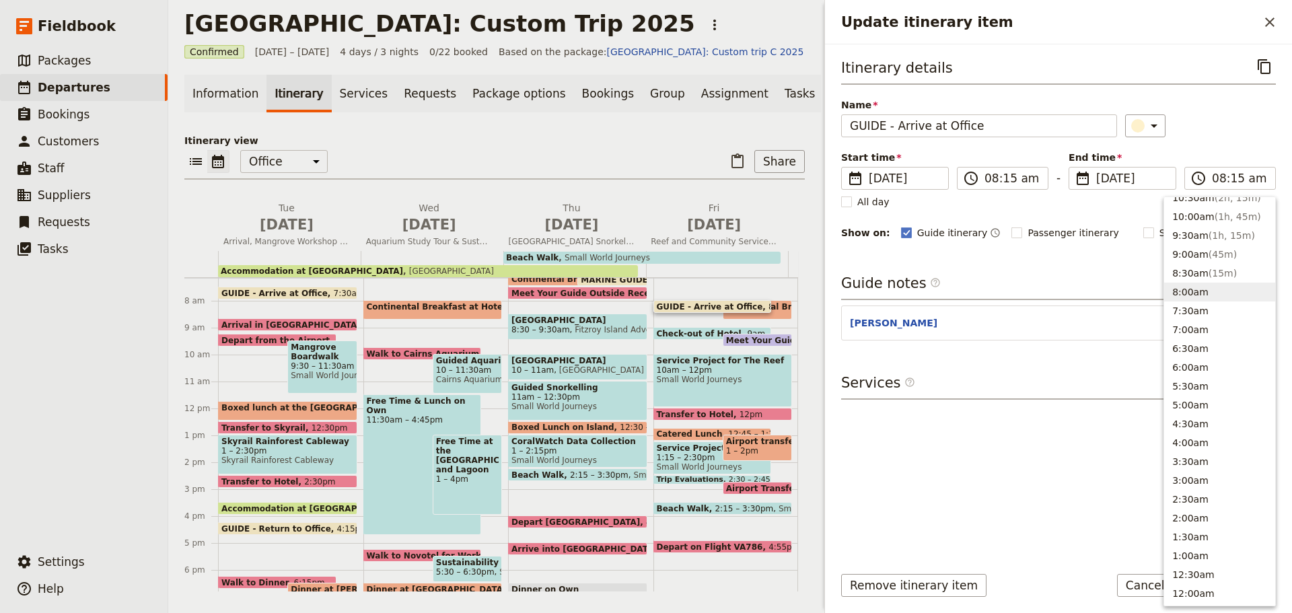
click at [1039, 329] on header "[PERSON_NAME]" at bounding box center [1034, 324] width 368 height 16
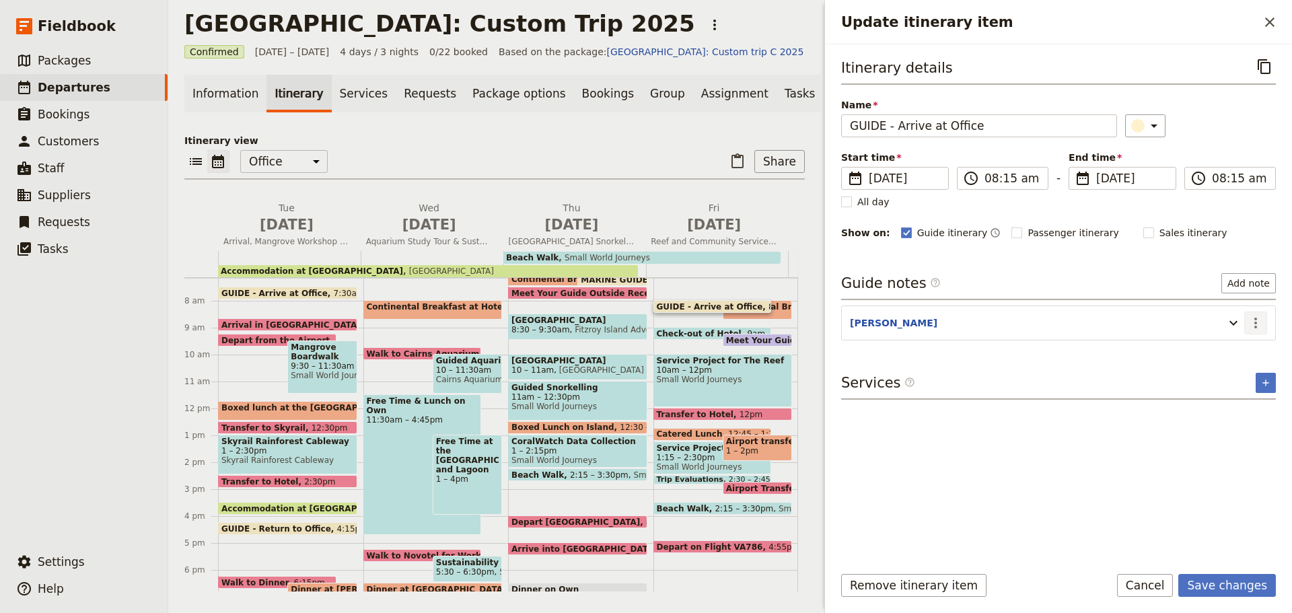
click at [1249, 318] on icon "Actions" at bounding box center [1256, 323] width 16 height 16
click at [1245, 346] on span "Edit note" at bounding box center [1227, 351] width 63 height 13
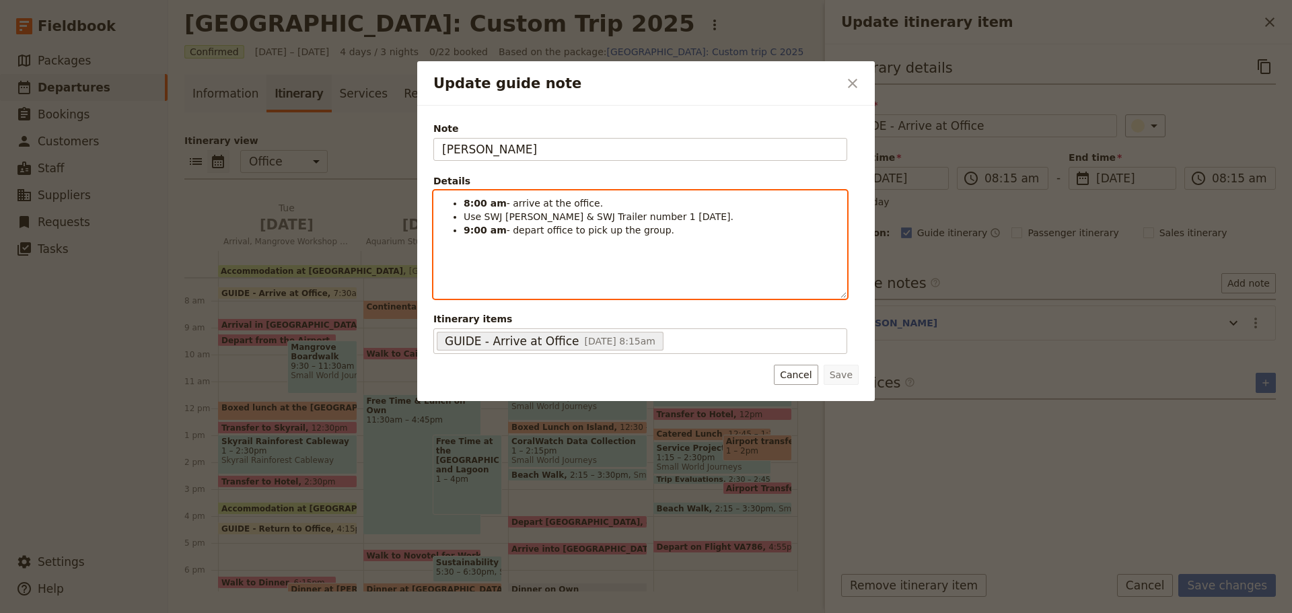
click at [475, 199] on strong "8:00 am" at bounding box center [485, 203] width 43 height 11
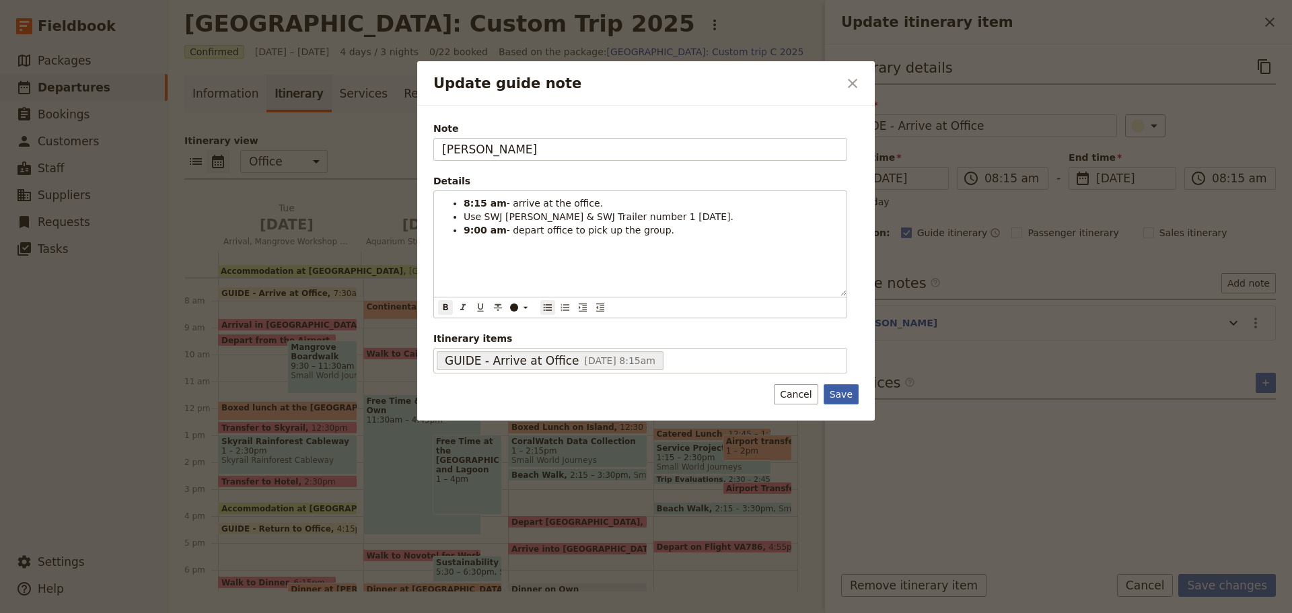
drag, startPoint x: 864, startPoint y: 396, endPoint x: 854, endPoint y: 395, distance: 10.2
click at [857, 396] on div "Note [PERSON_NAME] Details 8:15 am - arrive at the office. Use SWJ [PERSON_NAME…" at bounding box center [646, 263] width 458 height 315
click at [852, 393] on button "Save" at bounding box center [841, 394] width 35 height 20
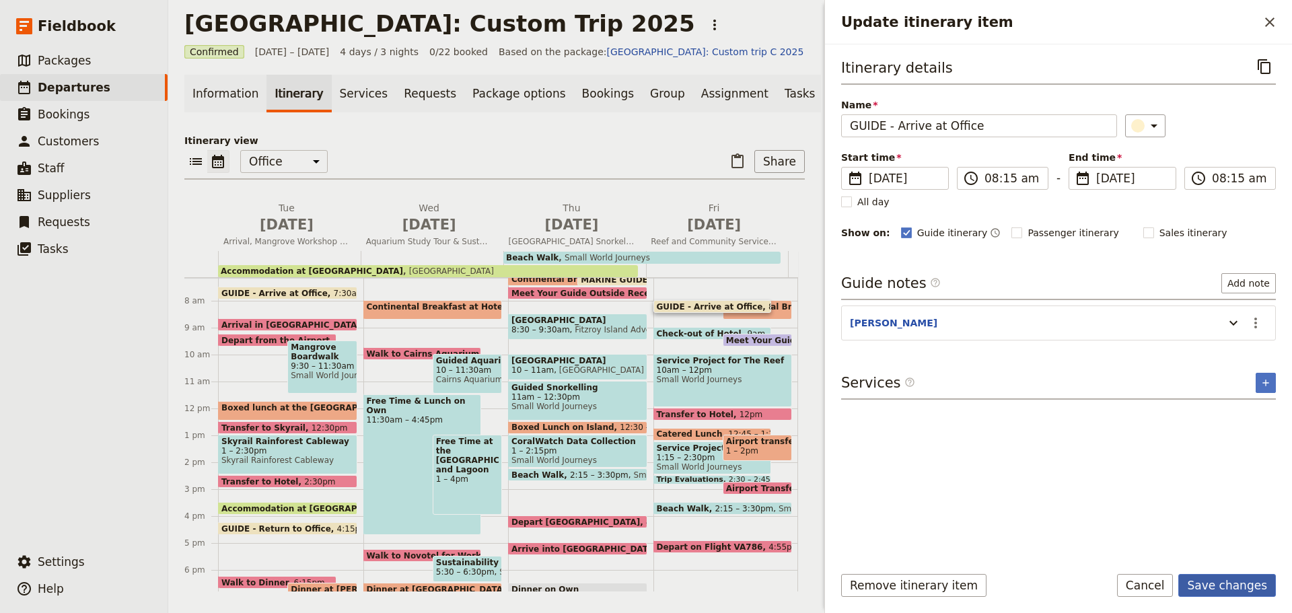
click at [1247, 586] on button "Save changes" at bounding box center [1228, 585] width 98 height 23
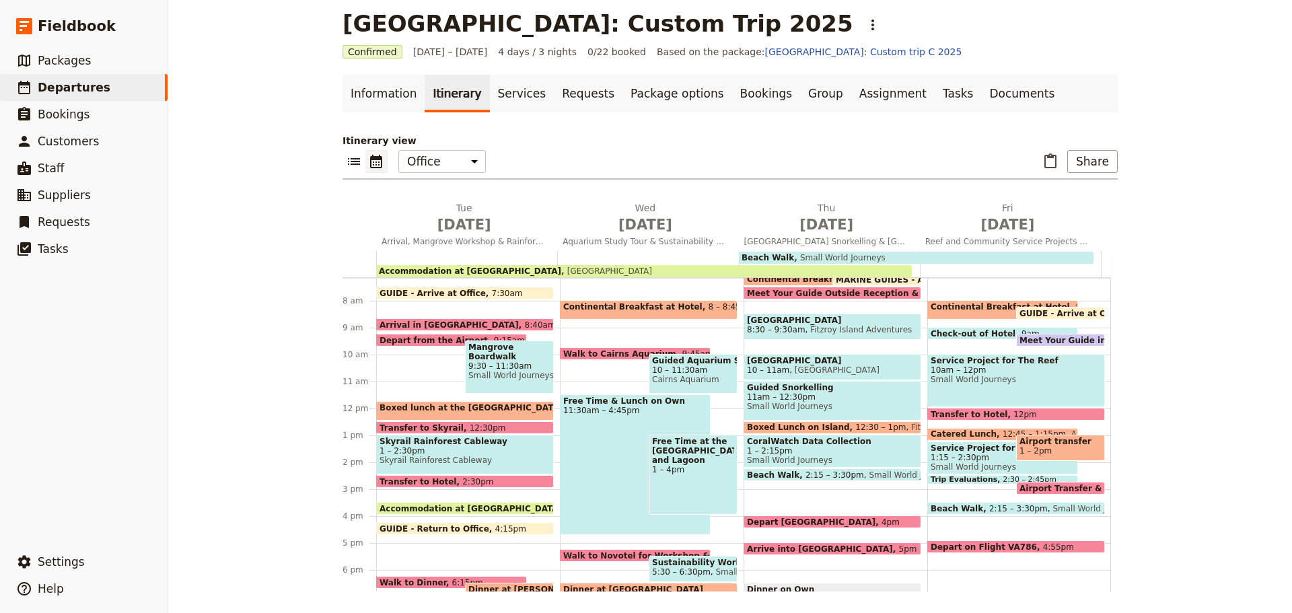
click at [1021, 340] on span "Meet Your Guide in Reception & Depart" at bounding box center [1112, 340] width 185 height 9
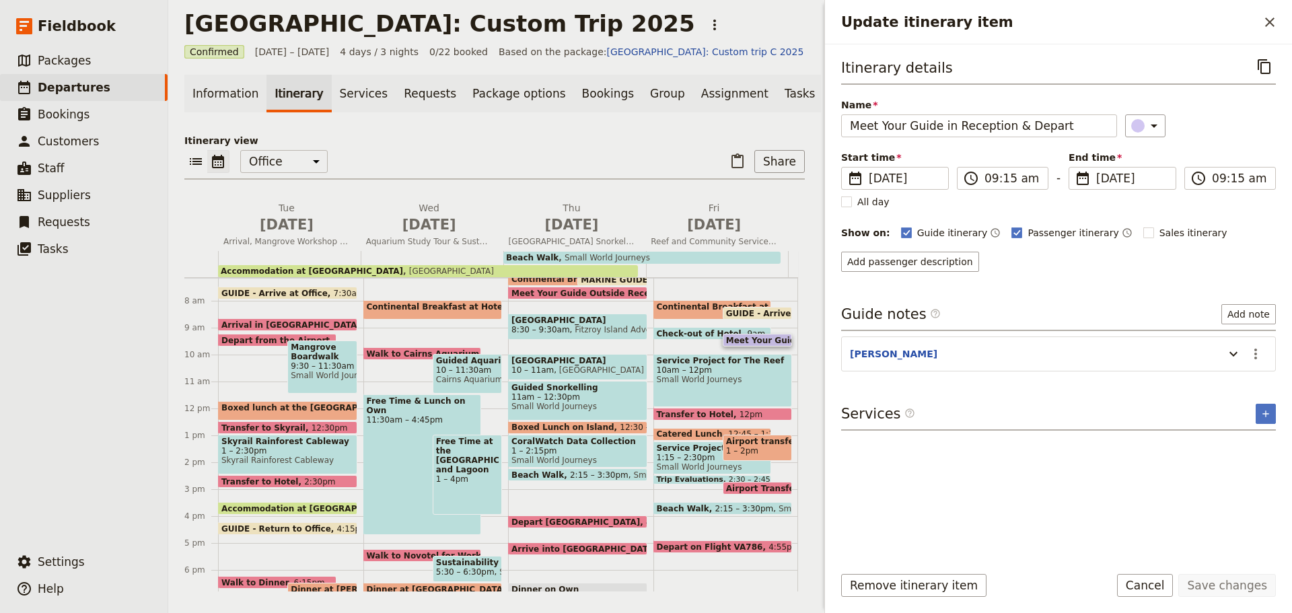
drag, startPoint x: 1140, startPoint y: 578, endPoint x: 1111, endPoint y: 523, distance: 62.0
click at [1112, 528] on form "Itinerary details ​ Name Meet Your Guide in Reception & Depart ​ Start time ​ […" at bounding box center [1058, 328] width 467 height 569
click at [1259, 353] on icon "Actions" at bounding box center [1256, 354] width 16 height 16
click at [1245, 382] on span "Edit note" at bounding box center [1227, 382] width 63 height 13
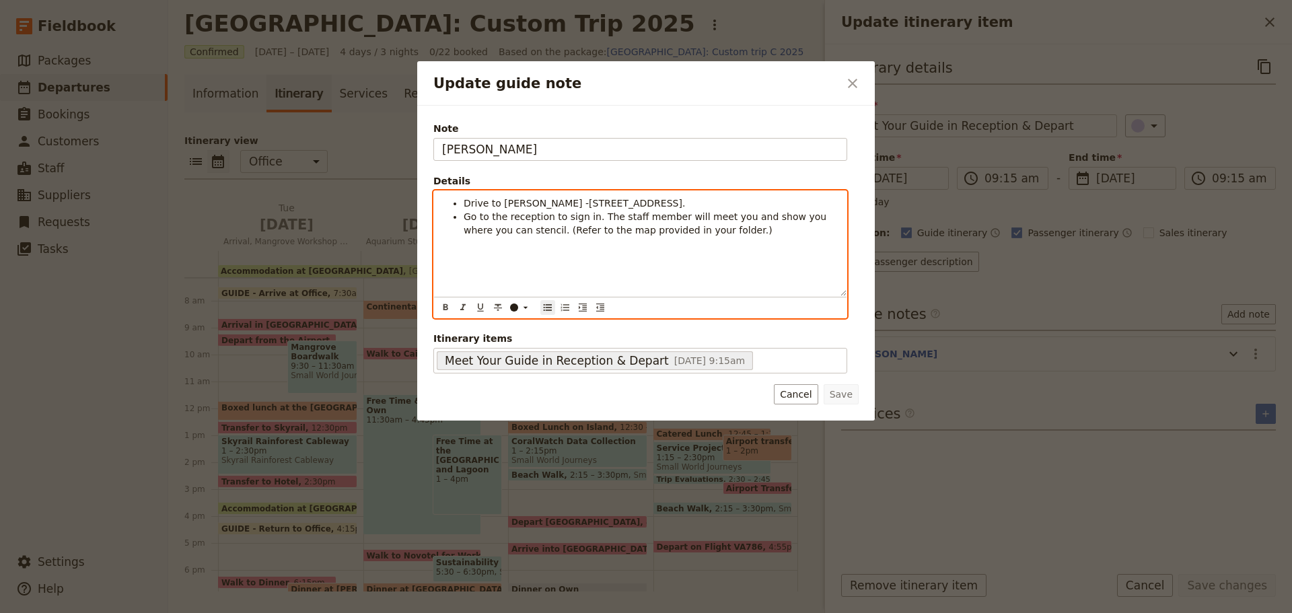
click at [552, 234] on span "Go to the reception to sign in. The staff member will meet you and show you whe…" at bounding box center [647, 223] width 366 height 24
drag, startPoint x: 588, startPoint y: 214, endPoint x: 595, endPoint y: 215, distance: 6.8
click at [590, 214] on span "Go to the reception to sign in. The staff member will meet you and show you whe…" at bounding box center [647, 223] width 366 height 24
click at [595, 215] on span "Go to the reception to sign in. The staff member will meet you and show you whe…" at bounding box center [647, 223] width 366 height 24
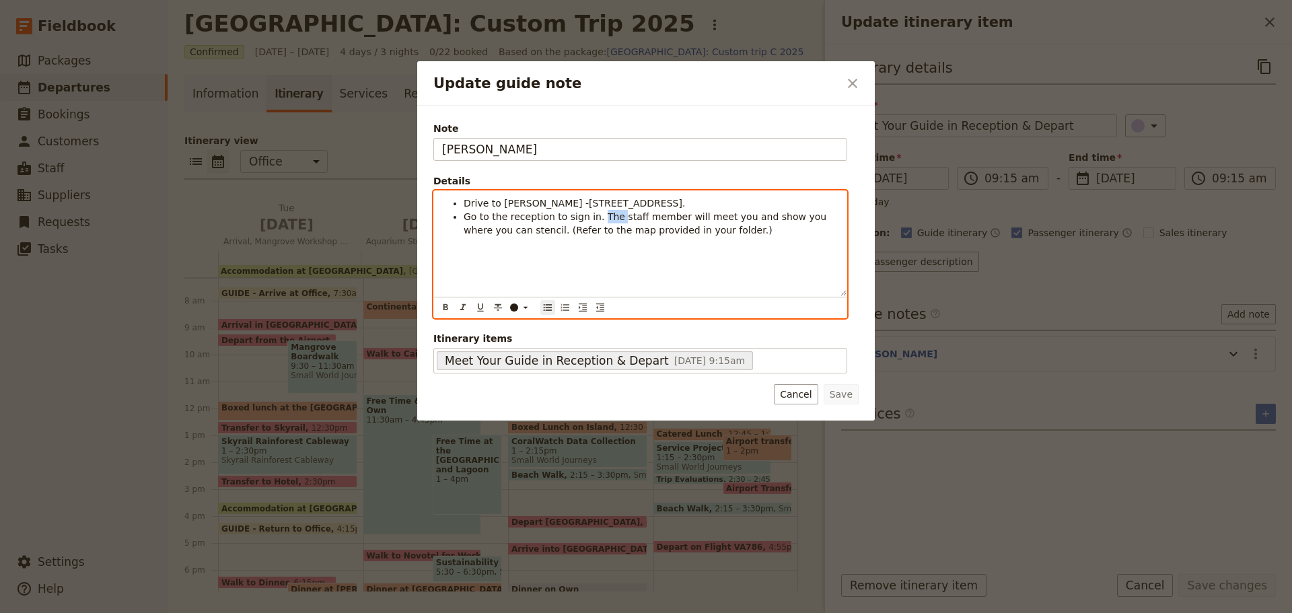
click at [595, 215] on span "Go to the reception to sign in. The staff member will meet you and show you whe…" at bounding box center [647, 223] width 366 height 24
click at [586, 212] on span "Go to the reception to sign in. A staff member will meet you and show you where…" at bounding box center [641, 223] width 355 height 24
click at [594, 212] on span "Go to the reception to sign in. A staff member will meet you and show you where…" at bounding box center [641, 223] width 355 height 24
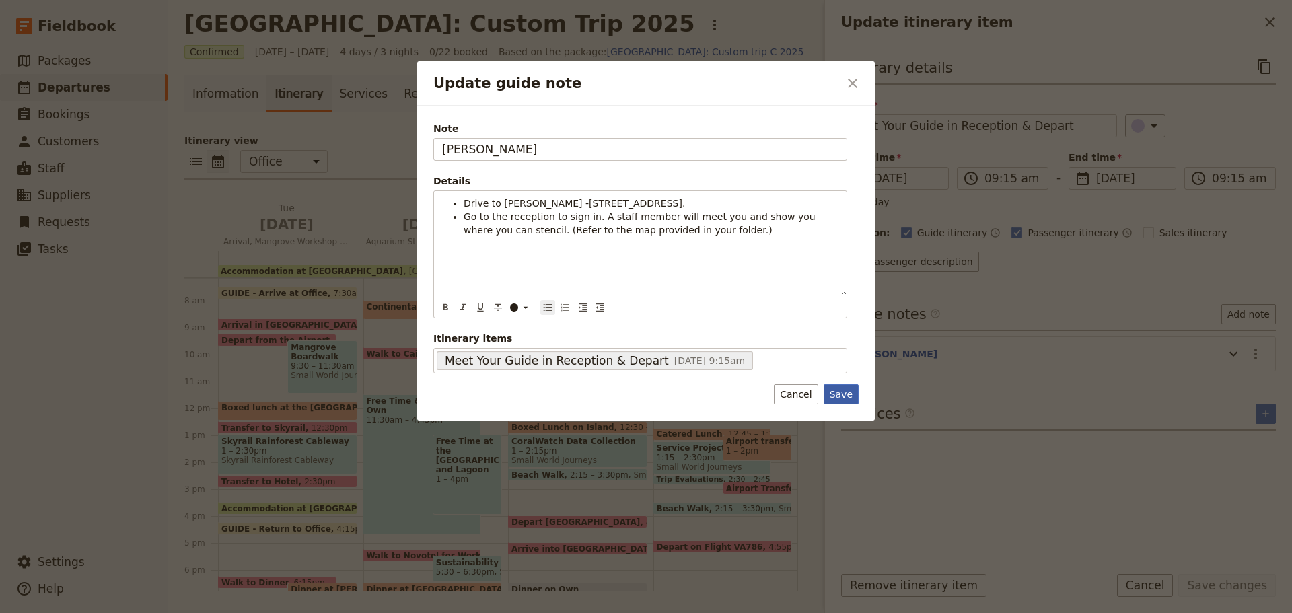
click at [852, 396] on button "Save" at bounding box center [841, 394] width 35 height 20
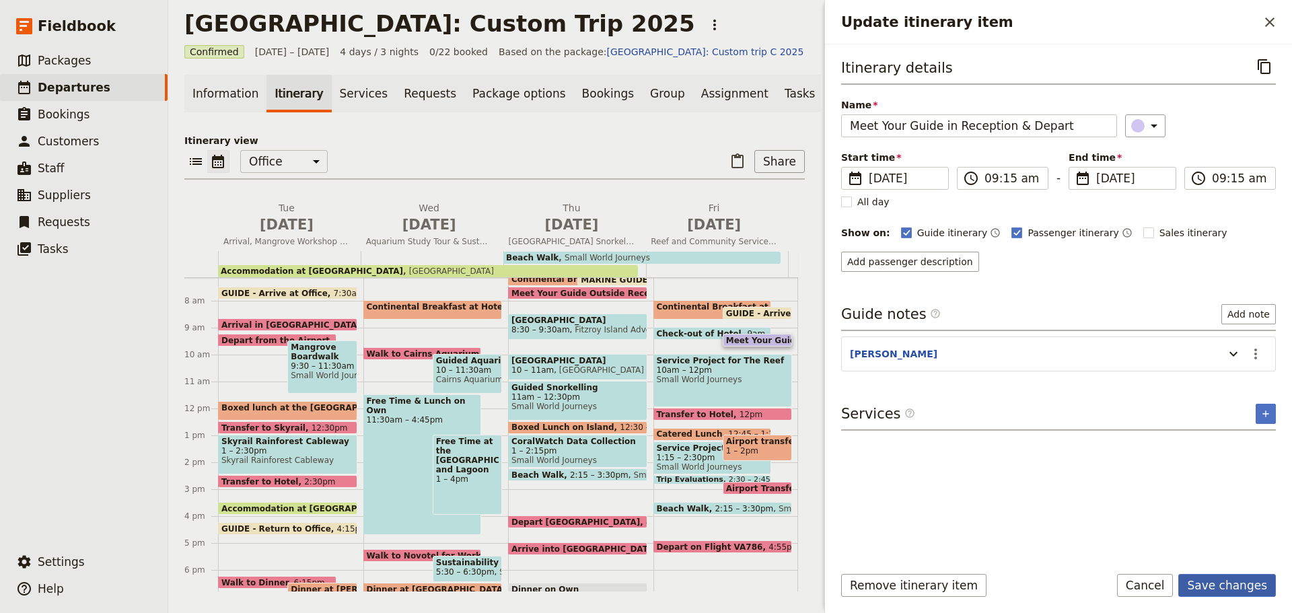
click at [1224, 587] on button "Save changes" at bounding box center [1228, 585] width 98 height 23
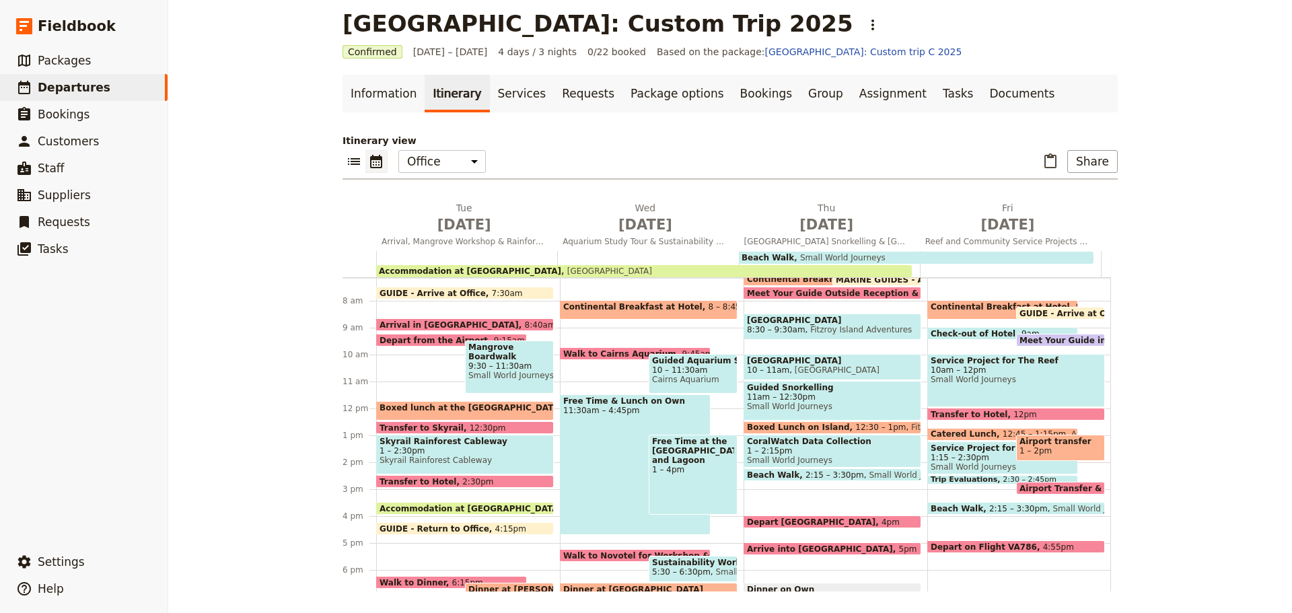
click at [981, 379] on span "Small World Journeys" at bounding box center [1016, 379] width 171 height 9
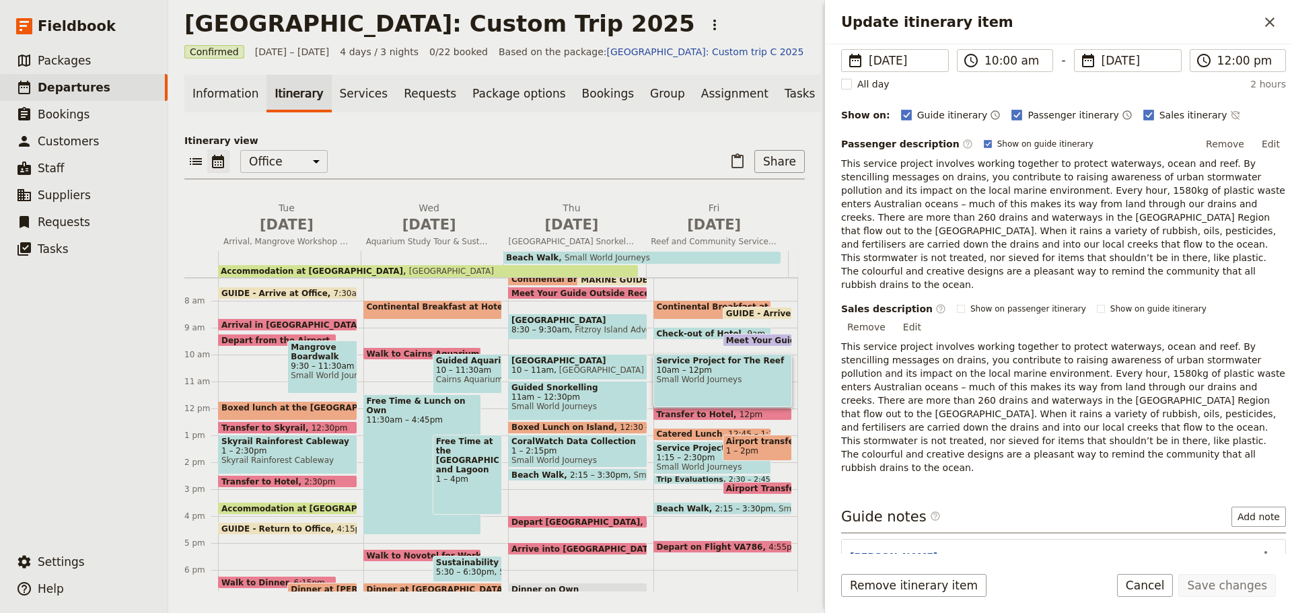
scroll to position [203, 0]
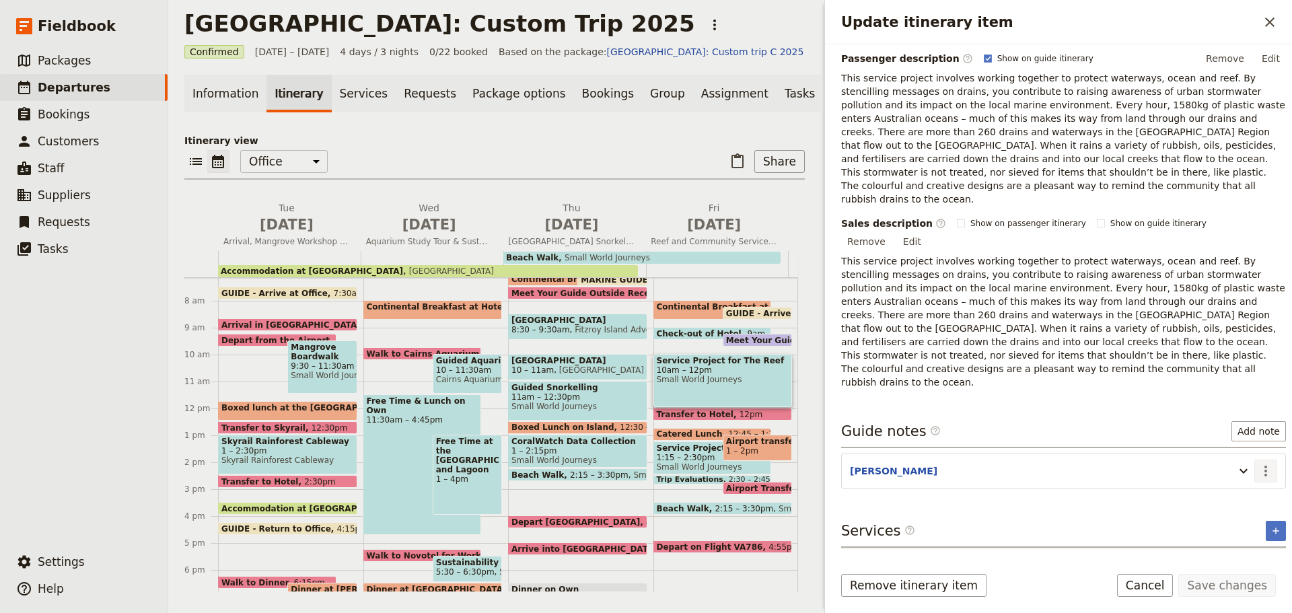
click at [1258, 463] on icon "Actions" at bounding box center [1266, 471] width 16 height 16
click at [1248, 452] on span "Edit note" at bounding box center [1227, 458] width 63 height 13
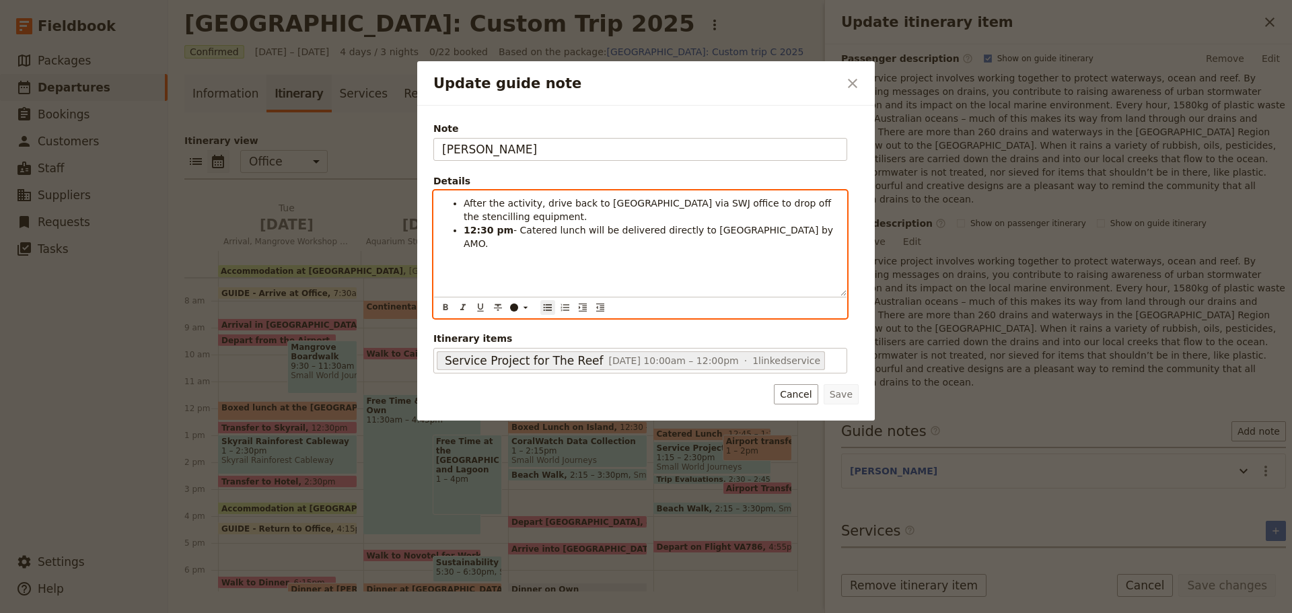
click at [462, 202] on ul "After the activity, drive back to [GEOGRAPHIC_DATA] via SWJ office to drop off …" at bounding box center [640, 224] width 396 height 54
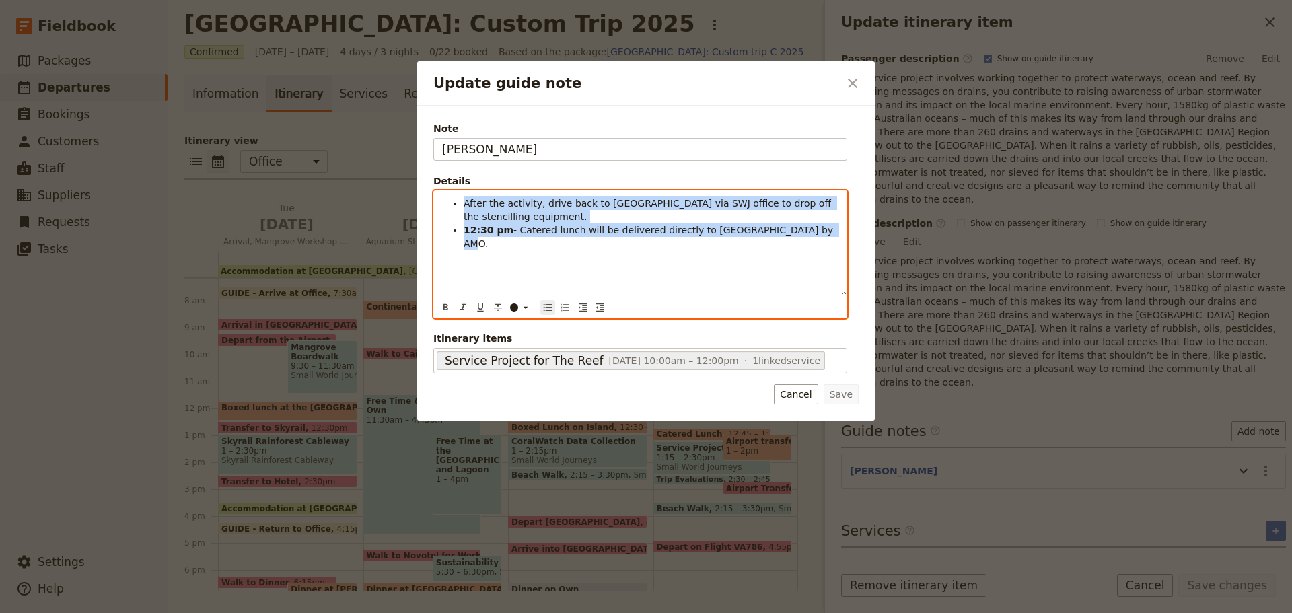
drag, startPoint x: 460, startPoint y: 201, endPoint x: 788, endPoint y: 240, distance: 330.1
click at [788, 240] on div "After the activity, drive back to [GEOGRAPHIC_DATA] via SWJ office to drop off …" at bounding box center [640, 243] width 413 height 105
copy ul "After the activity, drive back to [GEOGRAPHIC_DATA] via SWJ office to drop off …"
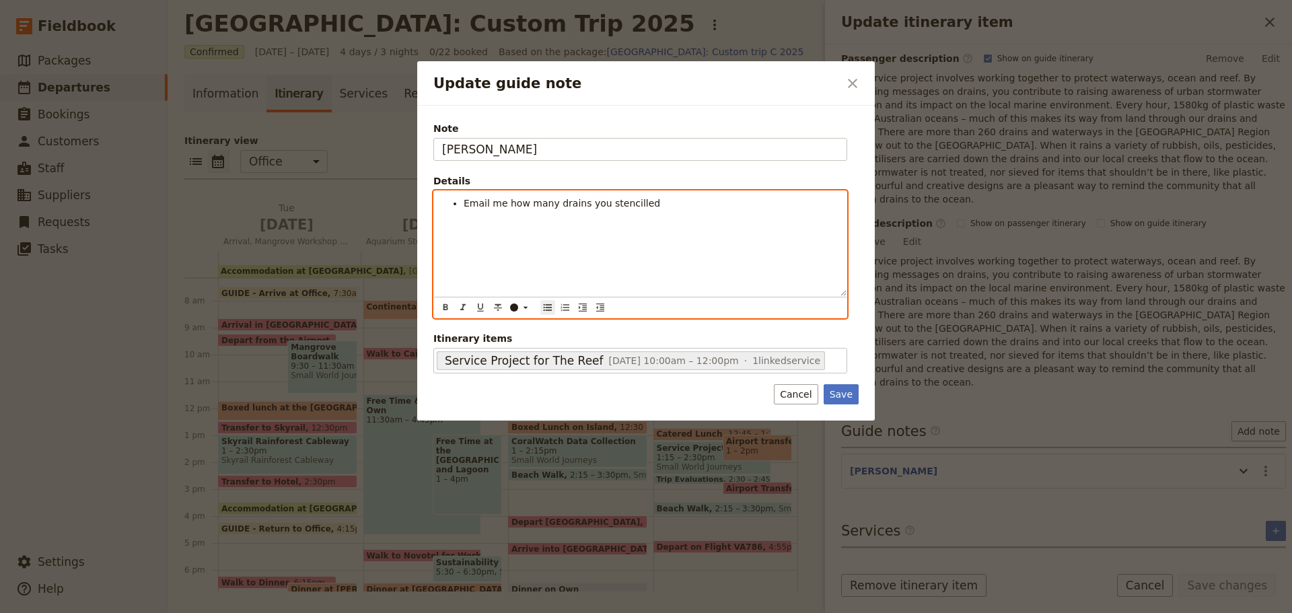
click at [487, 207] on span "Email me how many drains you stencilled" at bounding box center [562, 203] width 197 height 11
click at [491, 205] on span "Email me how many drains you stencilled" at bounding box center [562, 203] width 197 height 11
click at [669, 201] on li "Email [PERSON_NAME] how many drains you stencilled" at bounding box center [651, 203] width 375 height 13
drag, startPoint x: 460, startPoint y: 203, endPoint x: 757, endPoint y: 203, distance: 296.9
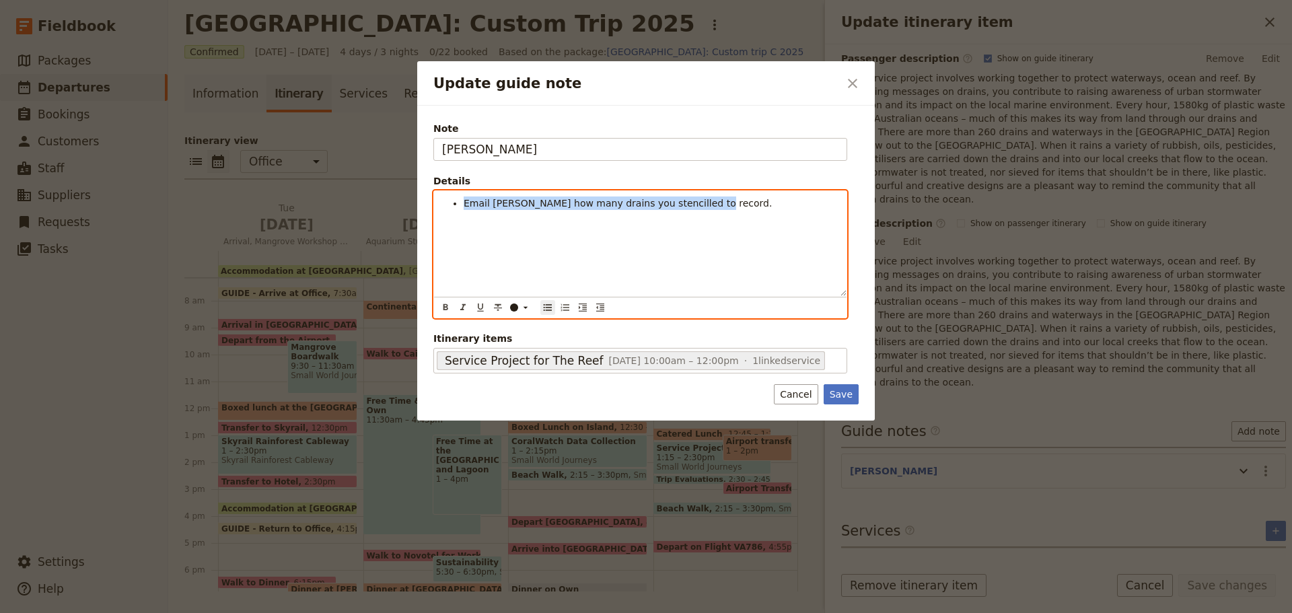
click at [771, 209] on ul "Email [PERSON_NAME] how many drains you stencilled to record." at bounding box center [640, 203] width 396 height 13
copy span "Email [PERSON_NAME] how many drains you stencilled to record."
click at [531, 209] on span "Email [PERSON_NAME] how many drains you stencilled to record." at bounding box center [618, 203] width 308 height 11
drag, startPoint x: 464, startPoint y: 199, endPoint x: 728, endPoint y: 232, distance: 265.9
click at [728, 232] on div "Email [PERSON_NAME] how many drains you stencilled to record." at bounding box center [640, 243] width 413 height 105
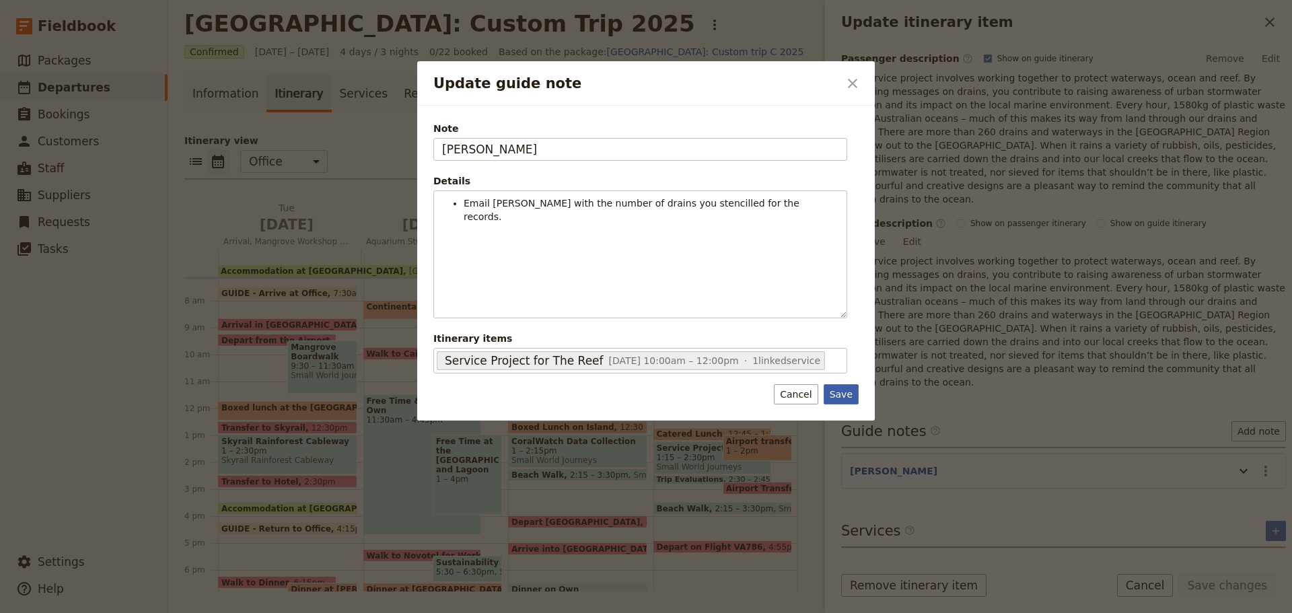
click at [831, 392] on button "Save" at bounding box center [841, 394] width 35 height 20
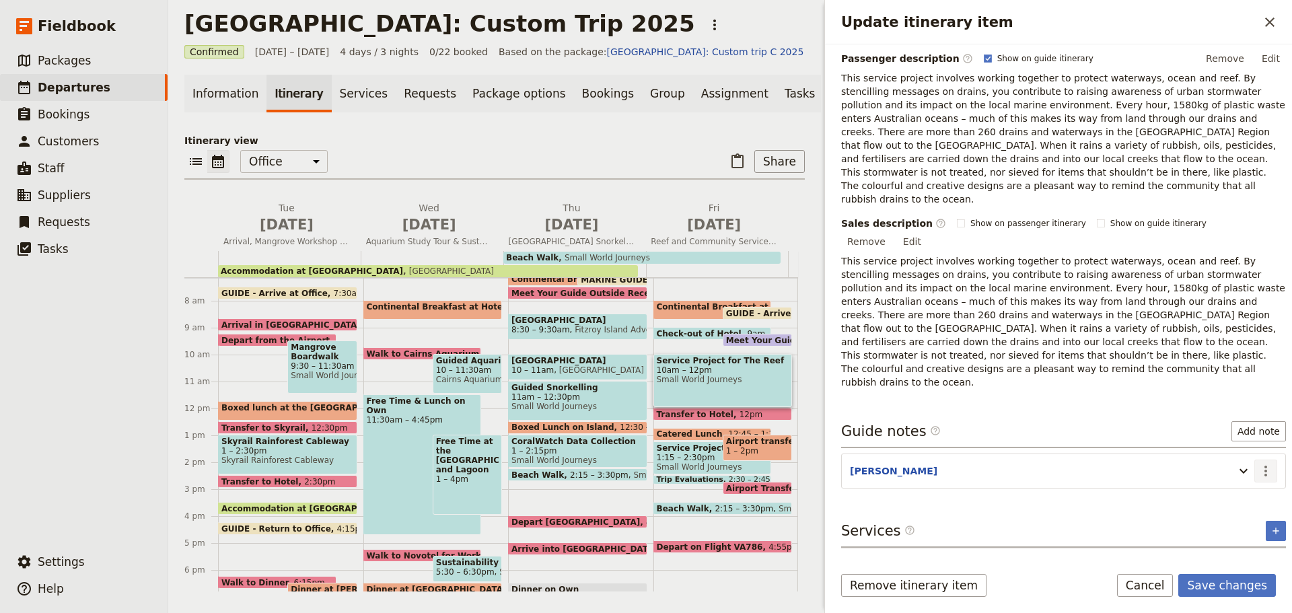
click at [1258, 463] on icon "Actions" at bounding box center [1266, 471] width 16 height 16
click at [1241, 456] on span "Edit note" at bounding box center [1227, 458] width 63 height 13
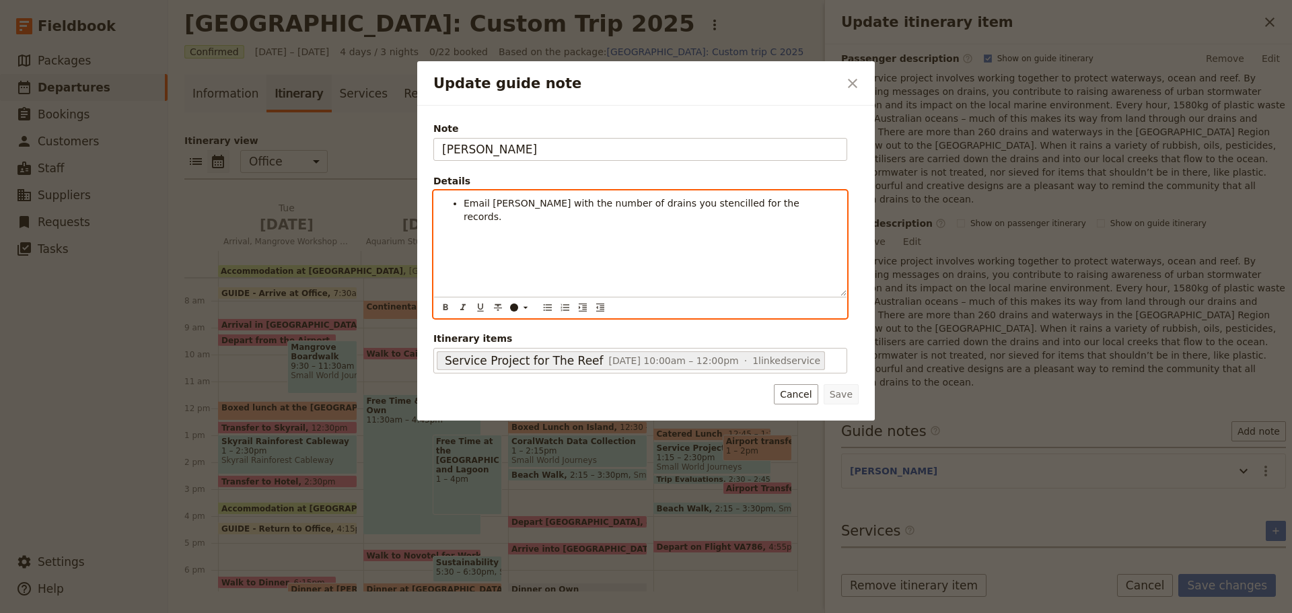
click at [709, 203] on span "Email [PERSON_NAME] with the number of drains you stencilled for the records." at bounding box center [633, 210] width 339 height 24
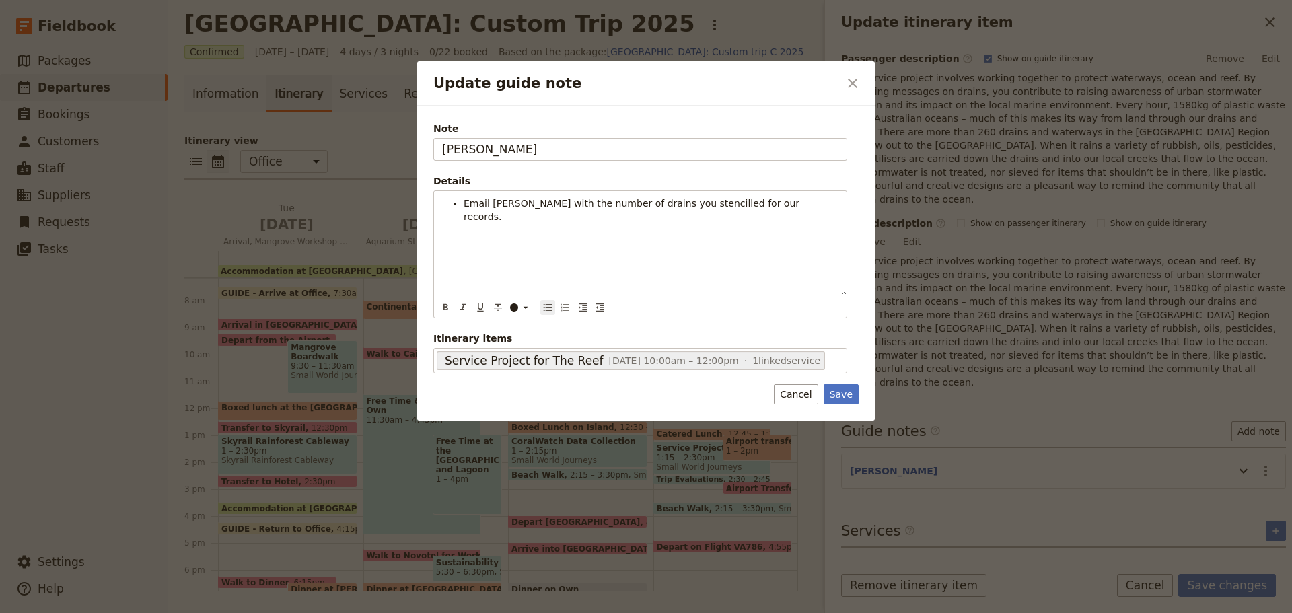
drag, startPoint x: 842, startPoint y: 398, endPoint x: 860, endPoint y: 414, distance: 24.3
click at [844, 397] on button "Save" at bounding box center [841, 394] width 35 height 20
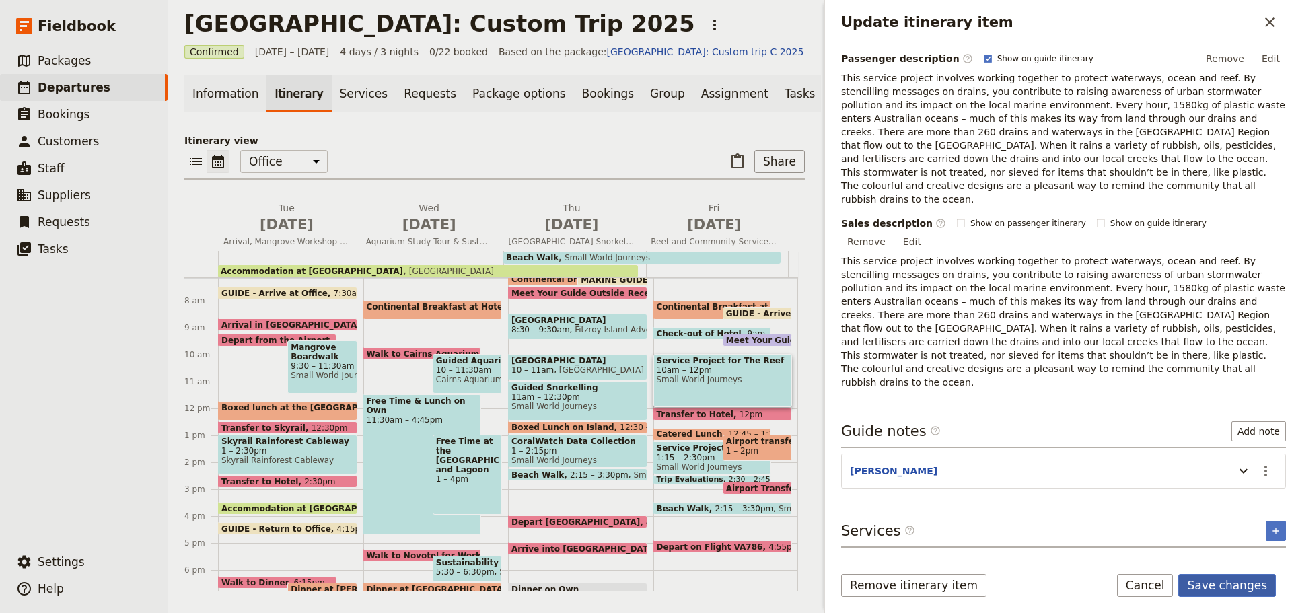
click at [1217, 581] on button "Save changes" at bounding box center [1228, 585] width 98 height 23
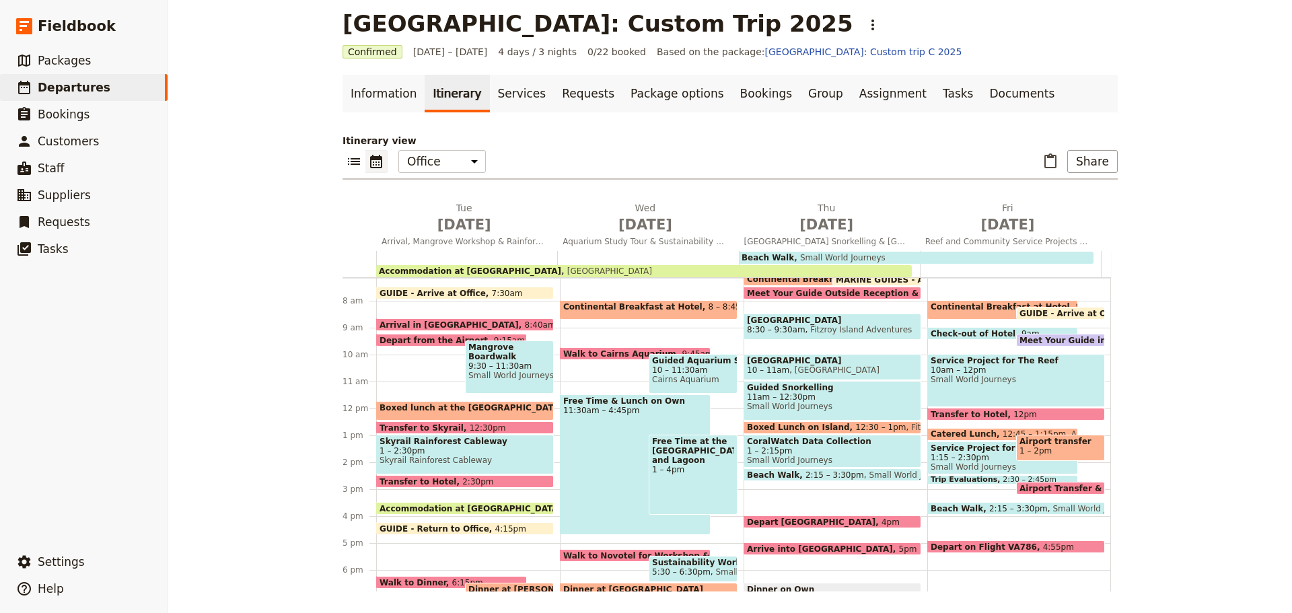
click at [973, 411] on span "Transfer to Hotel" at bounding box center [972, 414] width 83 height 9
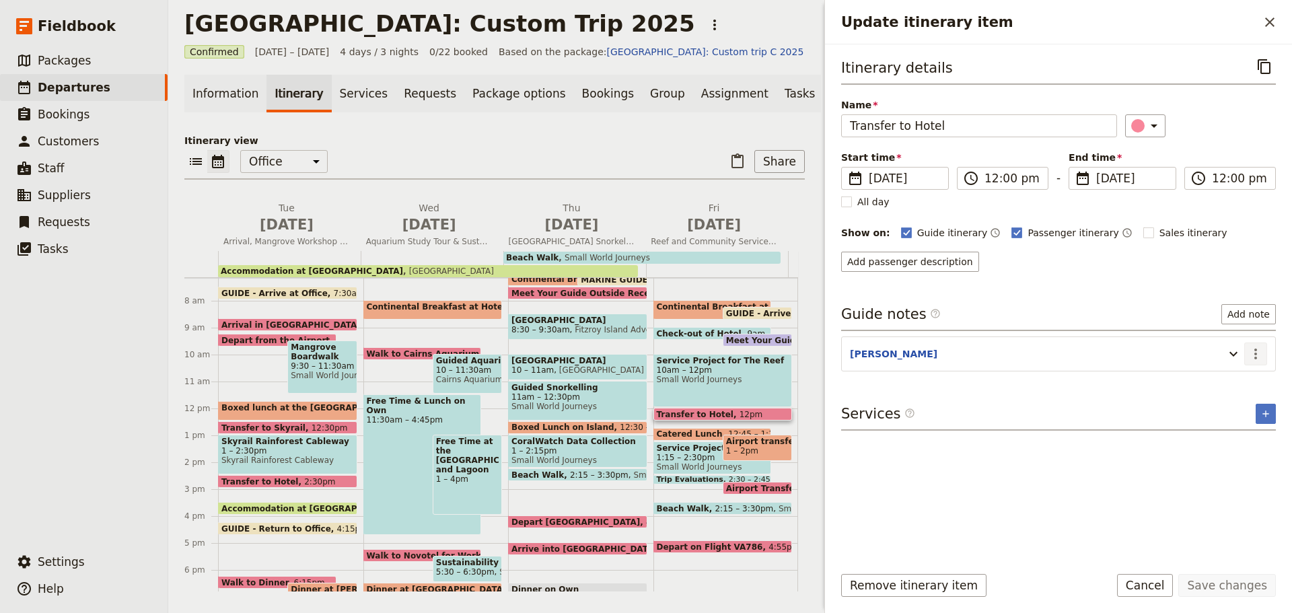
click at [1255, 352] on icon "Actions" at bounding box center [1256, 354] width 16 height 16
click at [1239, 379] on span "Edit note" at bounding box center [1217, 382] width 42 height 13
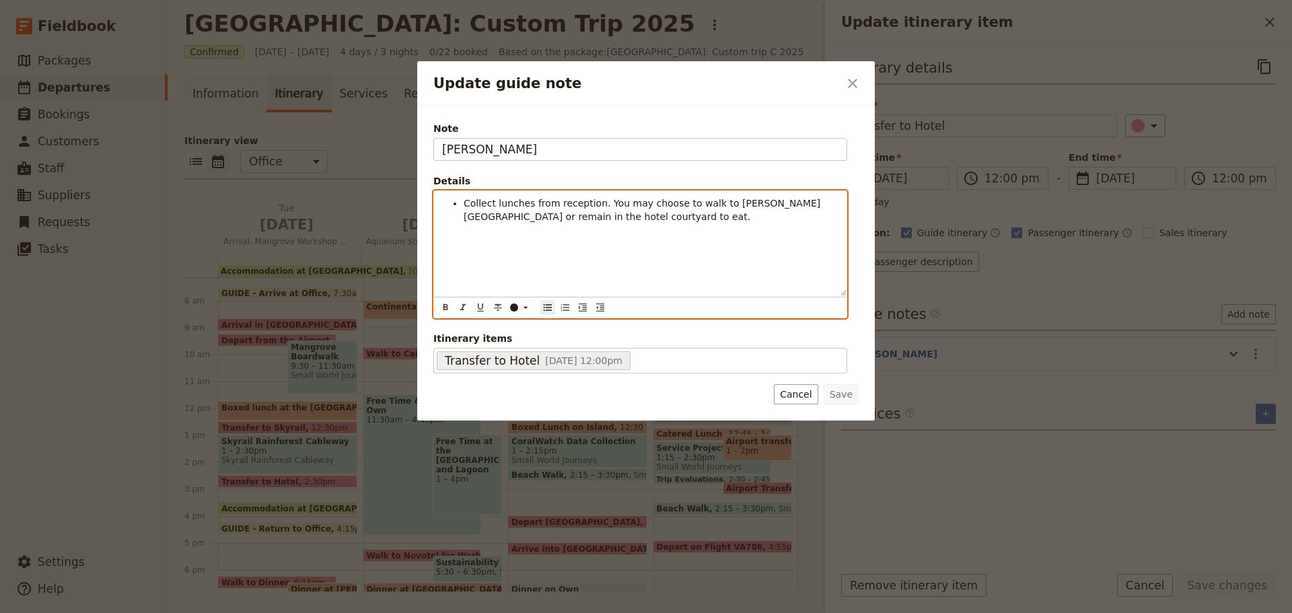
drag, startPoint x: 580, startPoint y: 246, endPoint x: 574, endPoint y: 240, distance: 9.1
click at [578, 245] on div "Collect lunches from reception. You may choose to walk to [PERSON_NAME][GEOGRAP…" at bounding box center [640, 243] width 413 height 105
click at [459, 205] on ul "Collect lunches from reception. You may choose to walk to [PERSON_NAME][GEOGRAP…" at bounding box center [640, 210] width 396 height 27
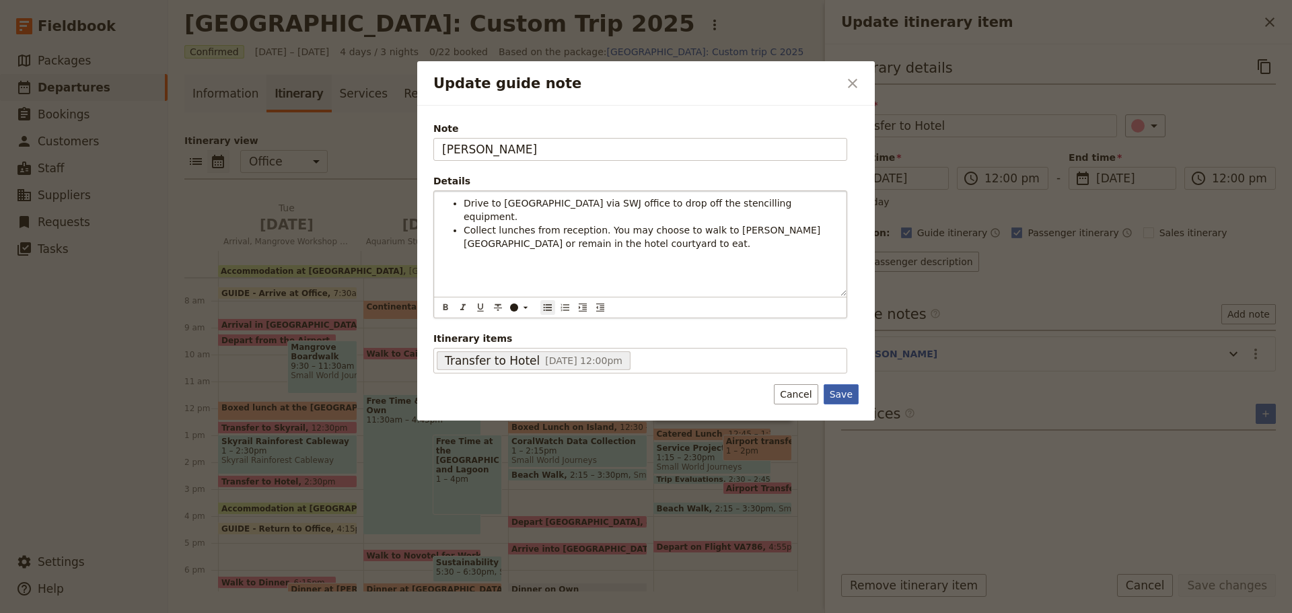
click at [850, 394] on button "Save" at bounding box center [841, 394] width 35 height 20
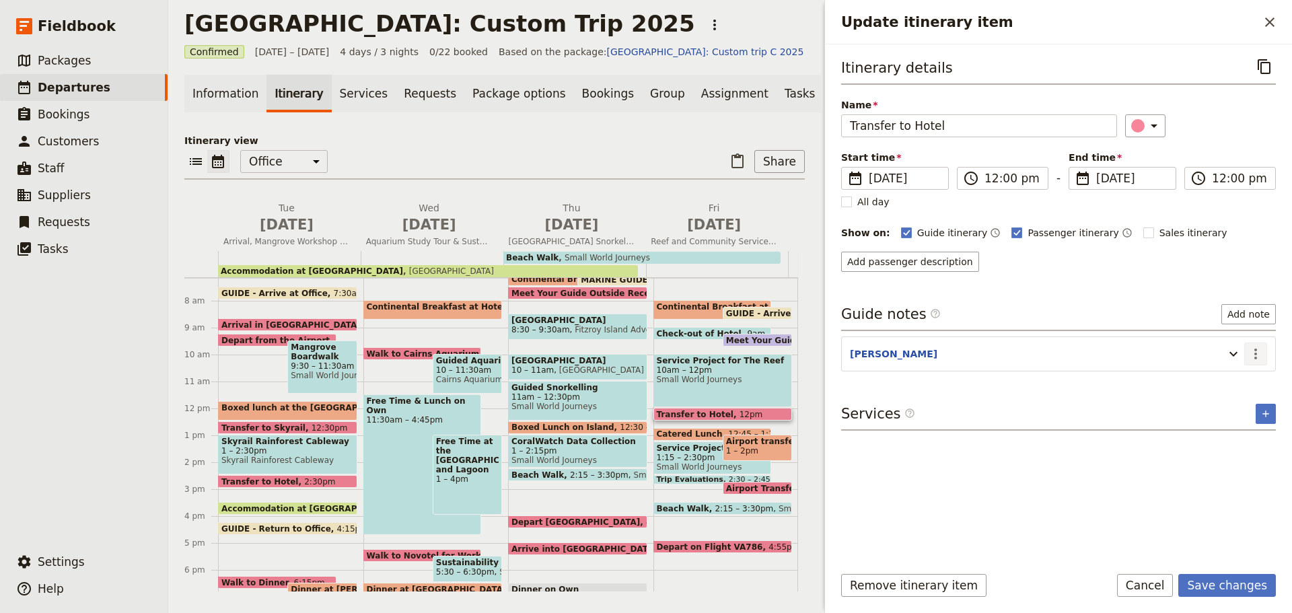
click at [1251, 353] on icon "Actions" at bounding box center [1256, 354] width 16 height 16
click at [1246, 380] on span "Edit note" at bounding box center [1227, 382] width 63 height 13
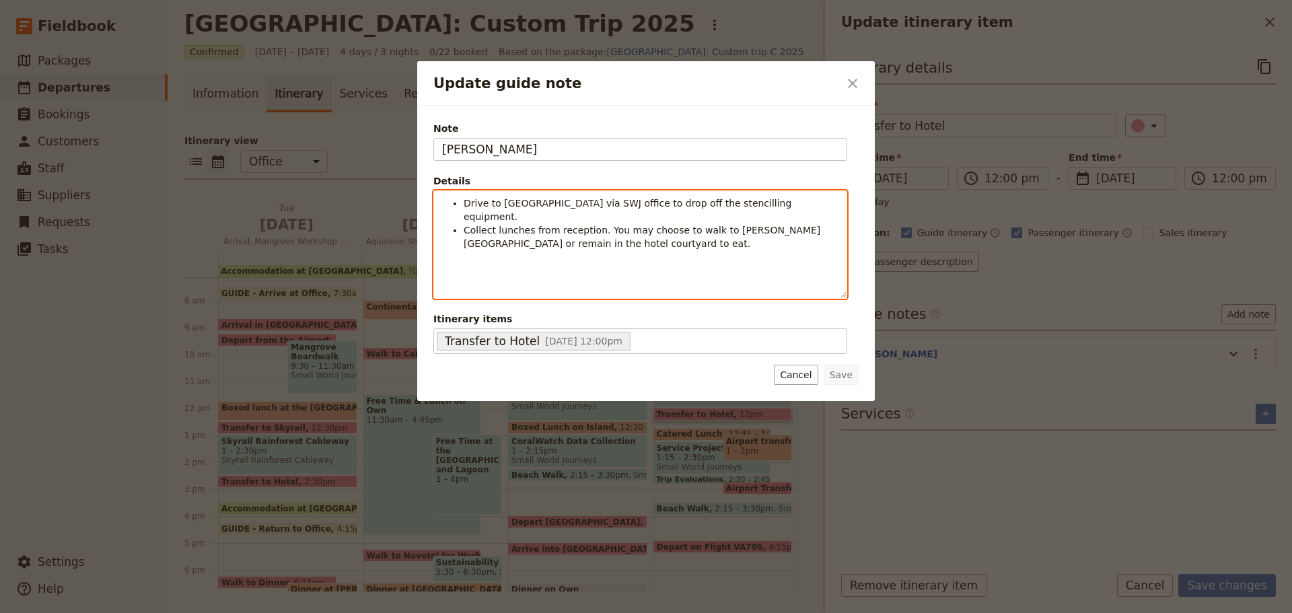
click at [464, 223] on li "Collect lunches from reception. You may choose to walk to [PERSON_NAME][GEOGRAP…" at bounding box center [651, 236] width 375 height 27
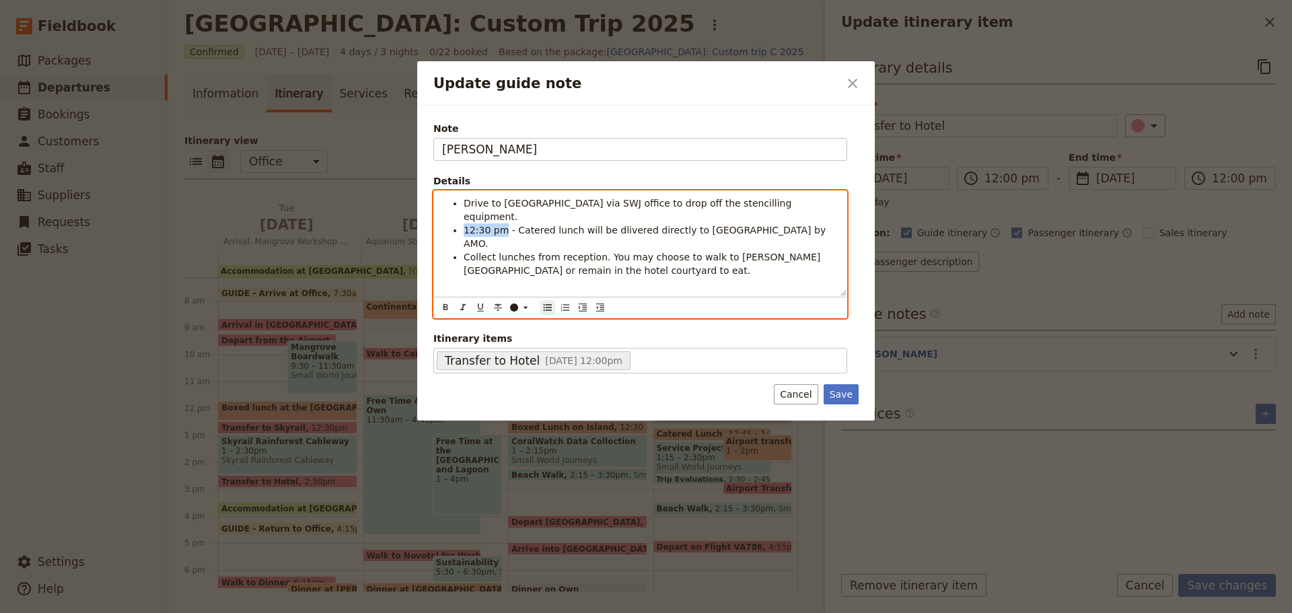
drag, startPoint x: 464, startPoint y: 215, endPoint x: 499, endPoint y: 215, distance: 34.3
click at [499, 225] on span "12:30 pm - Catered lunch will be dlivered directly to [GEOGRAPHIC_DATA] by AMO." at bounding box center [647, 237] width 366 height 24
click at [445, 304] on icon "Format bold" at bounding box center [445, 307] width 11 height 11
click at [468, 252] on div "Drive to [GEOGRAPHIC_DATA] via SWJ office to drop off the stencilling equipment…" at bounding box center [640, 243] width 413 height 105
drag, startPoint x: 465, startPoint y: 234, endPoint x: 595, endPoint y: 233, distance: 129.9
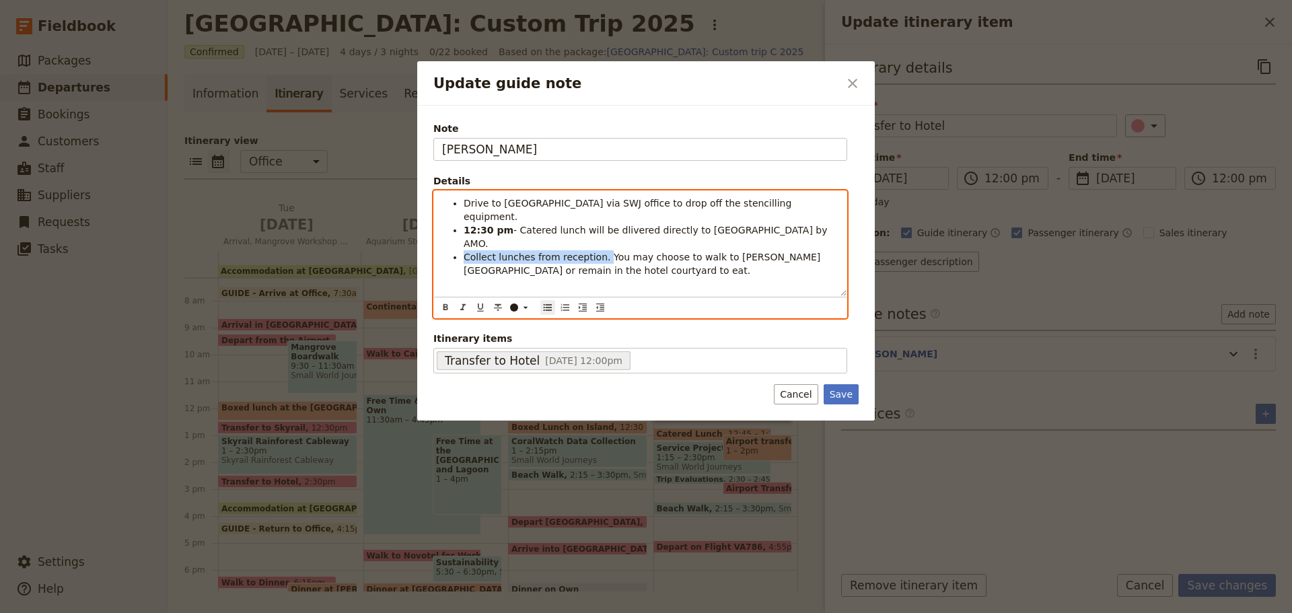
click at [595, 252] on span "Collect lunches from reception. You may choose to walk to [PERSON_NAME][GEOGRAP…" at bounding box center [642, 264] width 357 height 24
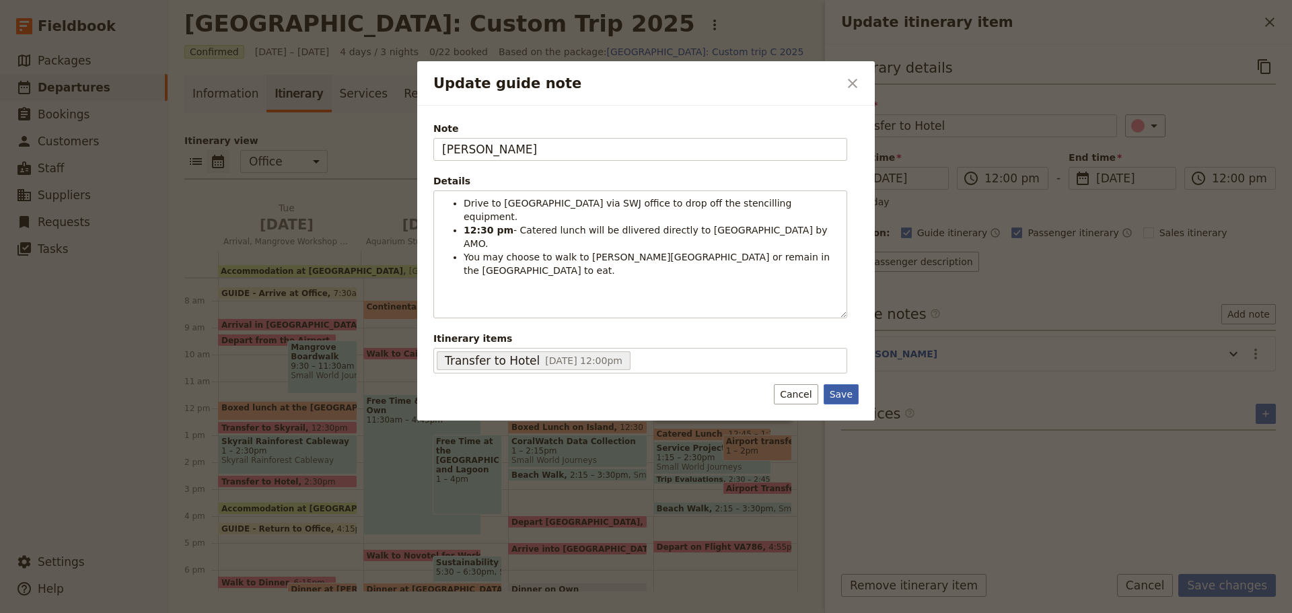
click at [833, 390] on button "Save" at bounding box center [841, 394] width 35 height 20
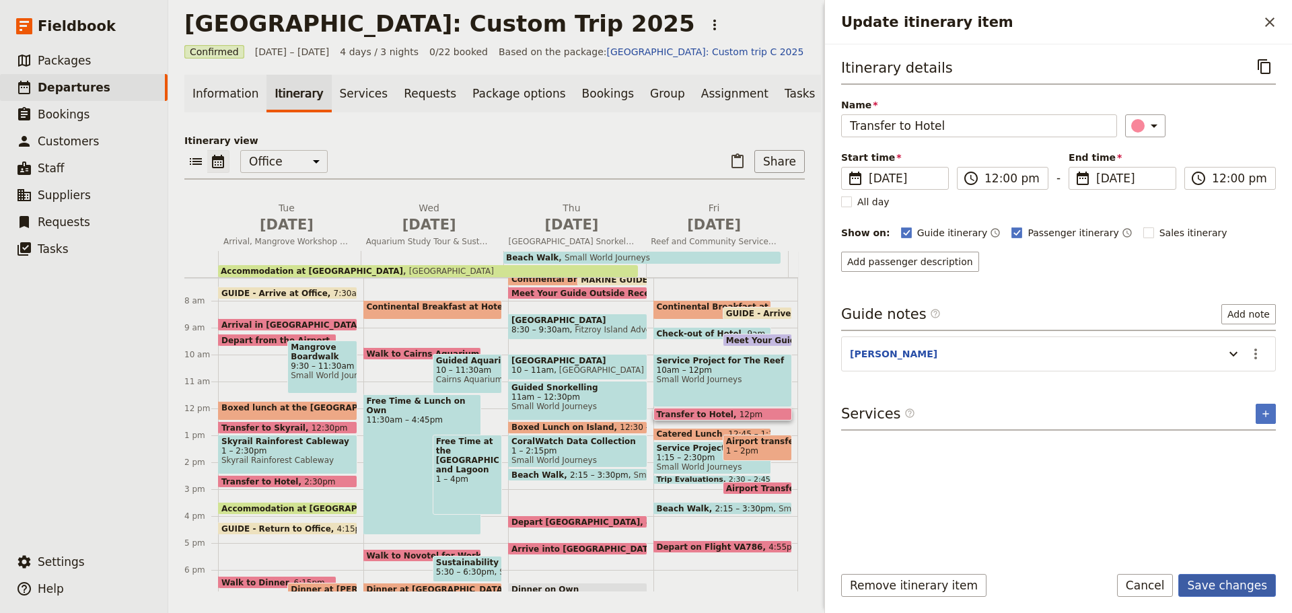
click at [1201, 583] on button "Save changes" at bounding box center [1228, 585] width 98 height 23
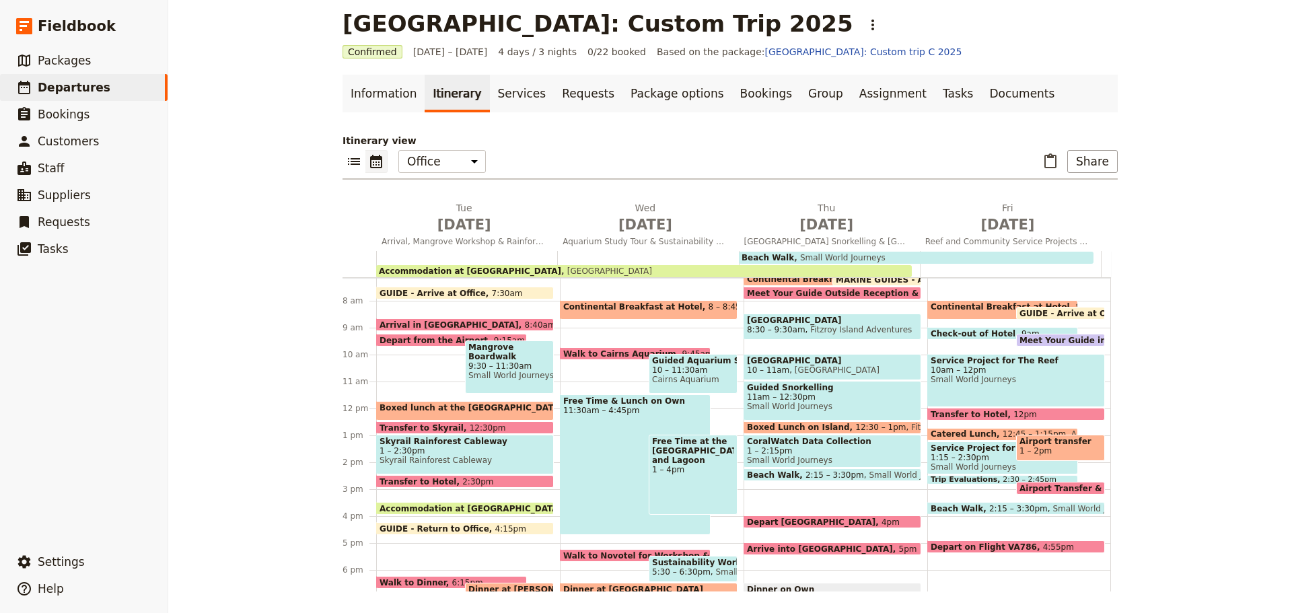
click at [957, 461] on span "1:15 – 2:30pm" at bounding box center [1003, 457] width 144 height 9
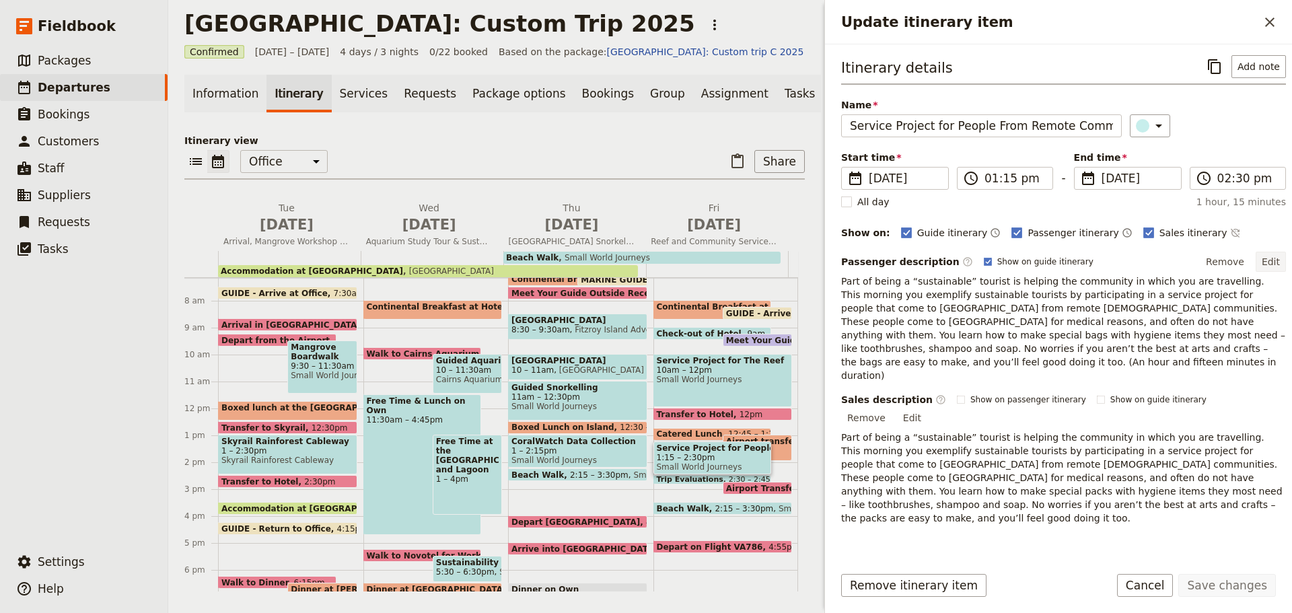
click at [1261, 264] on button "Edit" at bounding box center [1271, 262] width 30 height 20
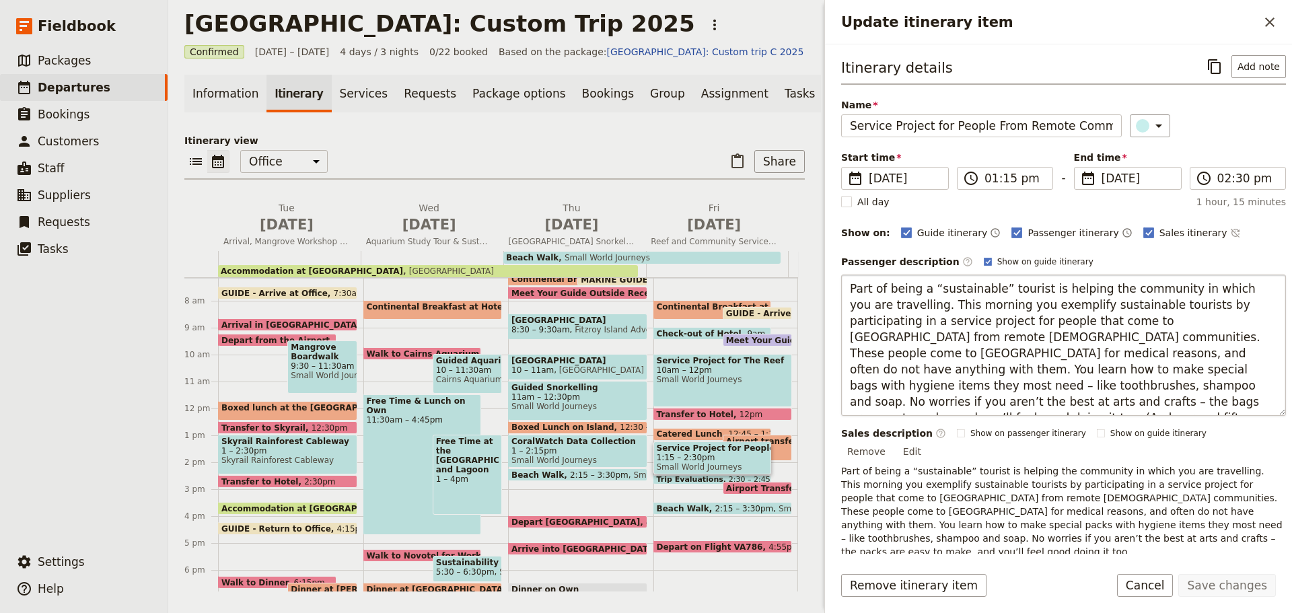
drag, startPoint x: 878, startPoint y: 403, endPoint x: 1163, endPoint y: 405, distance: 284.1
click at [1163, 405] on textarea "Part of being a “sustainable” tourist is helping the community in which you are…" at bounding box center [1063, 345] width 445 height 141
type textarea "Part of being a “sustainable” tourist is helping the community in which you are…"
click at [1240, 175] on input "02:30 pm" at bounding box center [1248, 178] width 60 height 16
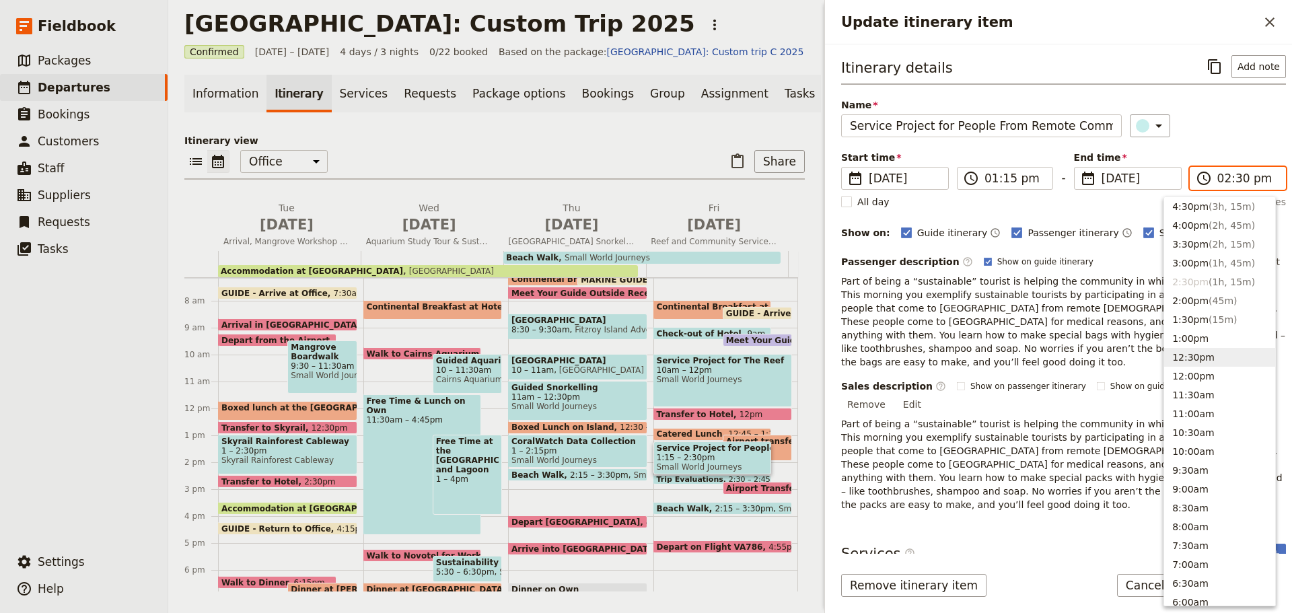
scroll to position [261, 0]
click at [1022, 186] on input "01:15 pm" at bounding box center [1015, 178] width 60 height 16
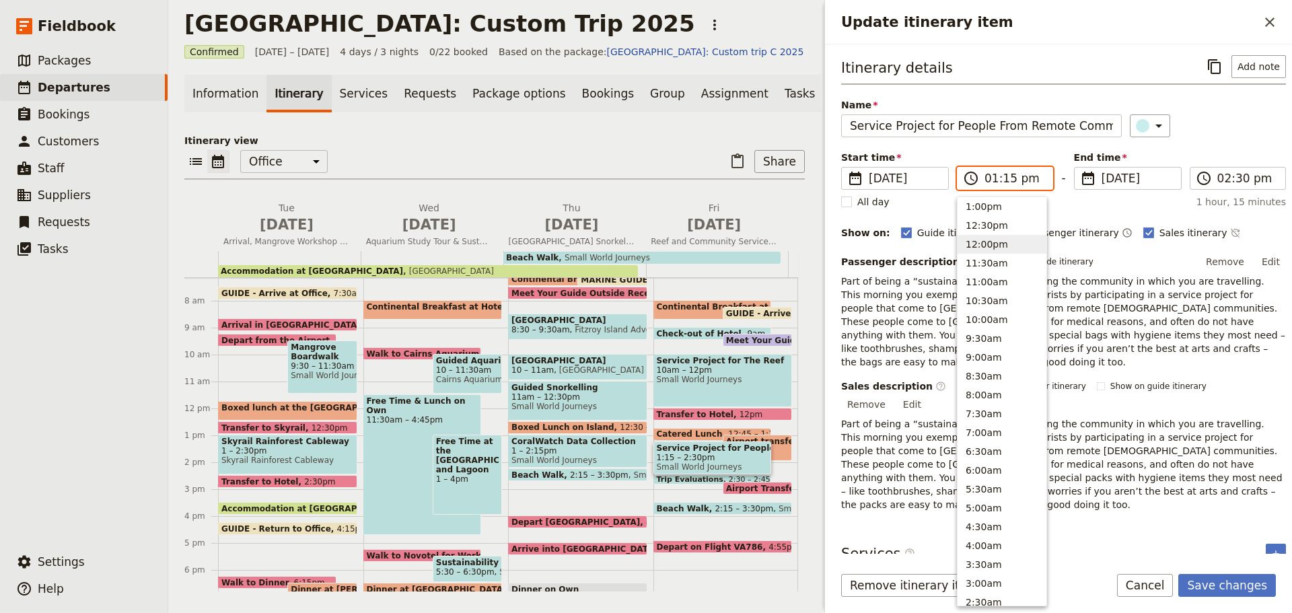
scroll to position [331, 0]
click at [998, 260] on button "1:30pm" at bounding box center [1002, 255] width 89 height 19
type input "01:30 pm"
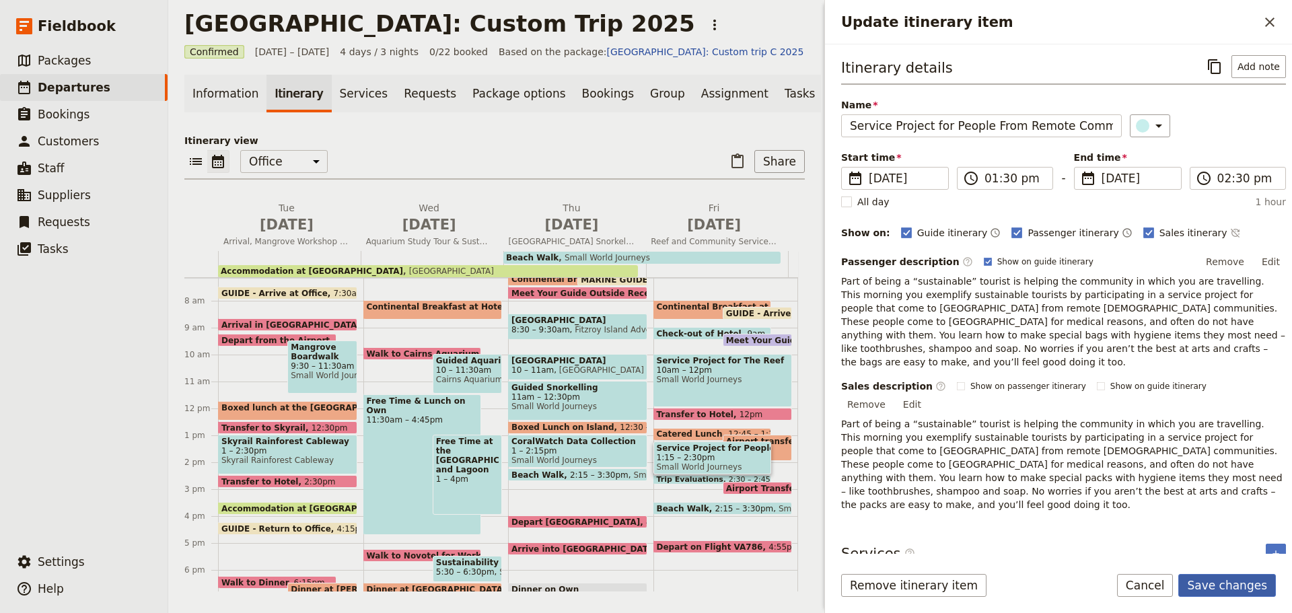
click at [1259, 587] on button "Save changes" at bounding box center [1228, 585] width 98 height 23
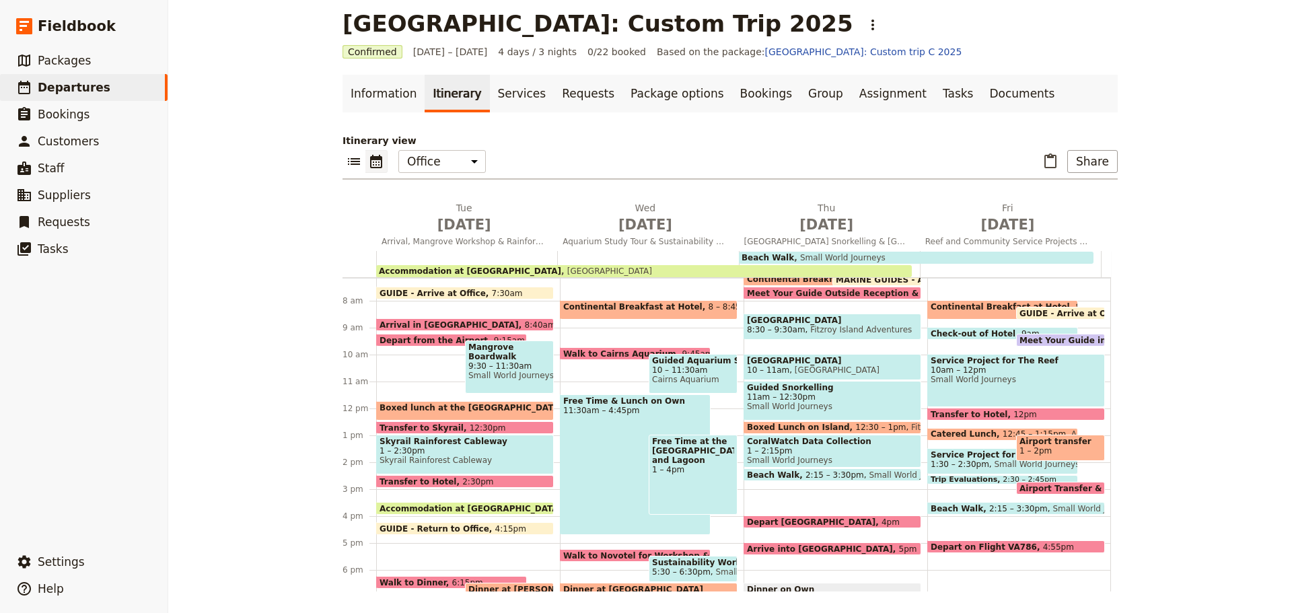
click at [961, 436] on span at bounding box center [1002, 437] width 149 height 5
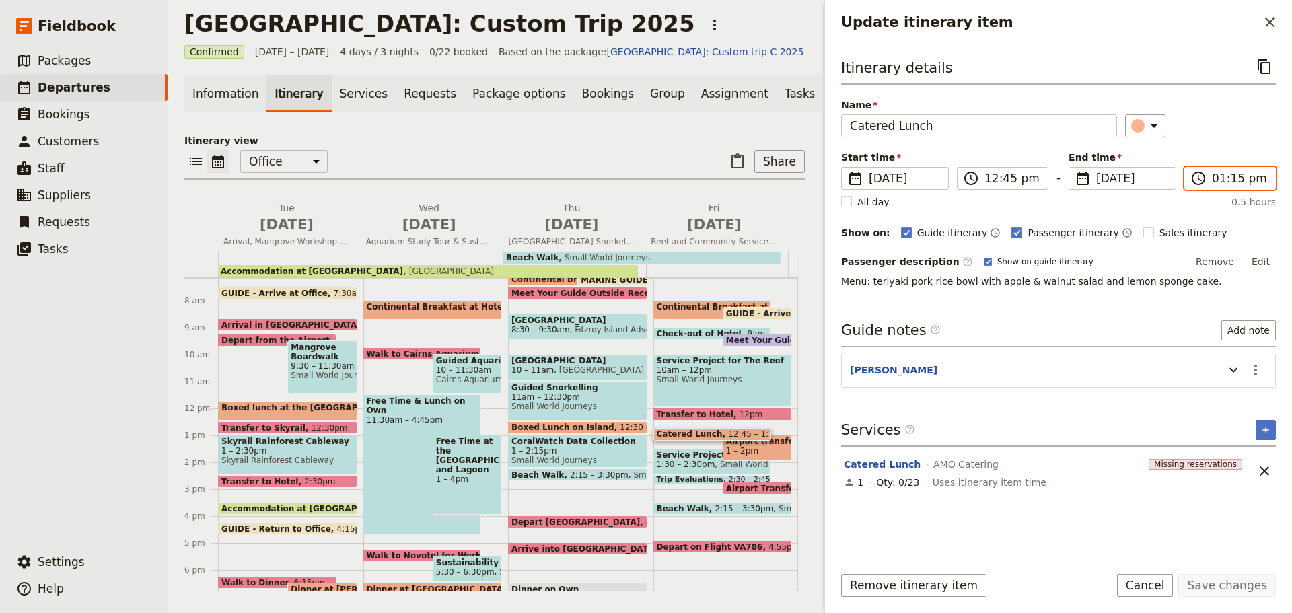
click at [1229, 176] on input "01:15 pm" at bounding box center [1239, 178] width 55 height 16
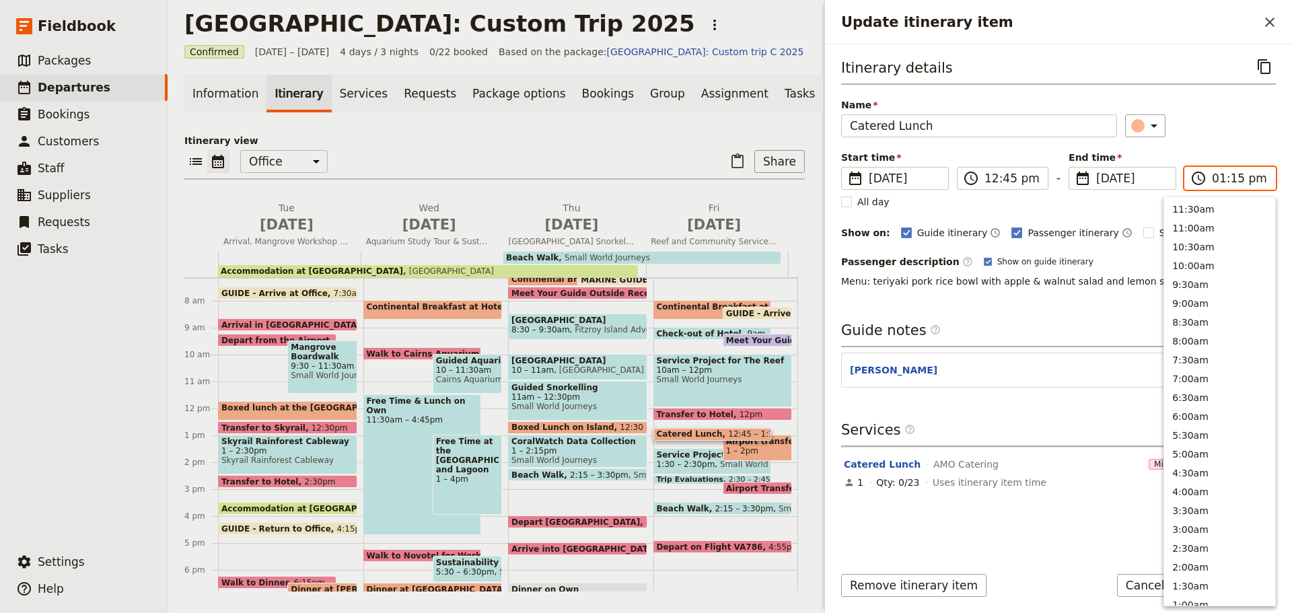
click at [1233, 176] on input "01:15 pm" at bounding box center [1239, 178] width 55 height 16
type input "01:30 pm"
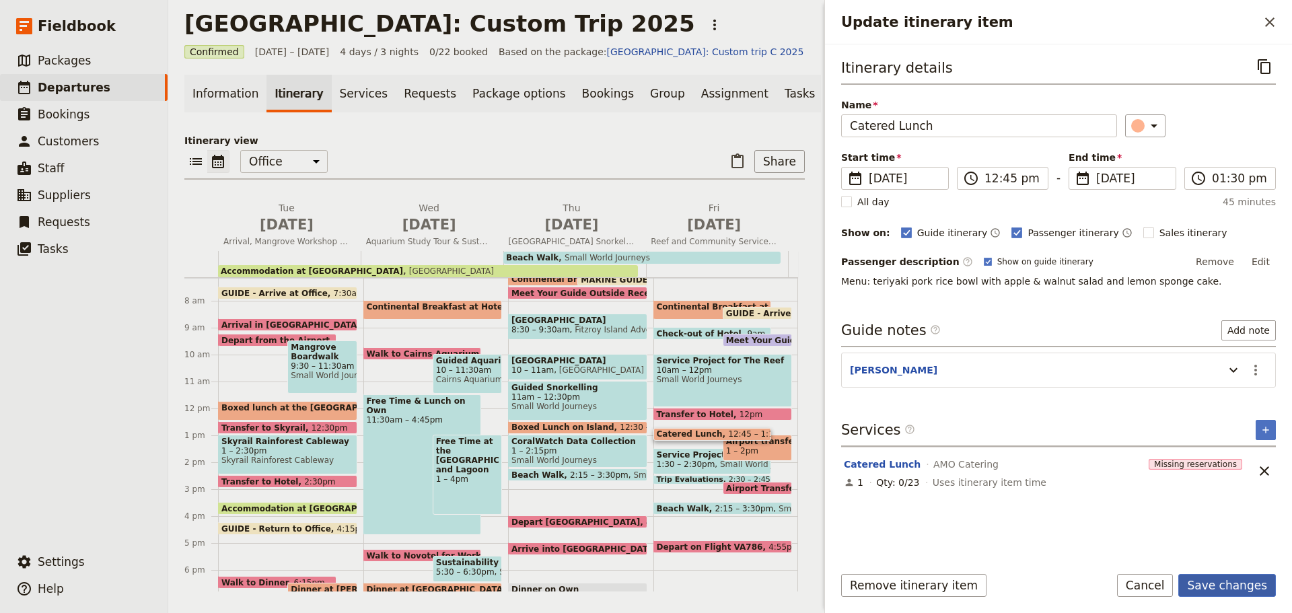
click at [1224, 589] on button "Save changes" at bounding box center [1228, 585] width 98 height 23
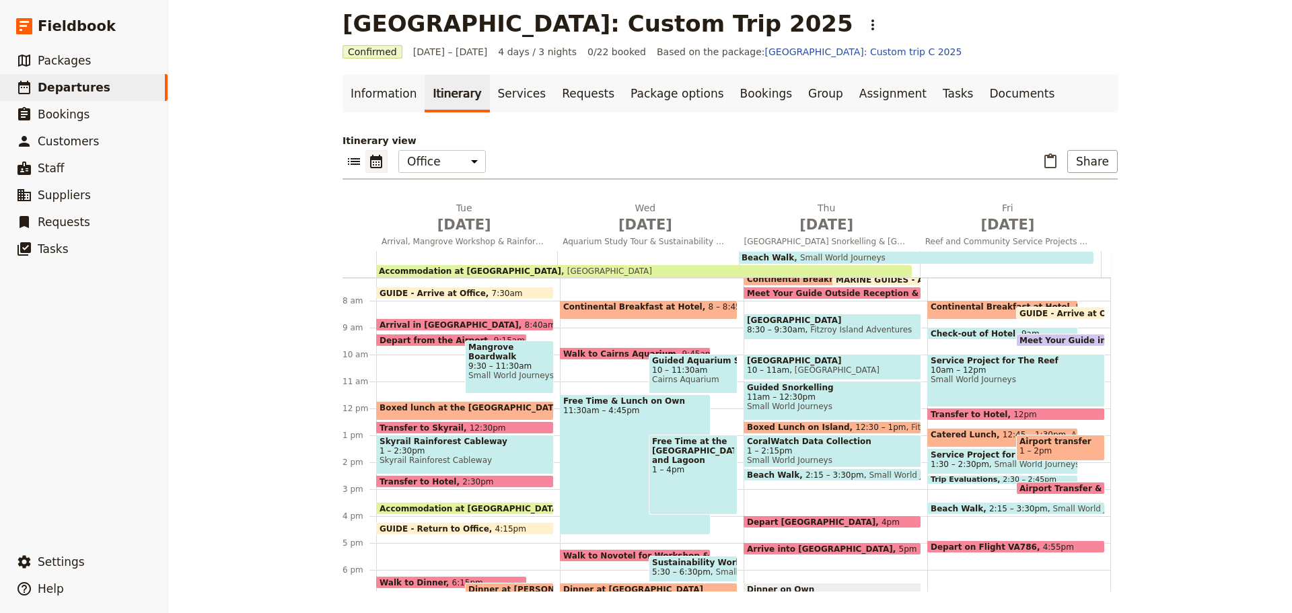
click at [1003, 436] on span "12:45 – 1:30pm" at bounding box center [1034, 437] width 63 height 15
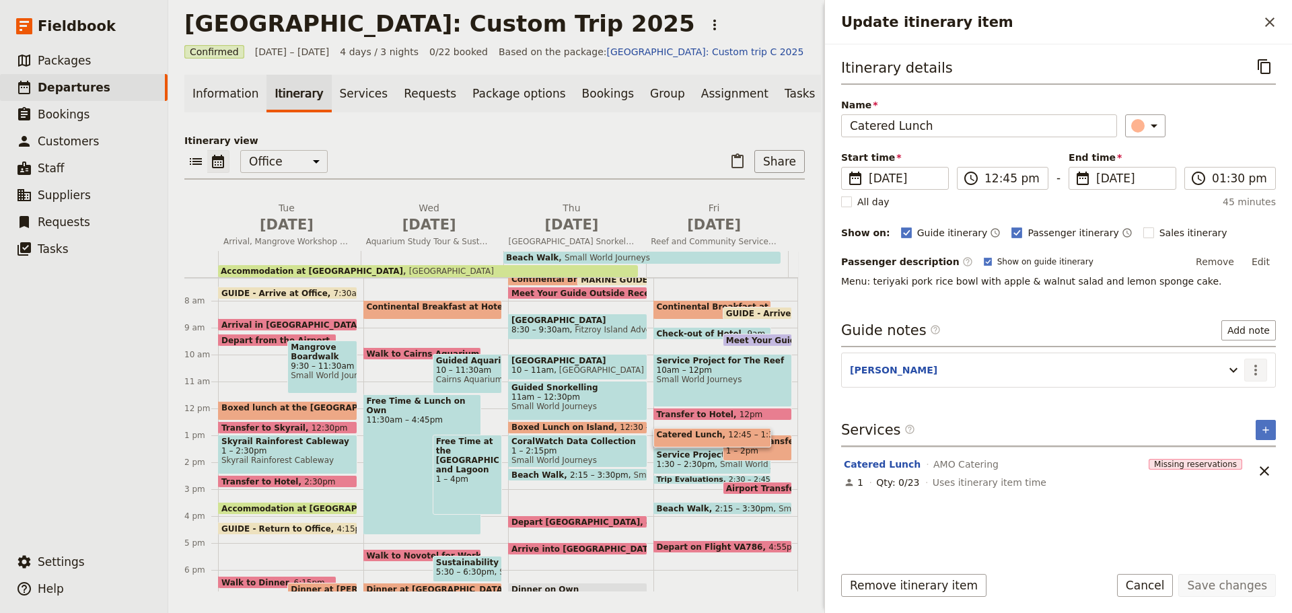
click at [1253, 368] on icon "Actions" at bounding box center [1256, 370] width 16 height 16
click at [1242, 392] on button "Edit note" at bounding box center [1227, 399] width 79 height 19
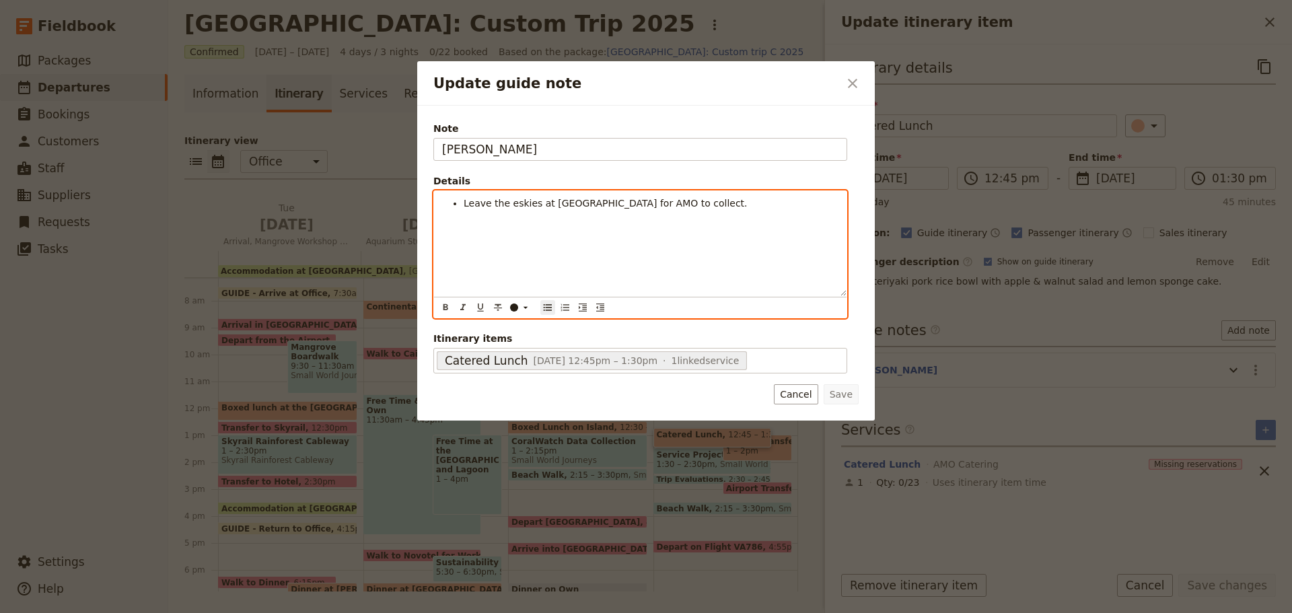
click at [721, 197] on li "Leave the eskies at [GEOGRAPHIC_DATA] for AMO to collect." at bounding box center [651, 203] width 375 height 13
drag, startPoint x: 464, startPoint y: 213, endPoint x: 745, endPoint y: 205, distance: 280.8
click at [742, 211] on li "Set up for Hygine Packs at the [GEOGRAPHIC_DATA] at [GEOGRAPHIC_DATA]." at bounding box center [651, 216] width 375 height 13
copy span "Set up for Hygine Packs at the [GEOGRAPHIC_DATA] at [GEOGRAPHIC_DATA]."
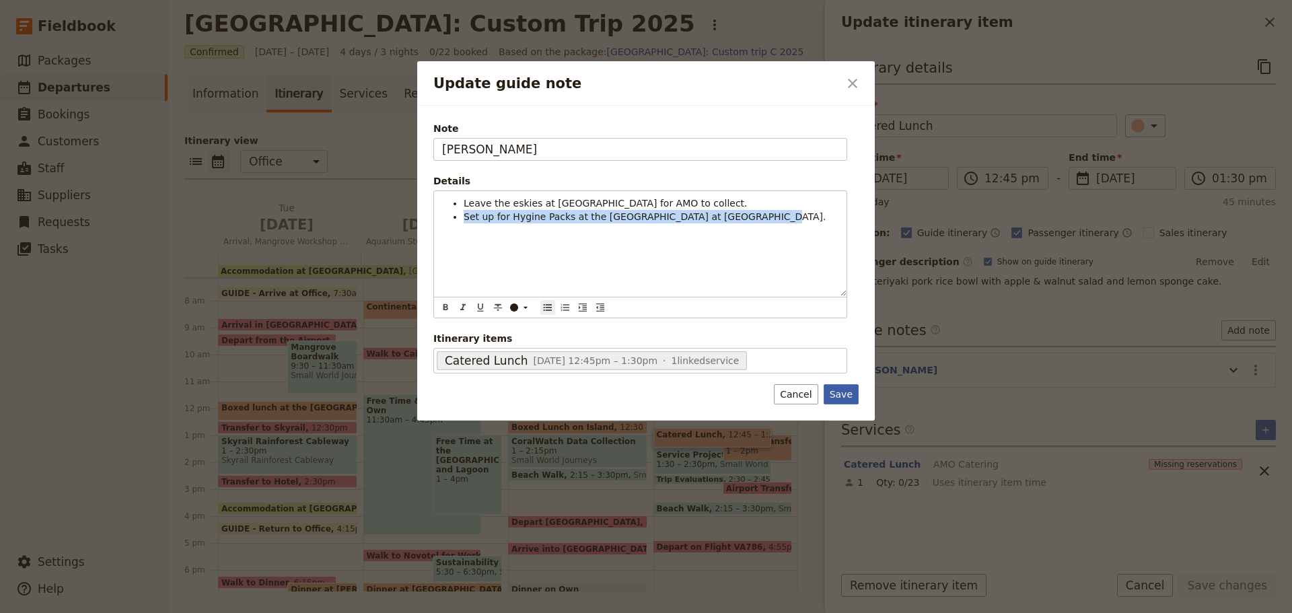
click at [848, 396] on button "Save" at bounding box center [841, 394] width 35 height 20
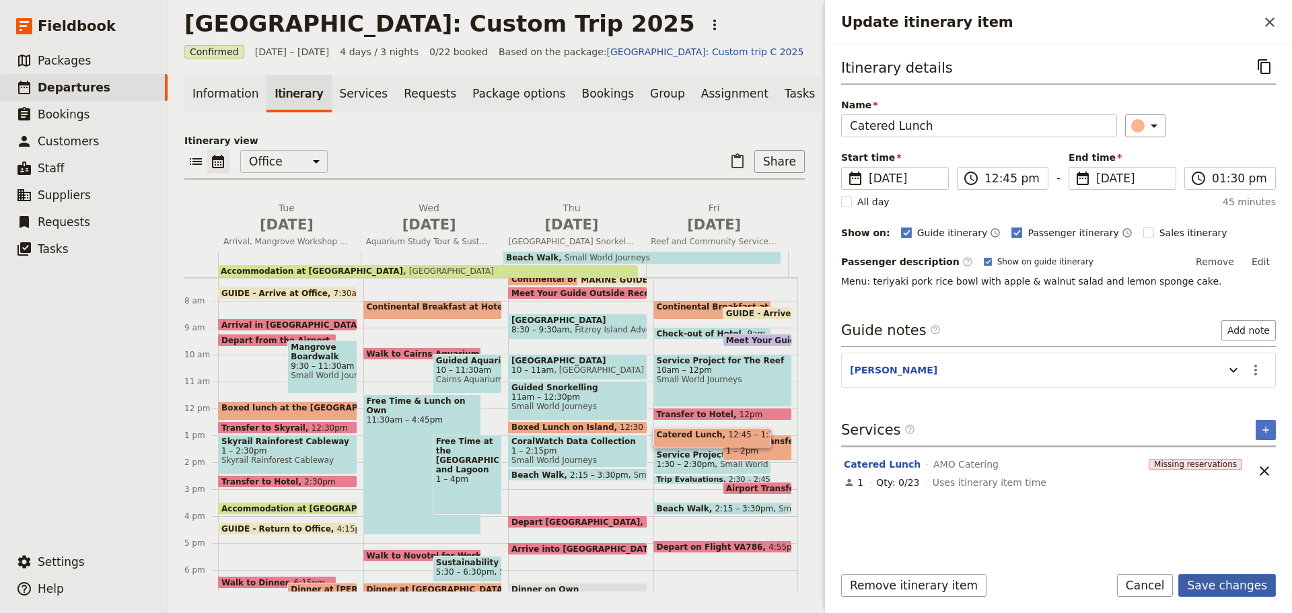
click at [1211, 583] on button "Save changes" at bounding box center [1228, 585] width 98 height 23
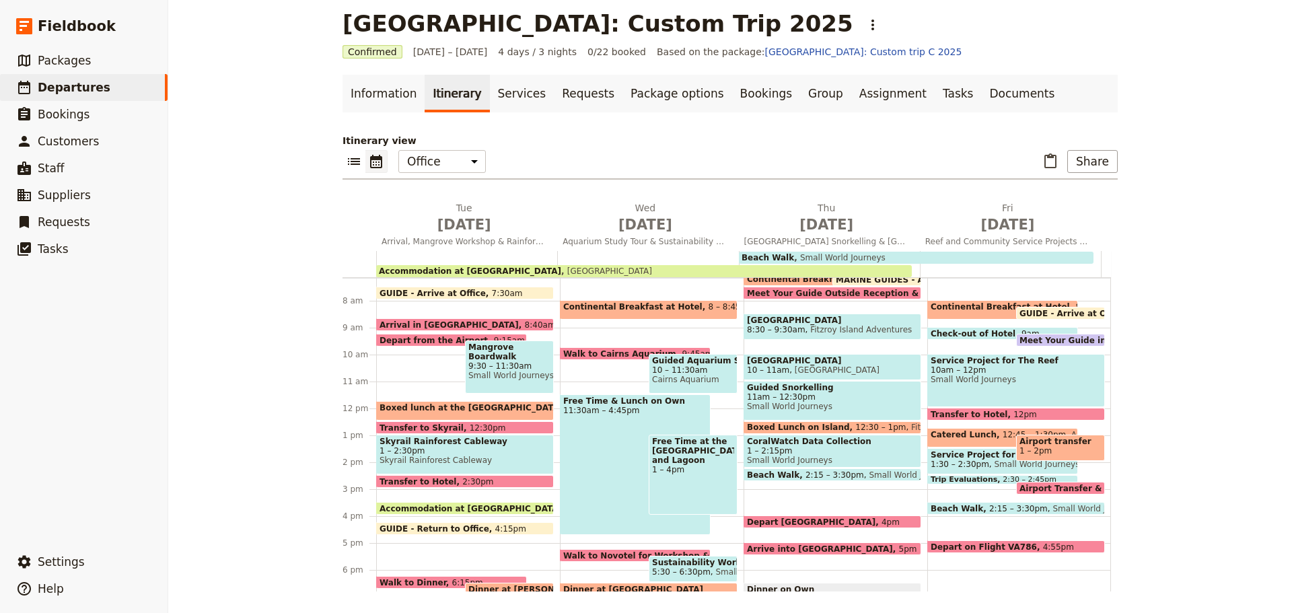
click at [971, 476] on span "Trip Evaluations" at bounding box center [967, 480] width 72 height 8
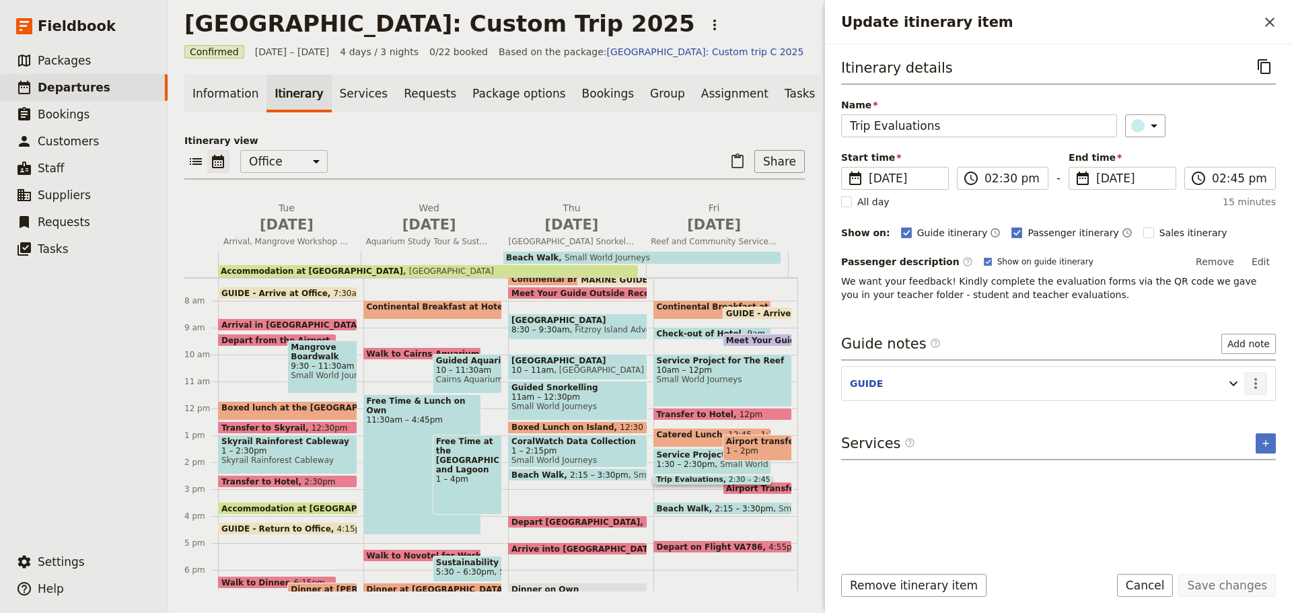
click at [1250, 386] on icon "Actions" at bounding box center [1256, 384] width 16 height 16
click at [1243, 403] on button "Edit note" at bounding box center [1227, 412] width 79 height 19
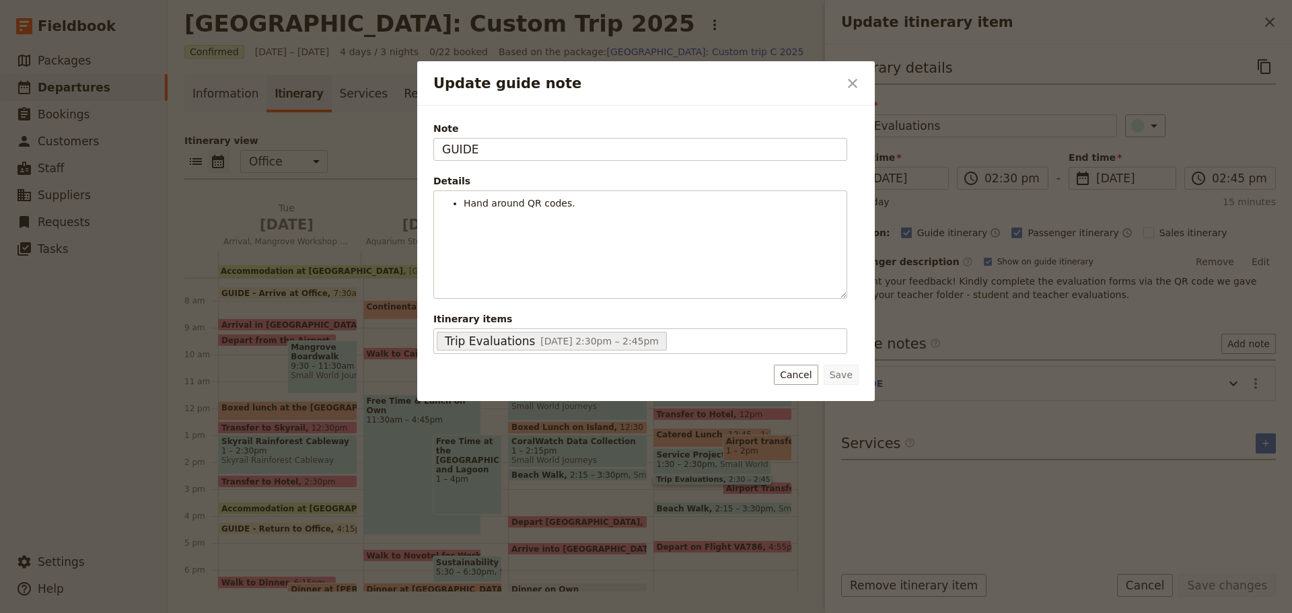
drag, startPoint x: 520, startPoint y: 148, endPoint x: 236, endPoint y: 170, distance: 284.3
click at [242, 613] on div "Update guide note ​ Note GUIDE Details Hand around QR codes. ​ ​ ​ ​ ​ ​ ​ ​ ​ …" at bounding box center [646, 613] width 1292 height 0
type input "[PERSON_NAME]"
drag, startPoint x: 855, startPoint y: 377, endPoint x: 883, endPoint y: 394, distance: 32.3
click at [854, 376] on button "Save" at bounding box center [841, 375] width 35 height 20
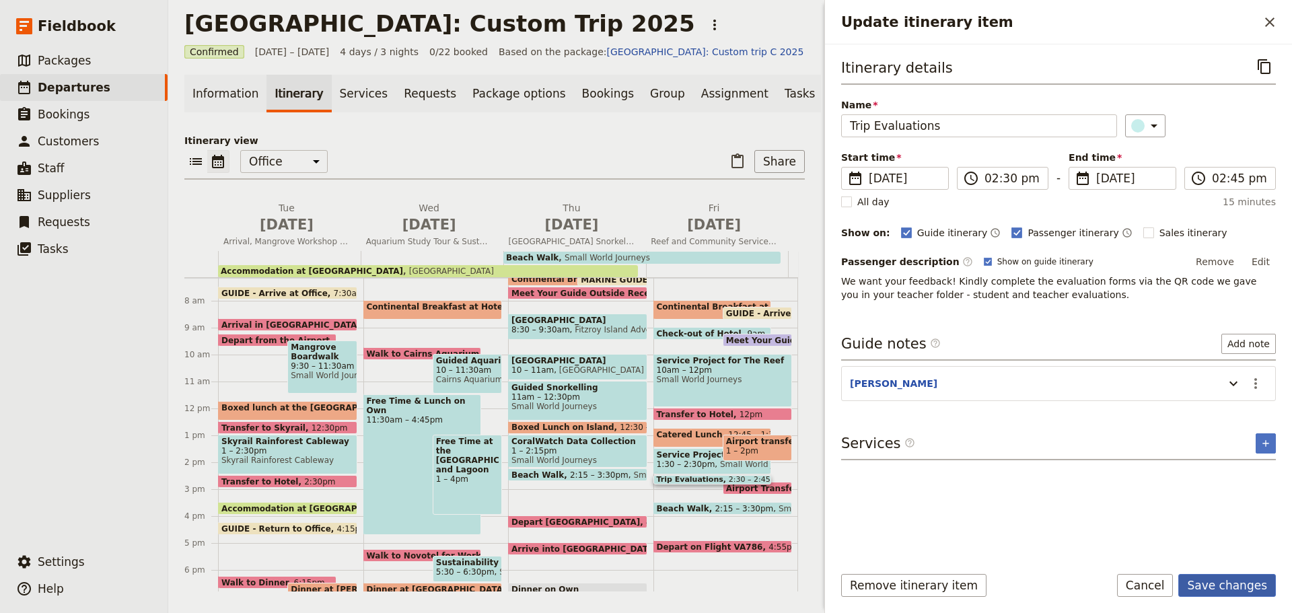
click at [1213, 590] on button "Save changes" at bounding box center [1228, 585] width 98 height 23
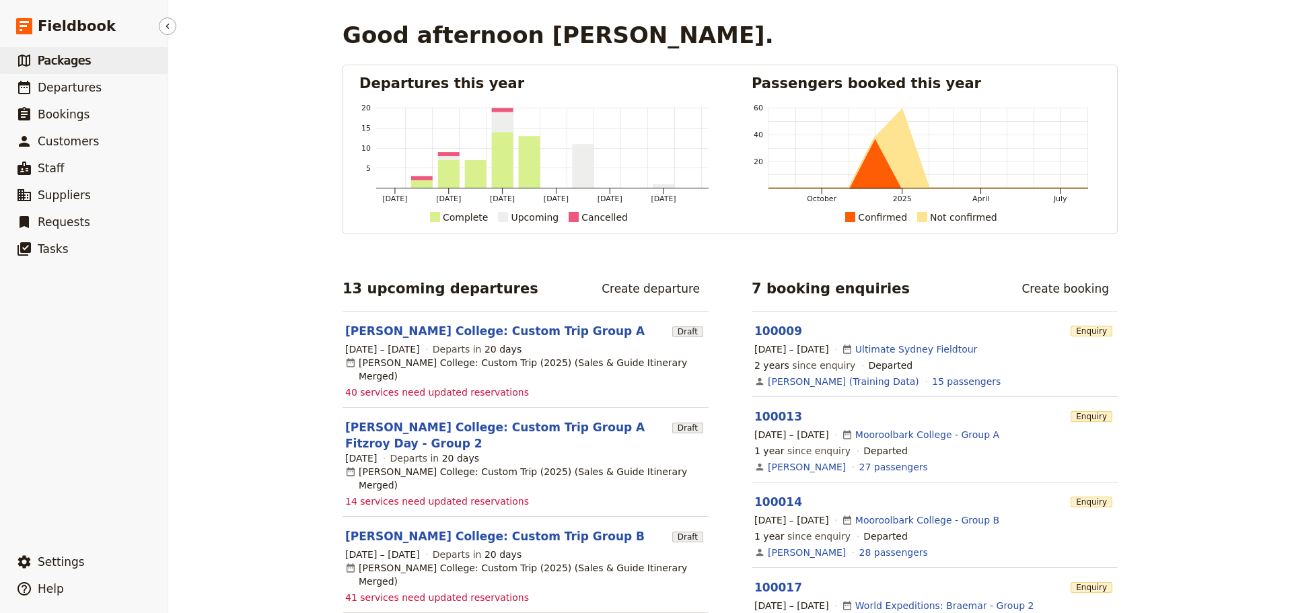
click at [95, 64] on link "​ Packages" at bounding box center [84, 60] width 168 height 27
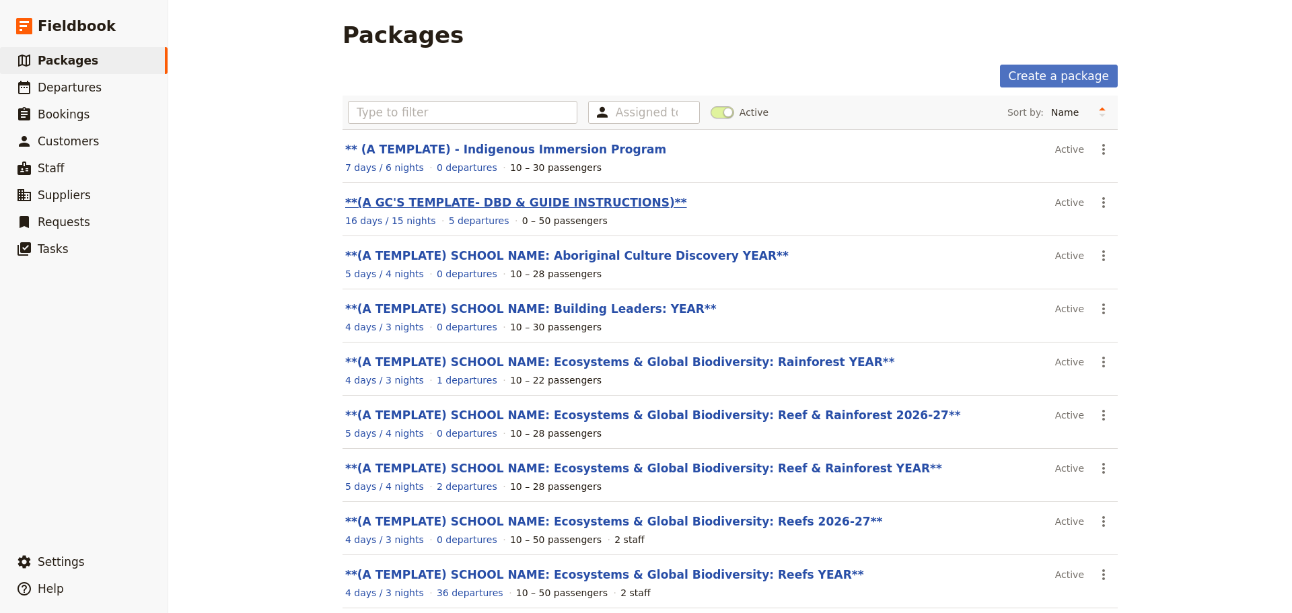
click at [505, 199] on link "**(A GC'S TEMPLATE- DBD & GUIDE INSTRUCTIONS)**" at bounding box center [516, 202] width 342 height 13
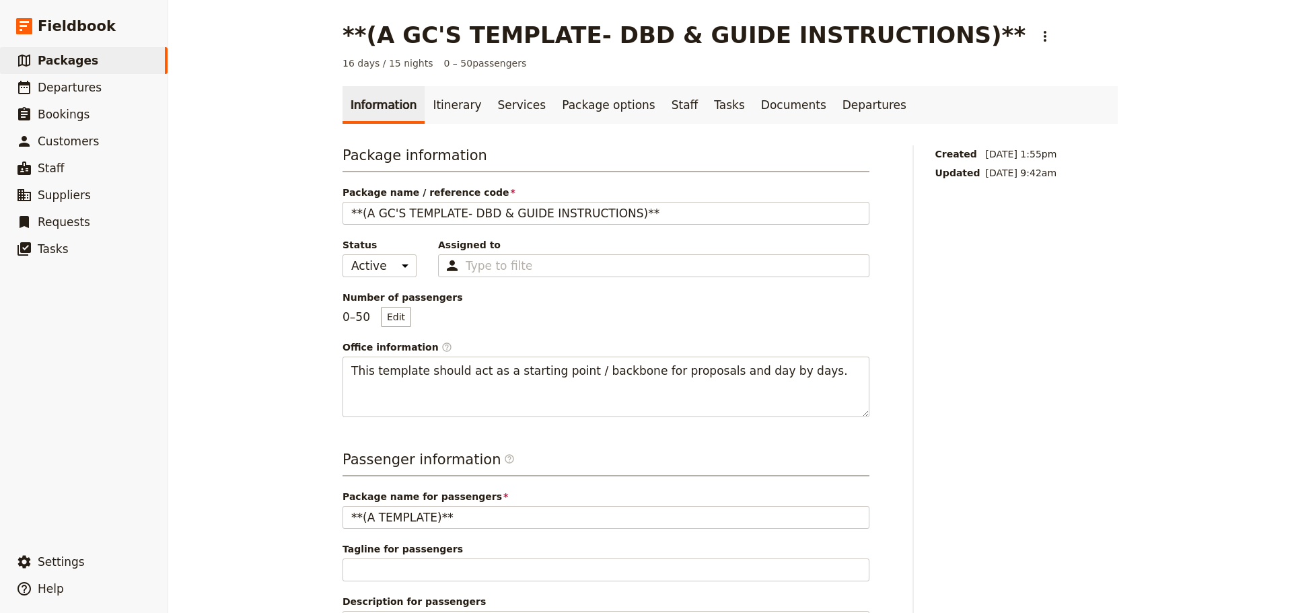
drag, startPoint x: 446, startPoint y: 92, endPoint x: 457, endPoint y: 125, distance: 34.7
click at [445, 92] on link "Itinerary" at bounding box center [457, 105] width 65 height 38
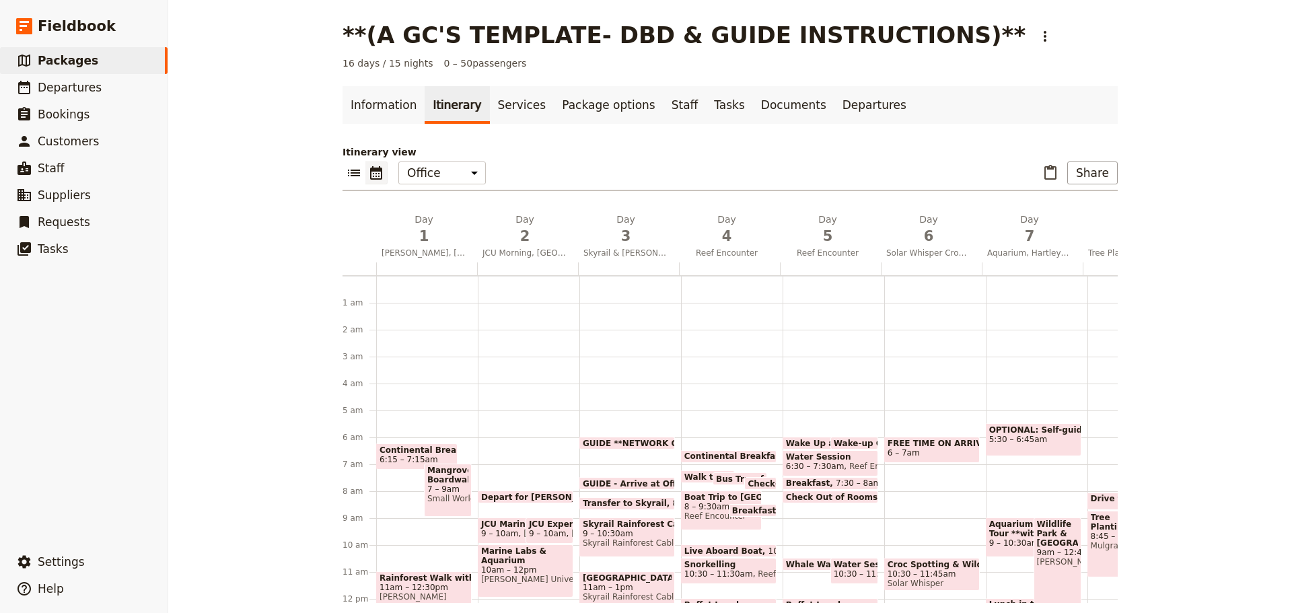
scroll to position [135, 0]
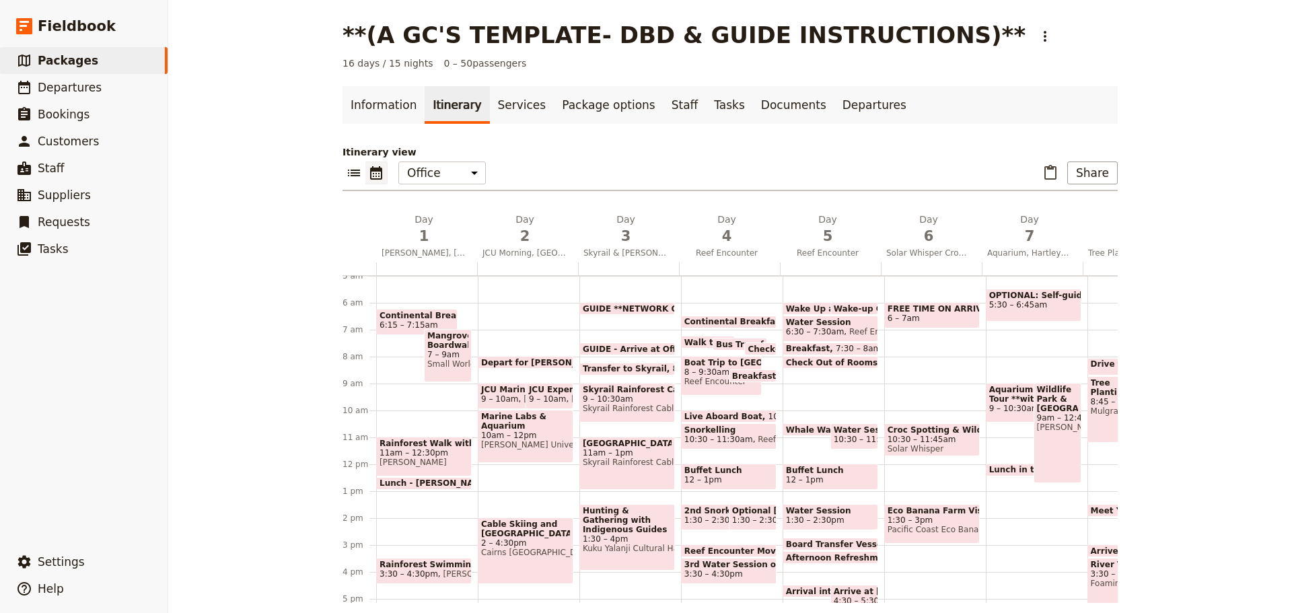
click at [444, 357] on span "7 – 9am" at bounding box center [447, 354] width 41 height 9
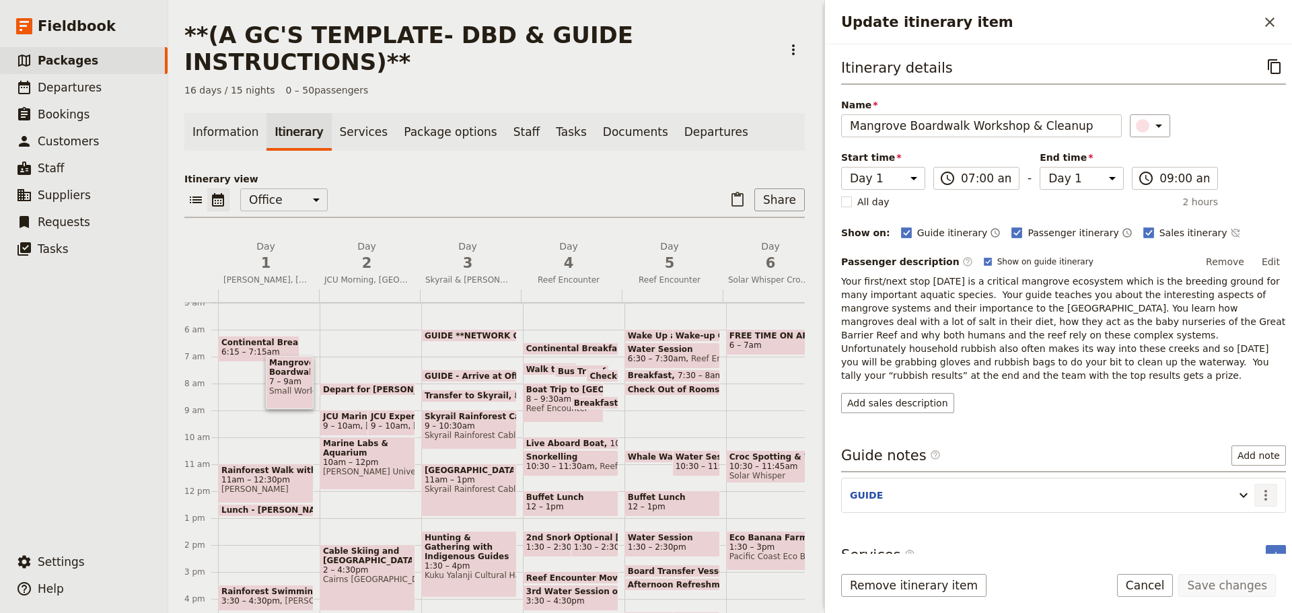
click at [1258, 487] on icon "Actions" at bounding box center [1266, 495] width 16 height 16
drag, startPoint x: 1245, startPoint y: 499, endPoint x: 1241, endPoint y: 508, distance: 9.6
click at [1241, 508] on ul "Edit note Remove note" at bounding box center [1227, 520] width 80 height 44
click at [1239, 508] on span "Edit note" at bounding box center [1217, 510] width 42 height 13
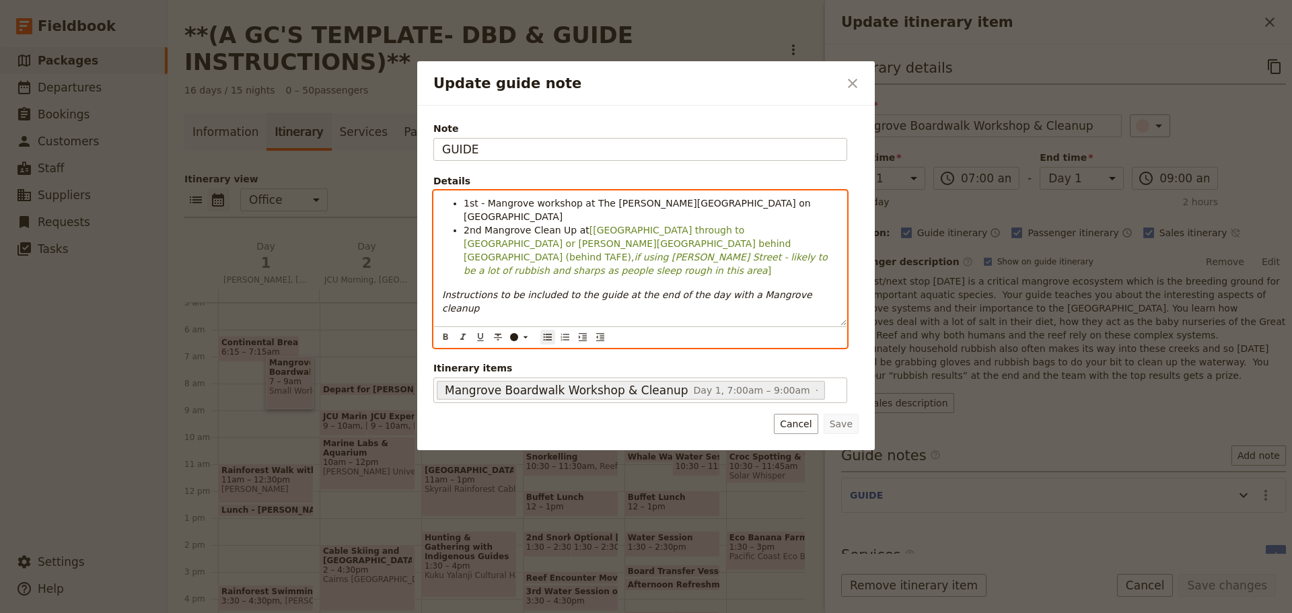
click at [614, 204] on span "1st - Mangrove workshop at The James Barnes Boardwalk on Airport Drive" at bounding box center [639, 210] width 350 height 24
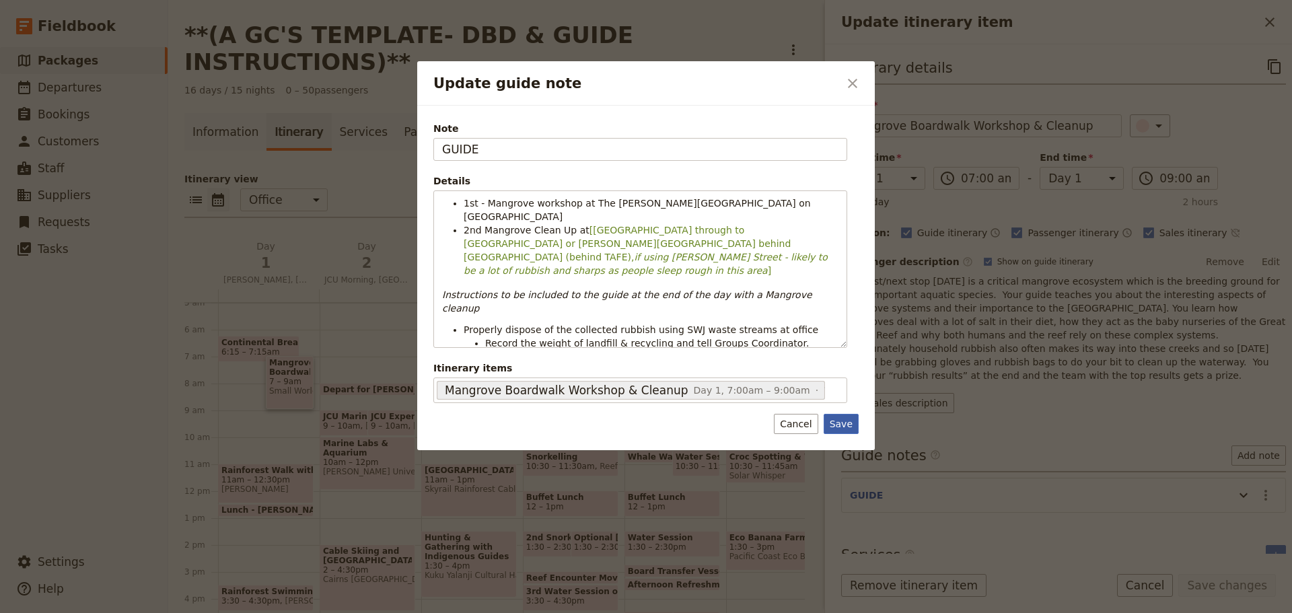
click at [852, 419] on button "Save" at bounding box center [841, 424] width 35 height 20
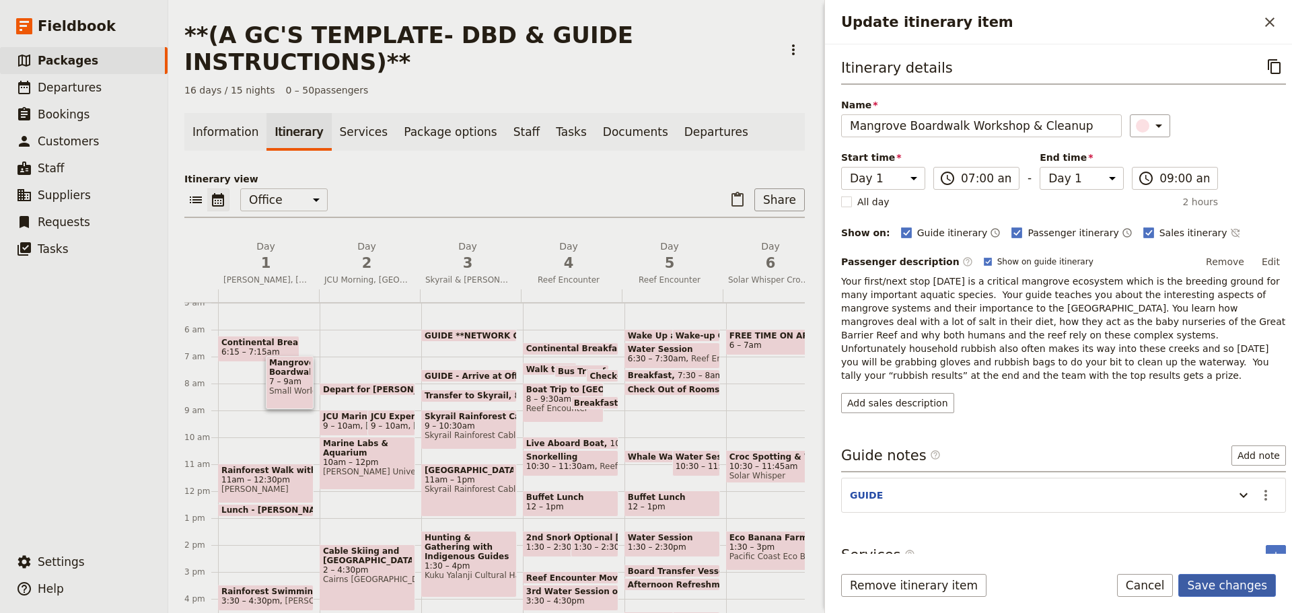
click at [1232, 592] on button "Save changes" at bounding box center [1228, 585] width 98 height 23
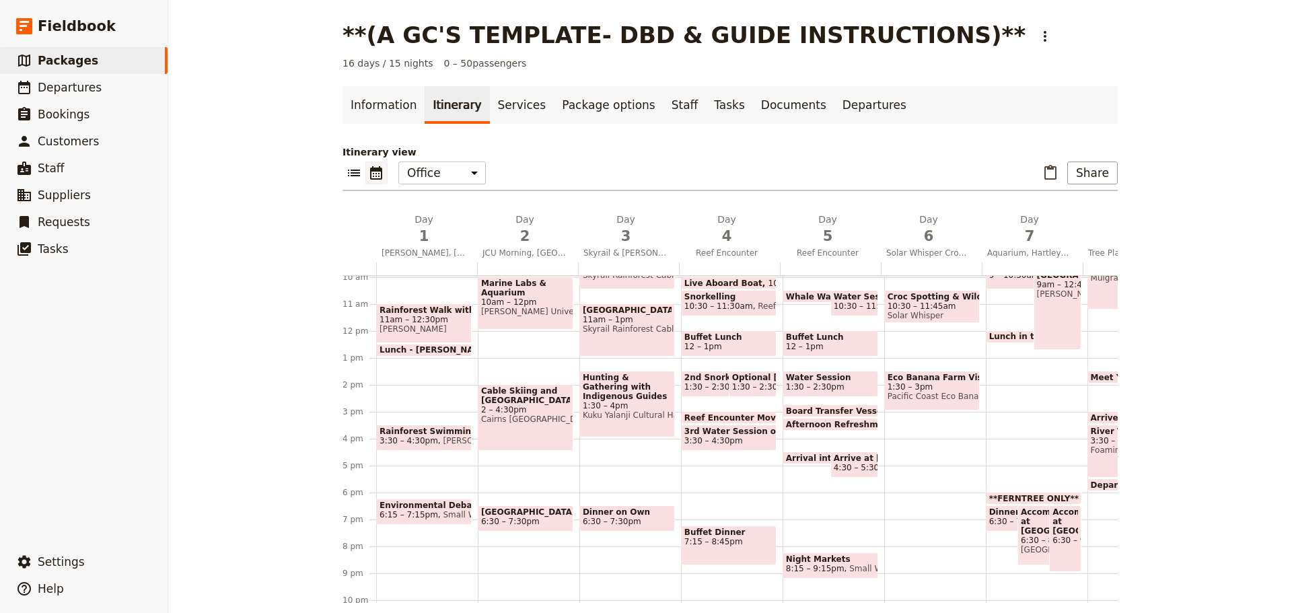
scroll to position [0, 0]
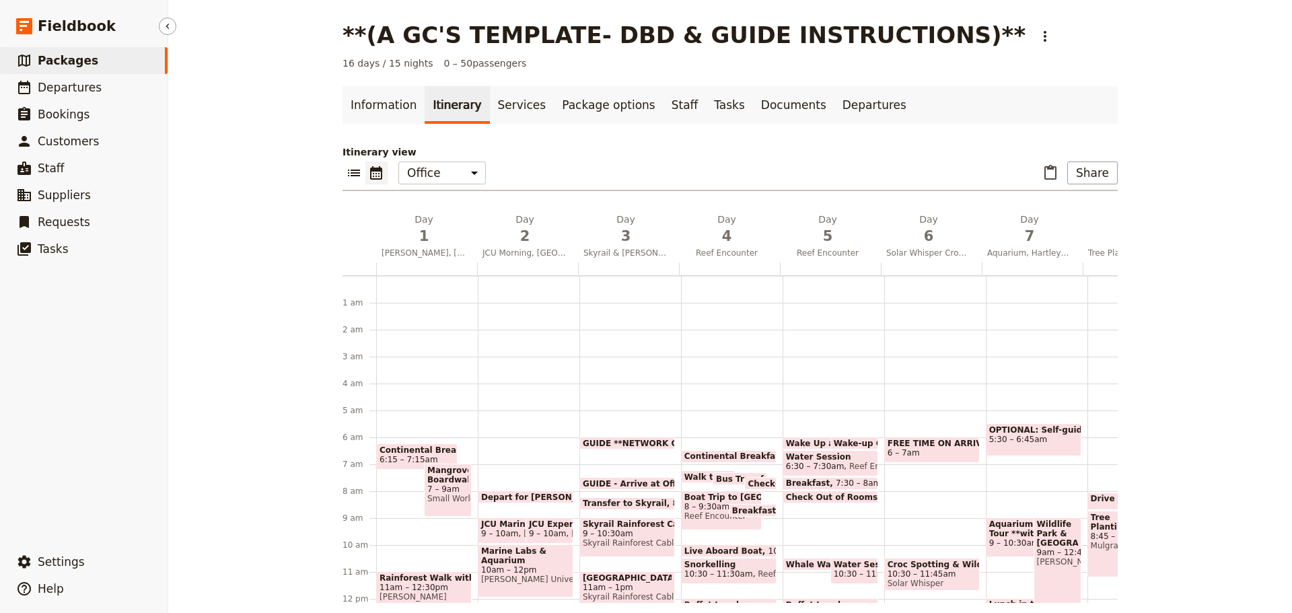
click at [81, 64] on span "Packages" at bounding box center [68, 60] width 61 height 13
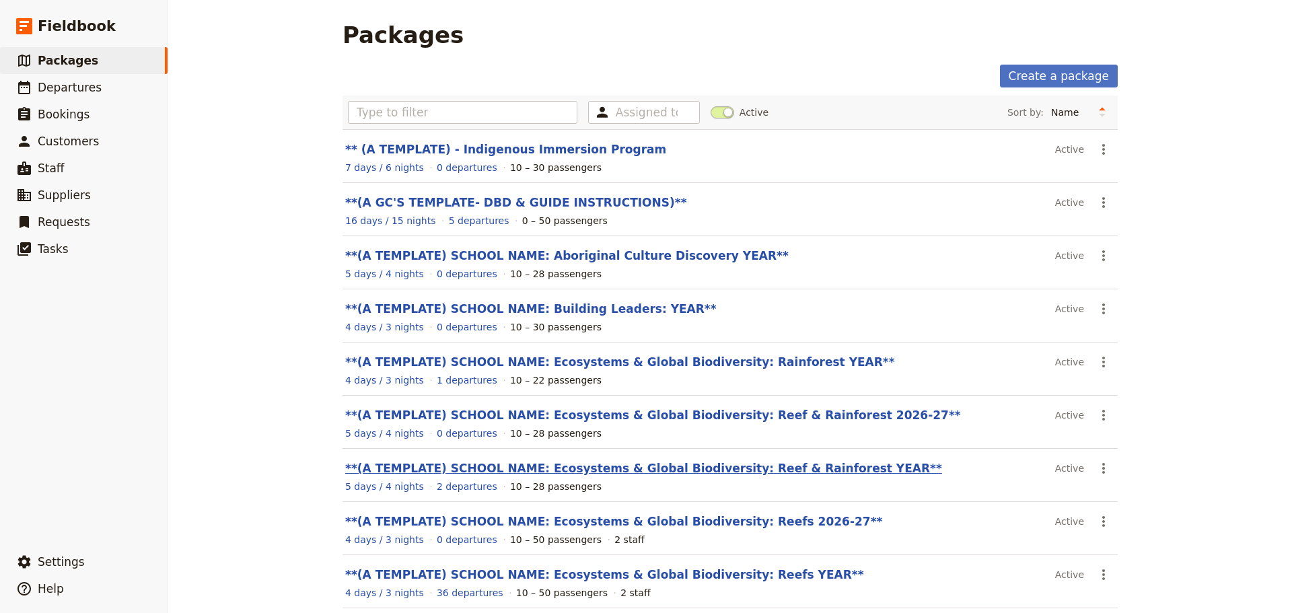
click at [665, 466] on link "**(A TEMPLATE) SCHOOL NAME: Ecosystems & Global Biodiversity: Reef & Rainforest…" at bounding box center [643, 468] width 597 height 13
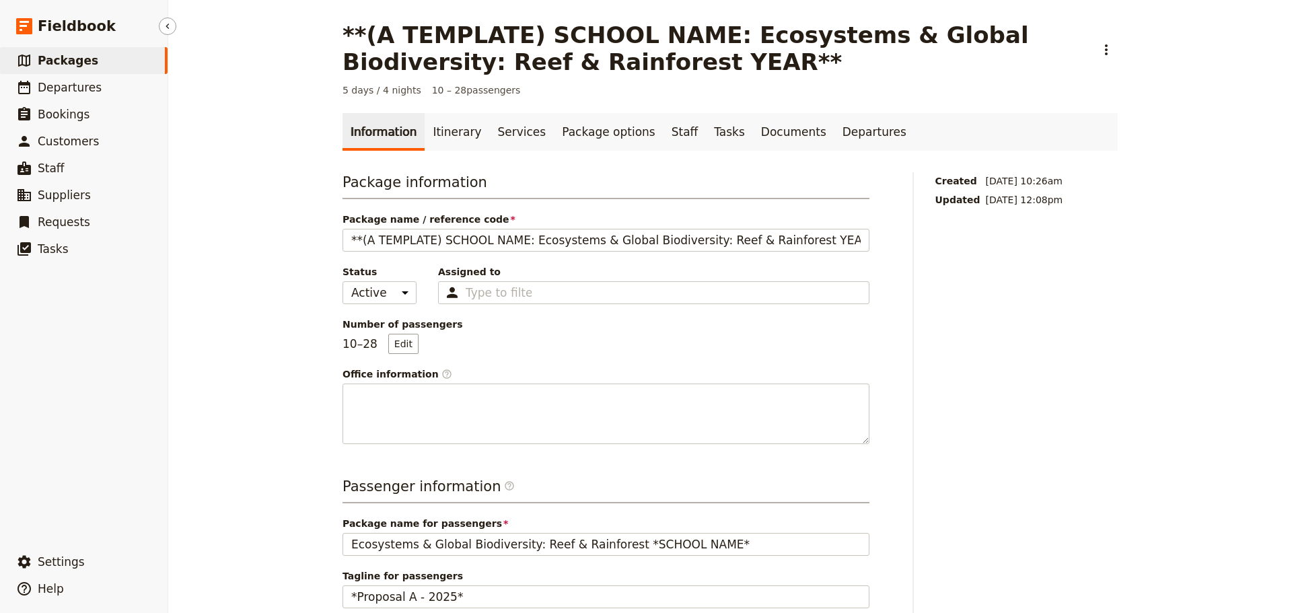
click at [104, 61] on link "​ Packages" at bounding box center [84, 60] width 168 height 27
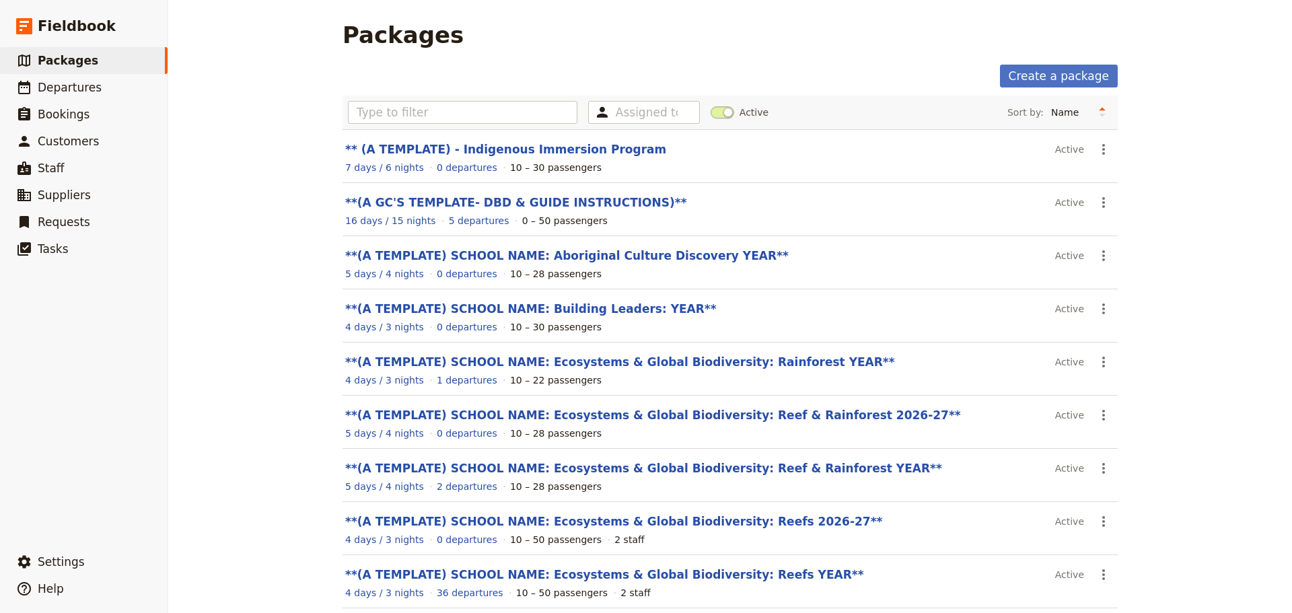
click at [697, 574] on link "**(A TEMPLATE) SCHOOL NAME: Ecosystems & Global Biodiversity: Reefs YEAR**" at bounding box center [604, 574] width 519 height 13
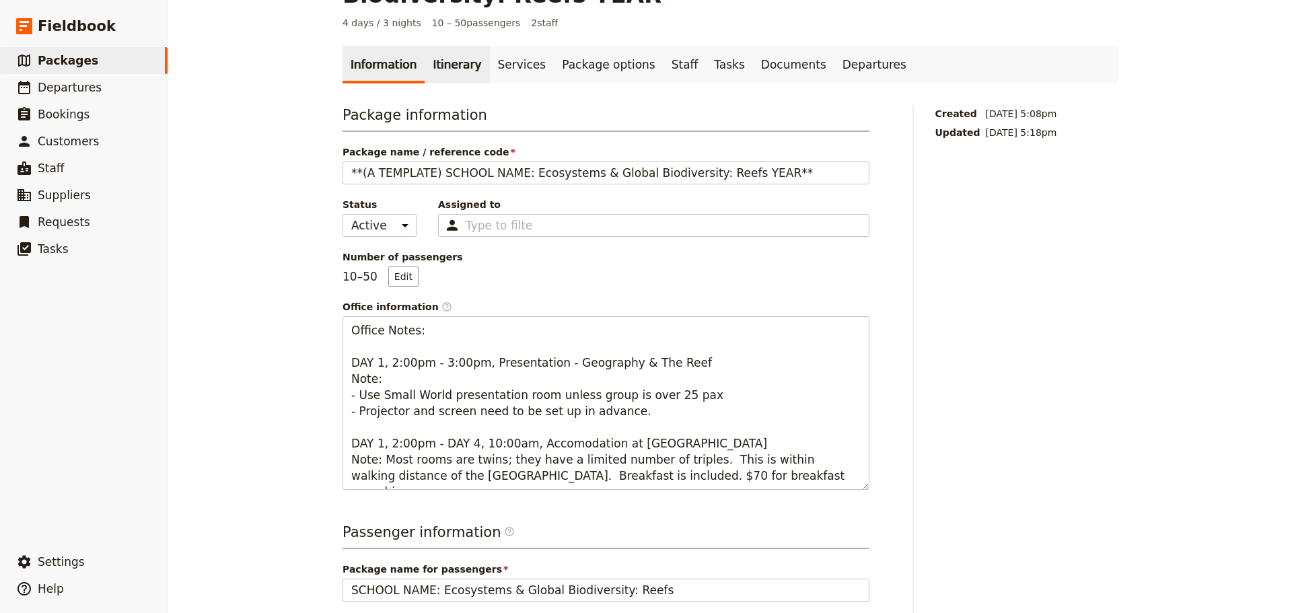
click at [451, 75] on link "Itinerary" at bounding box center [457, 65] width 65 height 38
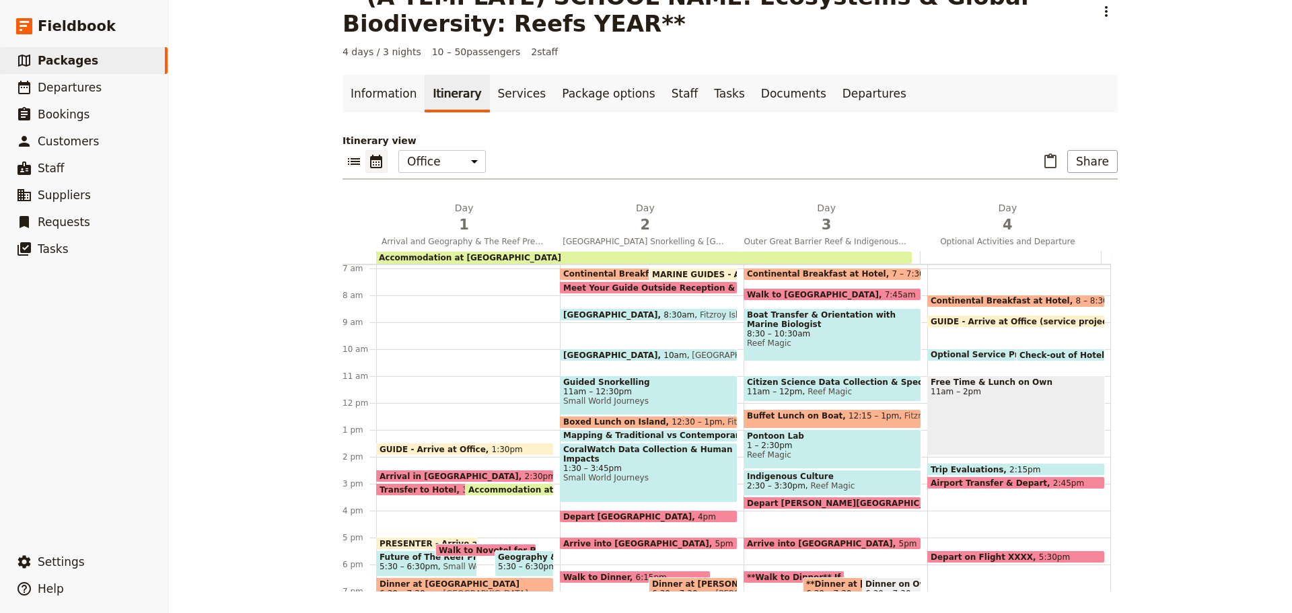
scroll to position [252, 0]
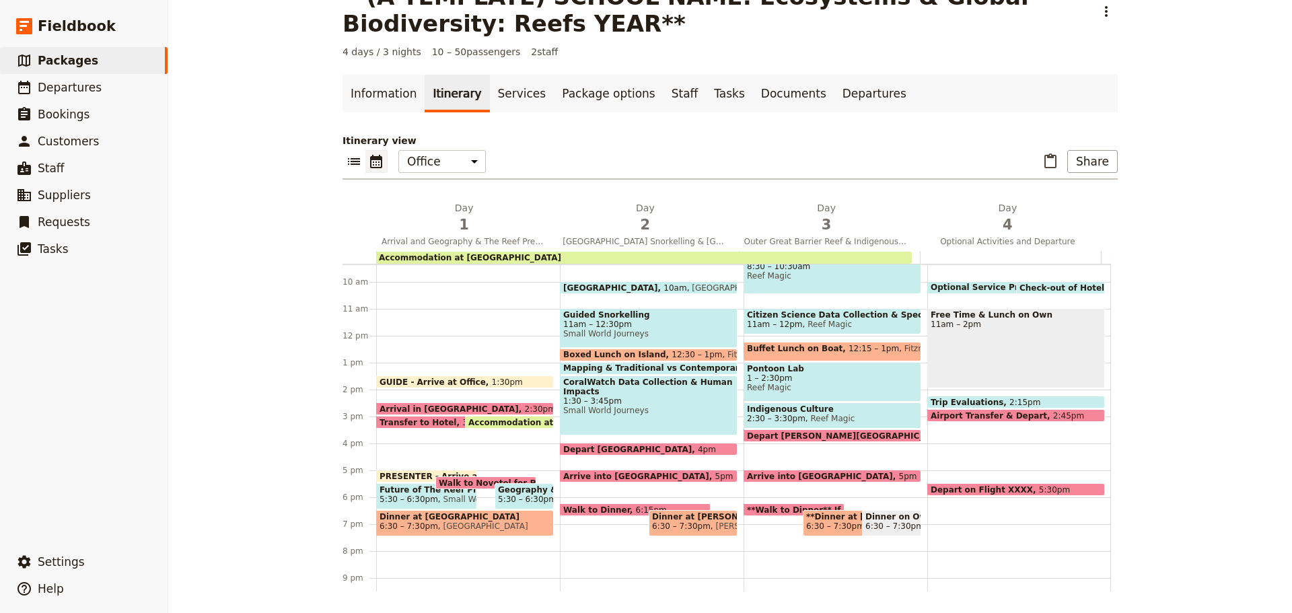
click at [1037, 353] on div "Free Time & Lunch on Own 11am – 2pm" at bounding box center [1017, 348] width 178 height 80
select select "4"
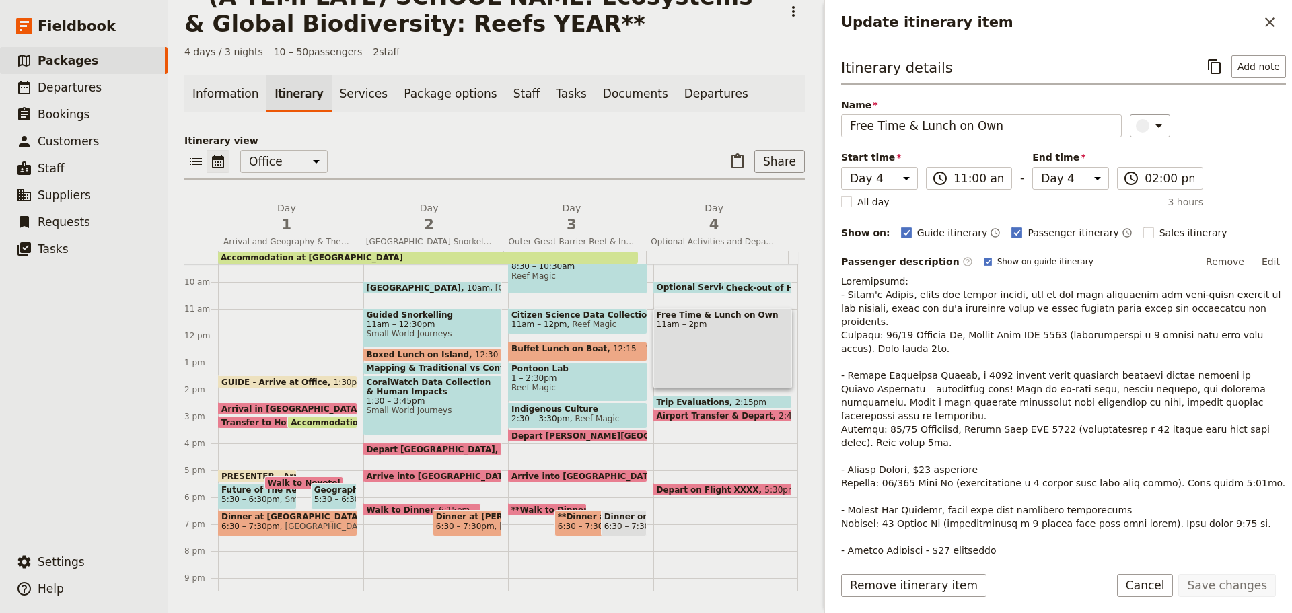
click at [975, 329] on p "Update itinerary item" at bounding box center [1063, 450] width 445 height 350
click at [938, 392] on p "Update itinerary item" at bounding box center [1063, 450] width 445 height 350
click at [962, 378] on p "Update itinerary item" at bounding box center [1063, 450] width 445 height 350
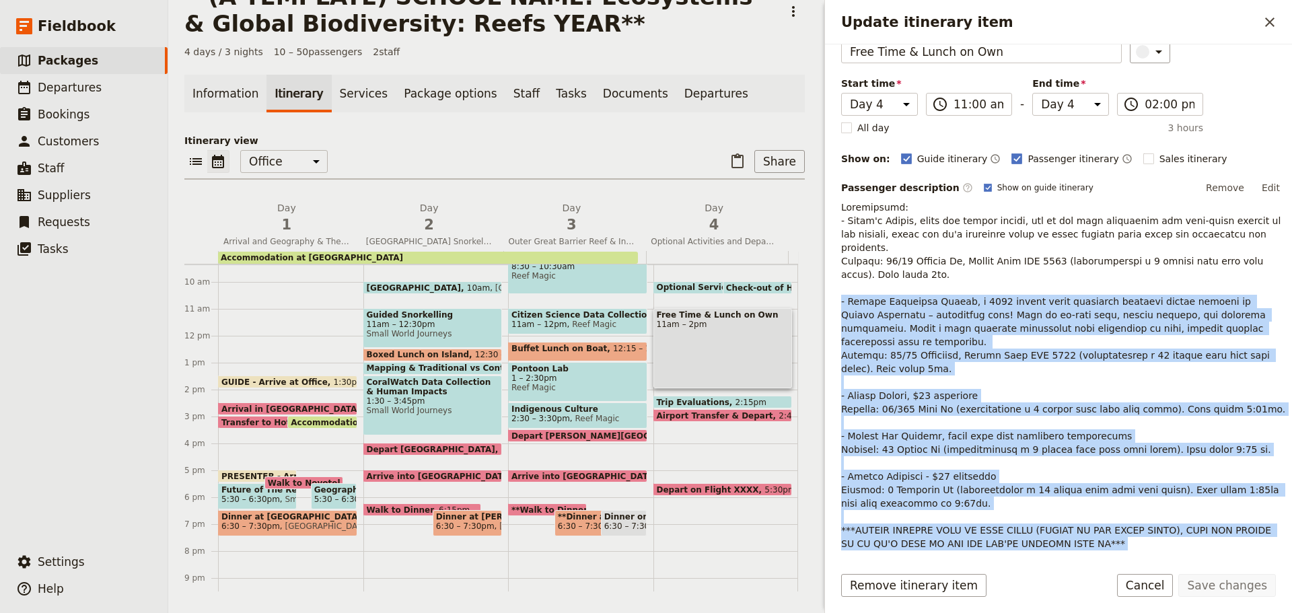
scroll to position [102, 0]
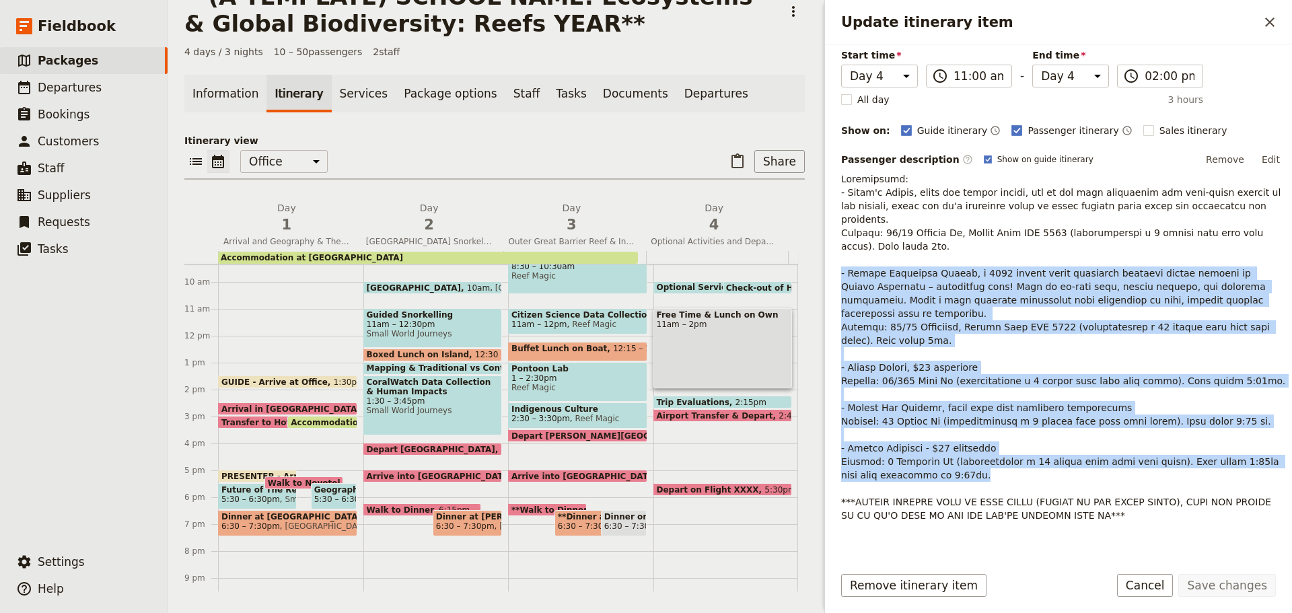
drag, startPoint x: 839, startPoint y: 359, endPoint x: 1192, endPoint y: 450, distance: 364.1
click at [1192, 450] on div "Itinerary details ​ Add note Name Free Time & Lunch on Own ​ Start time Day 1 D…" at bounding box center [1058, 299] width 467 height 510
copy p "- Cairns Esplanade Lagoon, a 4800 square metre saltwater swimming lagoon locate…"
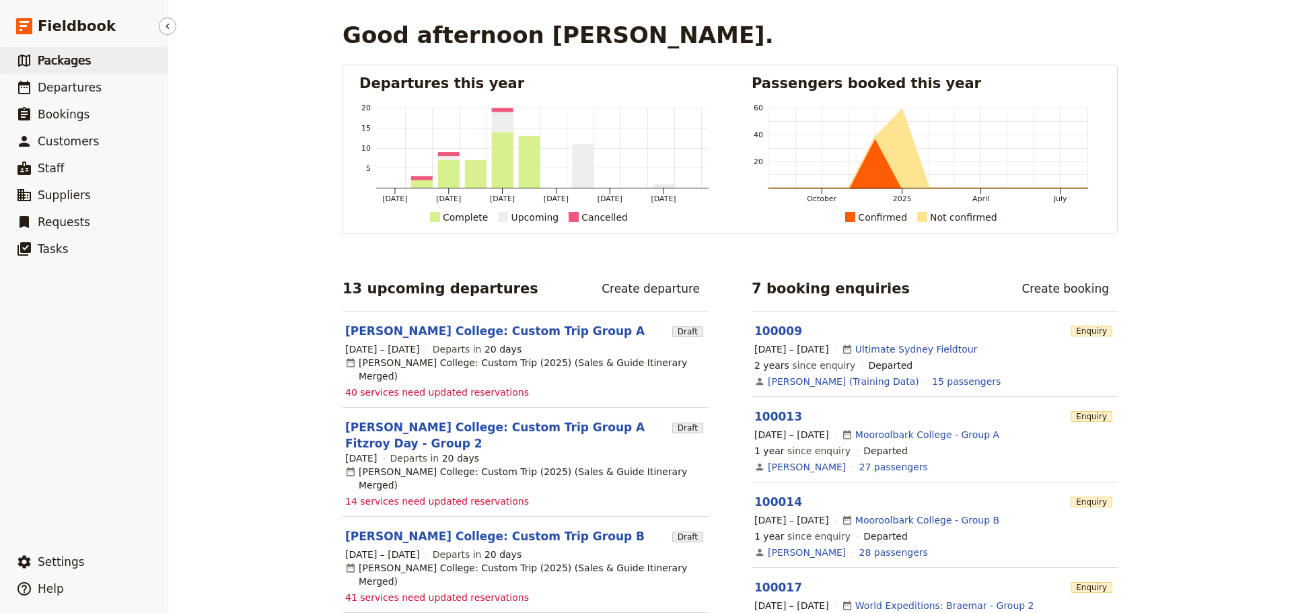
click at [56, 63] on span "Packages" at bounding box center [64, 60] width 53 height 13
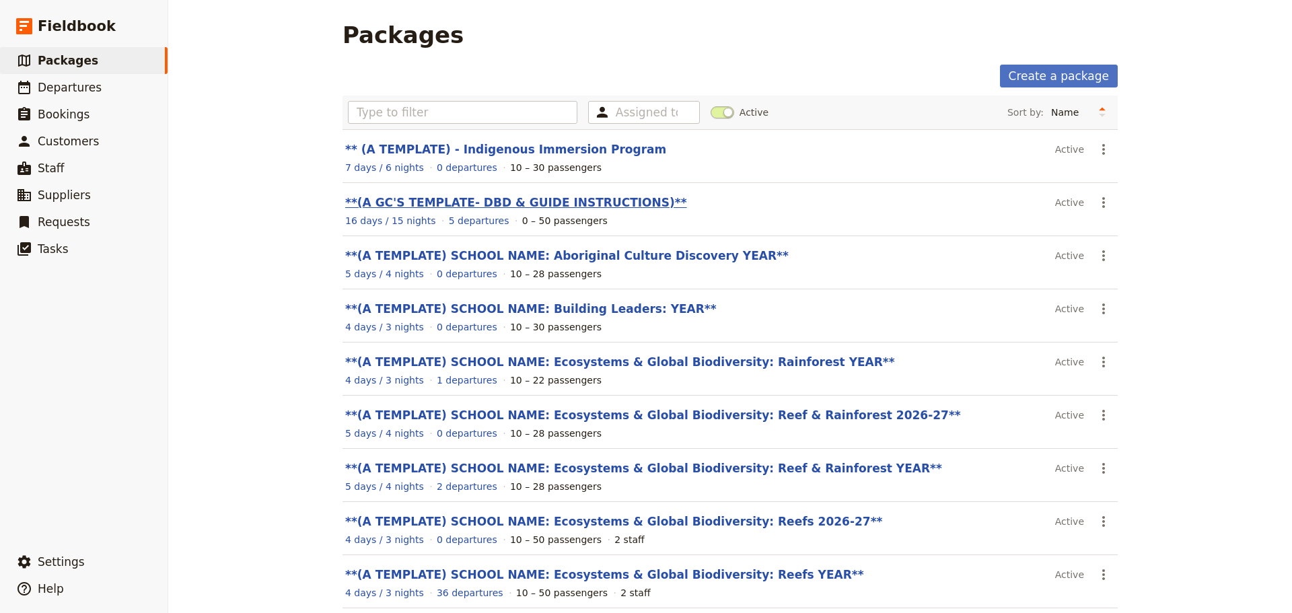
click at [407, 202] on link "**(A GC'S TEMPLATE- DBD & GUIDE INSTRUCTIONS)**" at bounding box center [516, 202] width 342 height 13
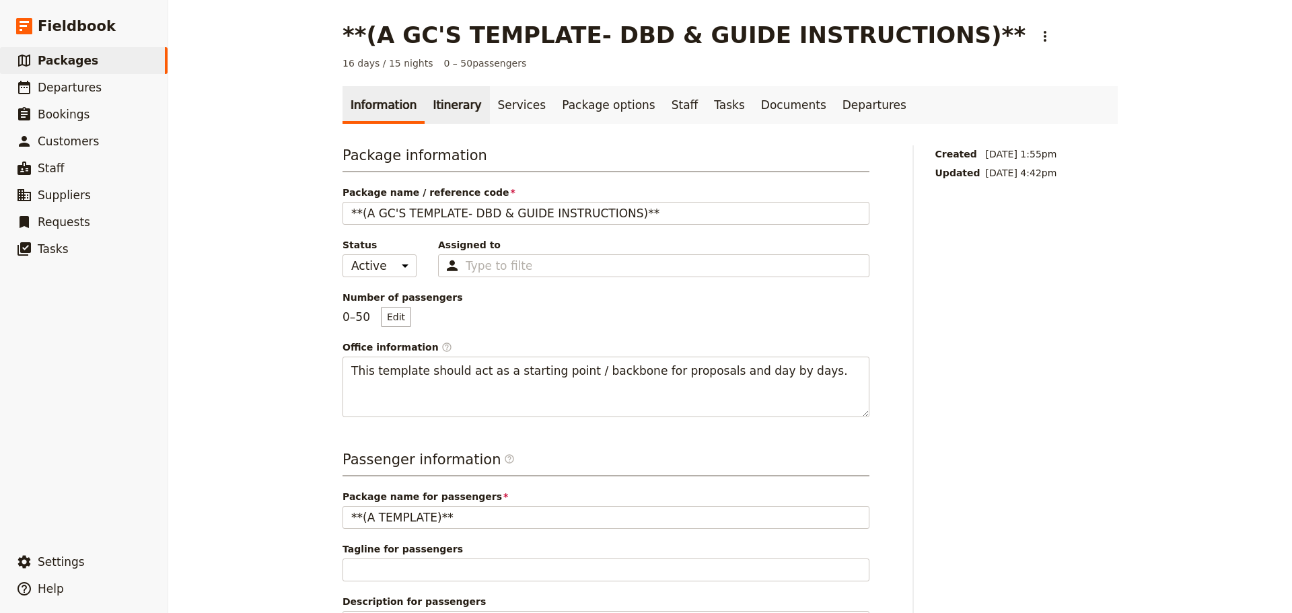
click at [444, 94] on link "Itinerary" at bounding box center [457, 105] width 65 height 38
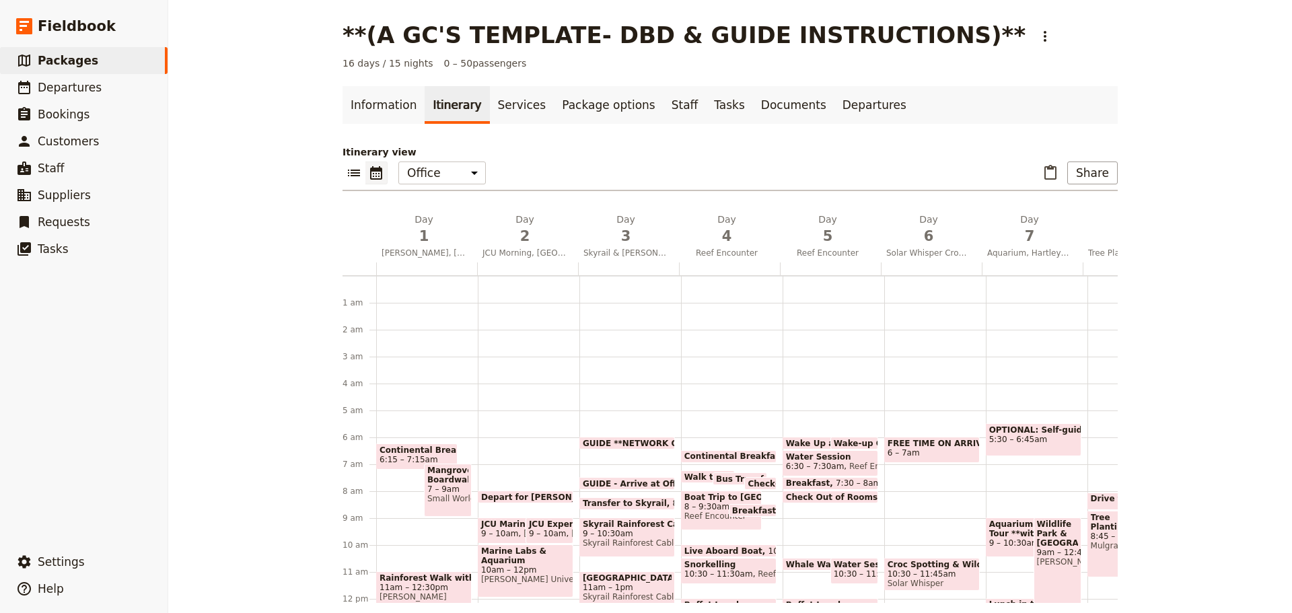
scroll to position [135, 0]
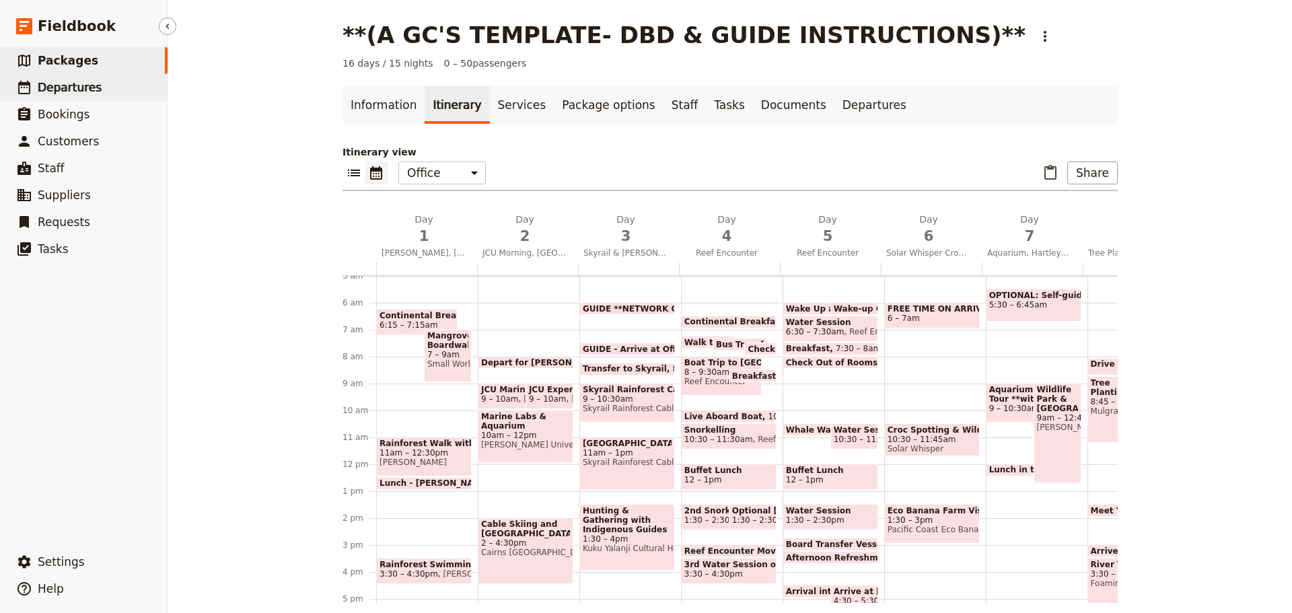
click at [61, 94] on span "Departures" at bounding box center [70, 87] width 64 height 13
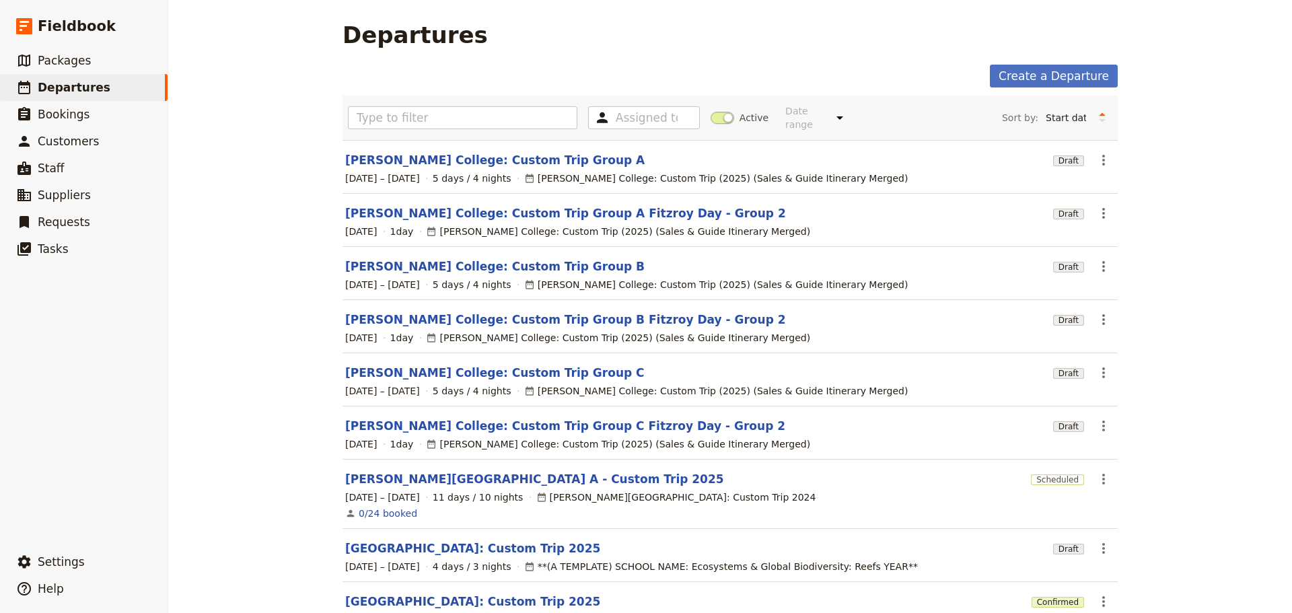
click at [712, 114] on span at bounding box center [723, 118] width 24 height 12
click at [711, 111] on input "Active" at bounding box center [711, 111] width 0 height 0
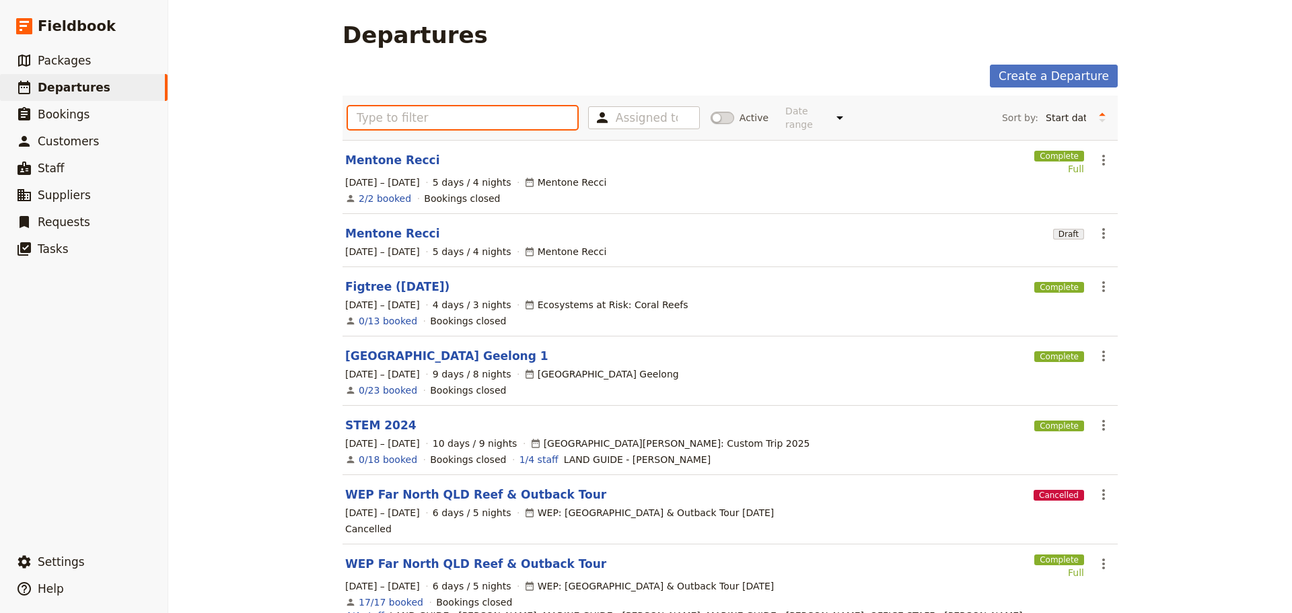
click at [457, 122] on input "text" at bounding box center [463, 117] width 230 height 23
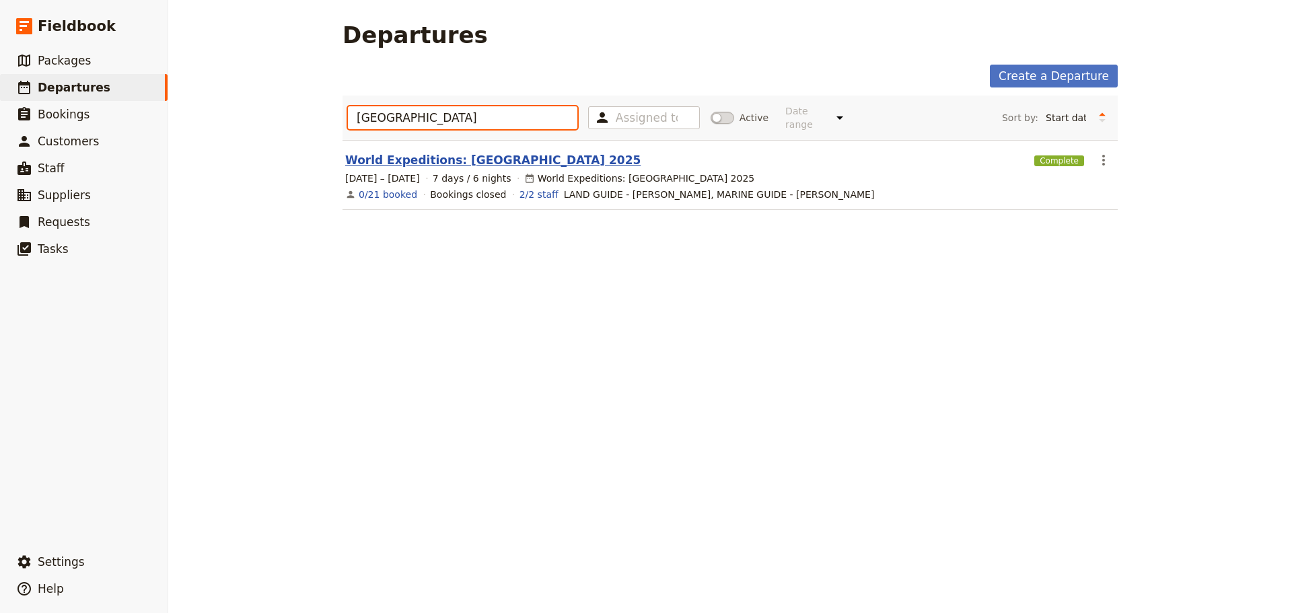
type input "south oakleigh"
click at [477, 152] on link "World Expeditions: South Oakleigh College 2025" at bounding box center [493, 160] width 296 height 16
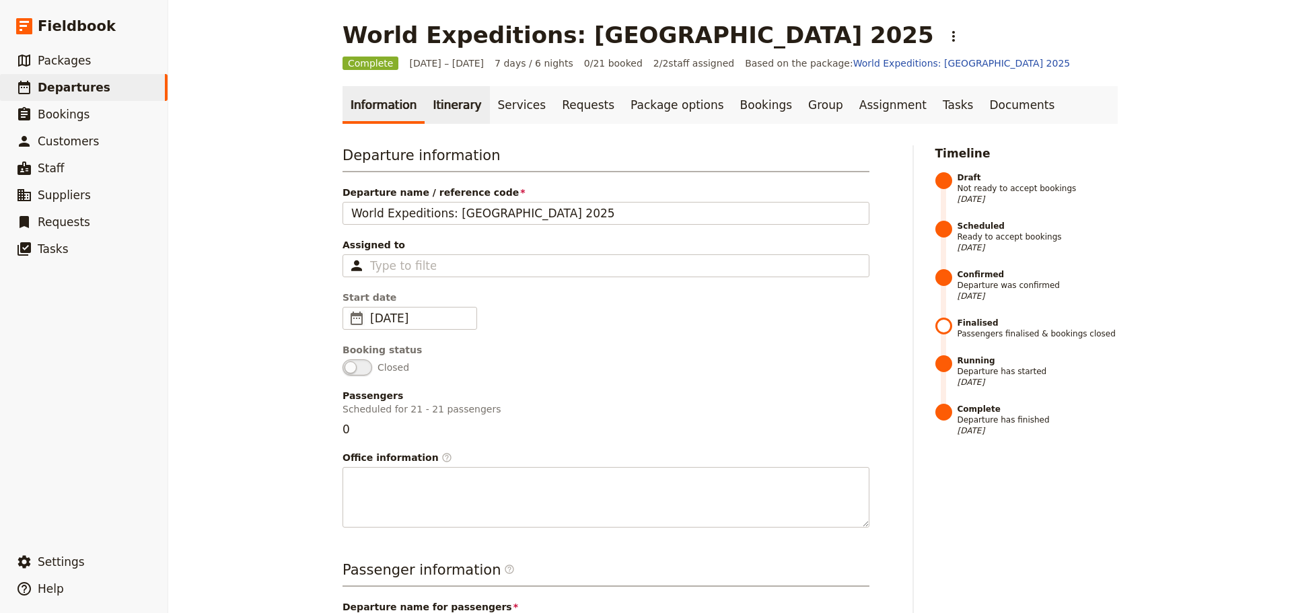
click at [446, 116] on link "Itinerary" at bounding box center [457, 105] width 65 height 38
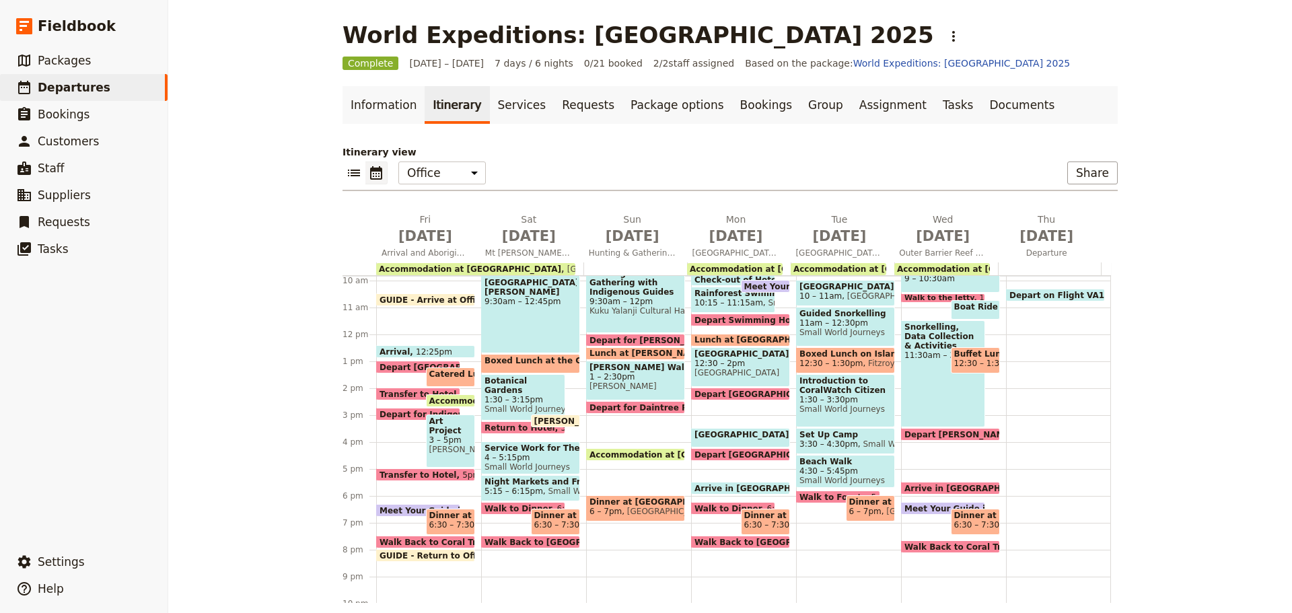
scroll to position [296, 0]
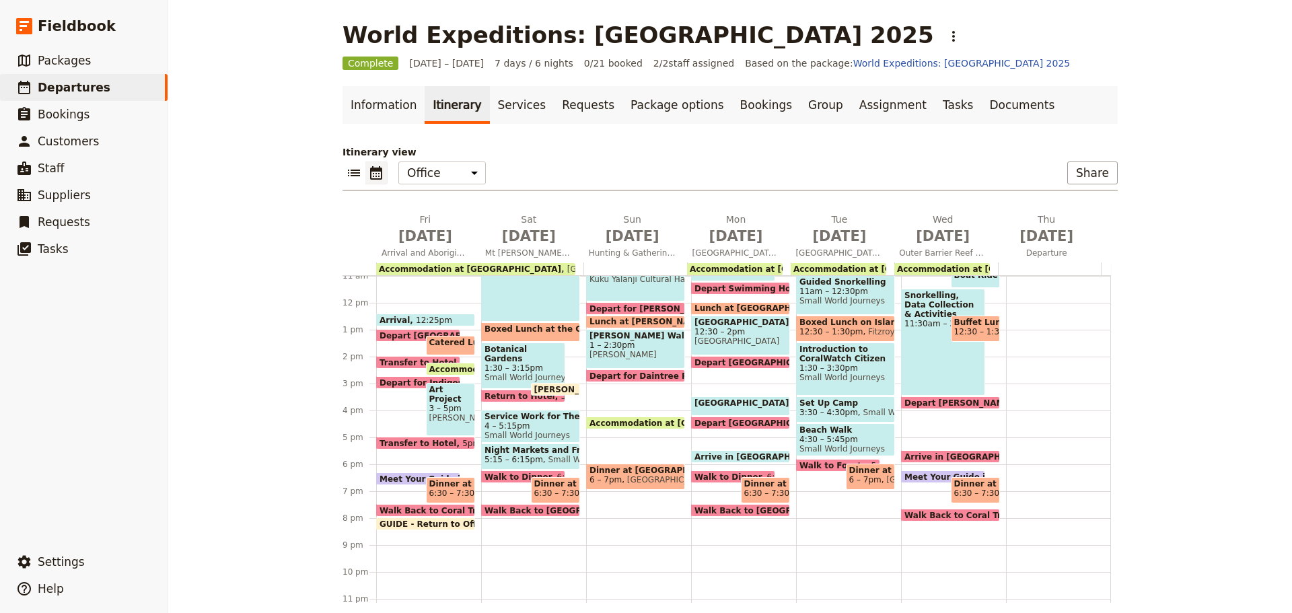
click at [842, 442] on span "4:30 – 5:45pm" at bounding box center [846, 439] width 92 height 9
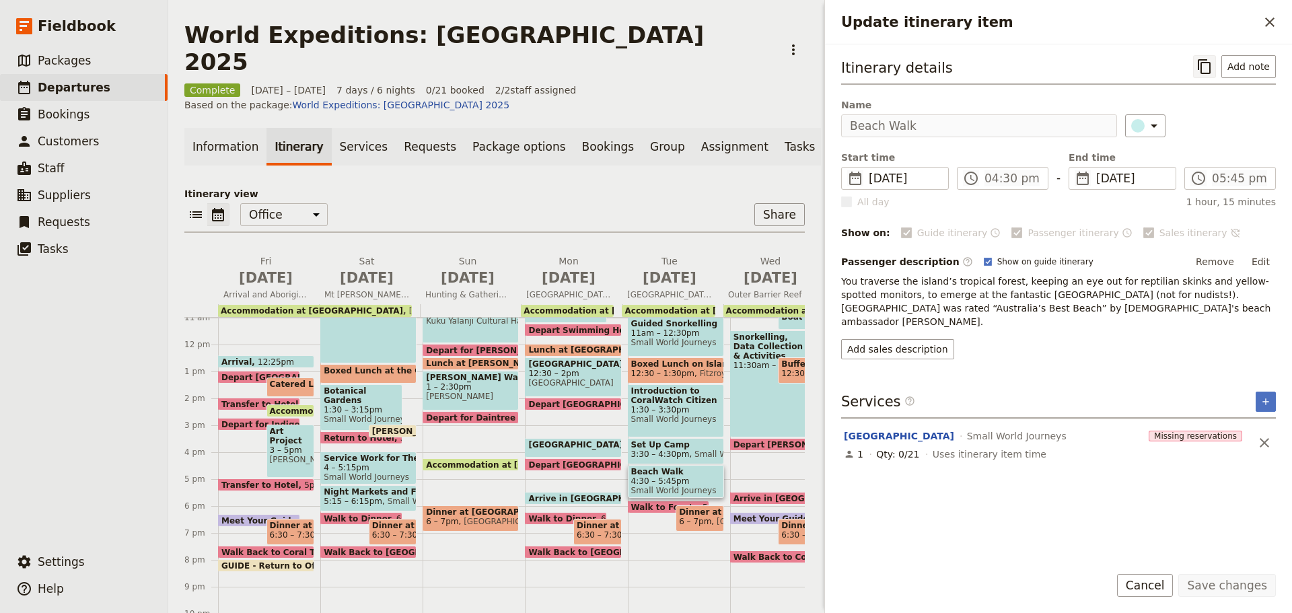
click at [1207, 65] on icon "Copy itinerary item" at bounding box center [1205, 67] width 16 height 16
